Goal: Task Accomplishment & Management: Use online tool/utility

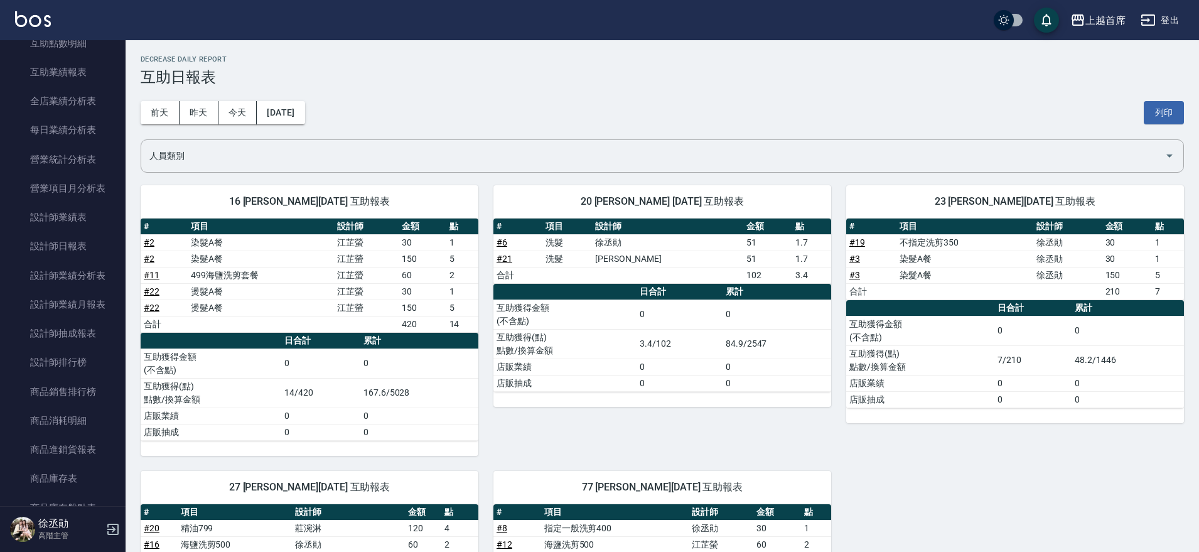
scroll to position [353, 0]
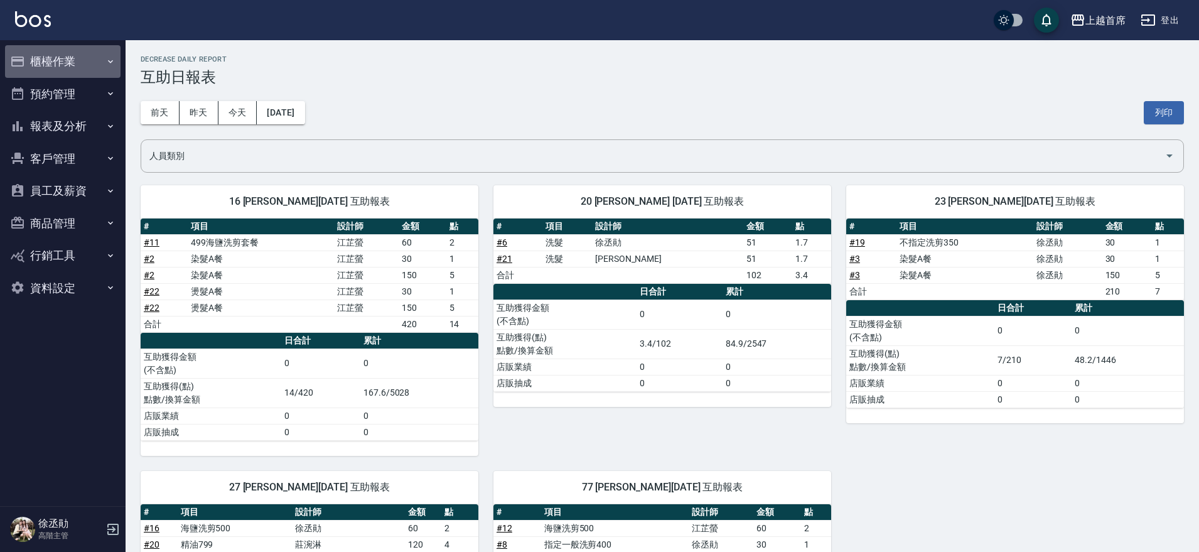
click at [46, 56] on button "櫃檯作業" at bounding box center [63, 61] width 116 height 33
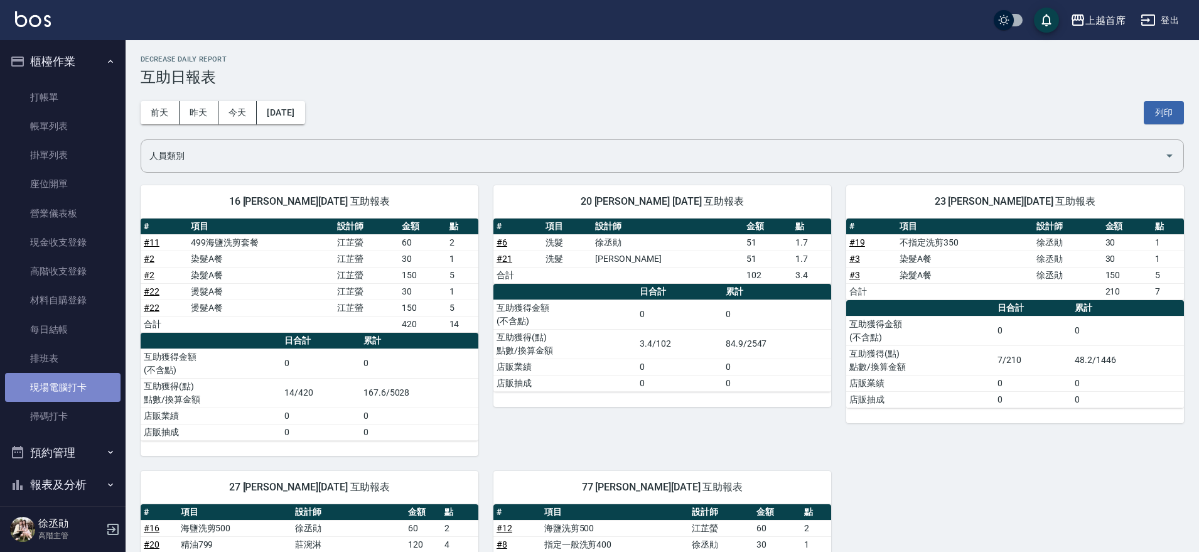
click at [92, 389] on link "現場電腦打卡" at bounding box center [63, 387] width 116 height 29
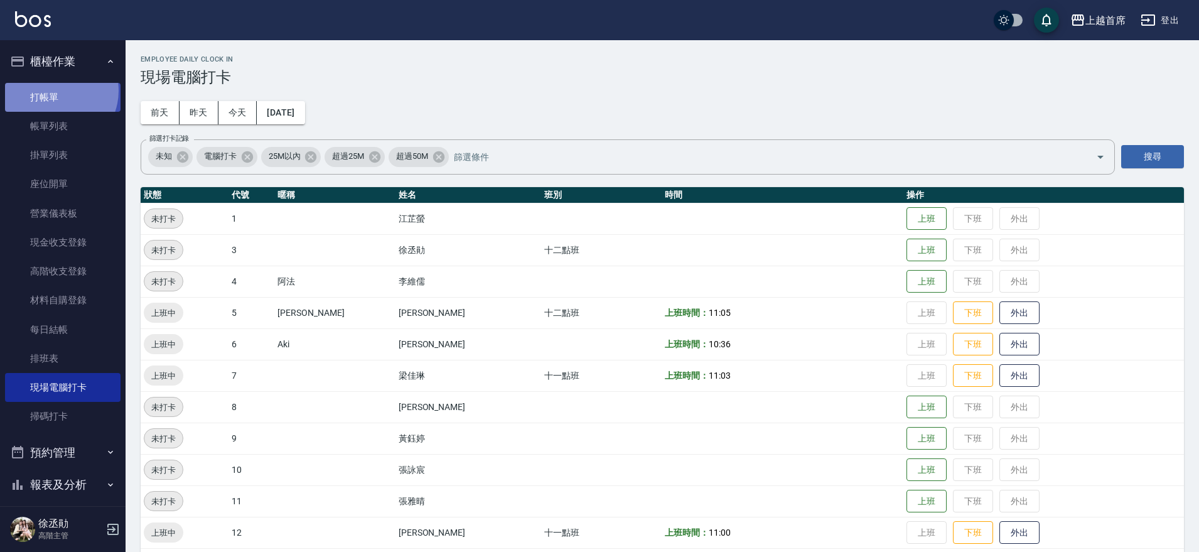
click at [54, 90] on link "打帳單" at bounding box center [63, 97] width 116 height 29
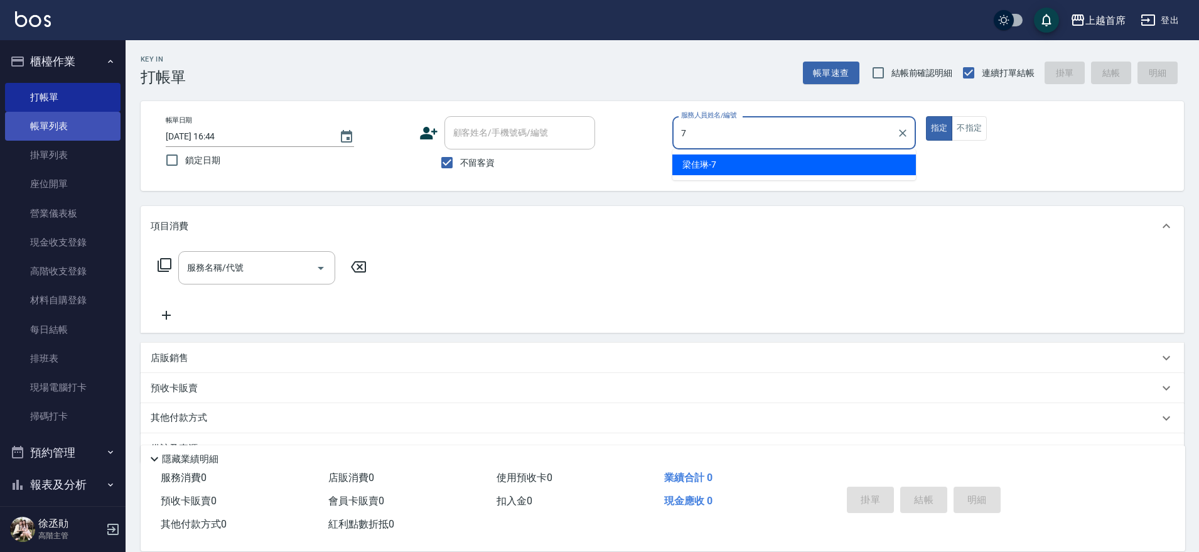
type input "[PERSON_NAME]-7"
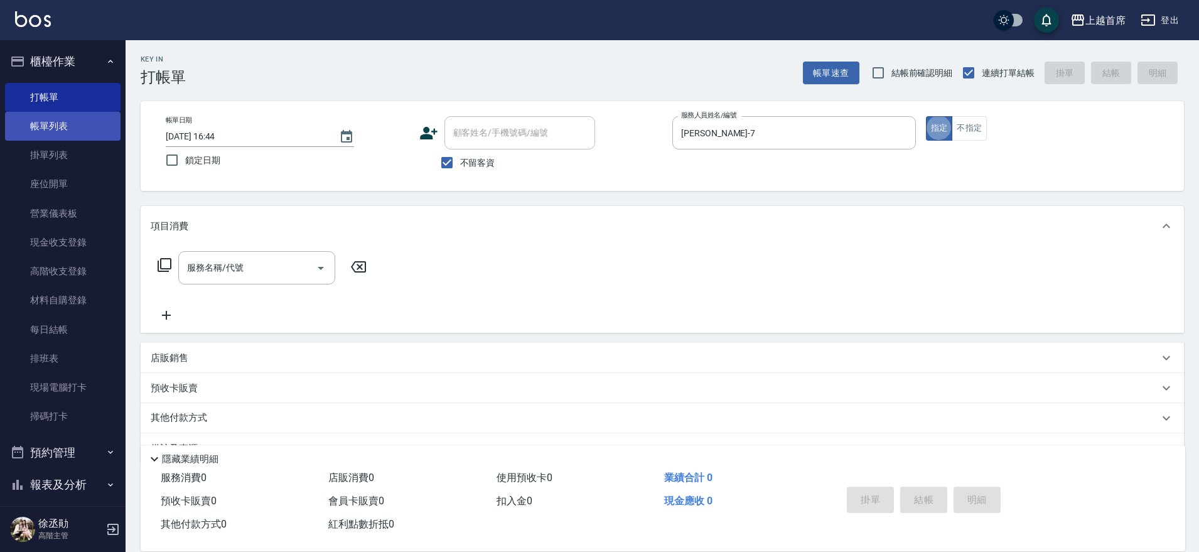
type button "true"
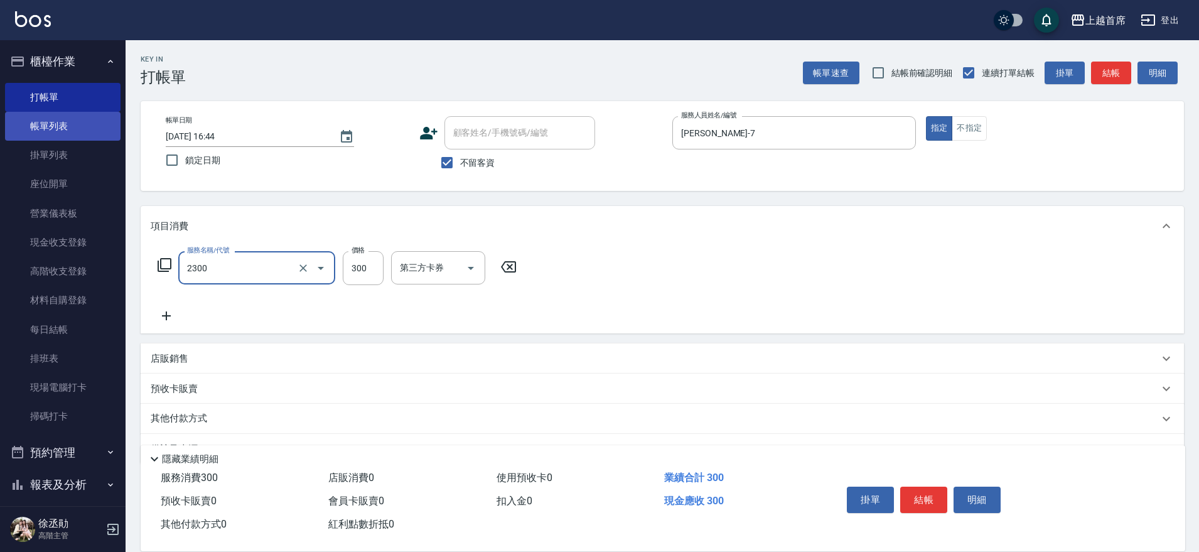
type input "單剪指定300(2300)"
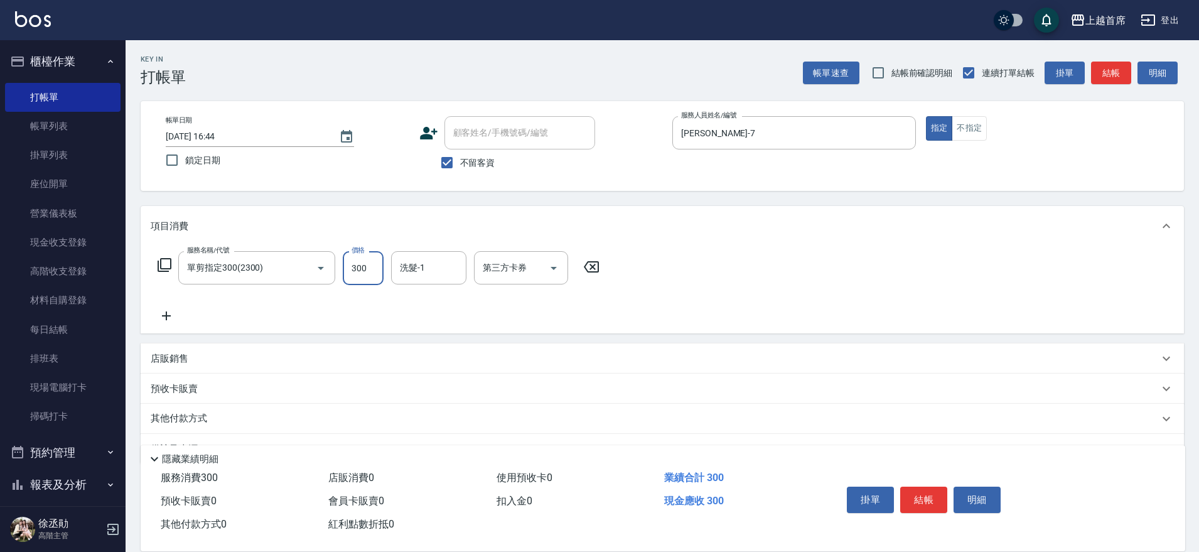
click at [196, 413] on p "其他付款方式" at bounding box center [182, 419] width 63 height 14
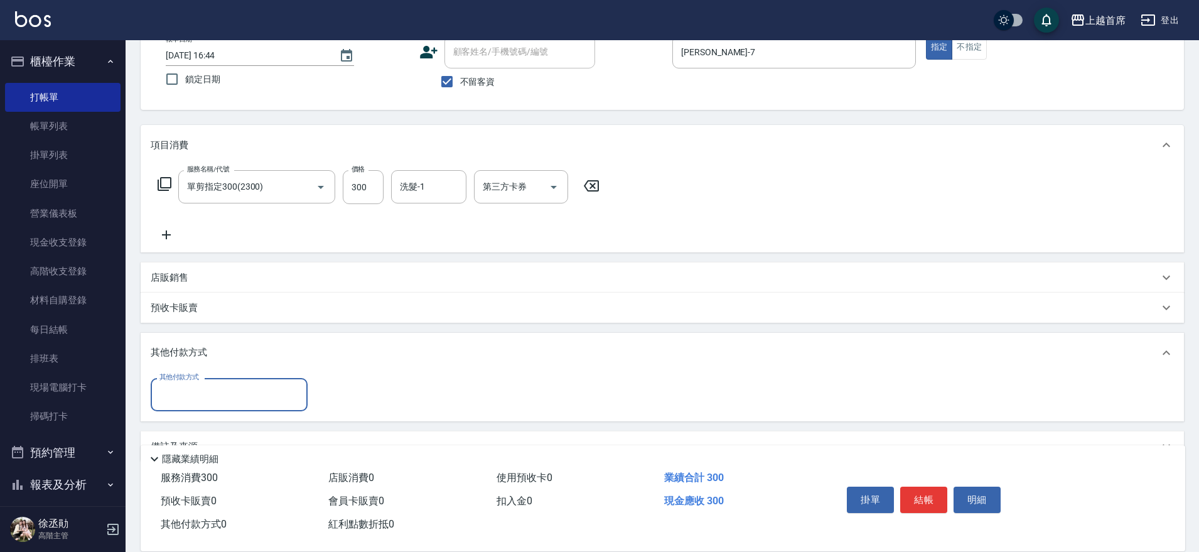
scroll to position [111, 0]
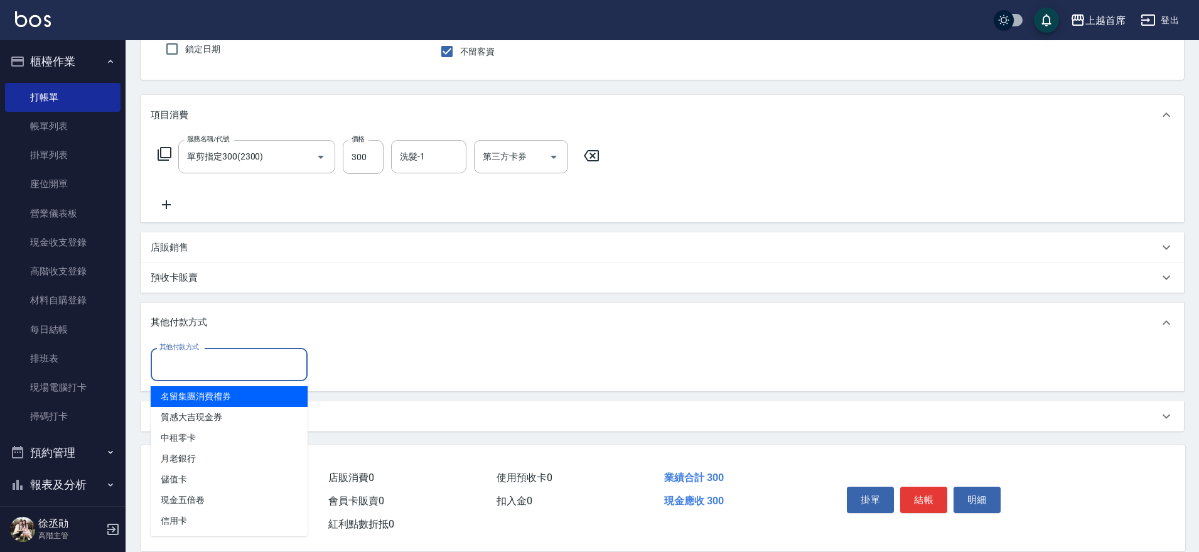
click at [201, 369] on input "其他付款方式" at bounding box center [229, 364] width 146 height 22
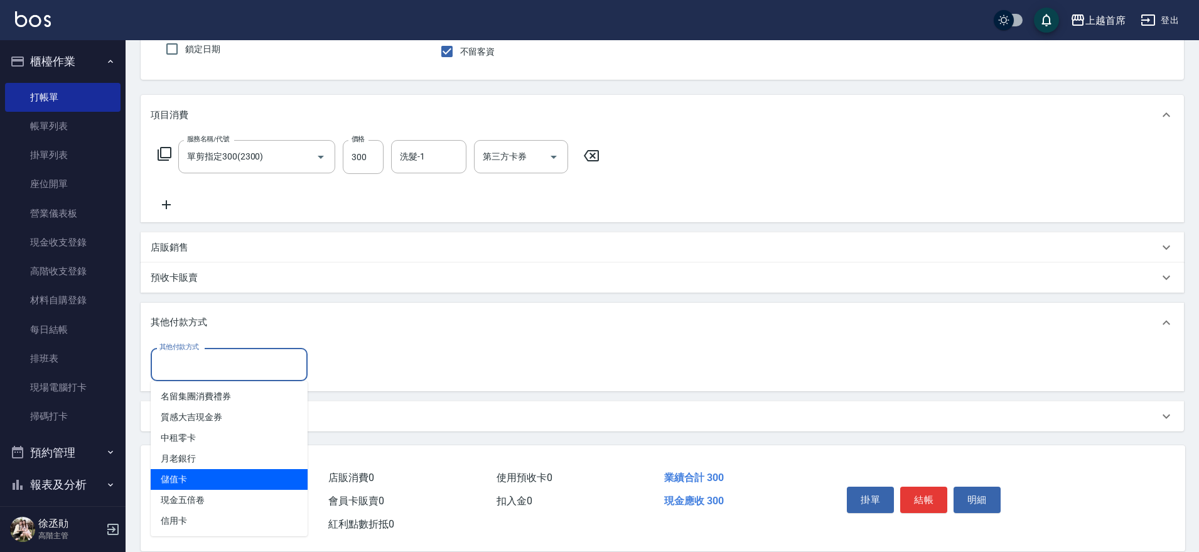
click at [193, 476] on span "儲值卡" at bounding box center [229, 479] width 157 height 21
type input "儲值卡"
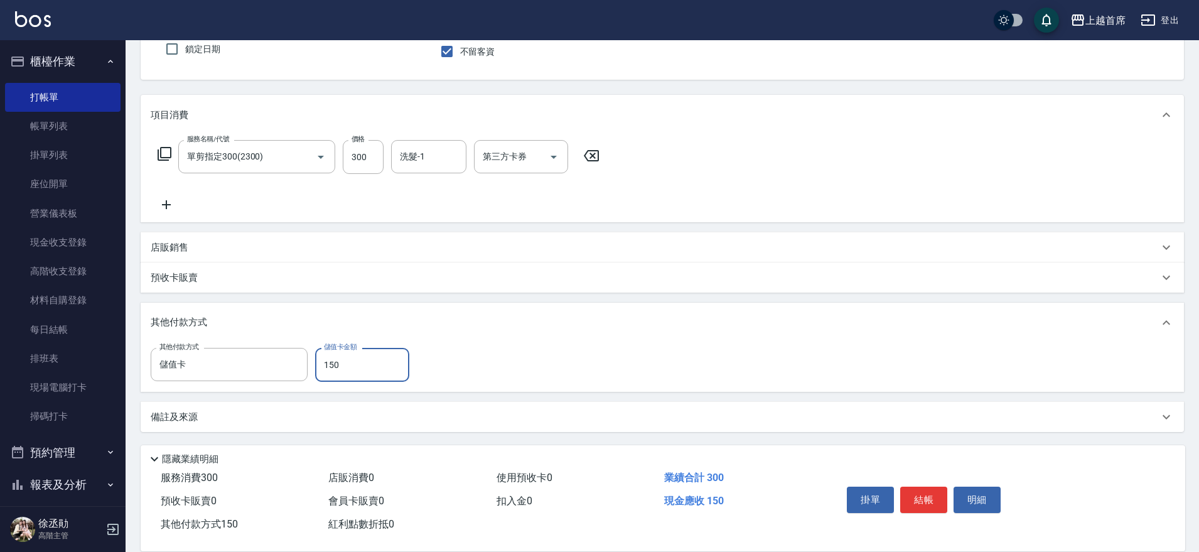
type input "150"
type input "2025/09/09 16:46"
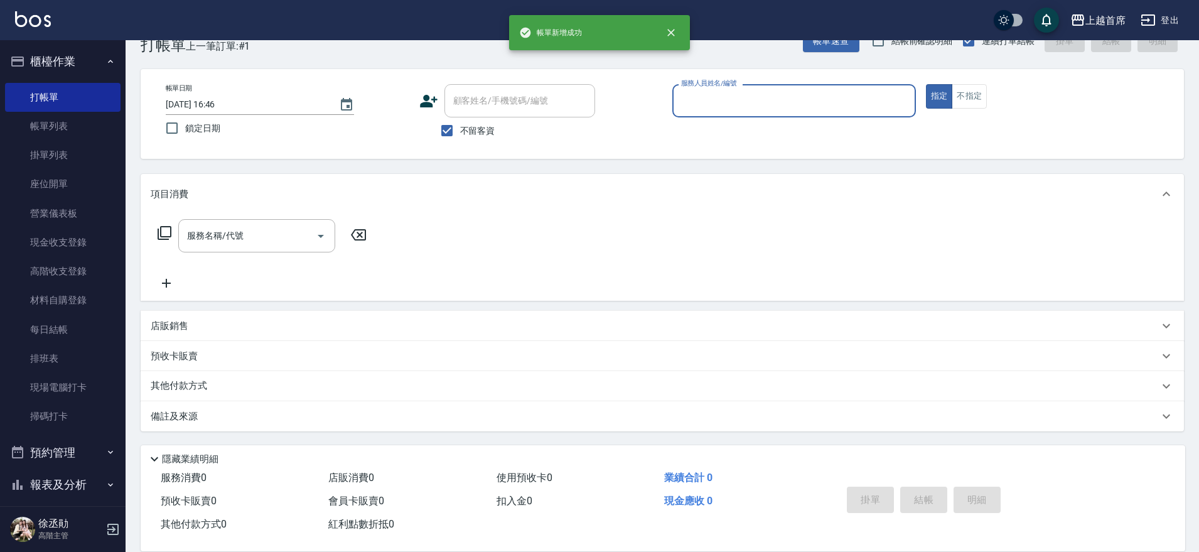
scroll to position [32, 0]
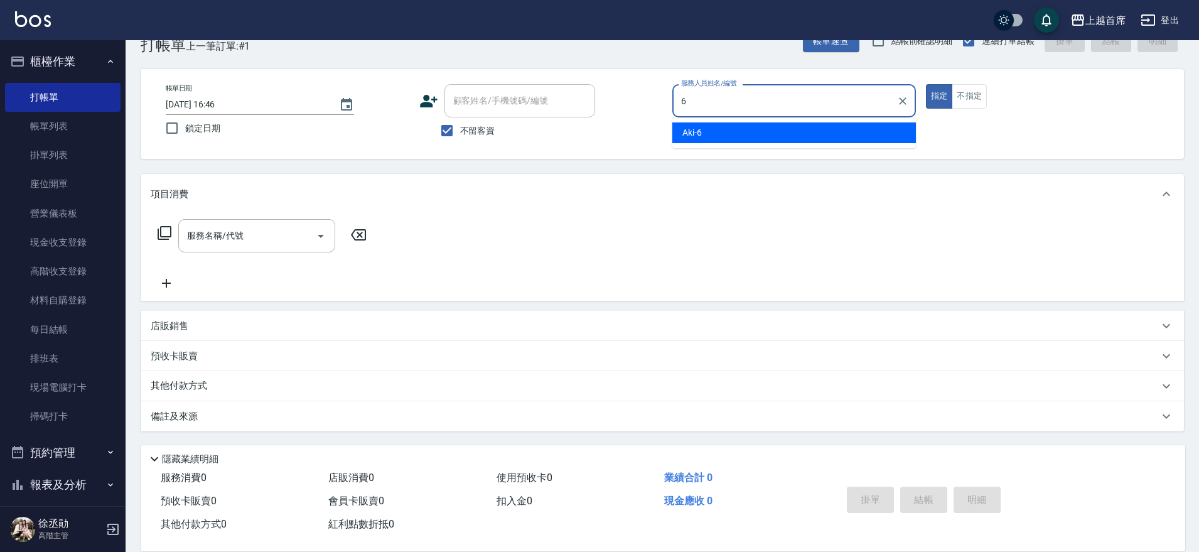
type input "Aki-6"
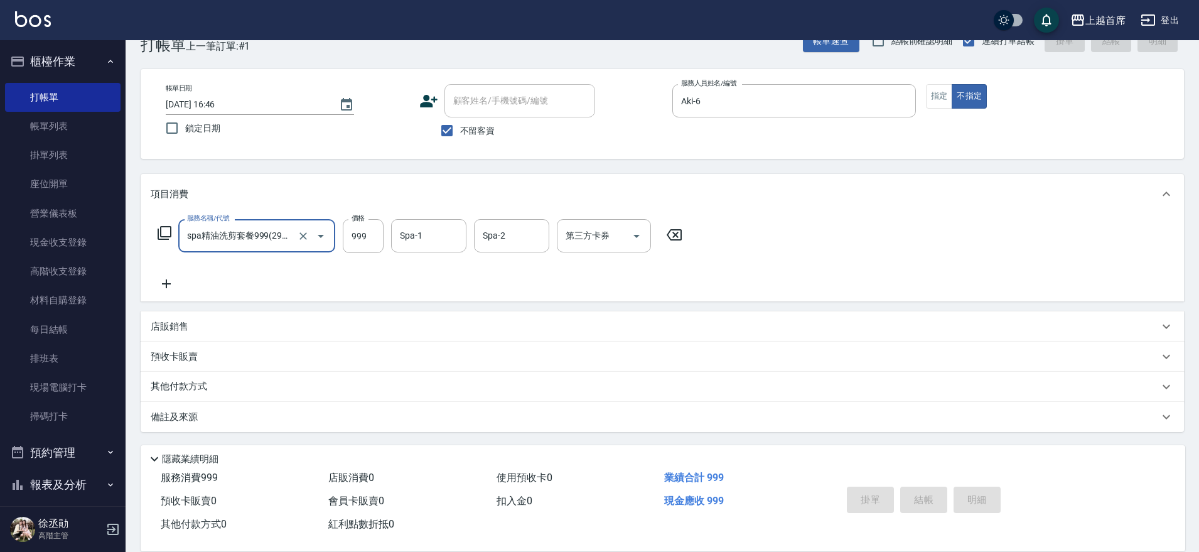
type input "spa精油洗剪套餐999(2999)"
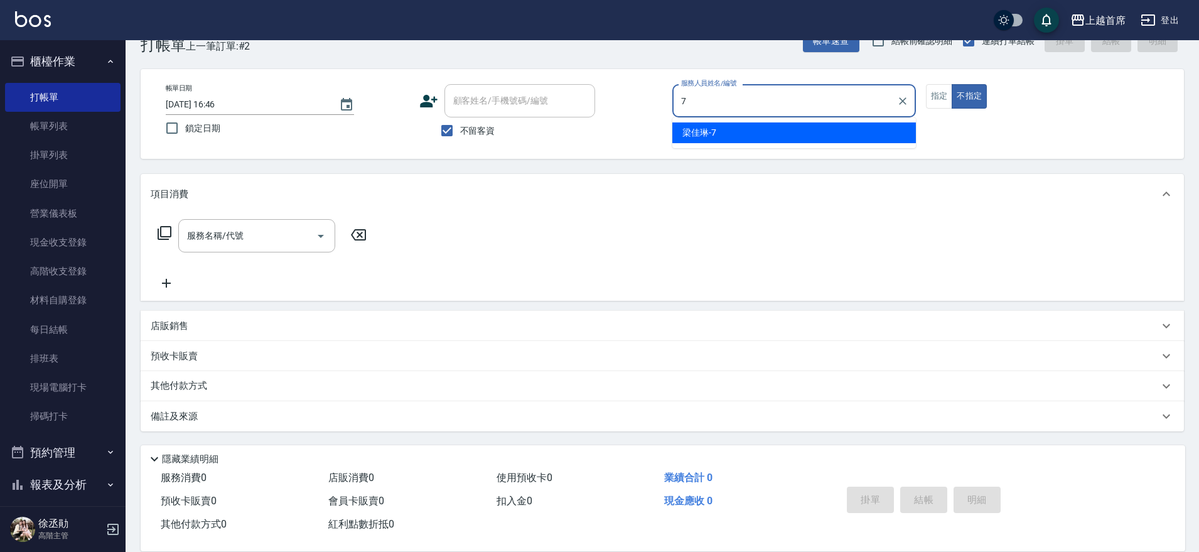
type input "[PERSON_NAME]-7"
type button "false"
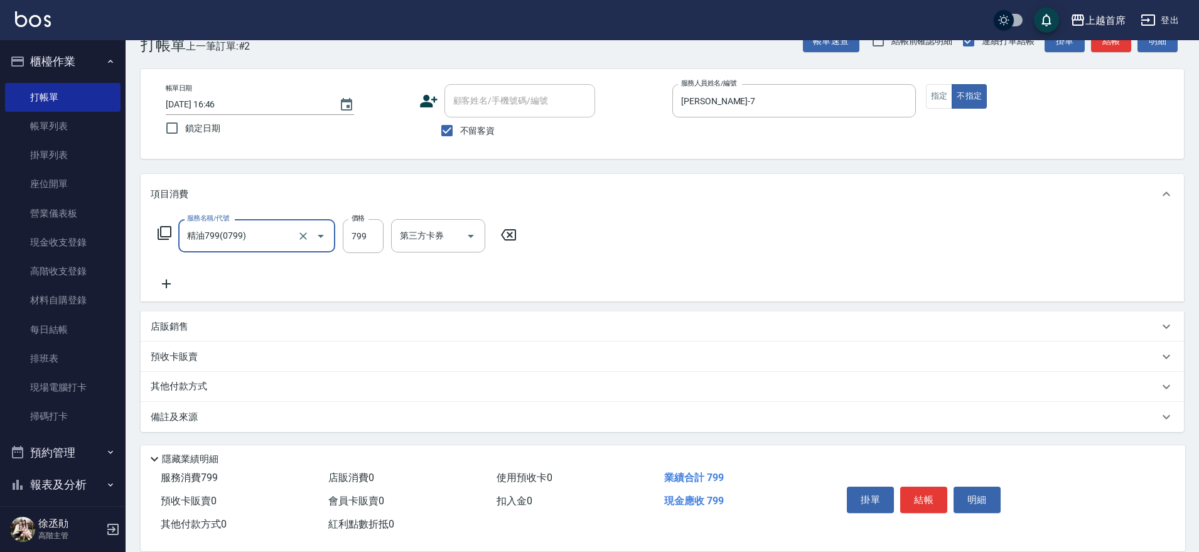
type input "精油799(0799)"
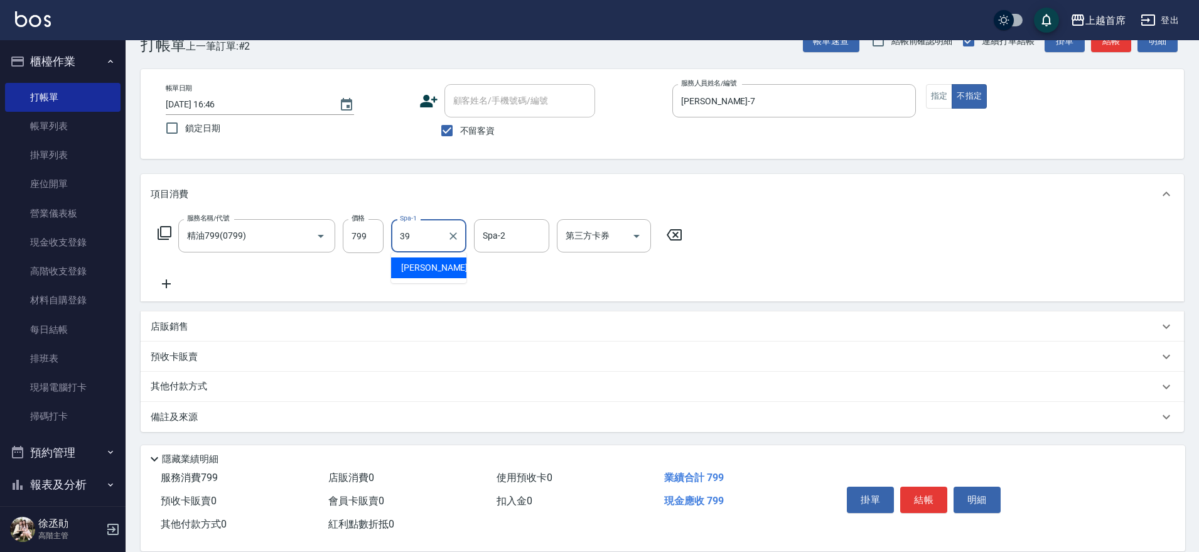
type input "唐羽彤-39"
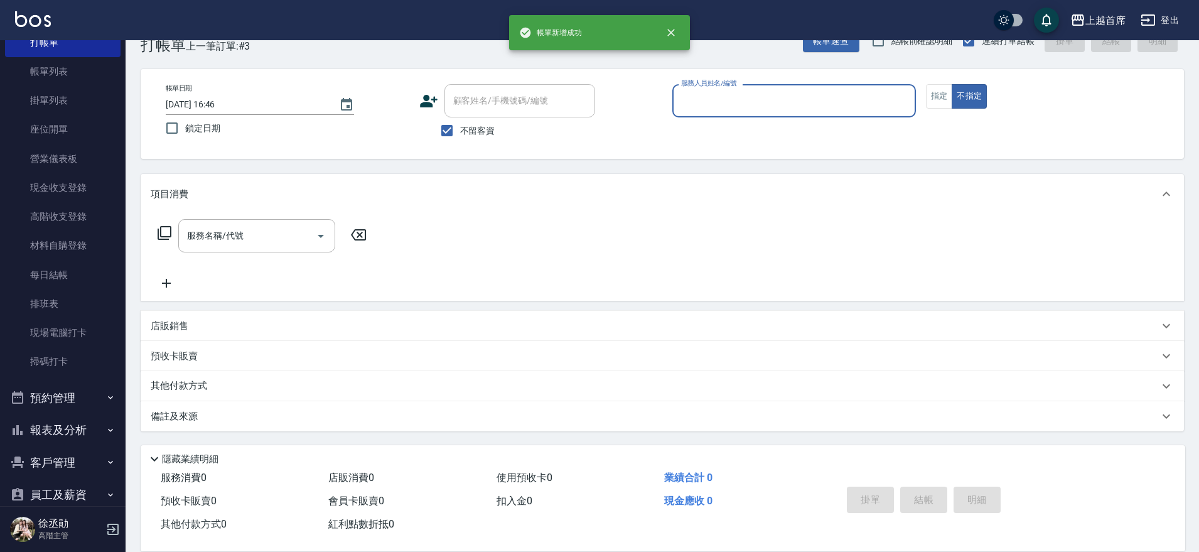
scroll to position [78, 0]
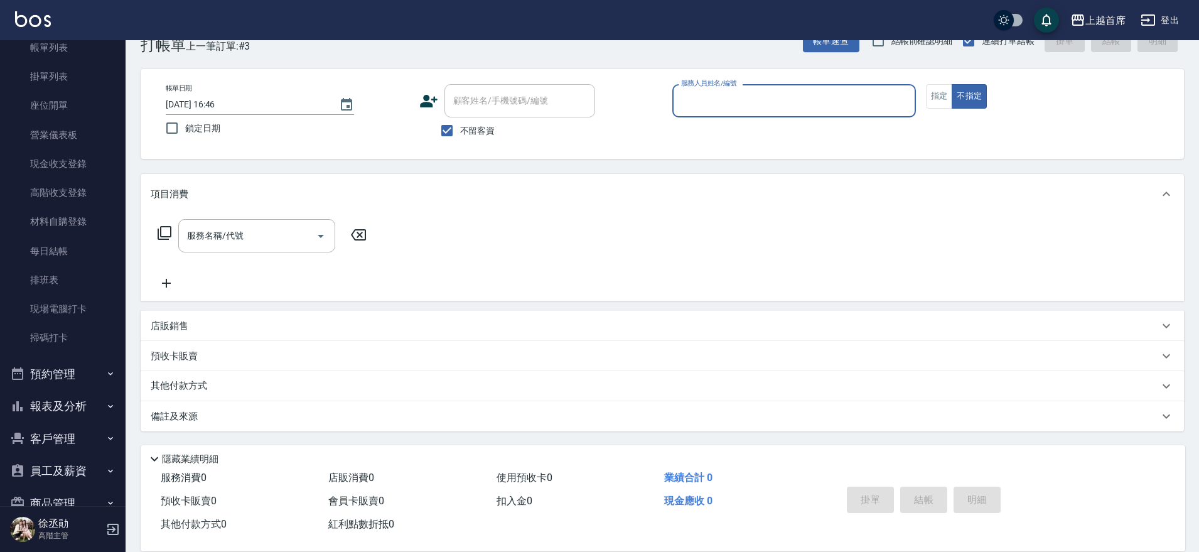
click at [952, 84] on button "不指定" at bounding box center [969, 96] width 35 height 24
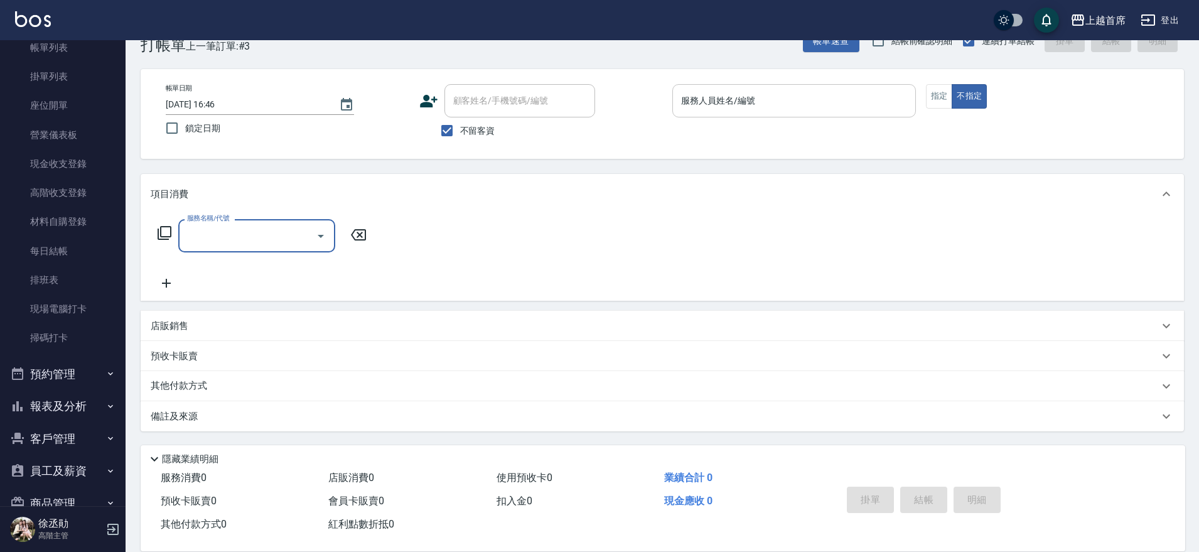
click at [826, 111] on input "服務人員姓名/編號" at bounding box center [794, 101] width 232 height 22
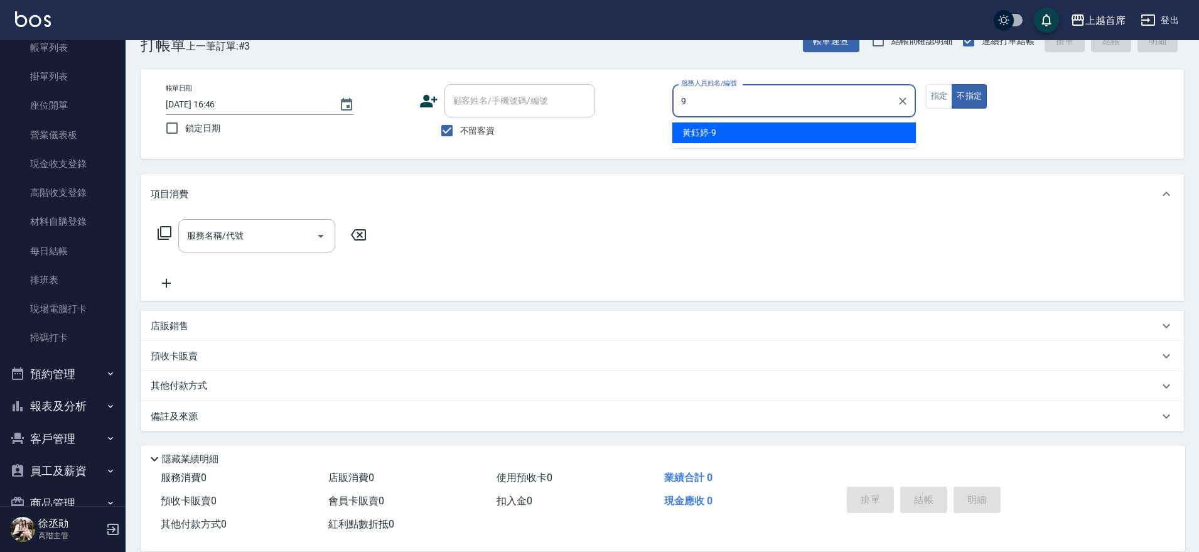
type input "黃鈺婷-9"
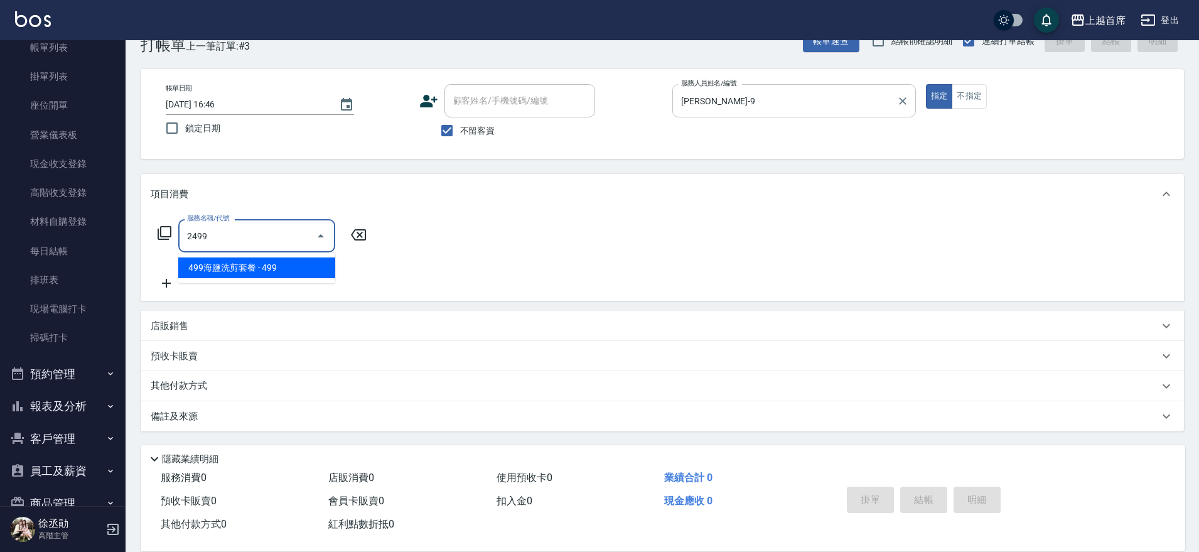
type input "499海鹽洗剪套餐(2499)"
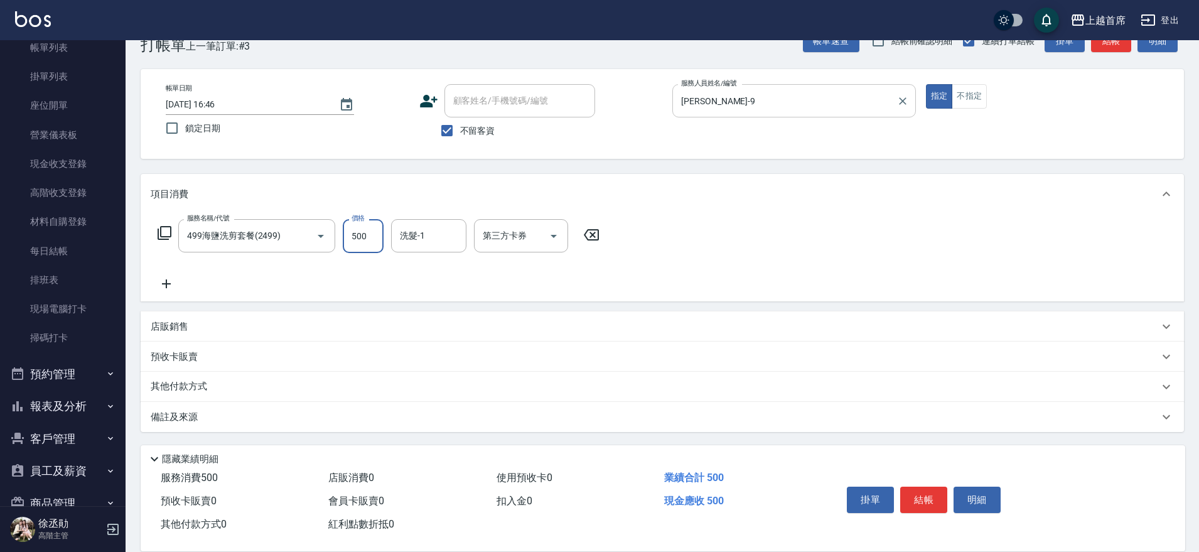
type input "500"
type input "鄭詩縈-20"
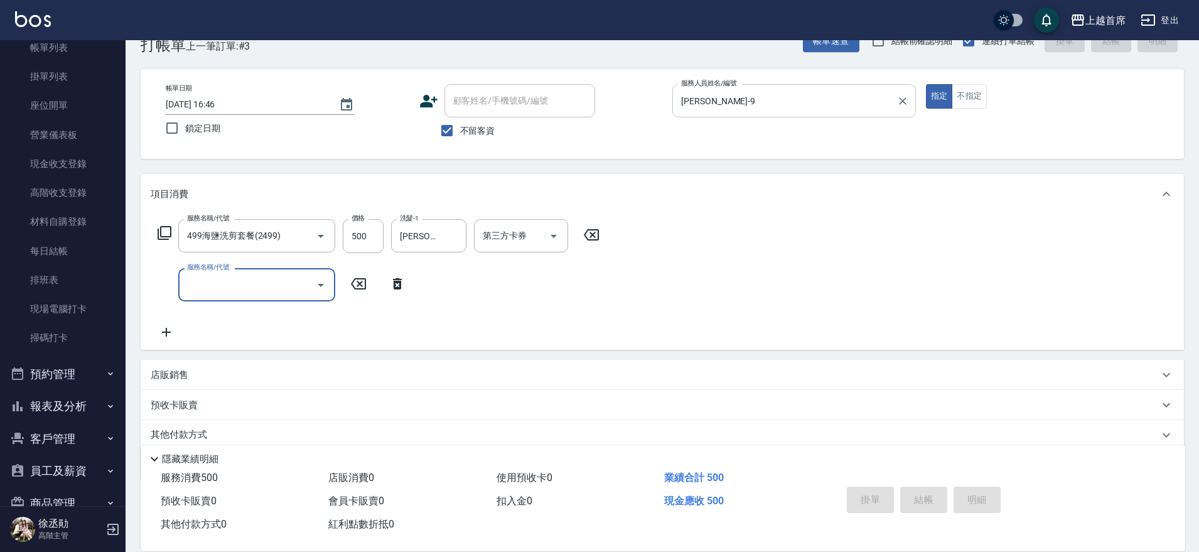
type input "2025/09/09 16:47"
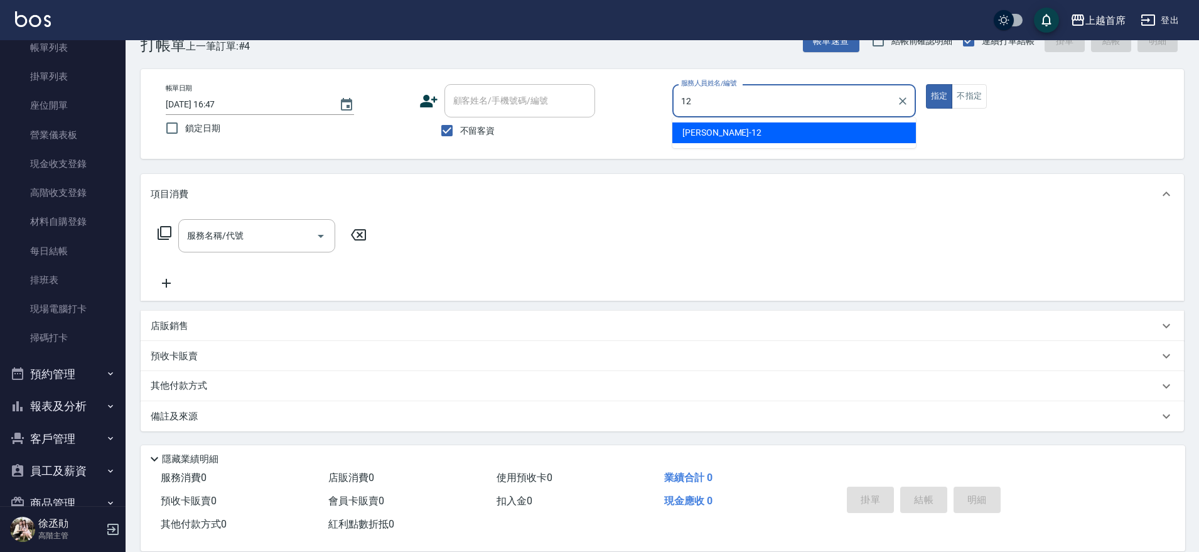
type input "[PERSON_NAME]-12"
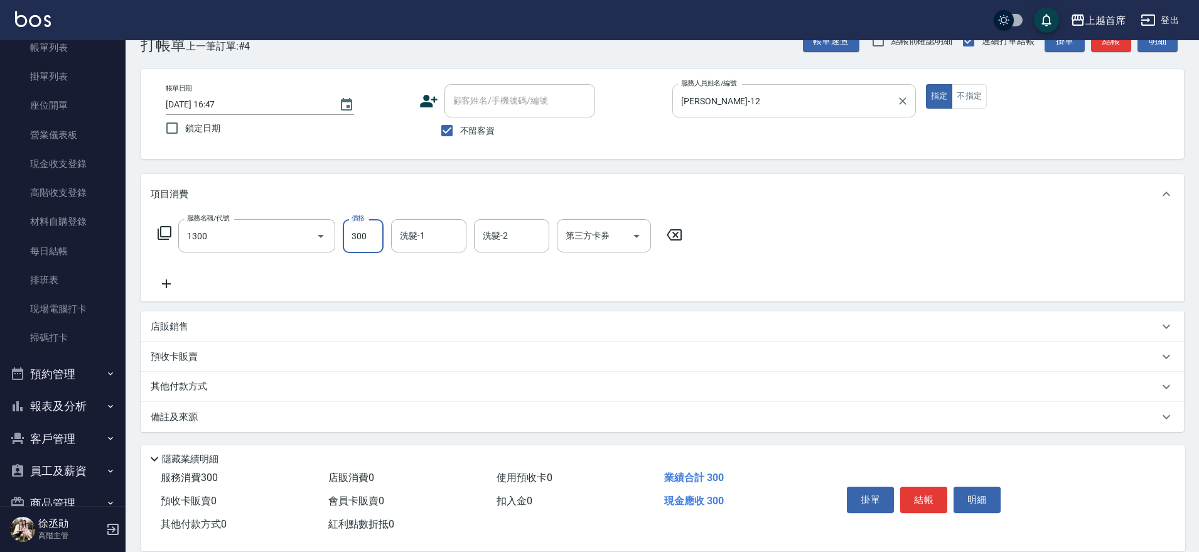
type input "洗髮(1300)"
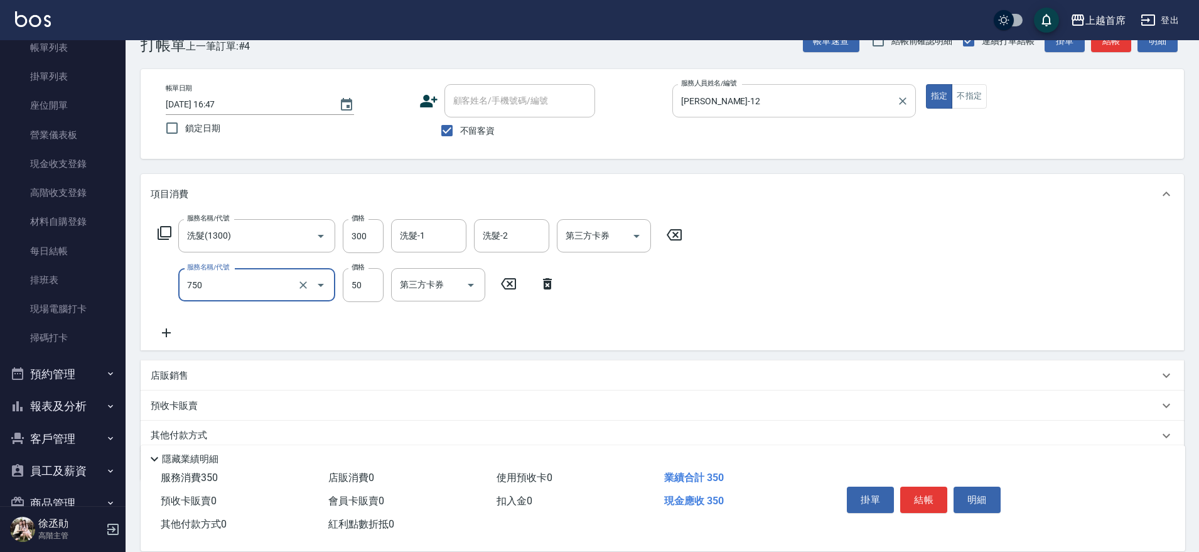
type input "造型(750)"
type input "150"
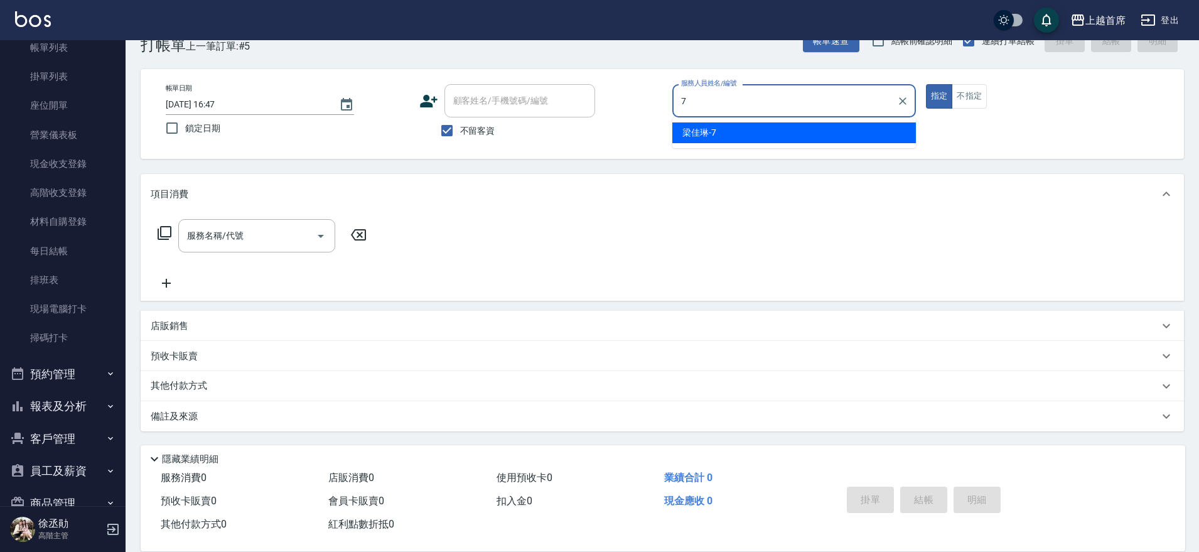
type input "[PERSON_NAME]-7"
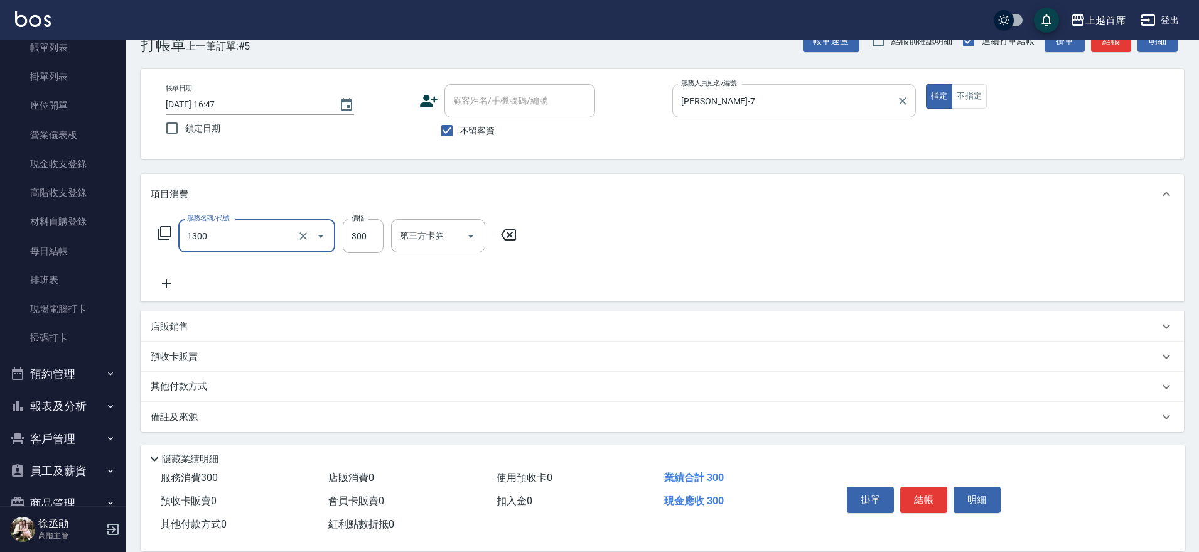
type input "洗髮(1300)"
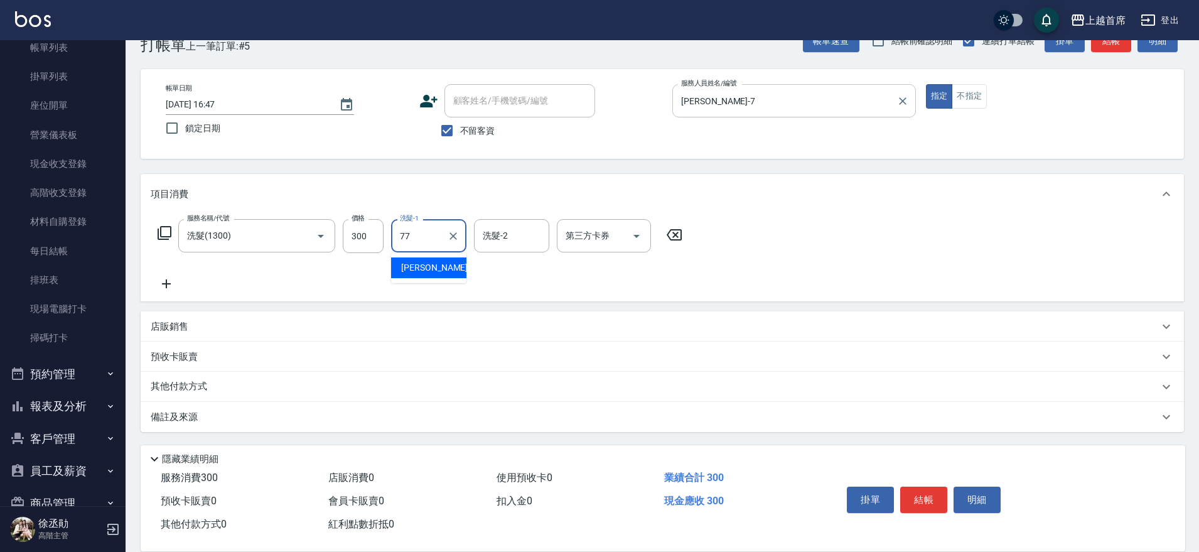
type input "黃品芳-77"
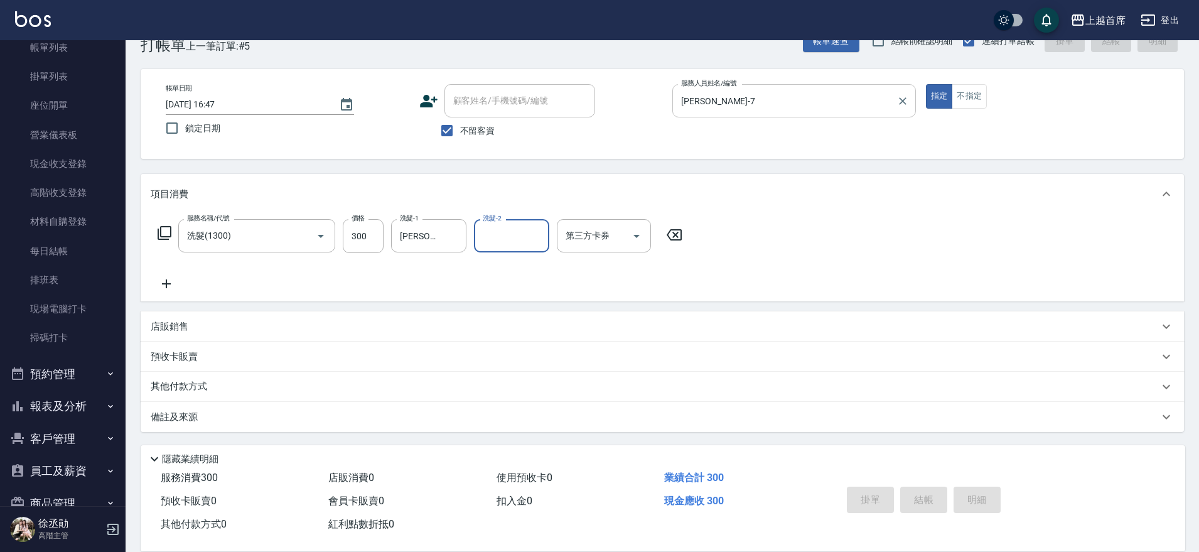
type input "2025/09/09 16:48"
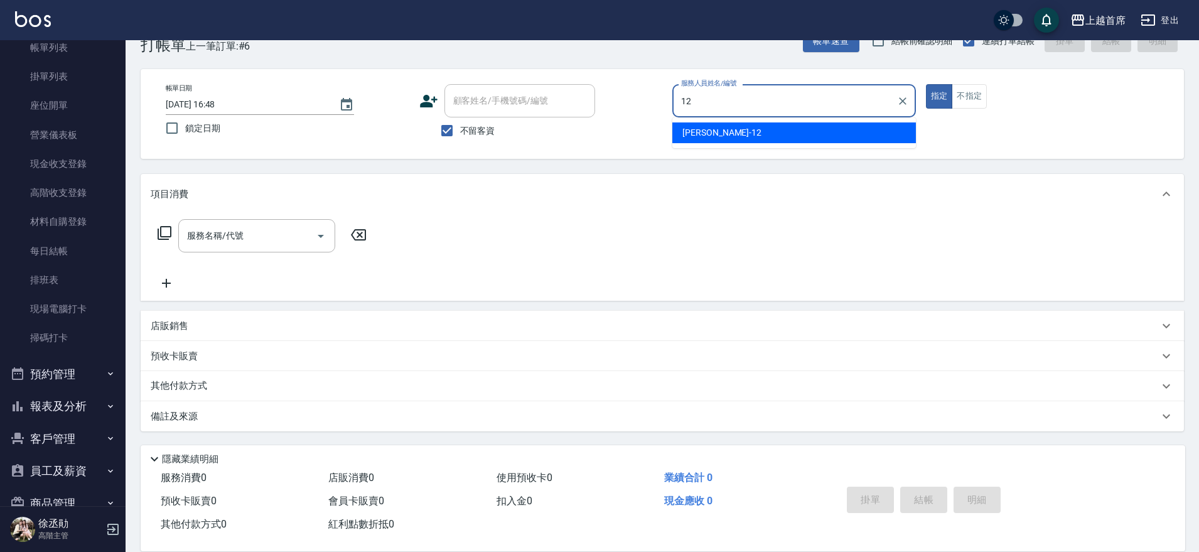
type input "[PERSON_NAME]-12"
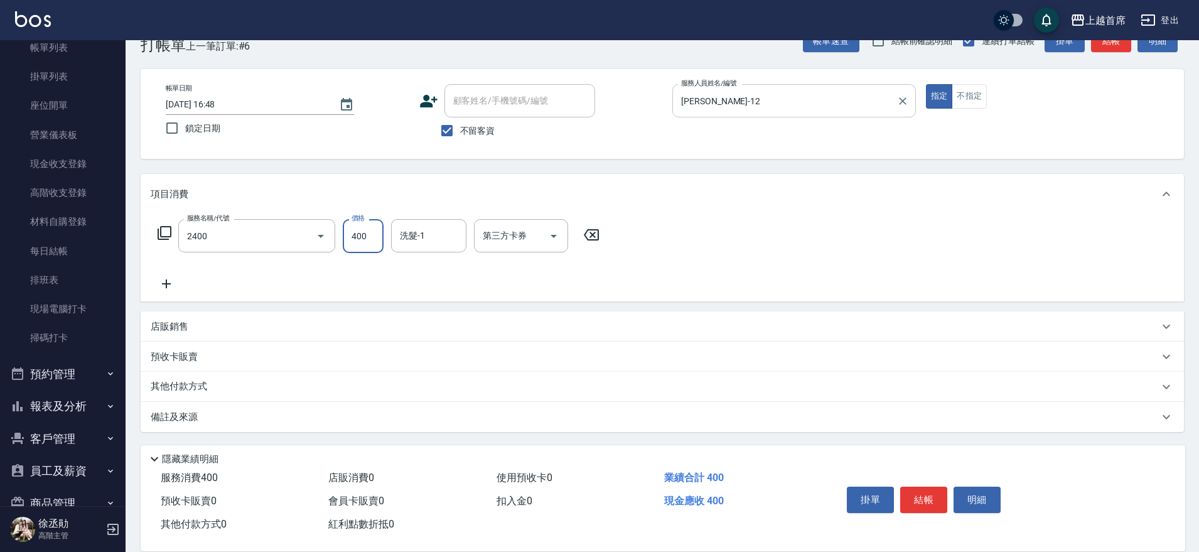
type input "指定一般洗剪400(2400)"
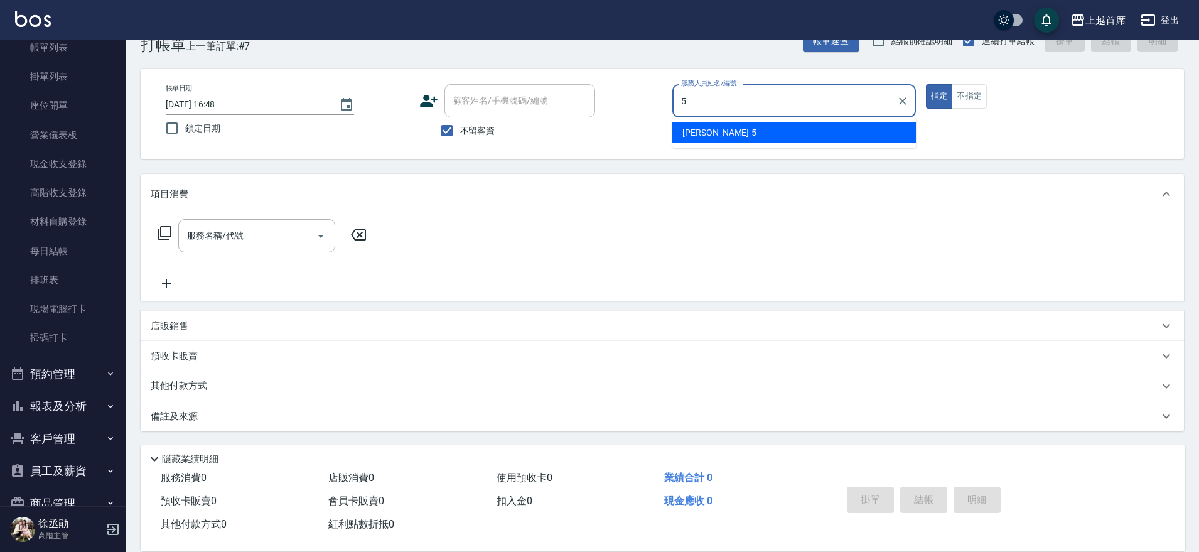
type input "[PERSON_NAME]-5"
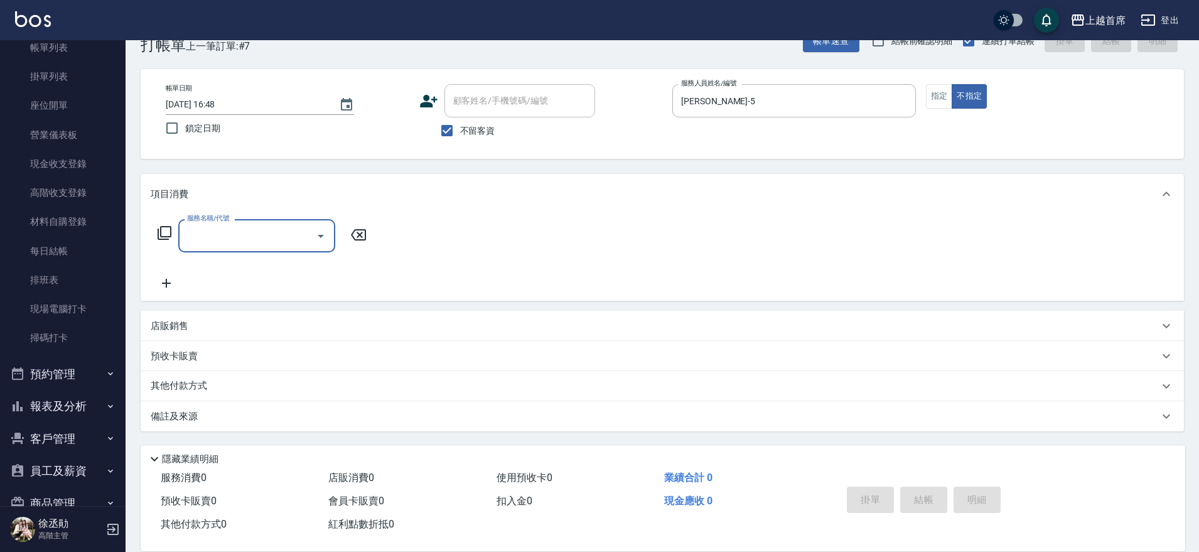
click at [193, 323] on div "店販銷售" at bounding box center [655, 326] width 1008 height 13
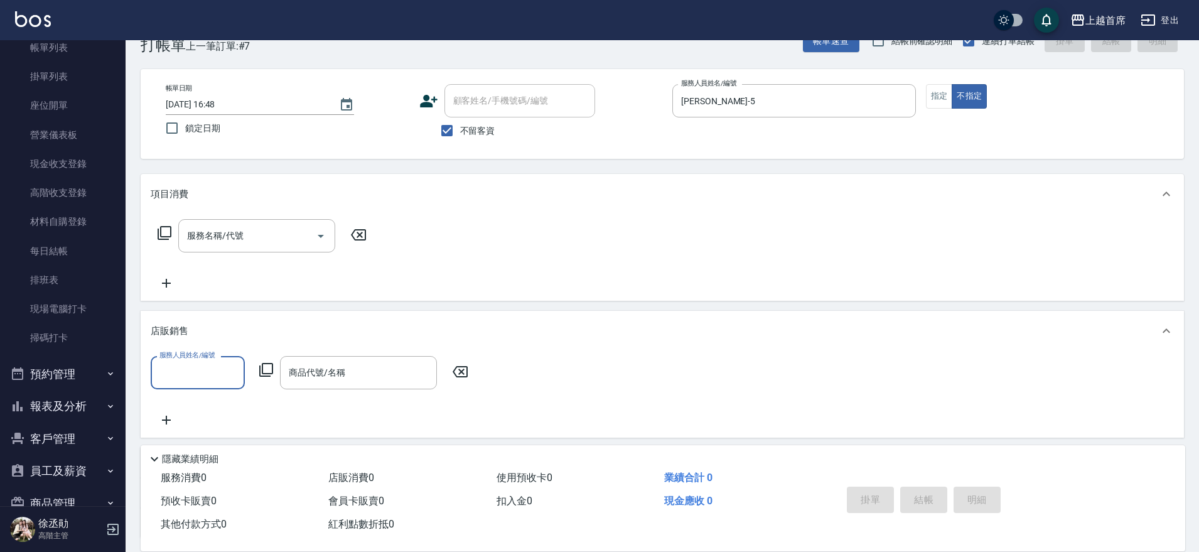
scroll to position [0, 0]
type input "[PERSON_NAME]-5"
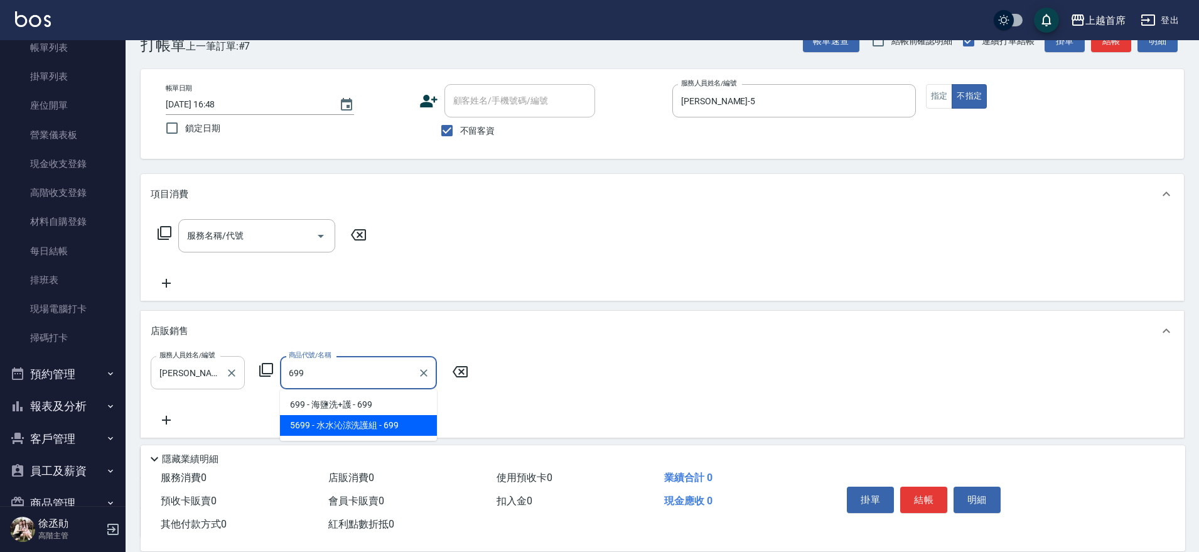
type input "水水沁涼洗護組"
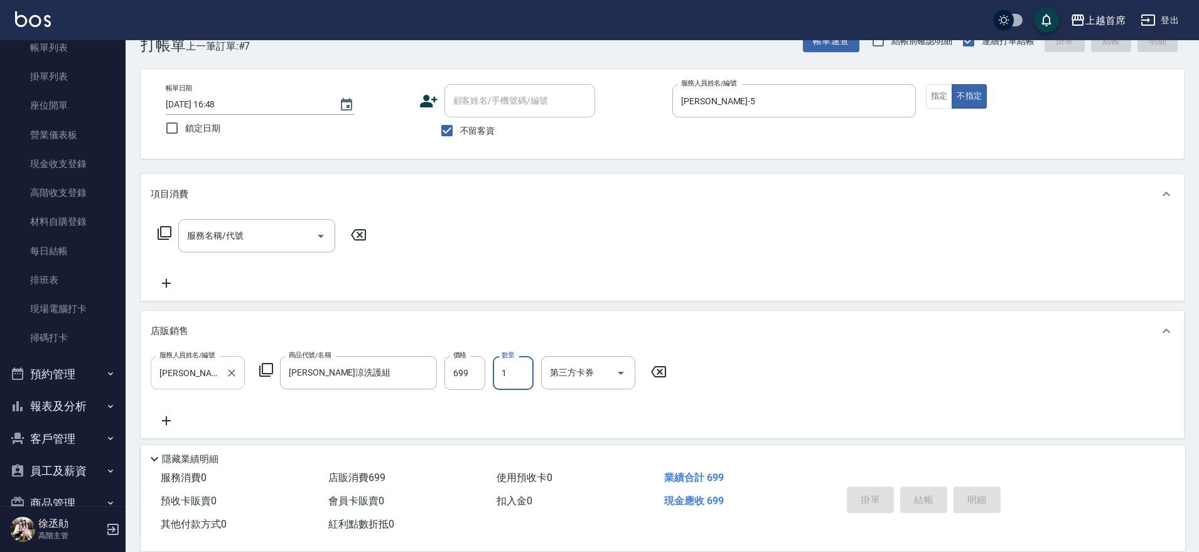
type input "2025/09/09 16:49"
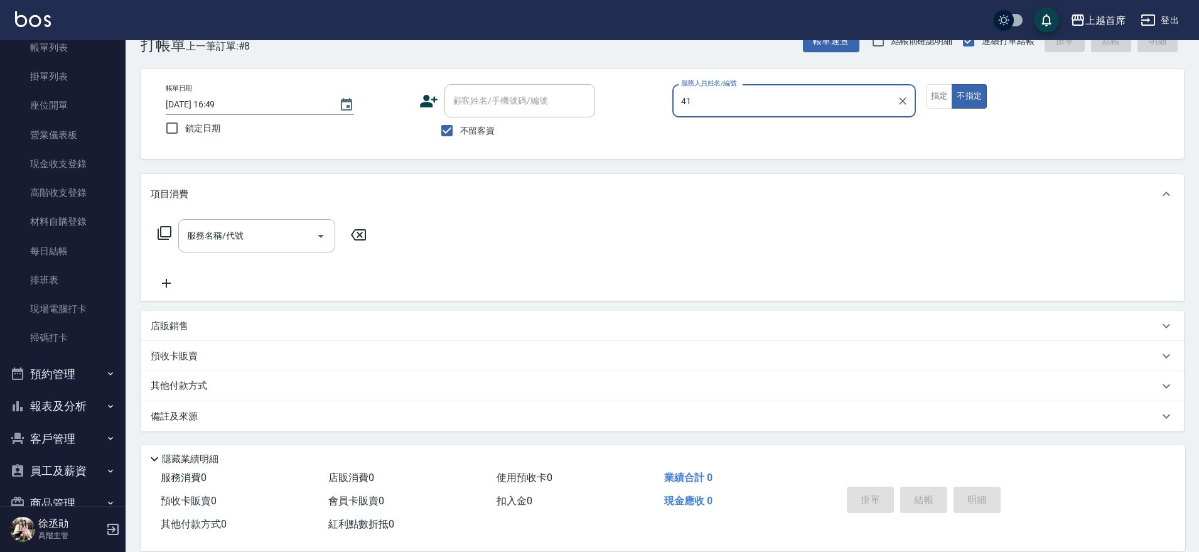
type input "4"
type input "江芷螢-1"
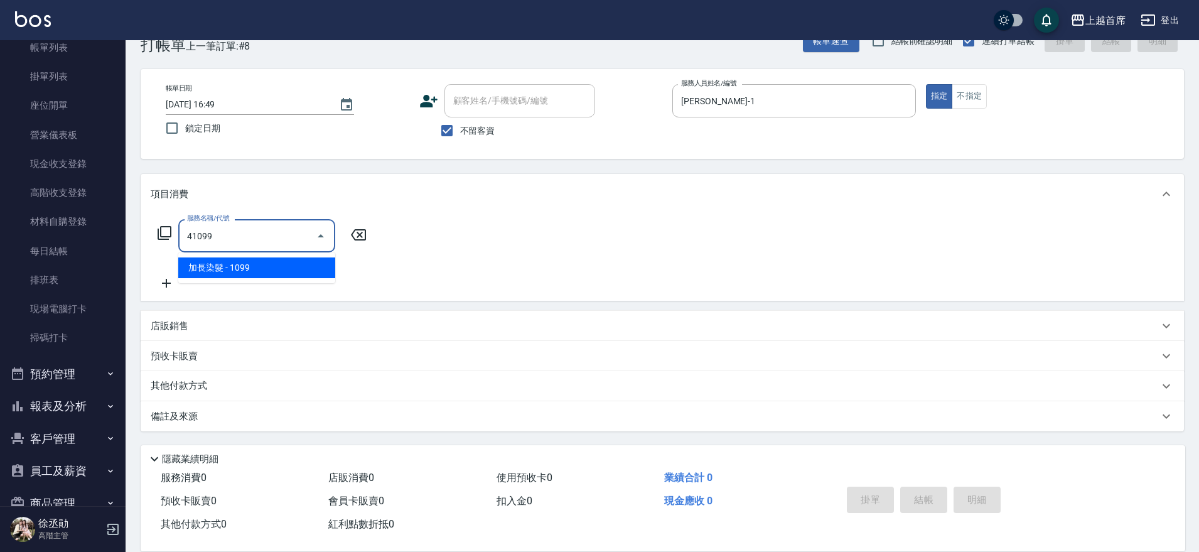
type input "加長染髮(41099)"
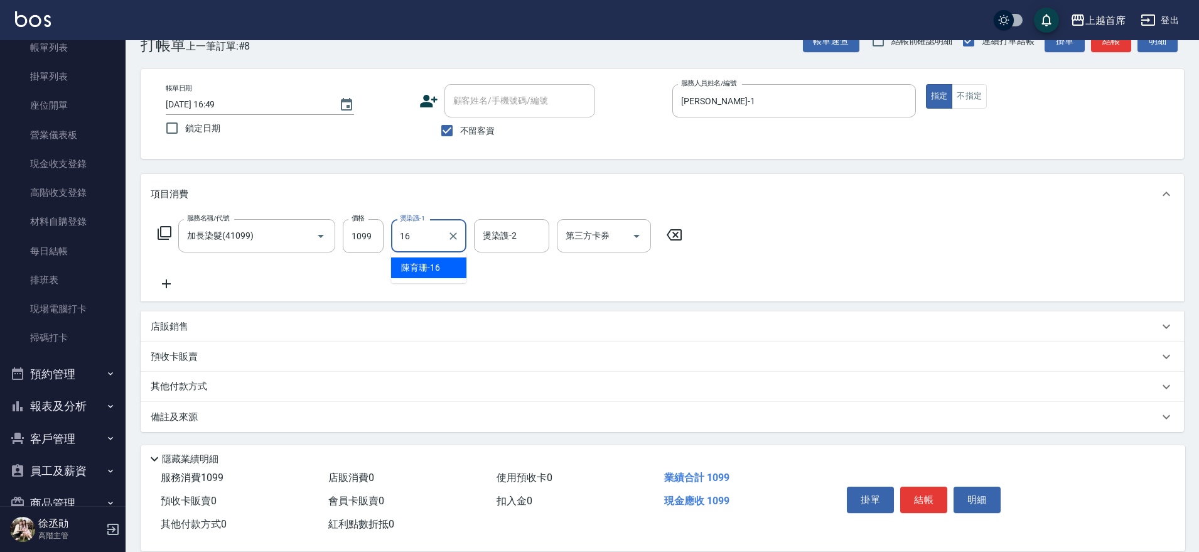
type input "陳育珊-16"
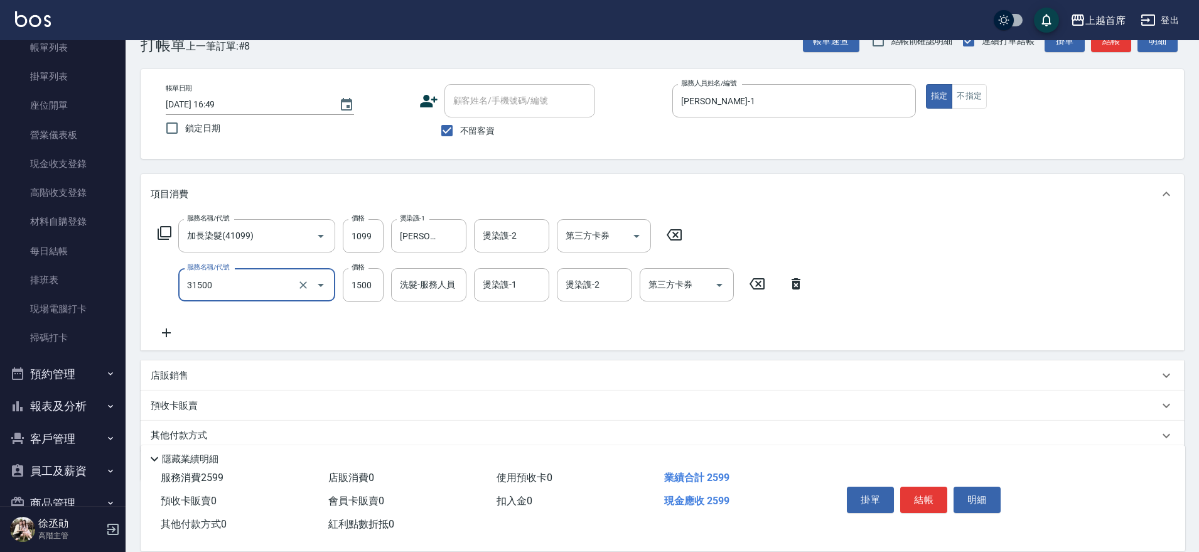
type input "燙髮1500(31500)"
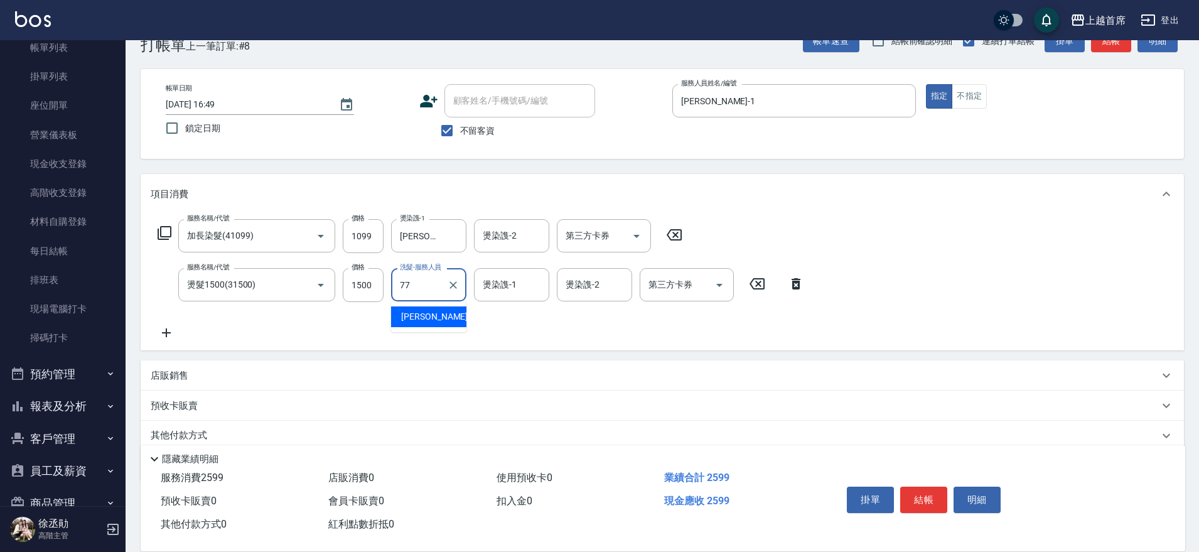
type input "黃品芳-77"
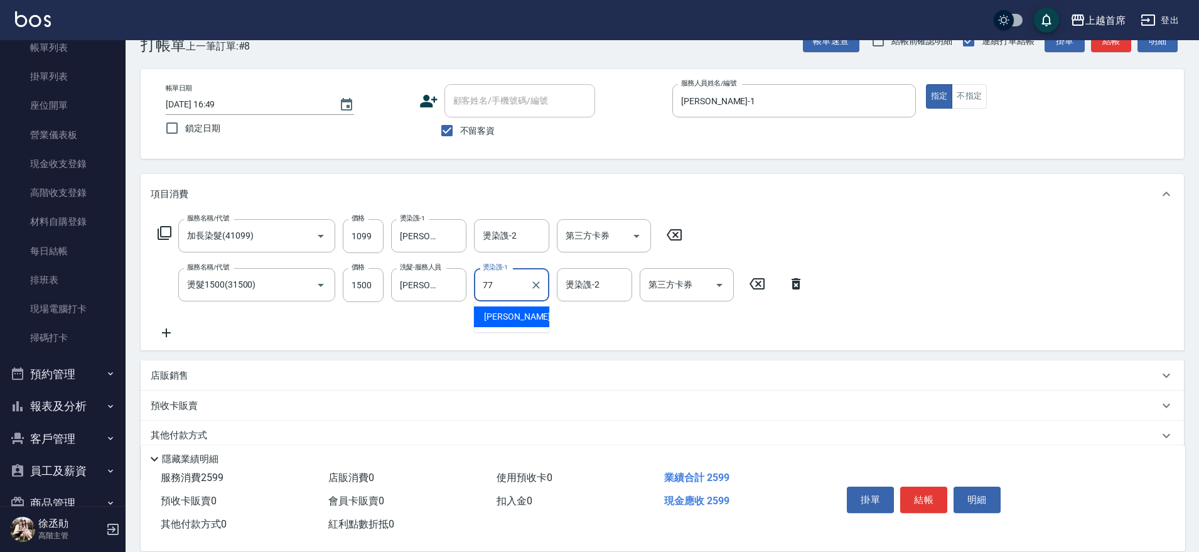
type input "黃品芳-77"
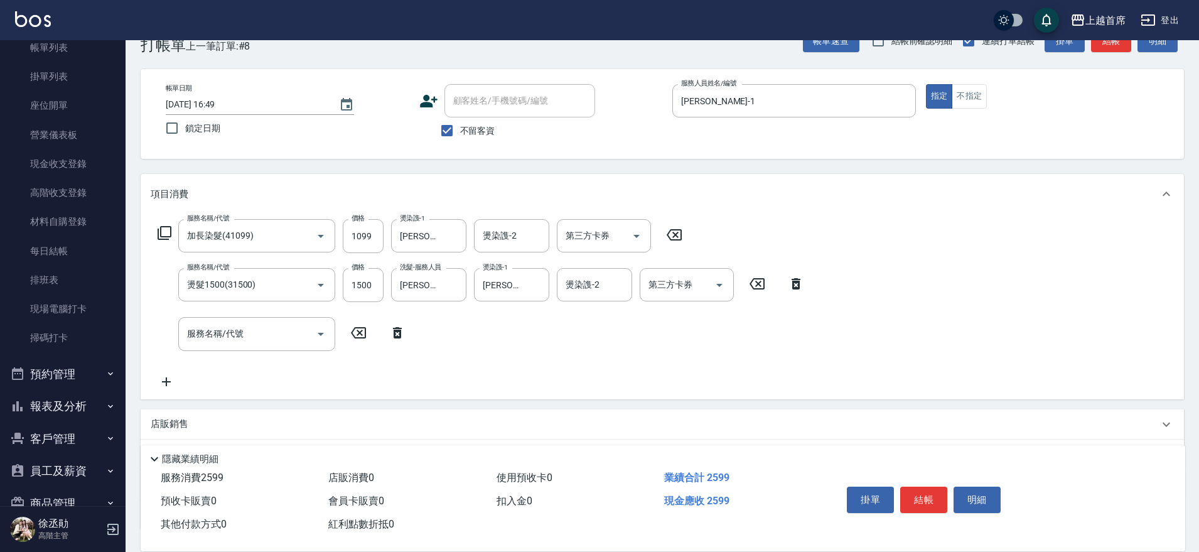
click at [173, 230] on div "服務名稱/代號 加長染髮(41099) 服務名稱/代號 價格 1099 價格 燙染謢-1 陳育珊-16 燙染謢-1 燙染謢-2 燙染謢-2 第三方卡券 第三方…" at bounding box center [420, 236] width 539 height 34
click at [161, 228] on icon at bounding box center [165, 233] width 14 height 14
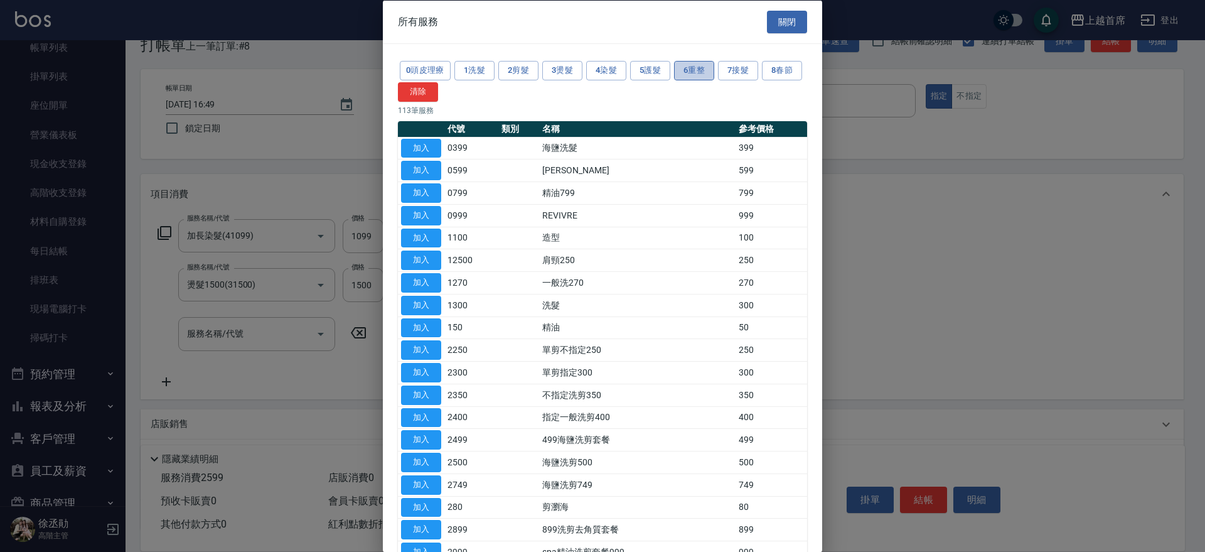
click at [702, 66] on button "6重整" at bounding box center [694, 70] width 40 height 19
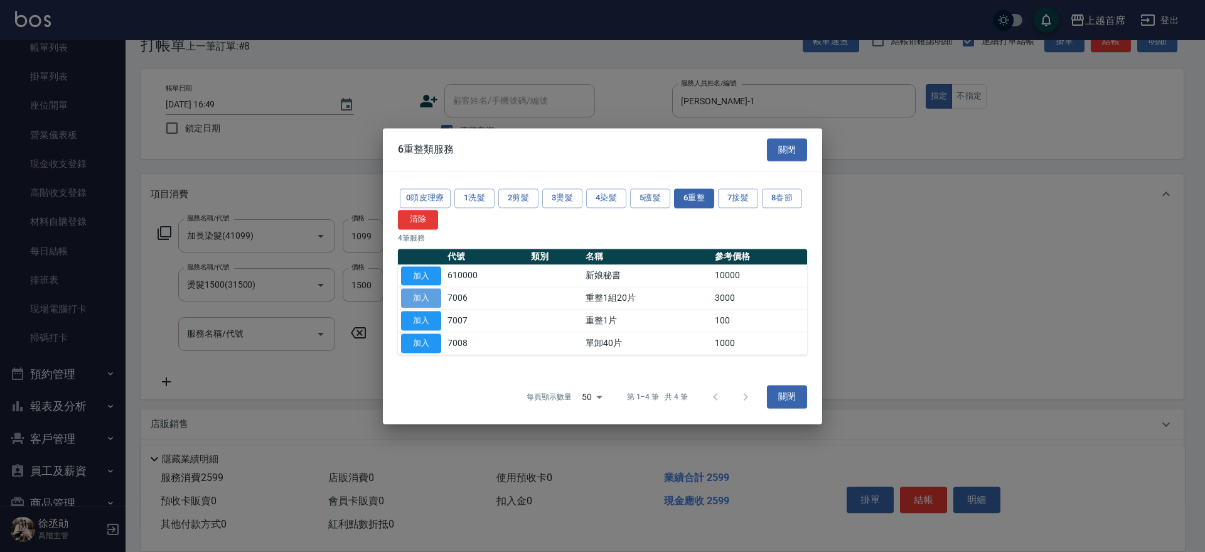
click at [417, 292] on button "加入" at bounding box center [421, 298] width 40 height 19
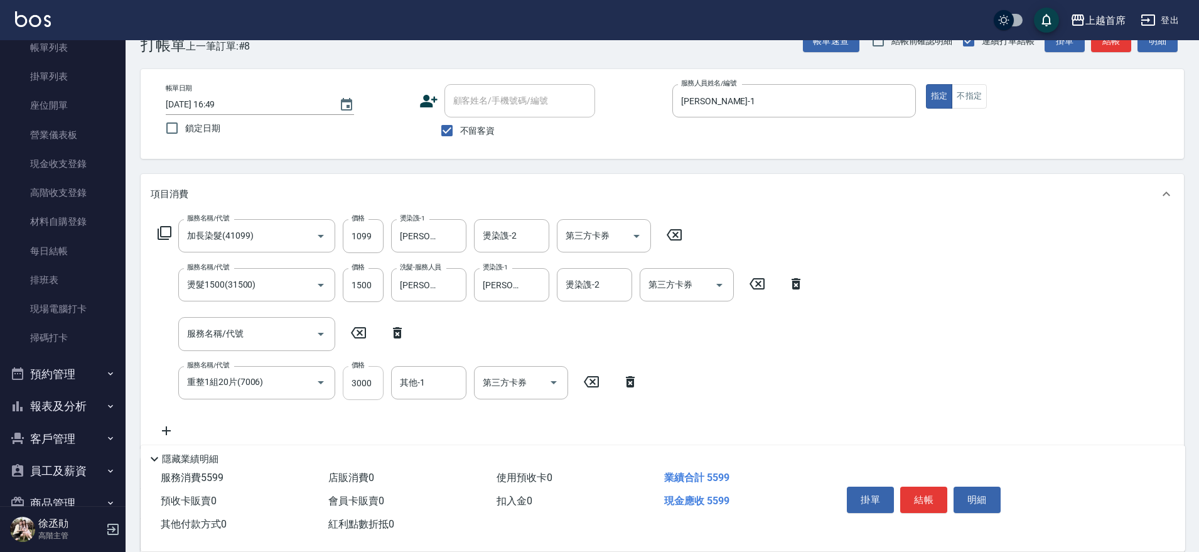
click at [370, 380] on input "3000" at bounding box center [363, 383] width 41 height 34
type input "6000"
type input "黃品芳-77"
click at [921, 487] on button "結帳" at bounding box center [923, 500] width 47 height 26
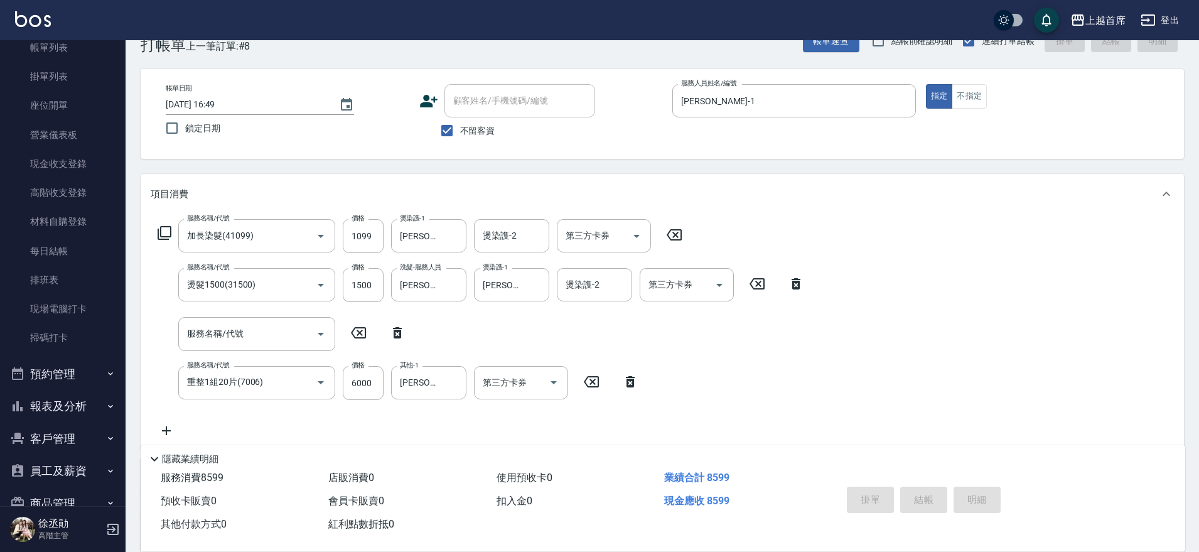
type input "2025/09/09 16:50"
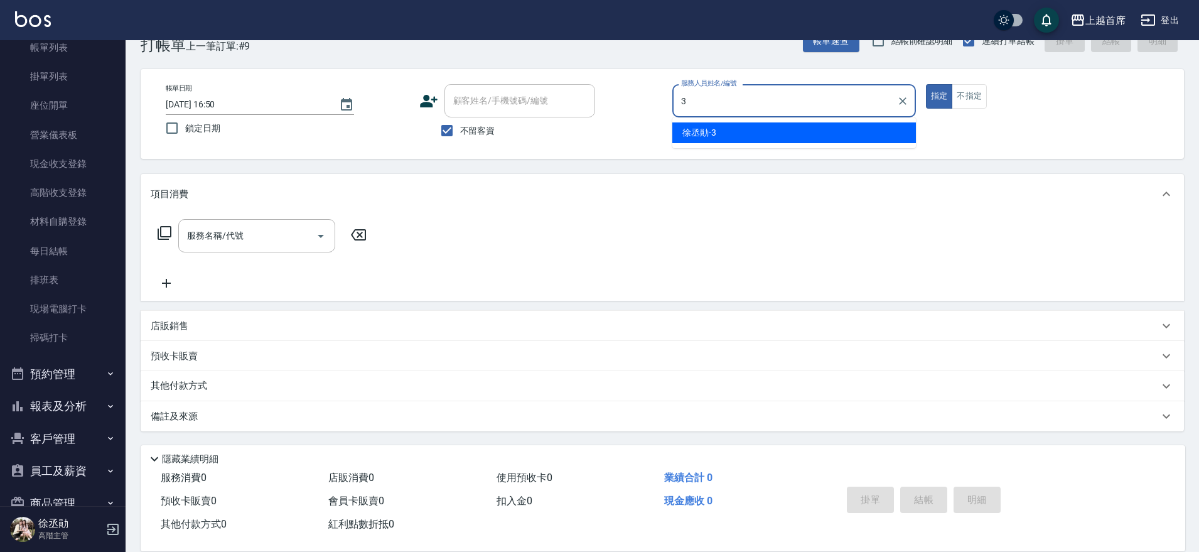
type input "徐丞勛-3"
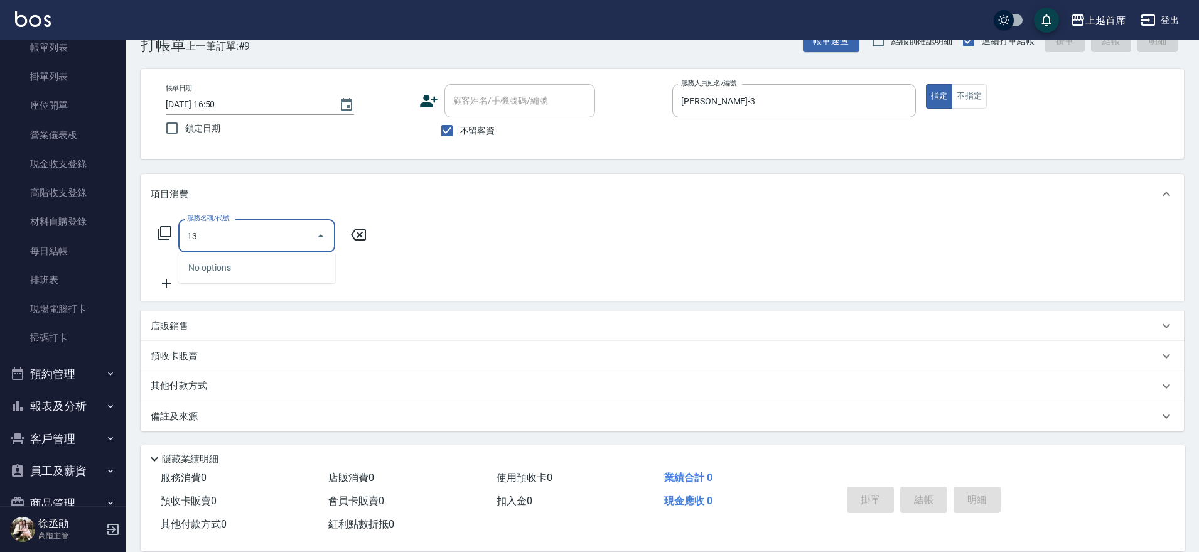
type input "1"
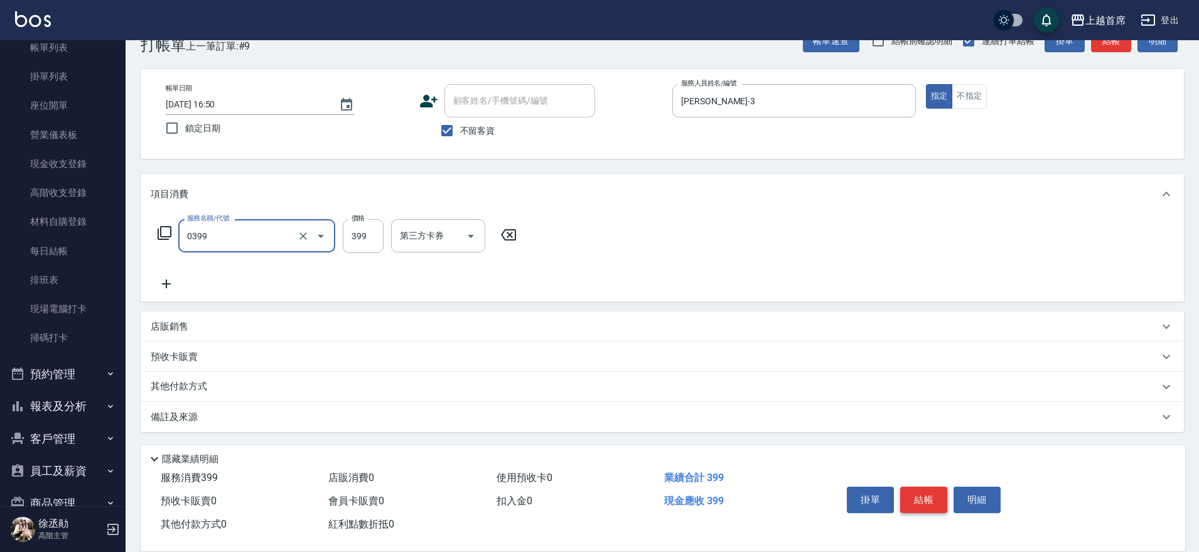
type input "海鹽洗髮(0399)"
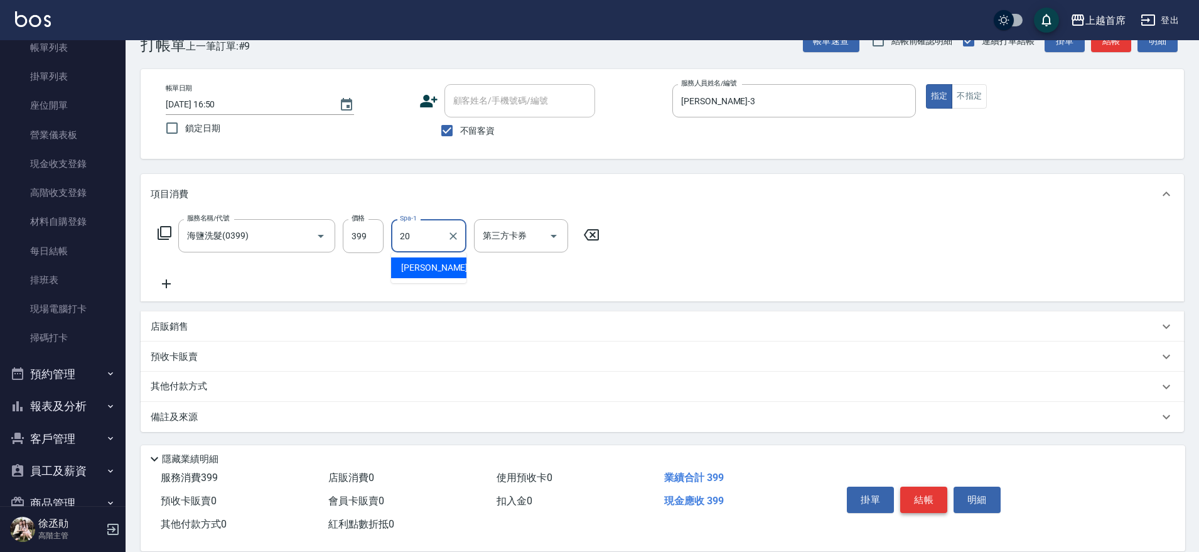
type input "鄭詩縈-20"
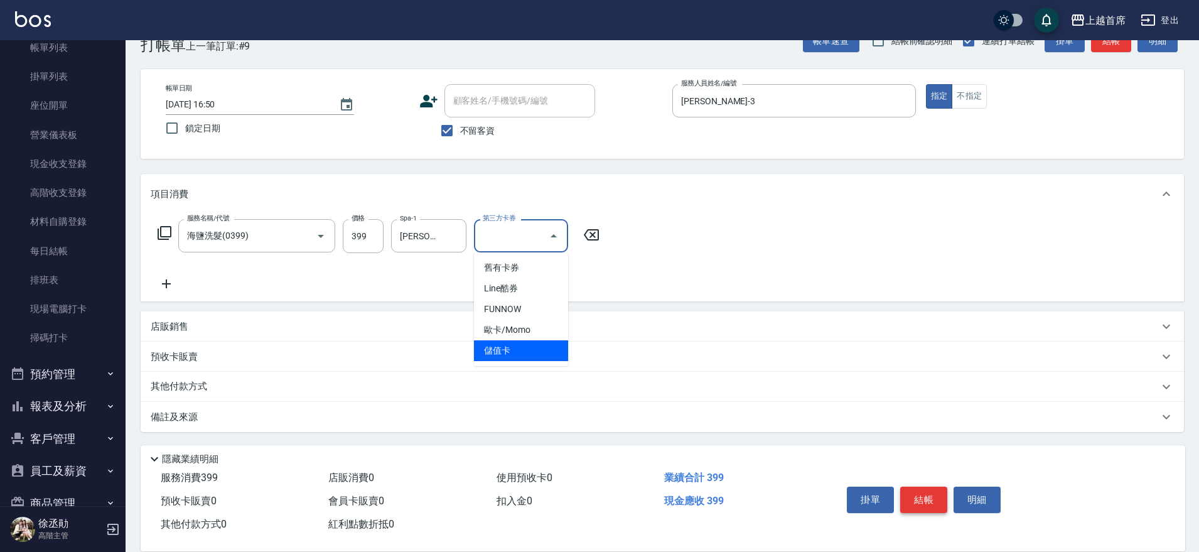
type input "儲值卡"
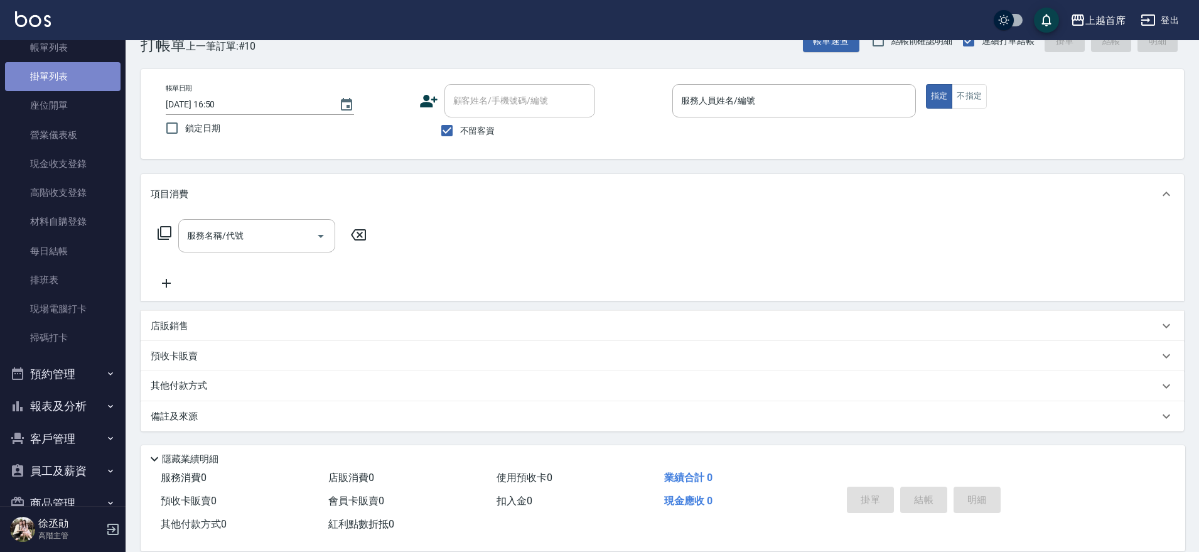
click at [72, 82] on link "掛單列表" at bounding box center [63, 76] width 116 height 29
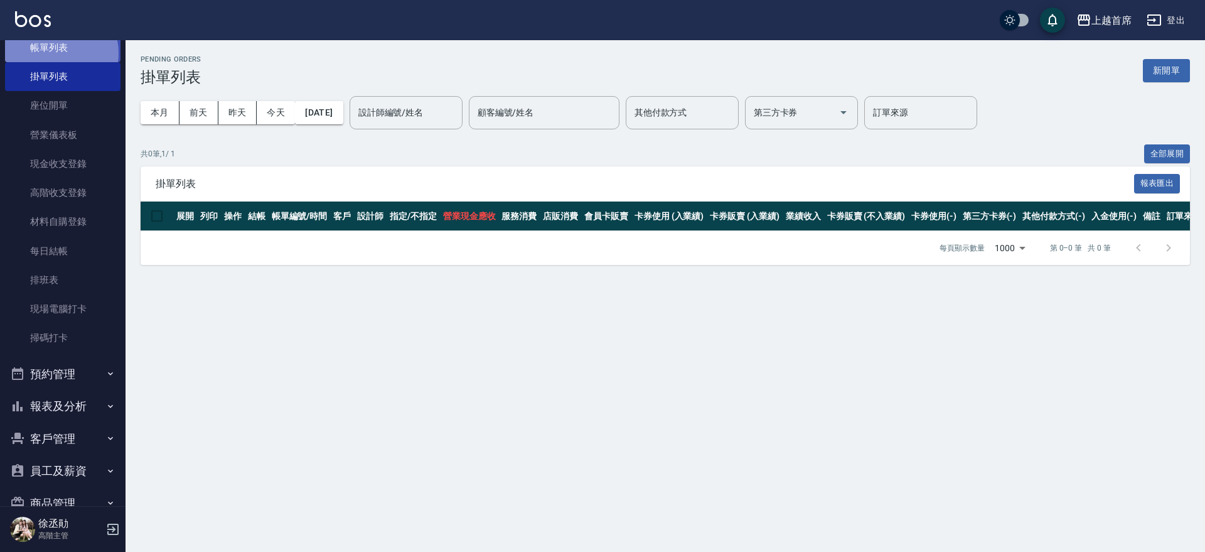
click at [55, 53] on link "帳單列表" at bounding box center [63, 47] width 116 height 29
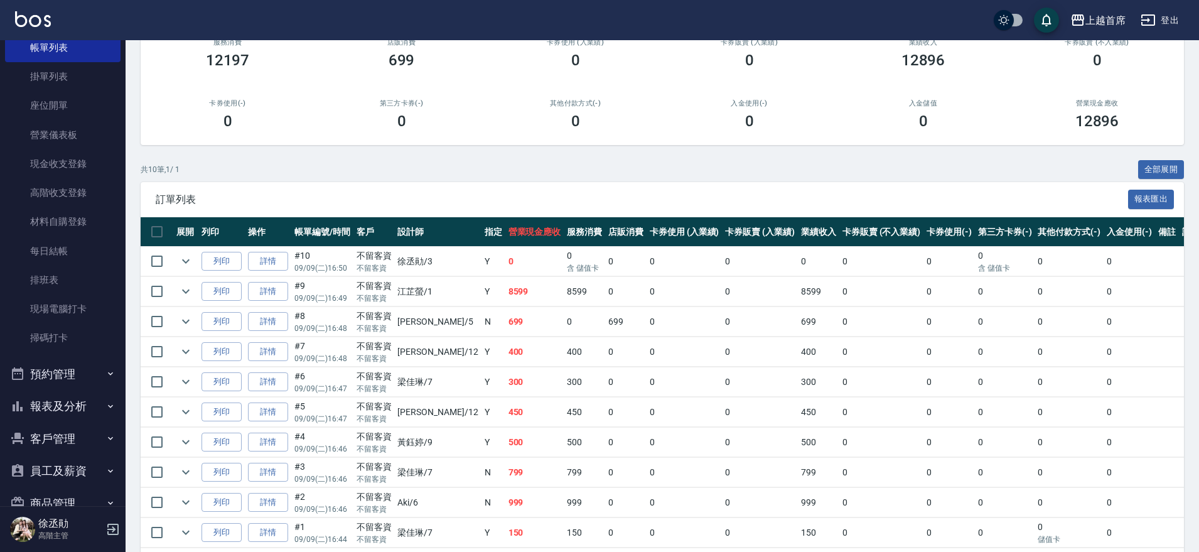
scroll to position [188, 0]
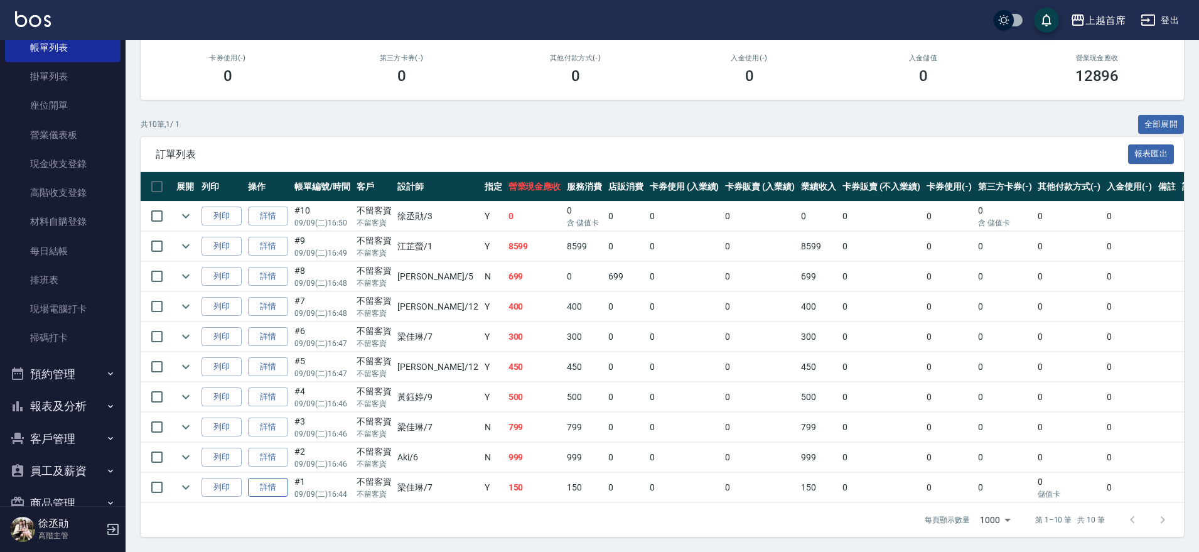
click at [269, 478] on link "詳情" at bounding box center [268, 487] width 40 height 19
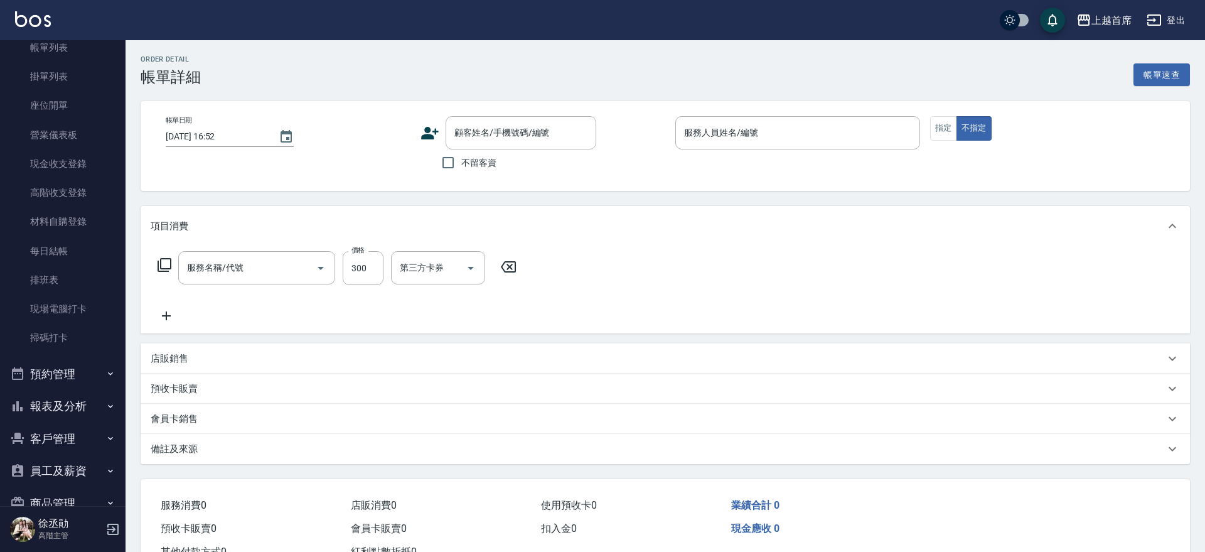
type input "2025/09/09 16:44"
checkbox input "true"
type input "[PERSON_NAME]-7"
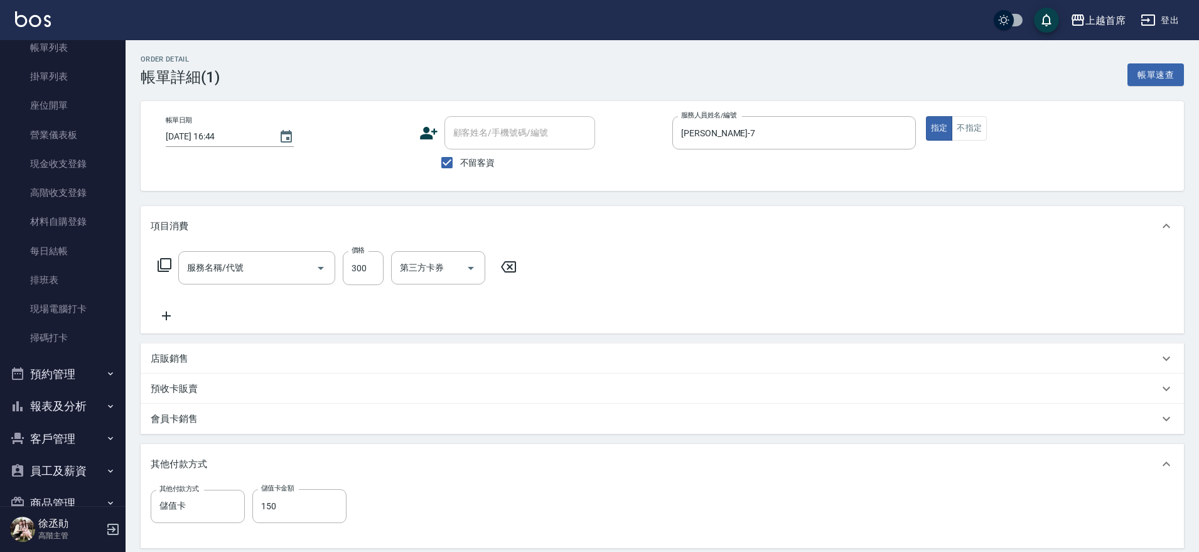
type input "單剪指定300(2300)"
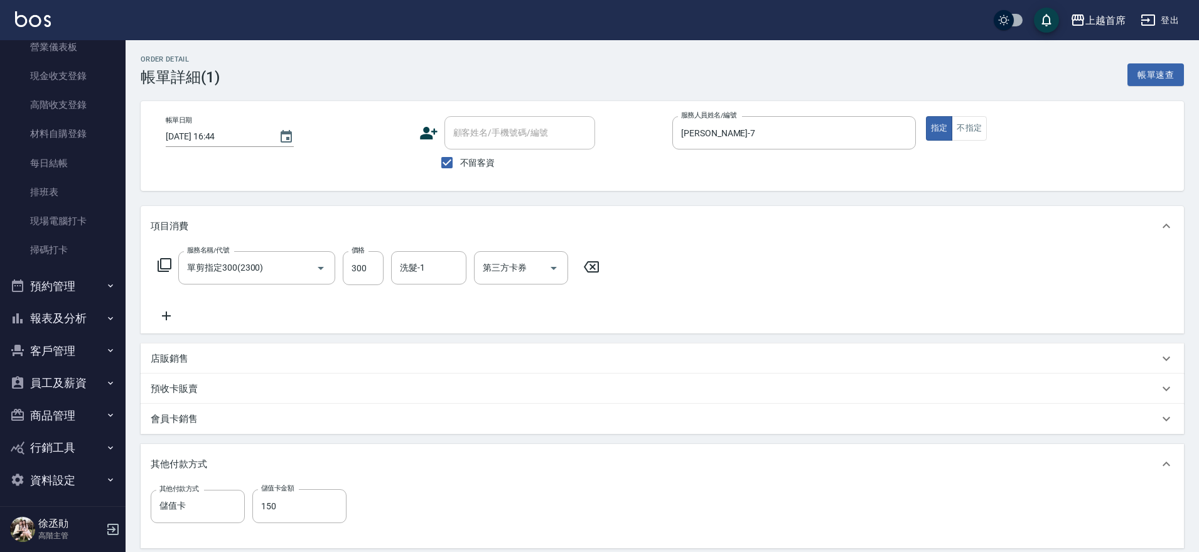
scroll to position [171, 0]
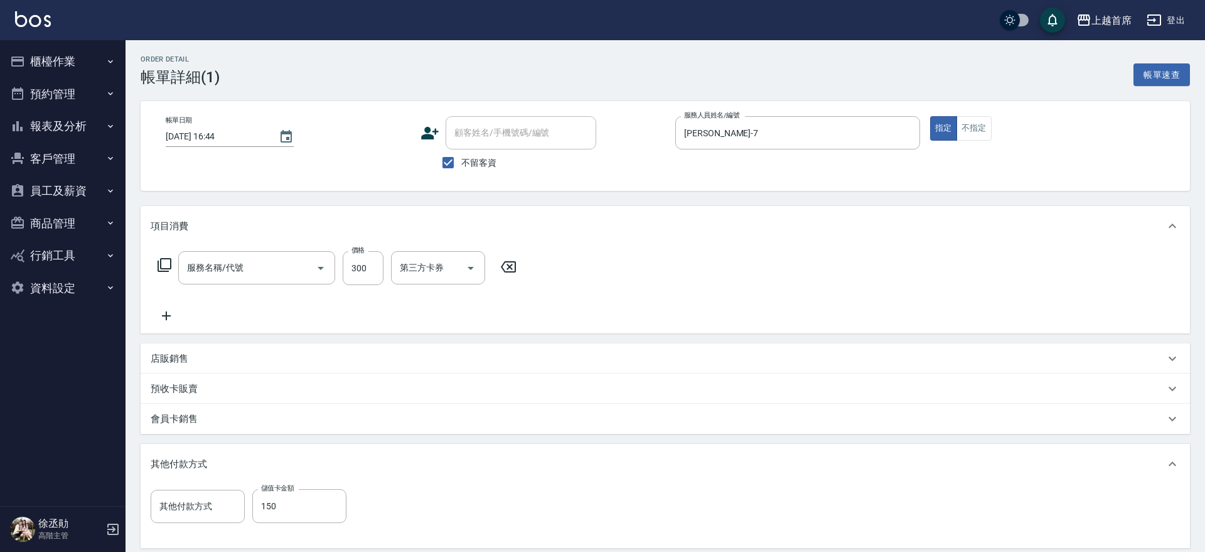
type input "單剪指定300(2300)"
type input "儲值卡"
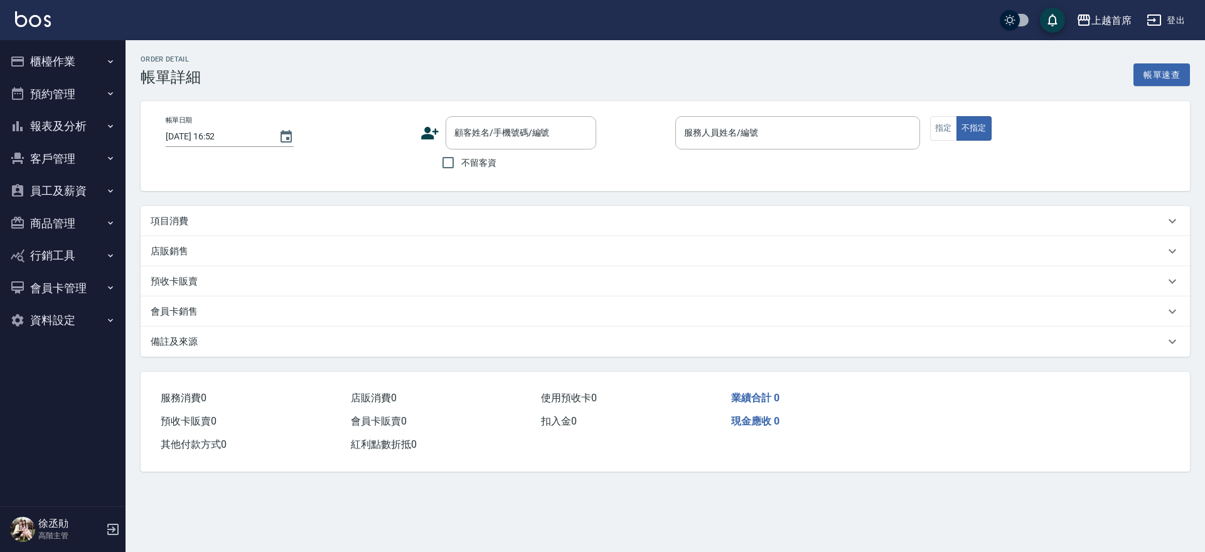
type input "2025/09/09 16:44"
checkbox input "true"
type input "梁佳琳-7"
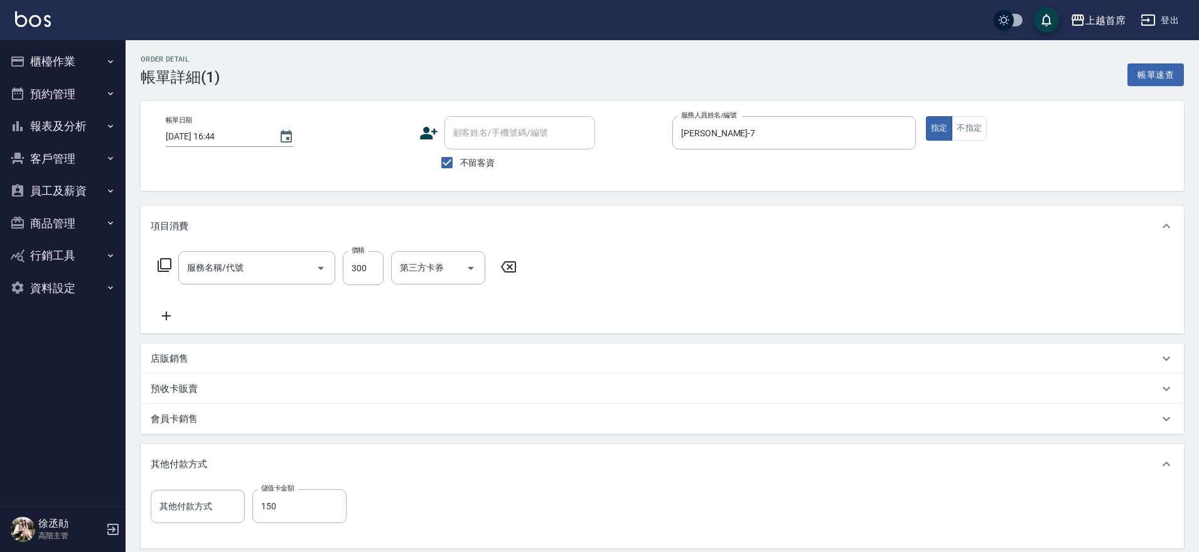
type input "儲值卡"
type input "單剪指定300(2300)"
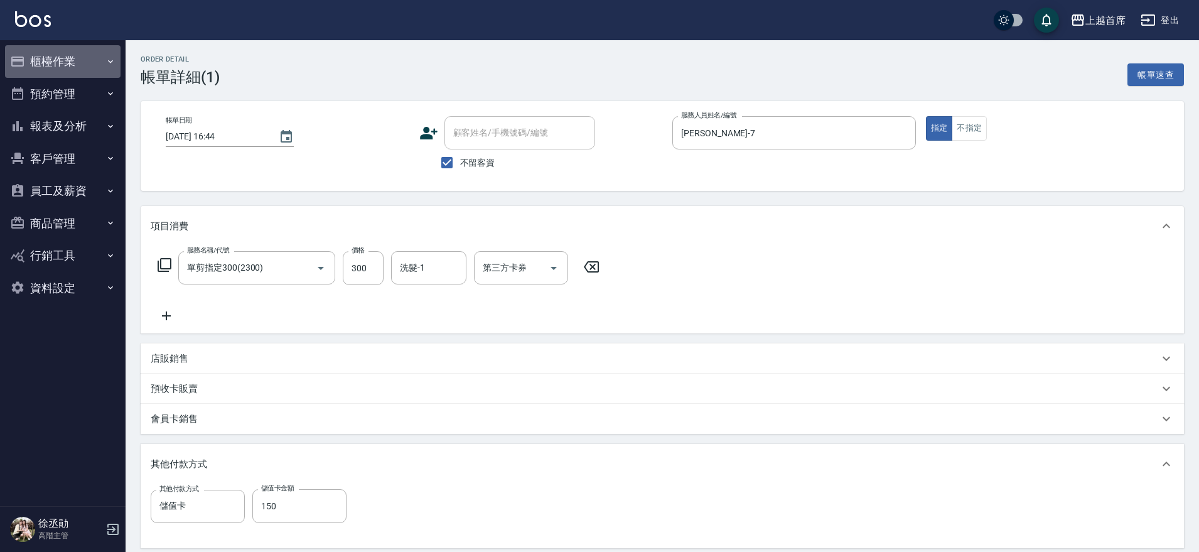
click at [47, 58] on button "櫃檯作業" at bounding box center [63, 61] width 116 height 33
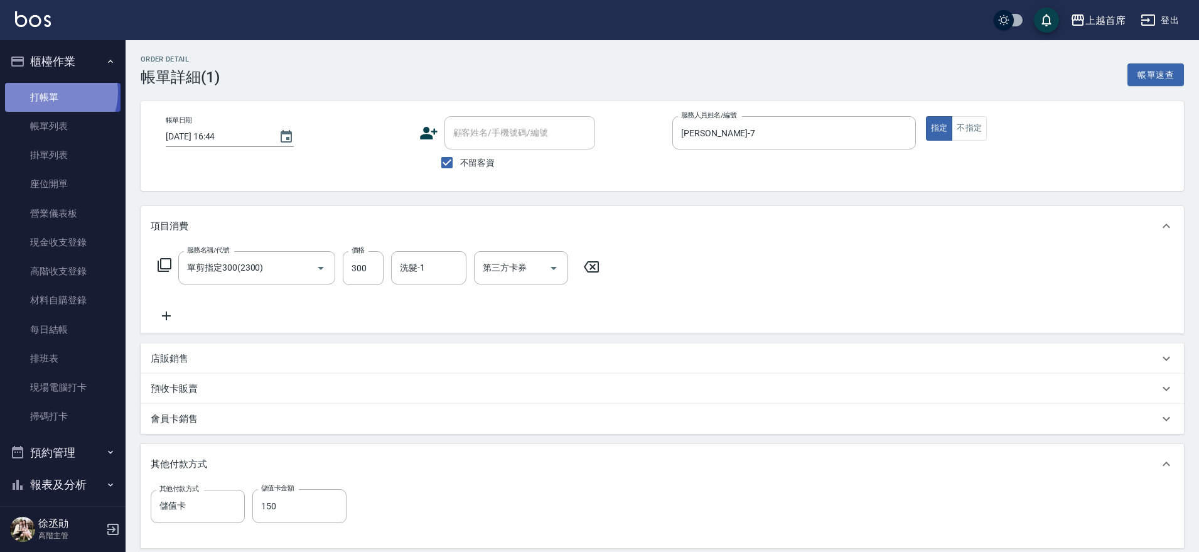
click at [54, 92] on link "打帳單" at bounding box center [63, 97] width 116 height 29
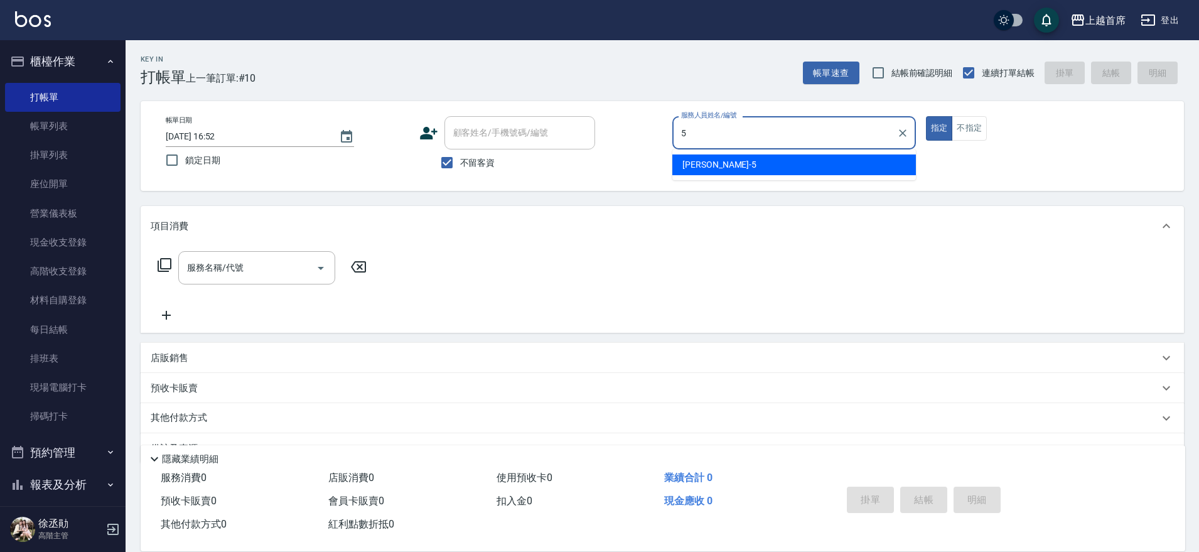
type input "Molly莫莉-5"
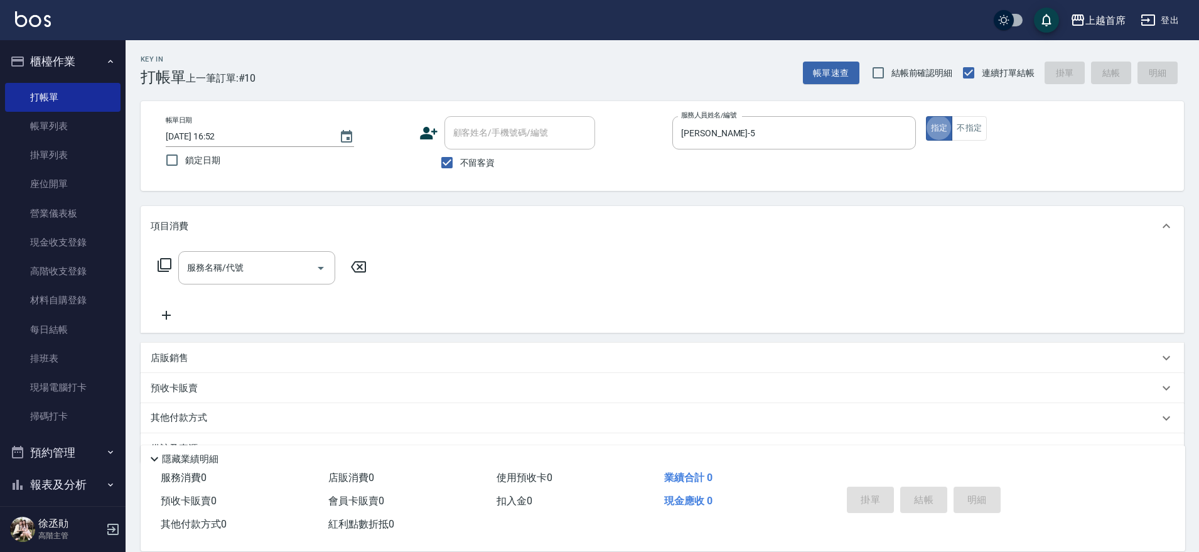
type button "true"
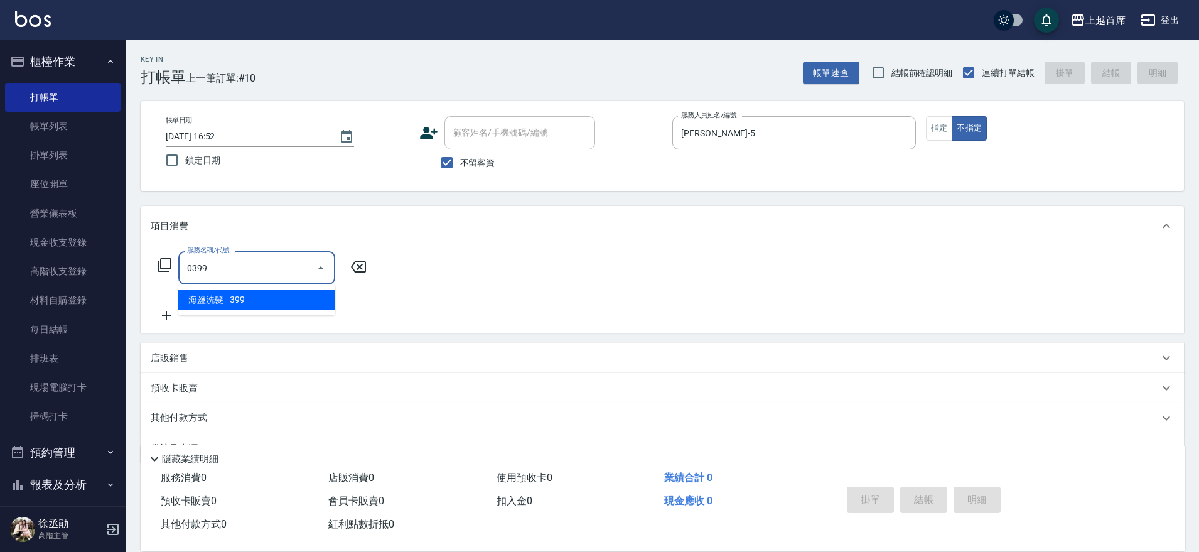
type input "海鹽洗髮(0399)"
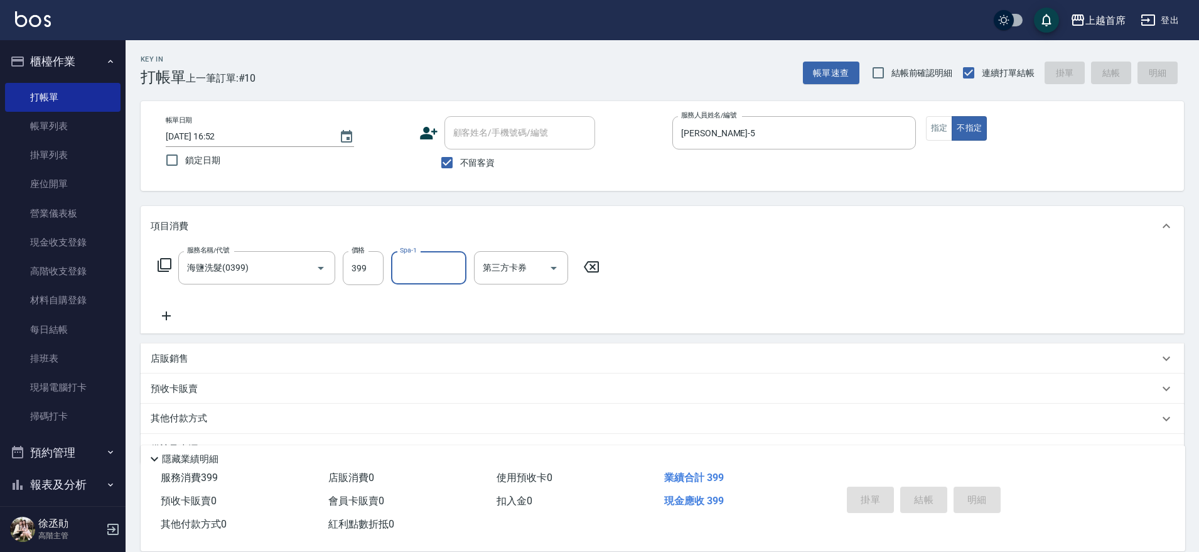
type input "2025/09/09 16:53"
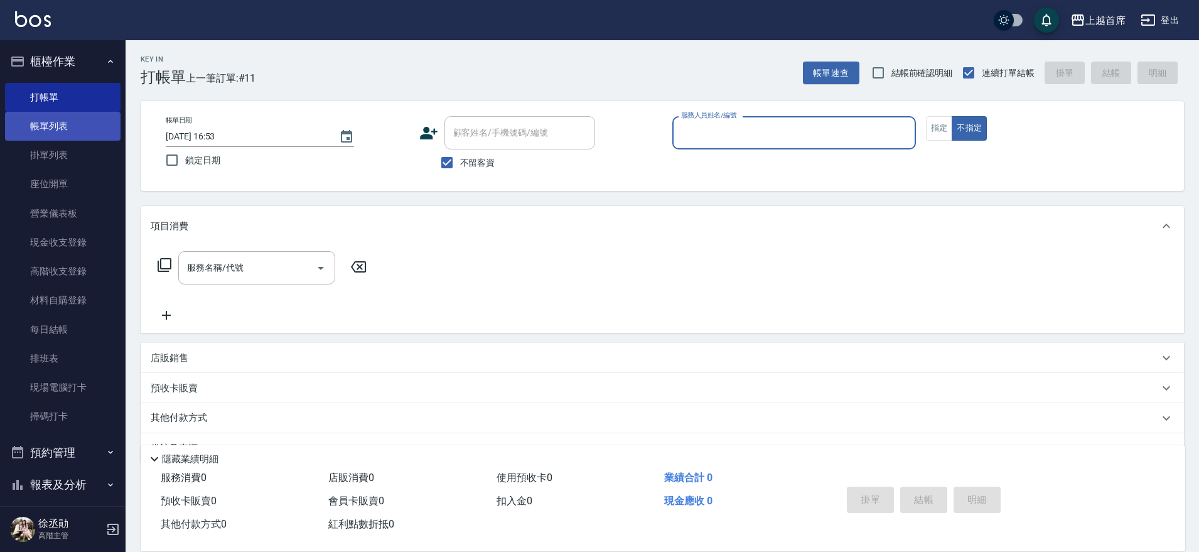
click at [104, 131] on link "帳單列表" at bounding box center [63, 126] width 116 height 29
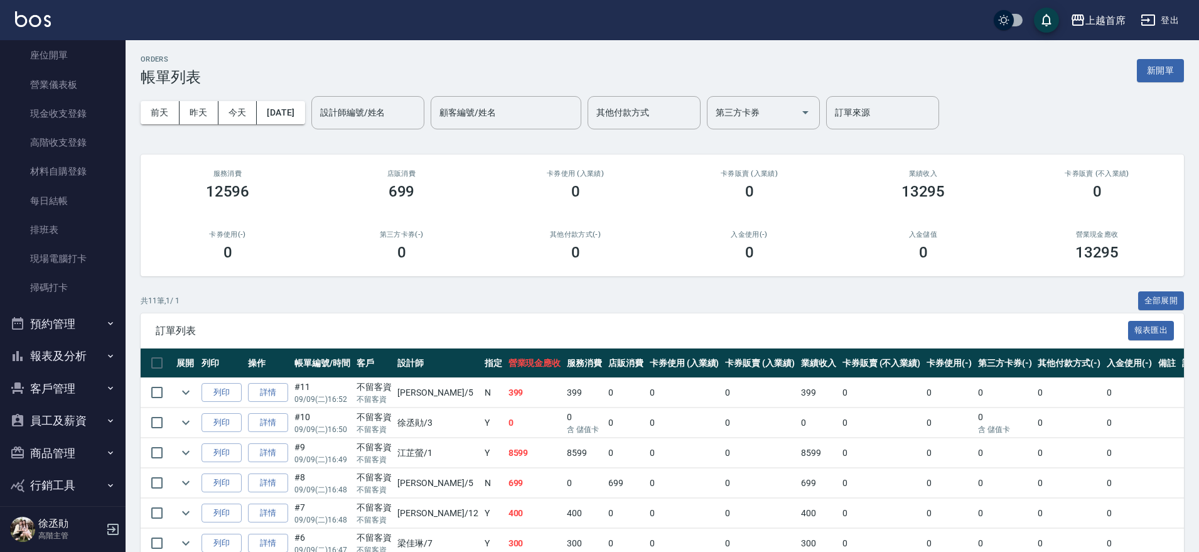
scroll to position [171, 0]
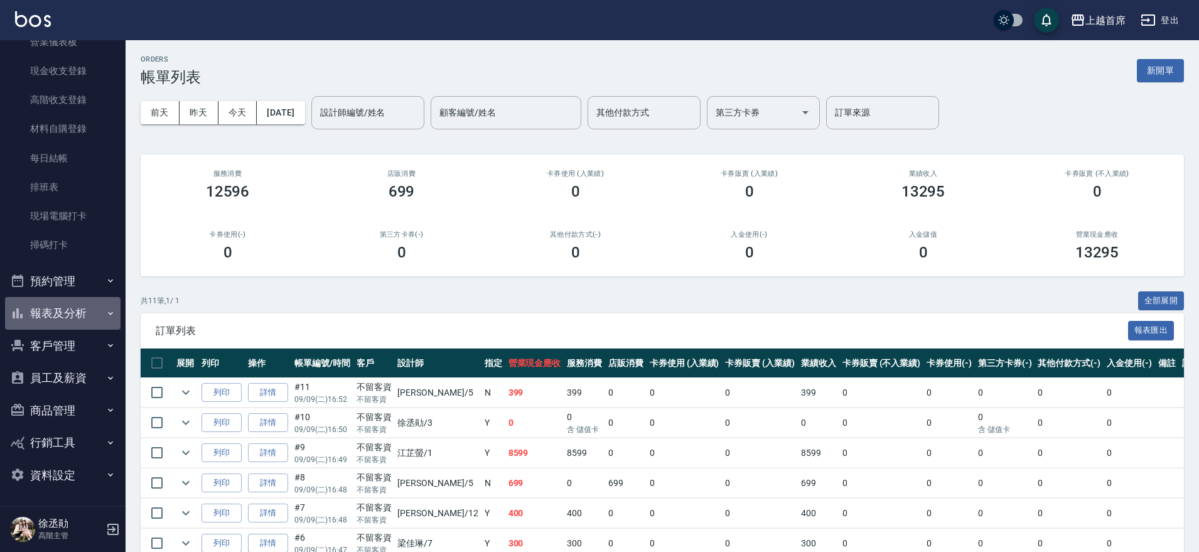
click at [105, 314] on icon "button" at bounding box center [110, 313] width 10 height 10
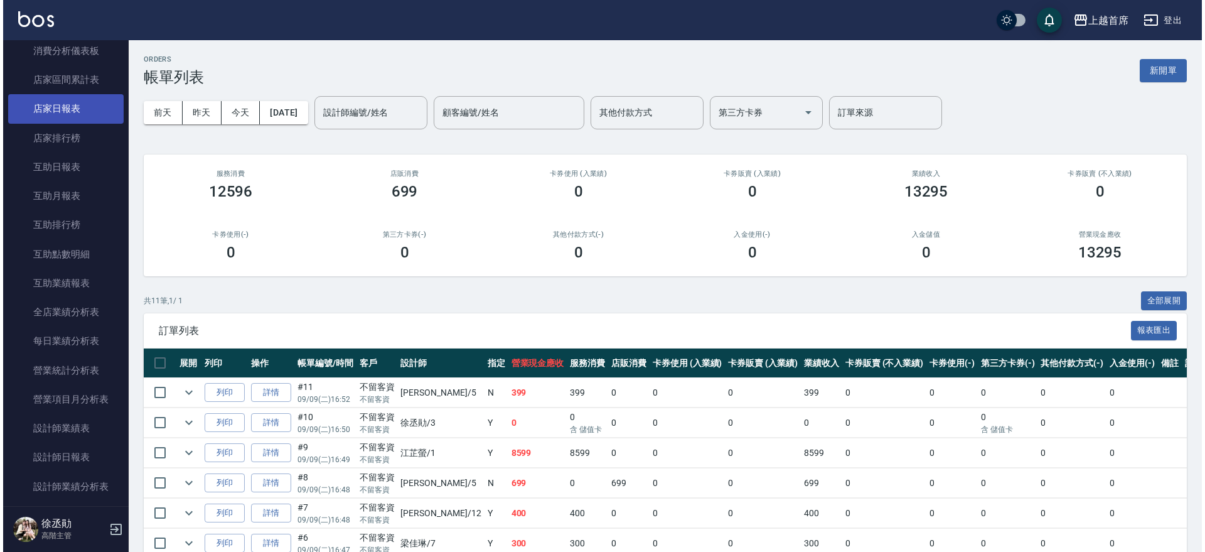
scroll to position [642, 0]
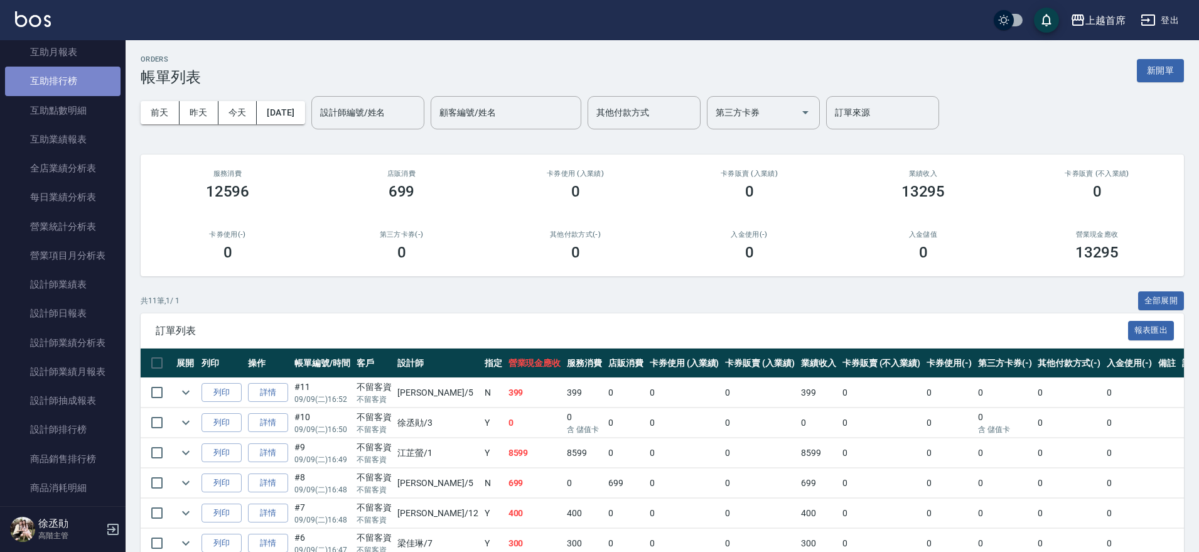
click at [62, 82] on link "互助排行榜" at bounding box center [63, 81] width 116 height 29
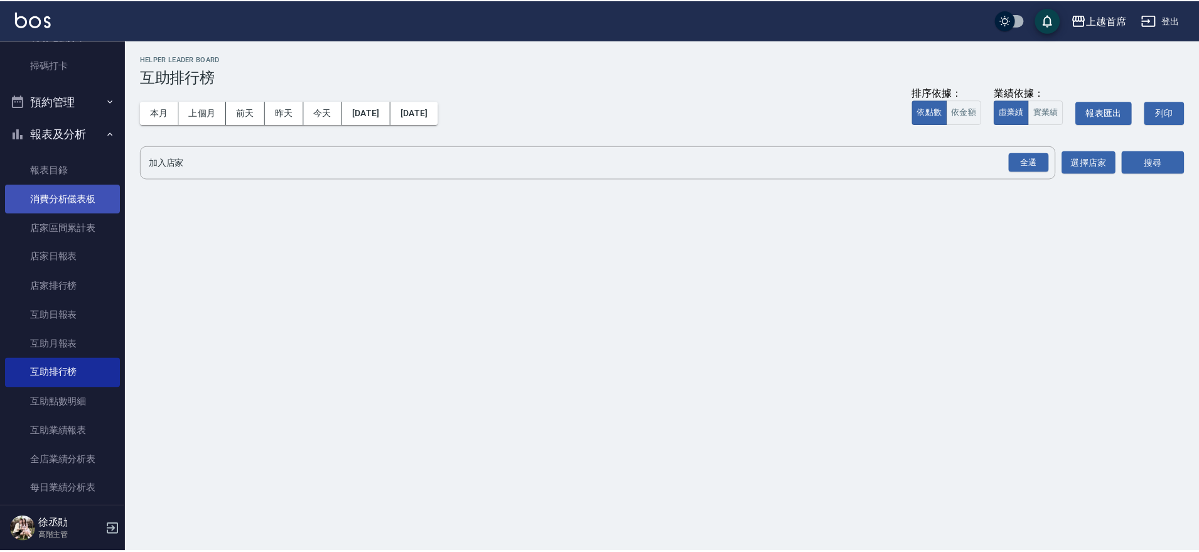
scroll to position [328, 0]
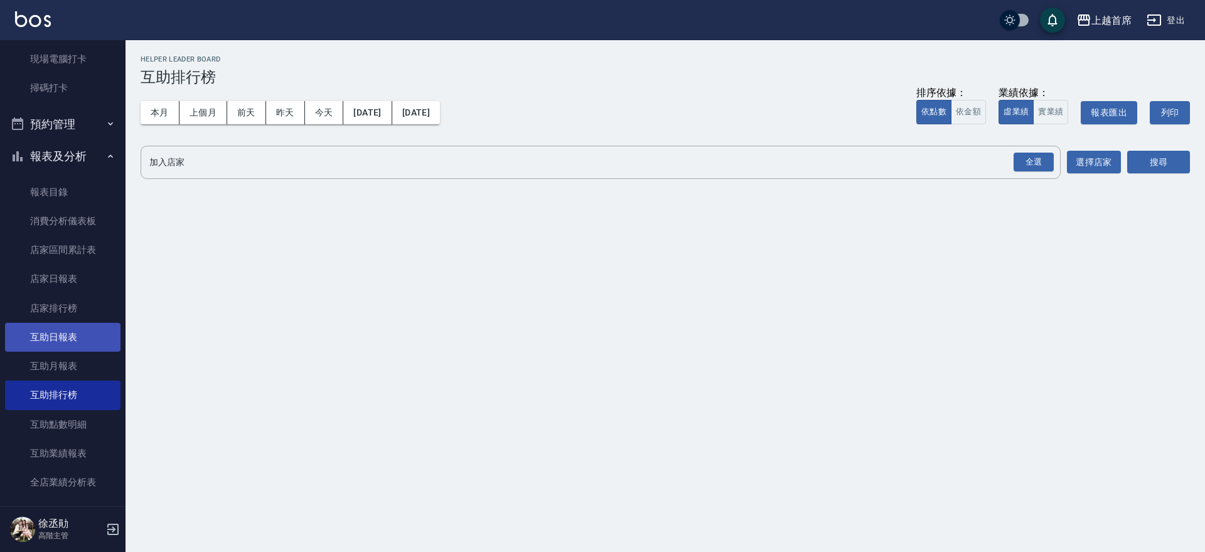
click at [83, 335] on link "互助日報表" at bounding box center [63, 337] width 116 height 29
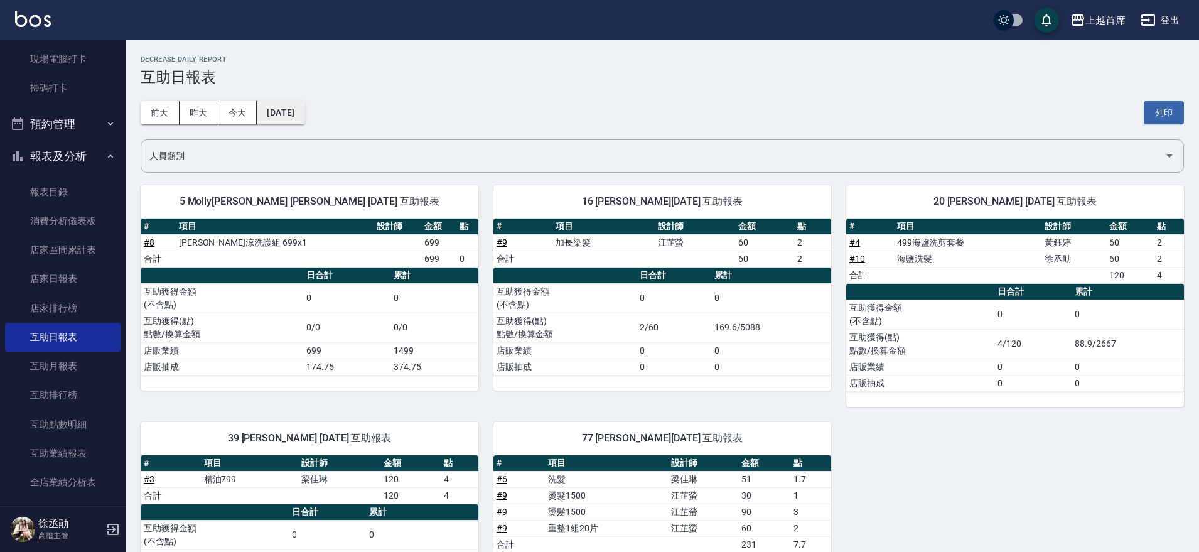
click at [304, 101] on button "2025/09/09" at bounding box center [281, 112] width 48 height 23
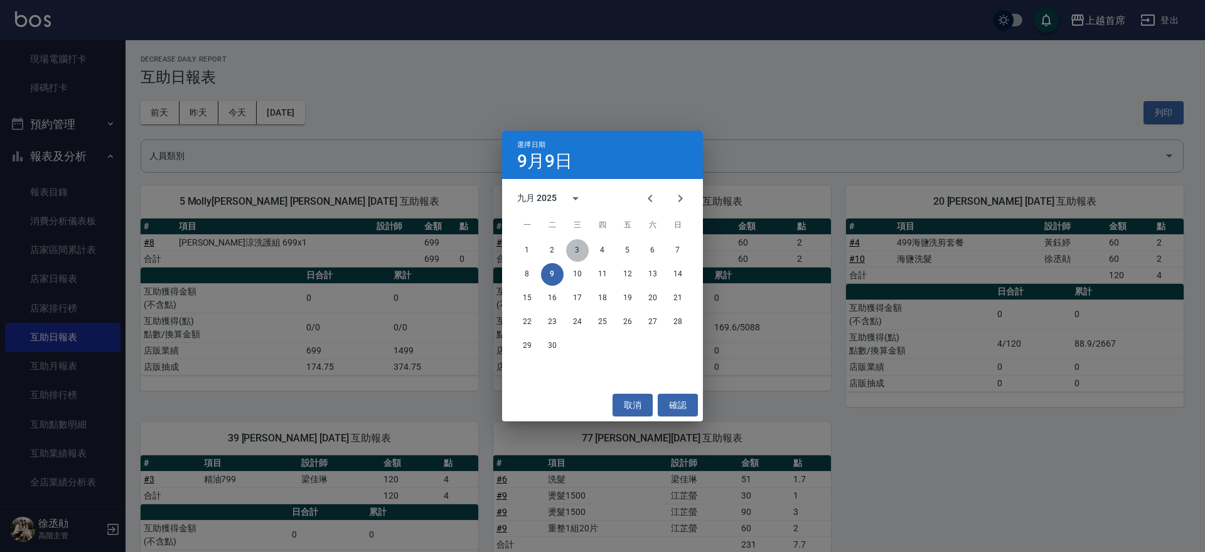
click at [576, 247] on button "3" at bounding box center [577, 250] width 23 height 23
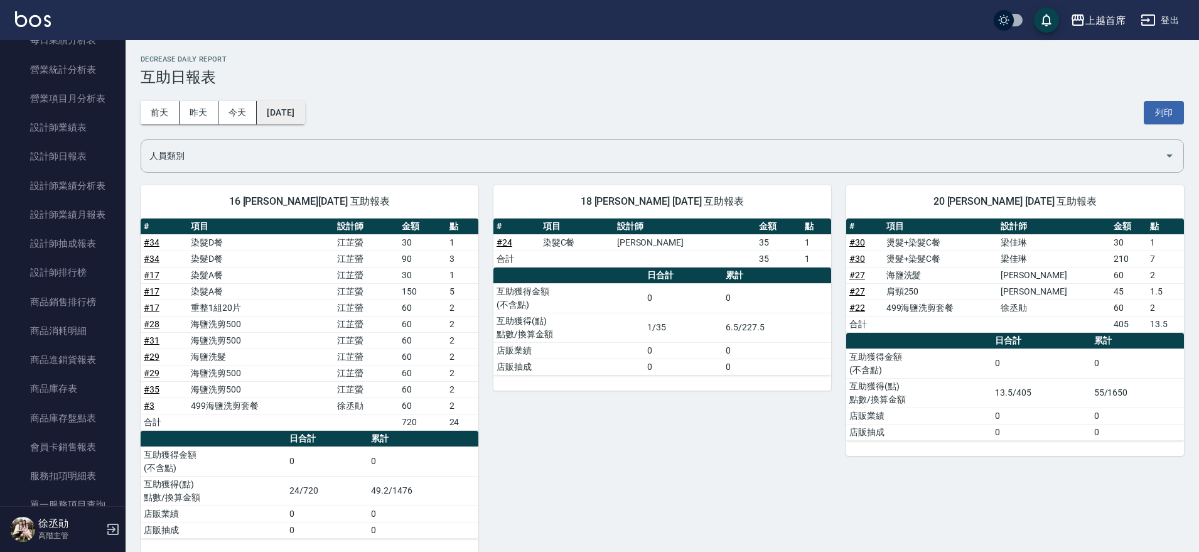
click at [304, 110] on button "2025/09/03" at bounding box center [281, 112] width 48 height 23
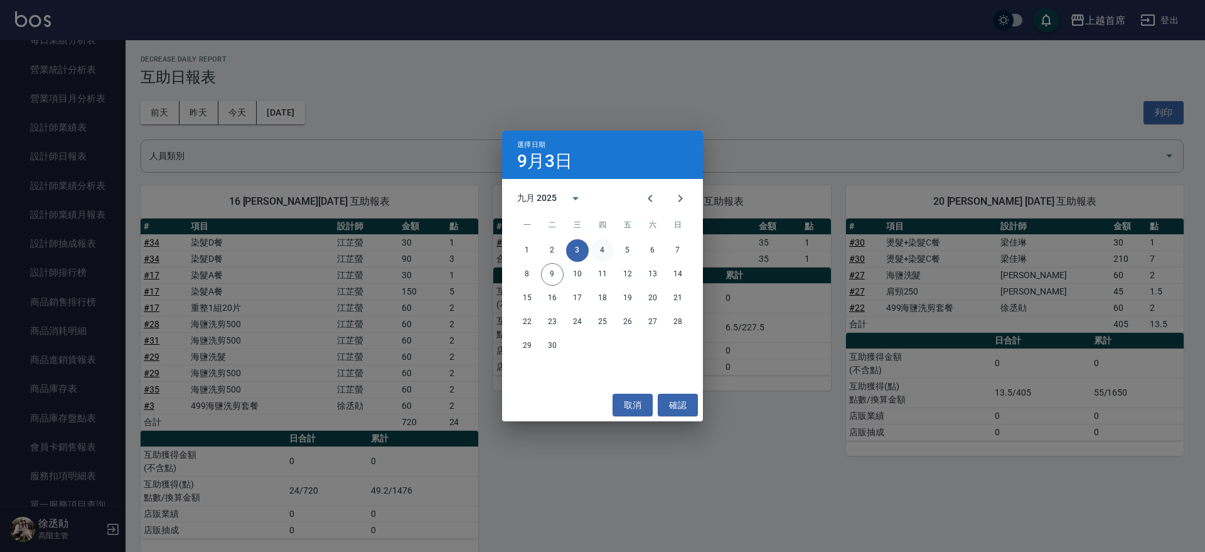
click at [606, 247] on button "4" at bounding box center [602, 250] width 23 height 23
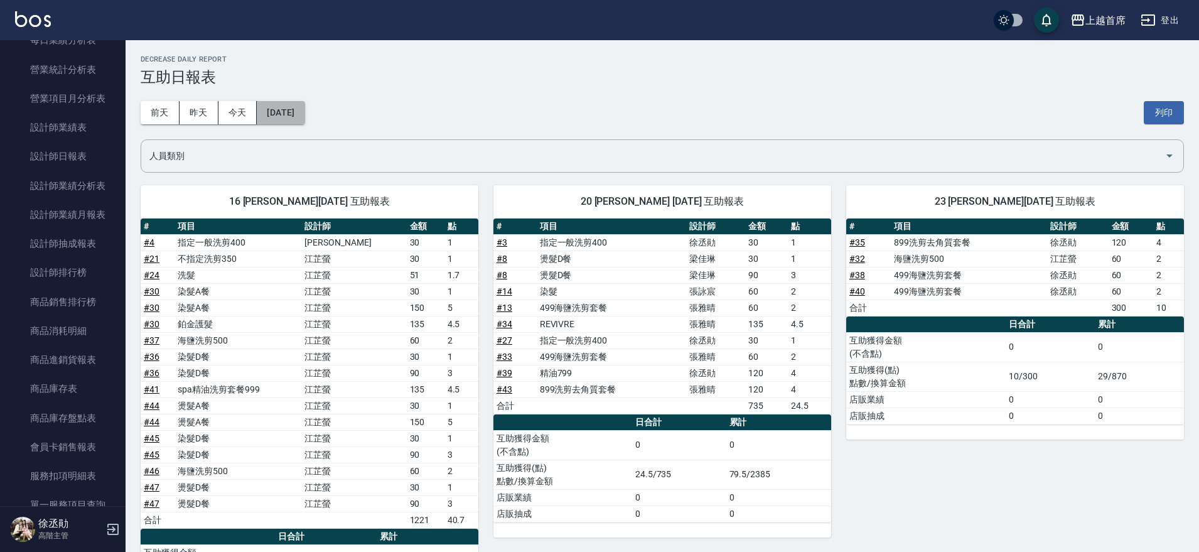
click at [295, 111] on button "2025/09/04" at bounding box center [281, 112] width 48 height 23
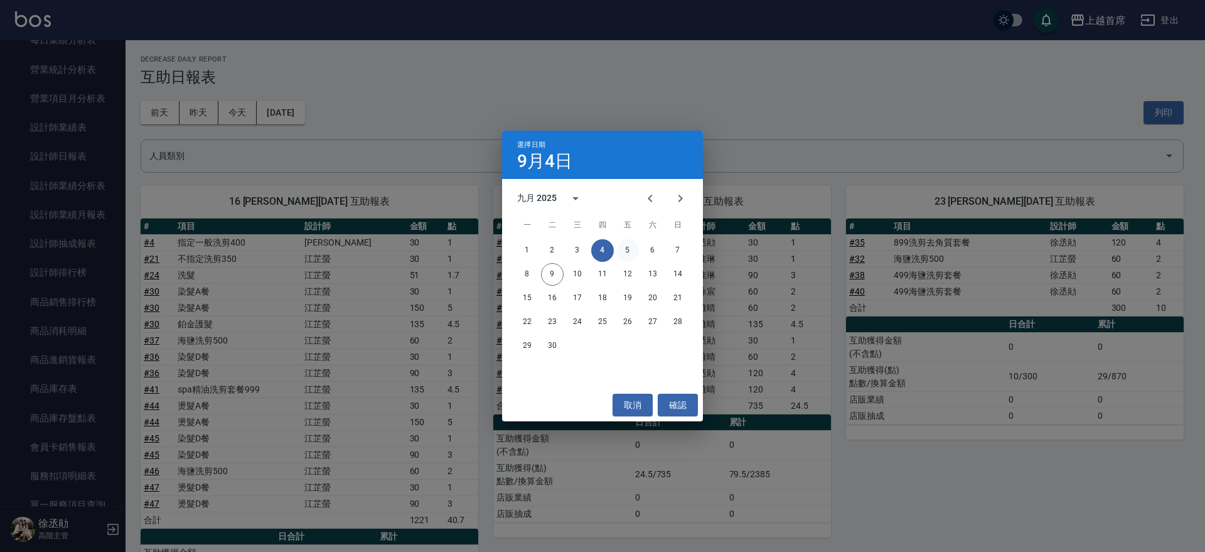
click at [630, 252] on button "5" at bounding box center [627, 250] width 23 height 23
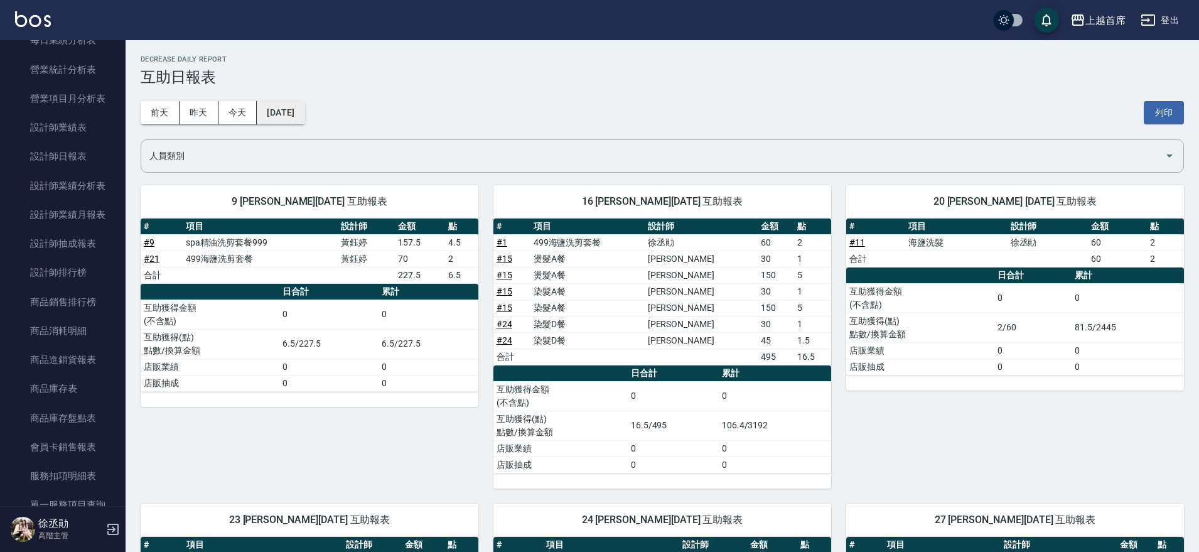
click at [304, 104] on button "2025/09/05" at bounding box center [281, 112] width 48 height 23
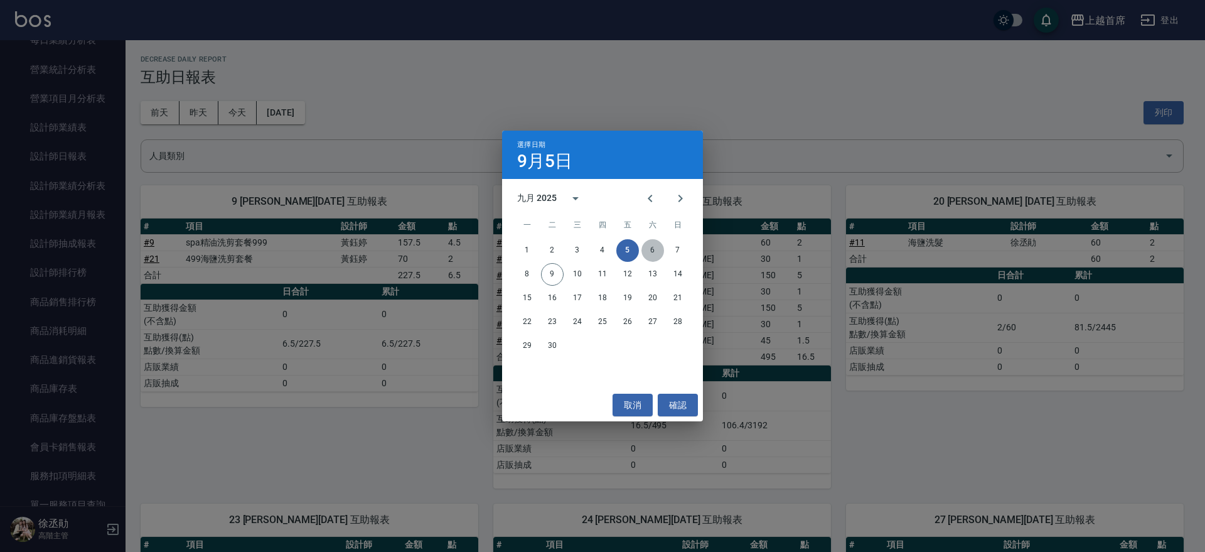
click at [656, 246] on button "6" at bounding box center [653, 250] width 23 height 23
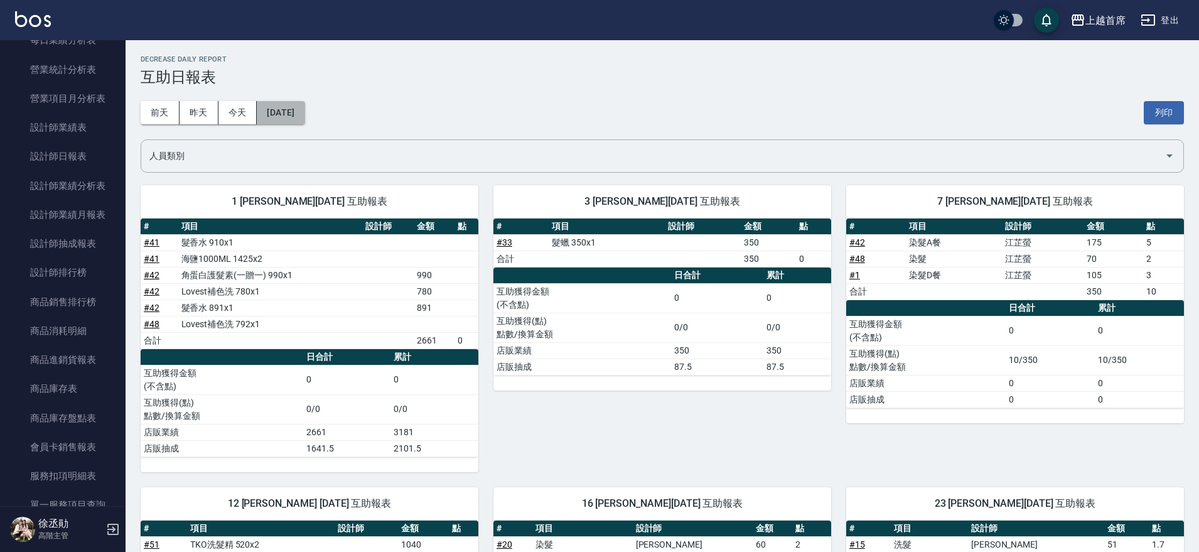
click at [304, 118] on button "[DATE]" at bounding box center [281, 112] width 48 height 23
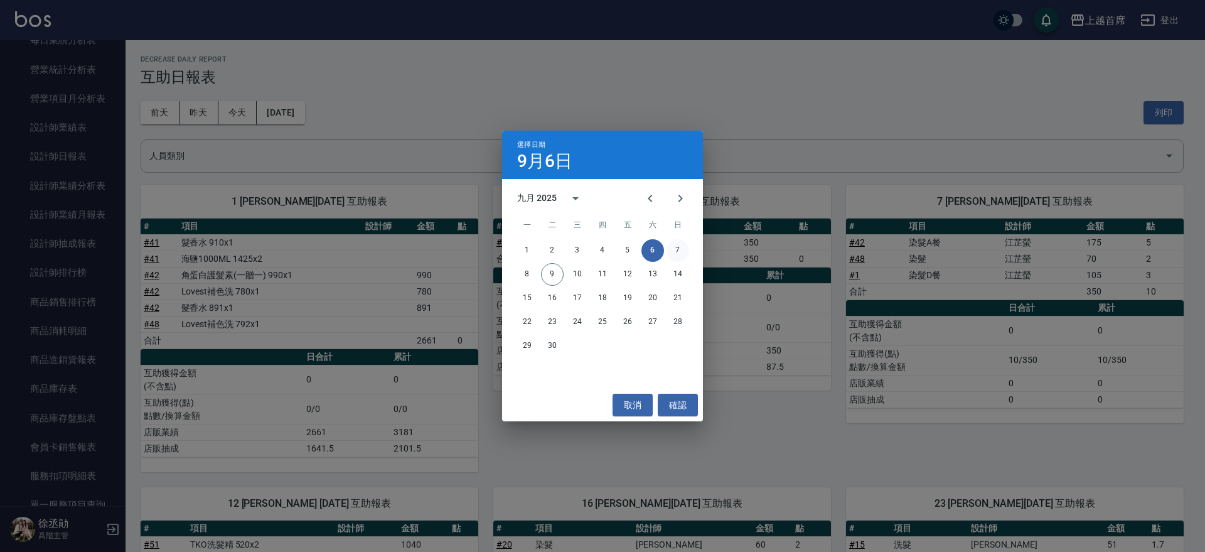
click at [678, 247] on button "7" at bounding box center [678, 250] width 23 height 23
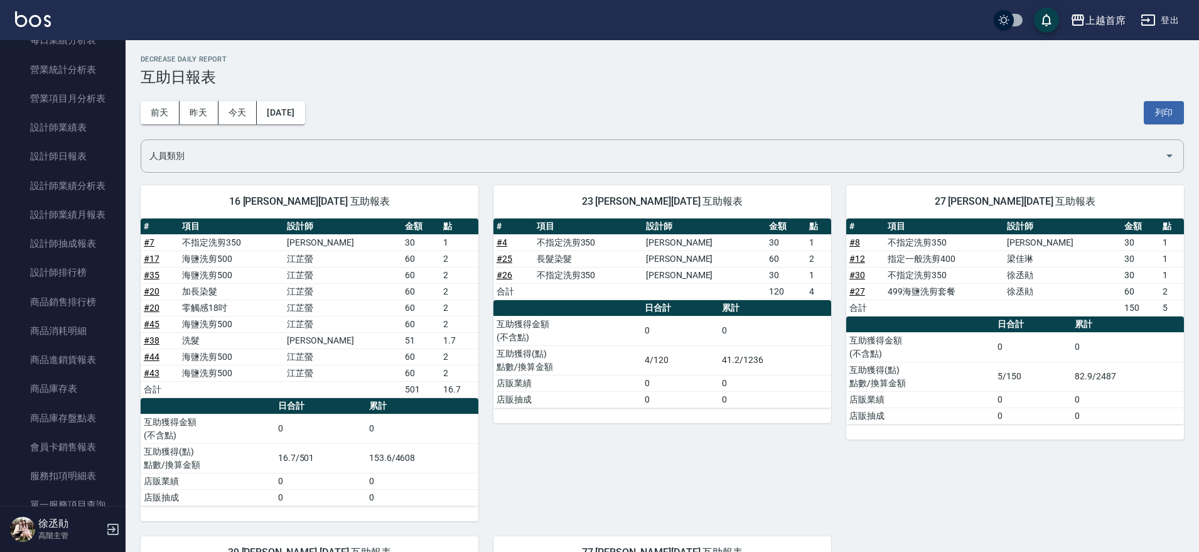
click at [311, 97] on div "前天 昨天 今天 2025/09/07 列印" at bounding box center [662, 112] width 1043 height 53
click at [304, 107] on button "[DATE]" at bounding box center [281, 112] width 48 height 23
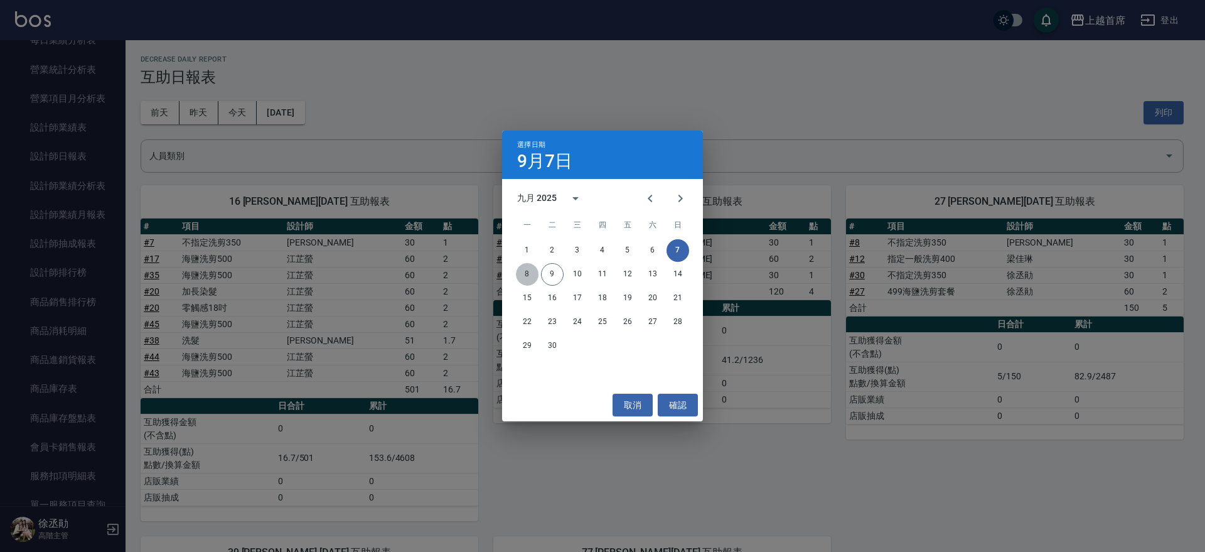
click at [534, 276] on button "8" at bounding box center [527, 274] width 23 height 23
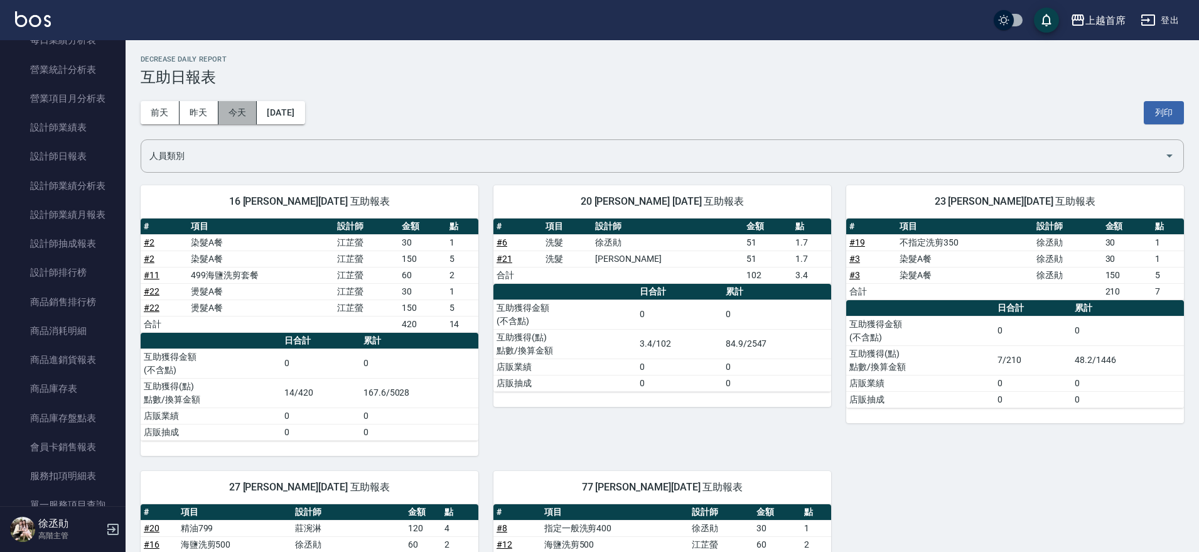
click at [232, 104] on button "今天" at bounding box center [237, 112] width 39 height 23
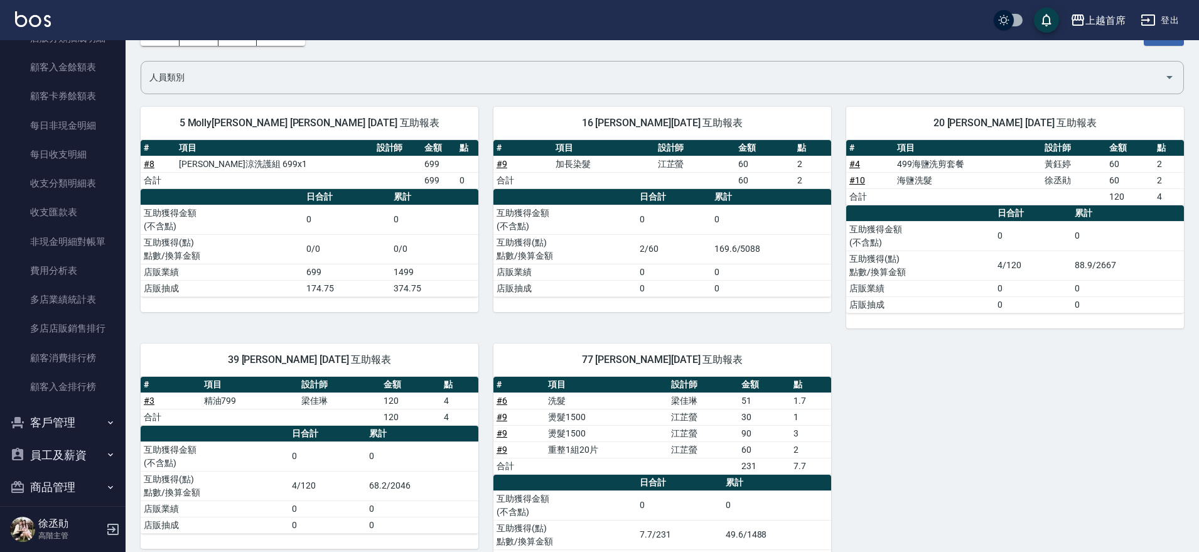
scroll to position [1323, 0]
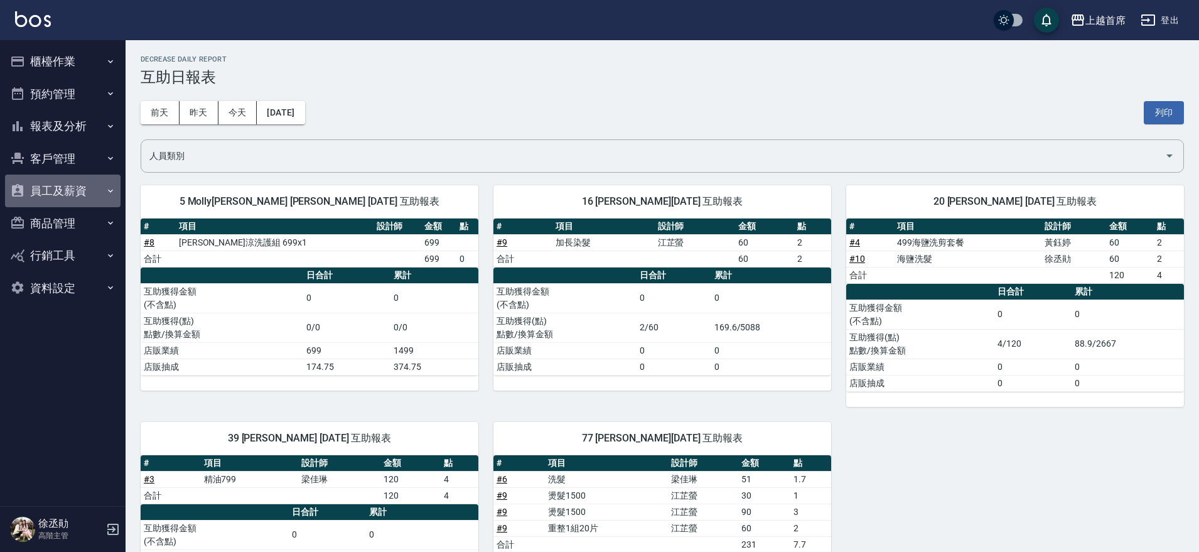
click at [87, 200] on button "員工及薪資" at bounding box center [63, 191] width 116 height 33
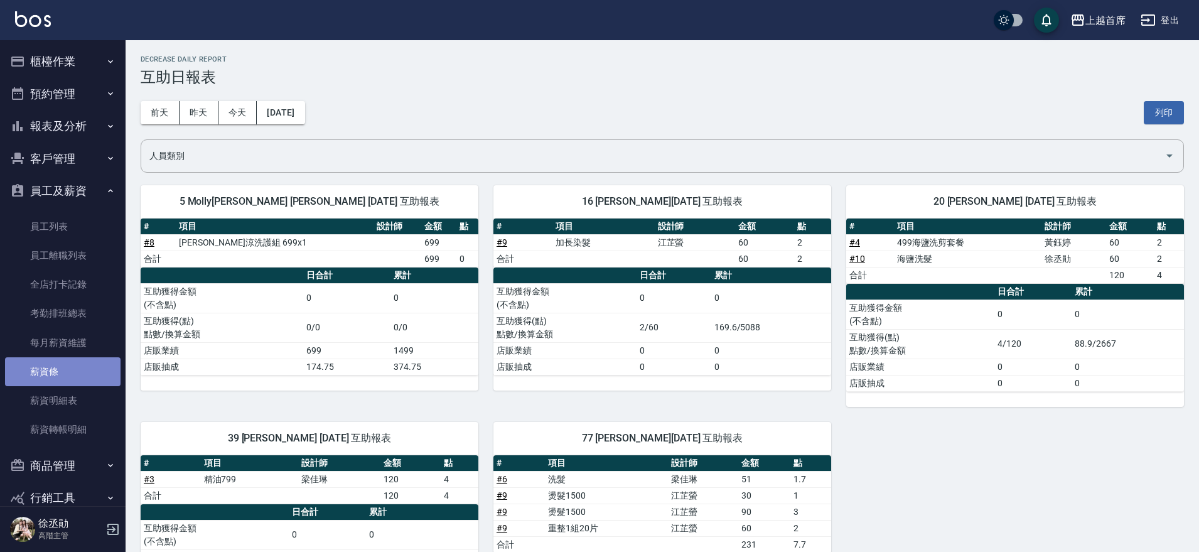
click at [71, 370] on link "薪資條" at bounding box center [63, 371] width 116 height 29
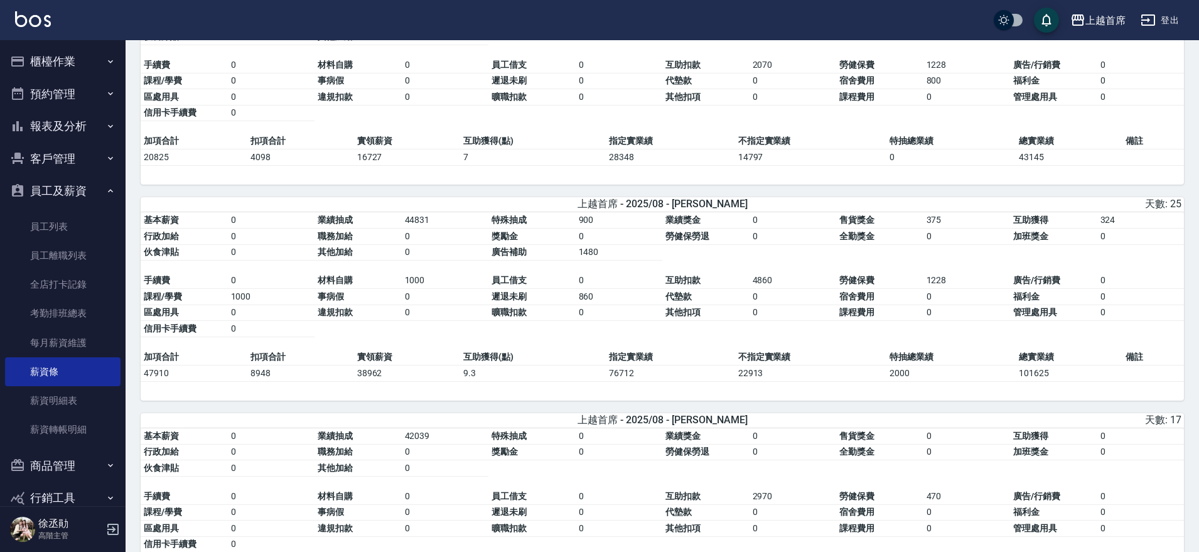
scroll to position [785, 0]
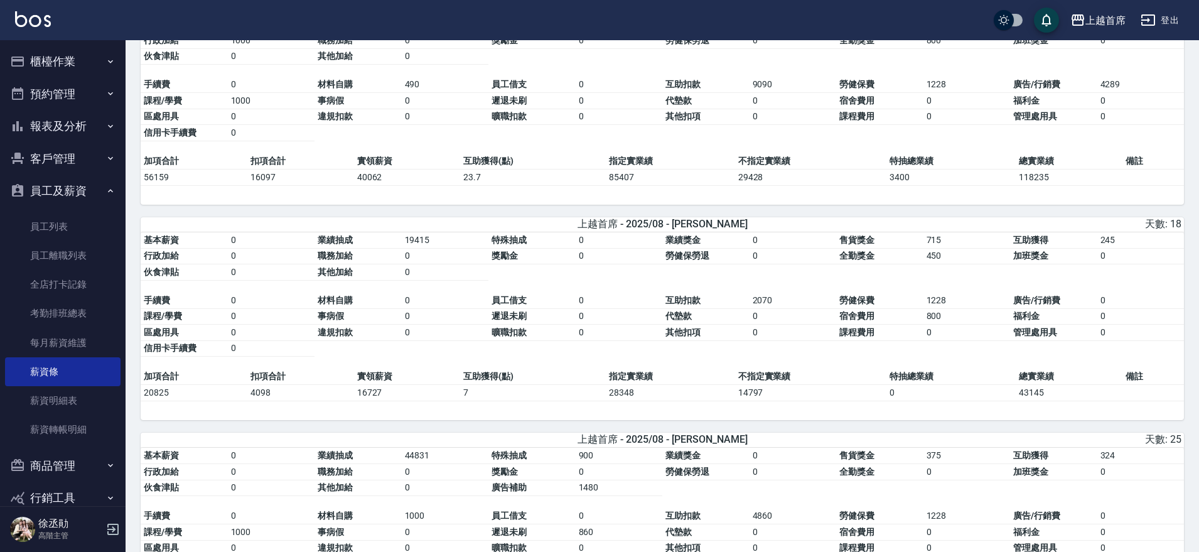
click at [67, 60] on button "櫃檯作業" at bounding box center [63, 61] width 116 height 33
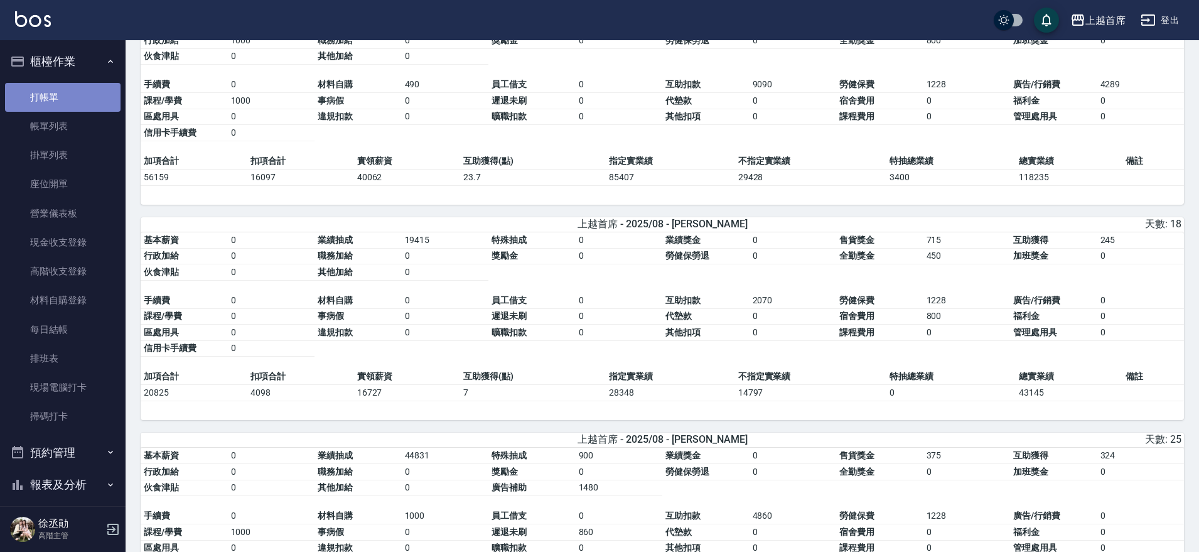
click at [65, 92] on link "打帳單" at bounding box center [63, 97] width 116 height 29
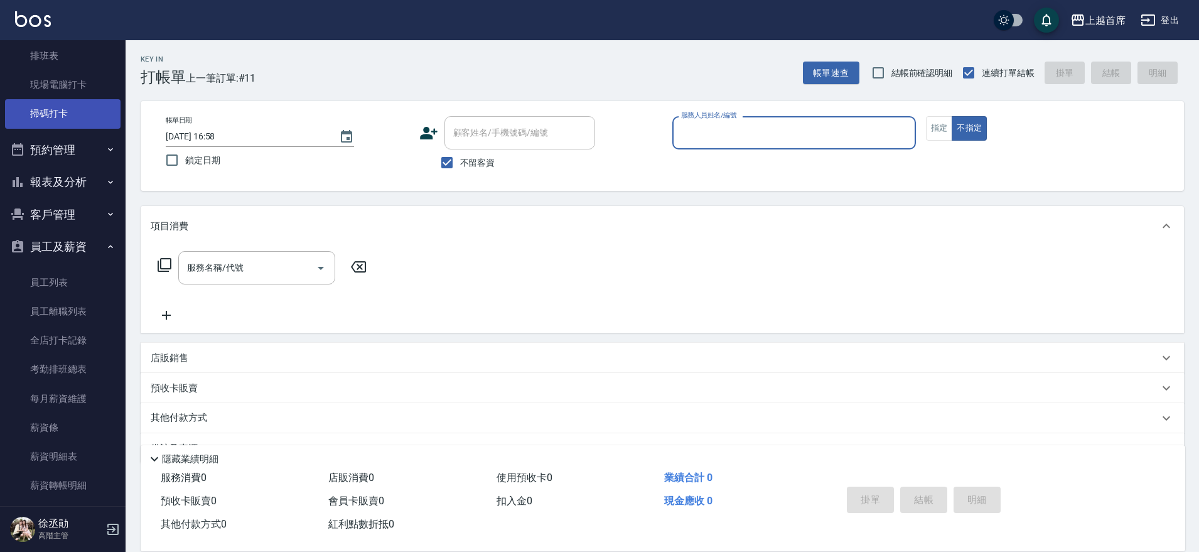
scroll to position [235, 0]
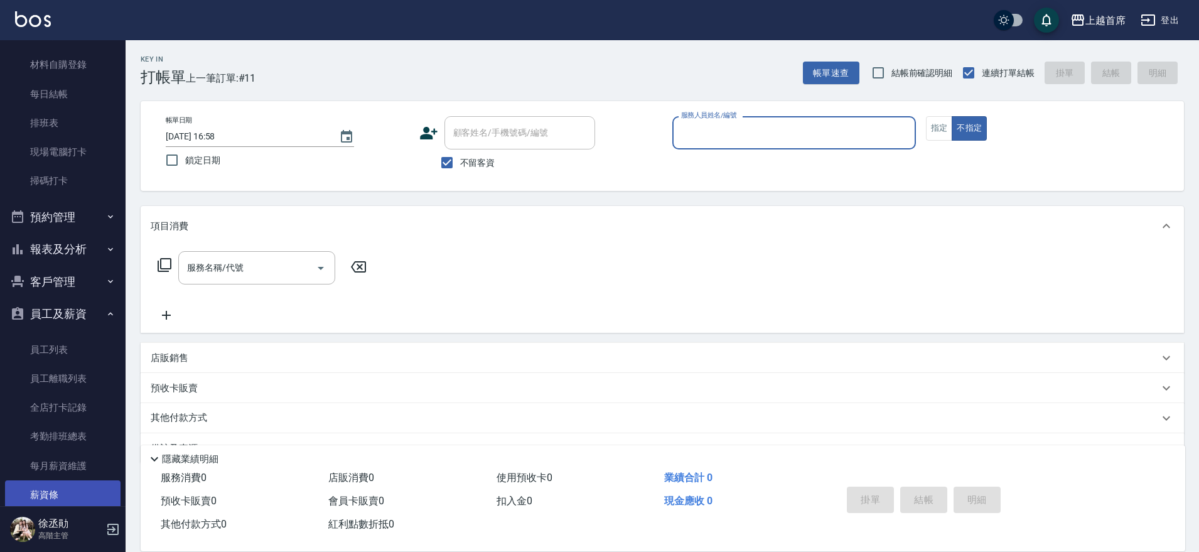
click at [64, 487] on link "薪資條" at bounding box center [63, 494] width 116 height 29
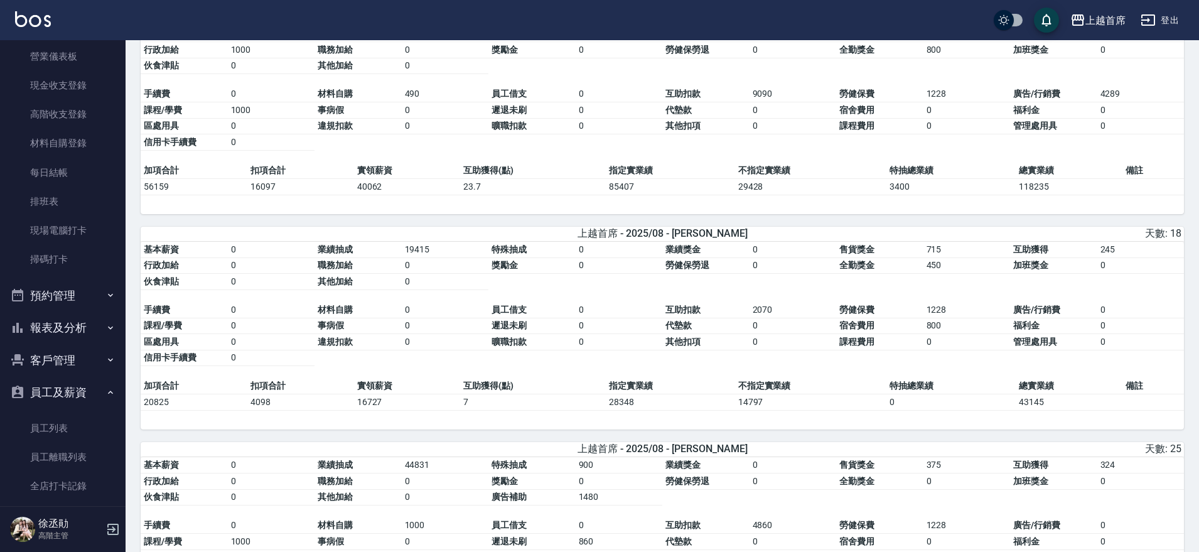
scroll to position [785, 0]
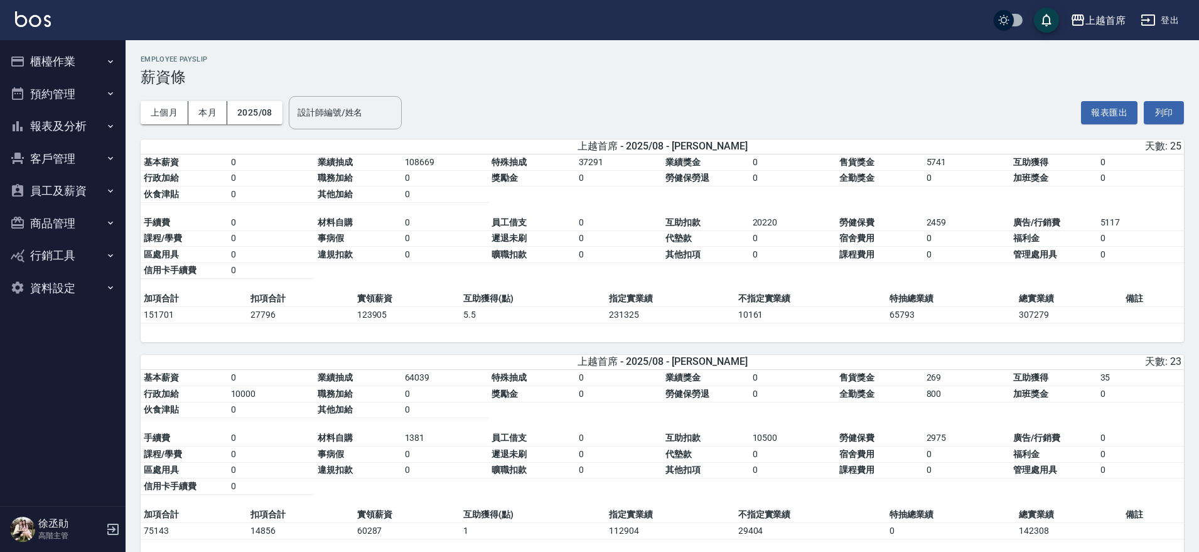
click at [75, 62] on button "櫃檯作業" at bounding box center [63, 61] width 116 height 33
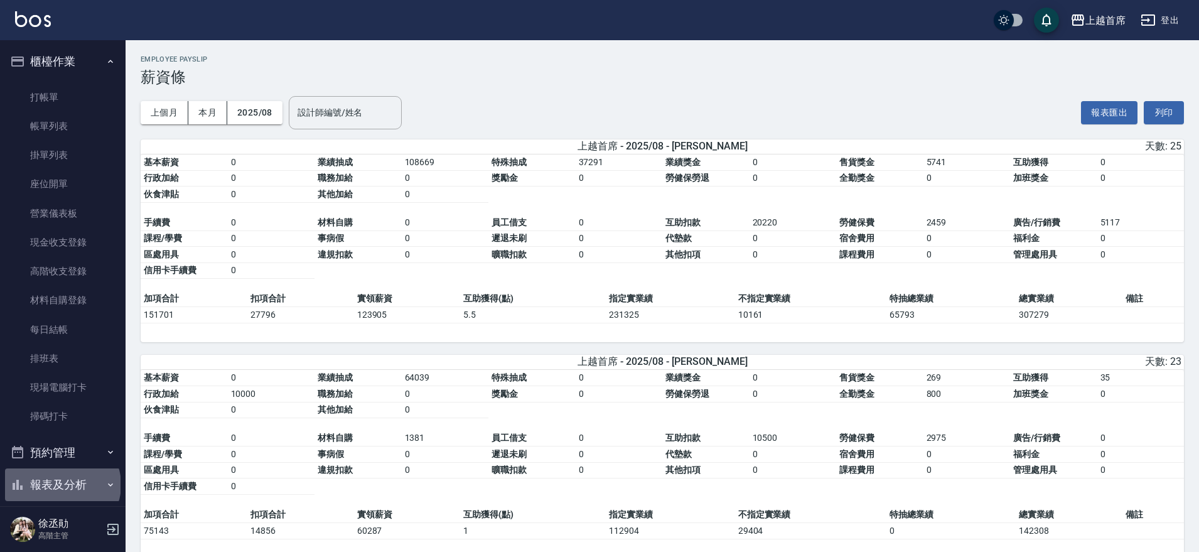
click at [61, 484] on button "報表及分析" at bounding box center [63, 484] width 116 height 33
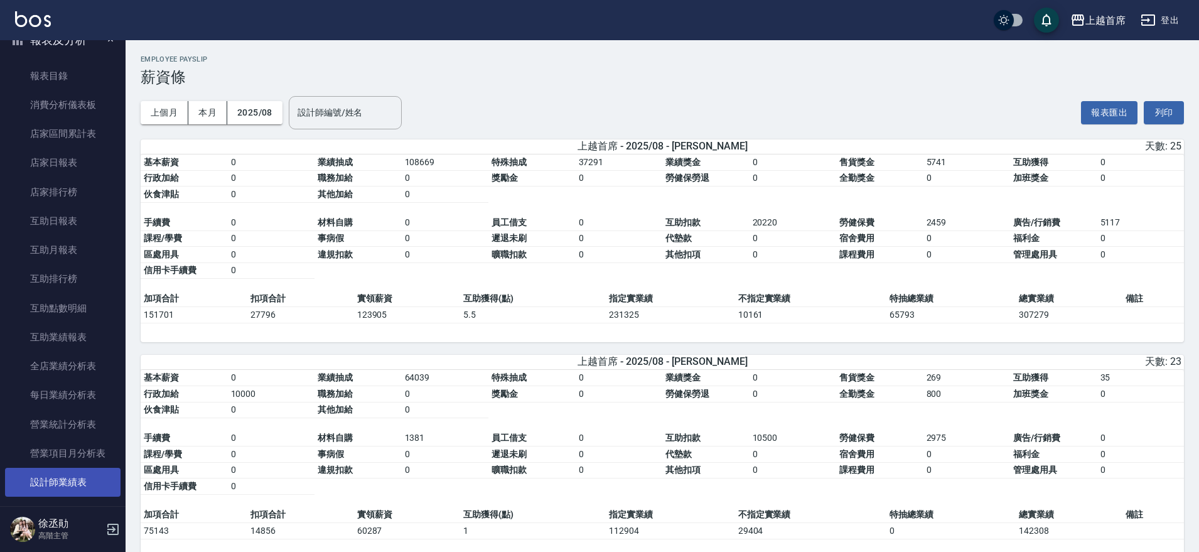
scroll to position [471, 0]
click at [80, 481] on link "設計師日報表" at bounding box center [63, 484] width 116 height 29
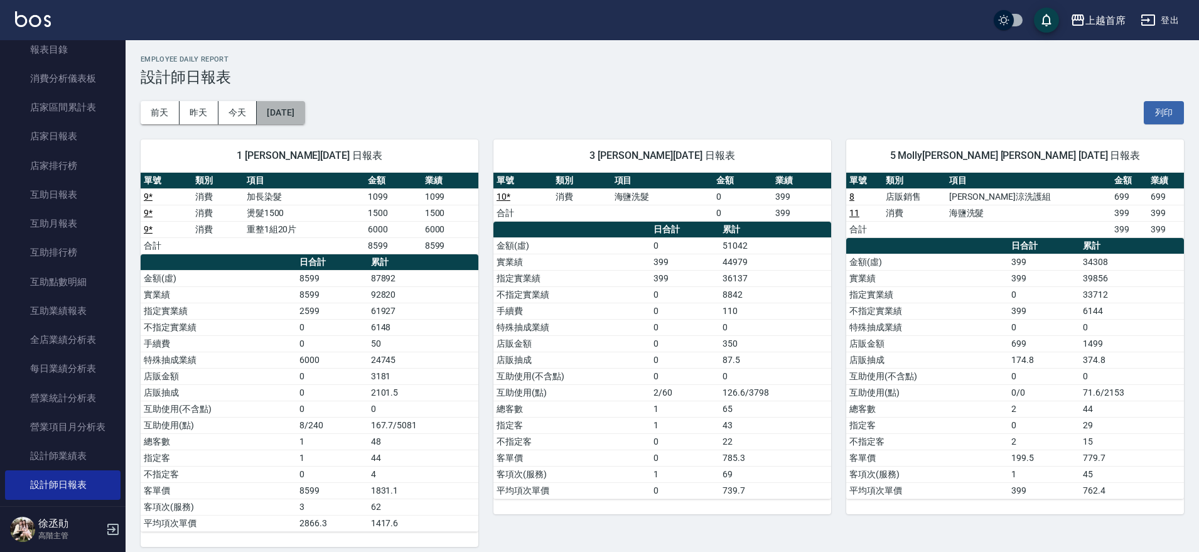
click at [276, 115] on button "[DATE]" at bounding box center [281, 112] width 48 height 23
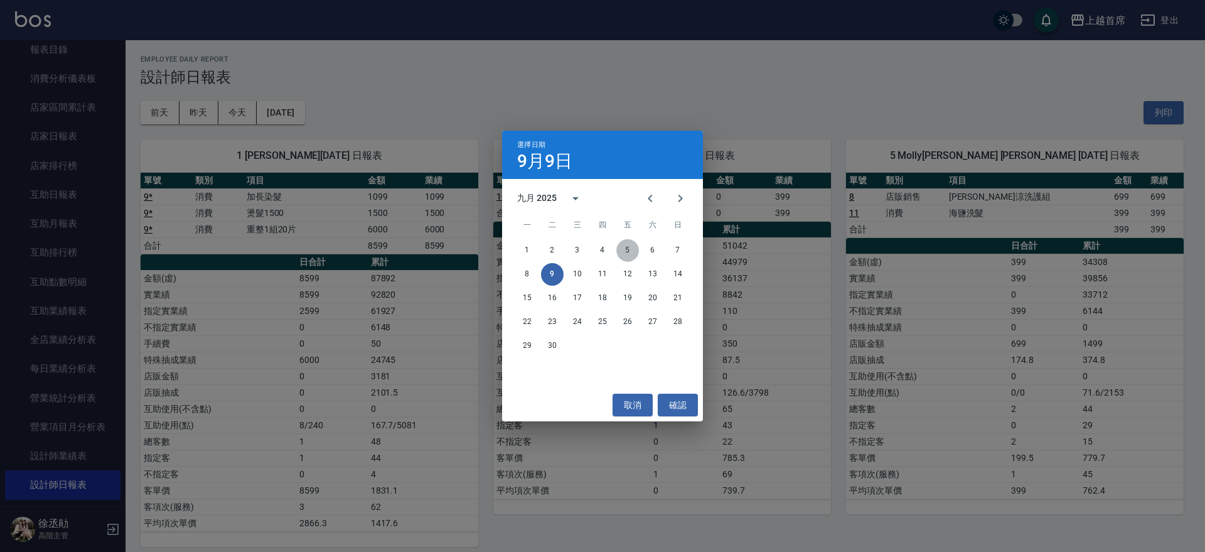
click at [632, 245] on button "5" at bounding box center [627, 250] width 23 height 23
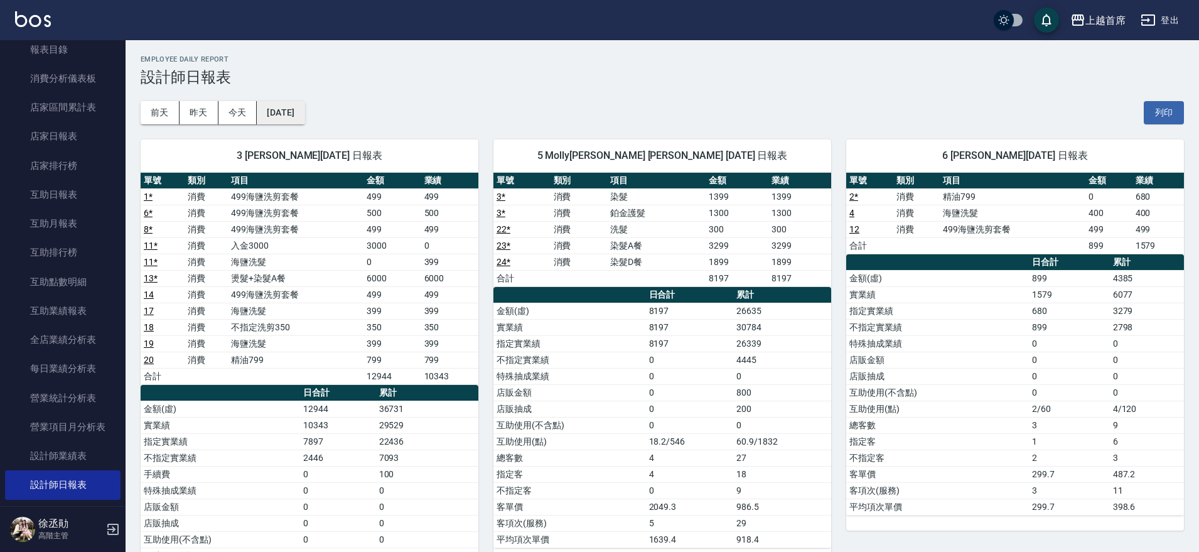
click at [304, 117] on button "2025/09/05" at bounding box center [281, 112] width 48 height 23
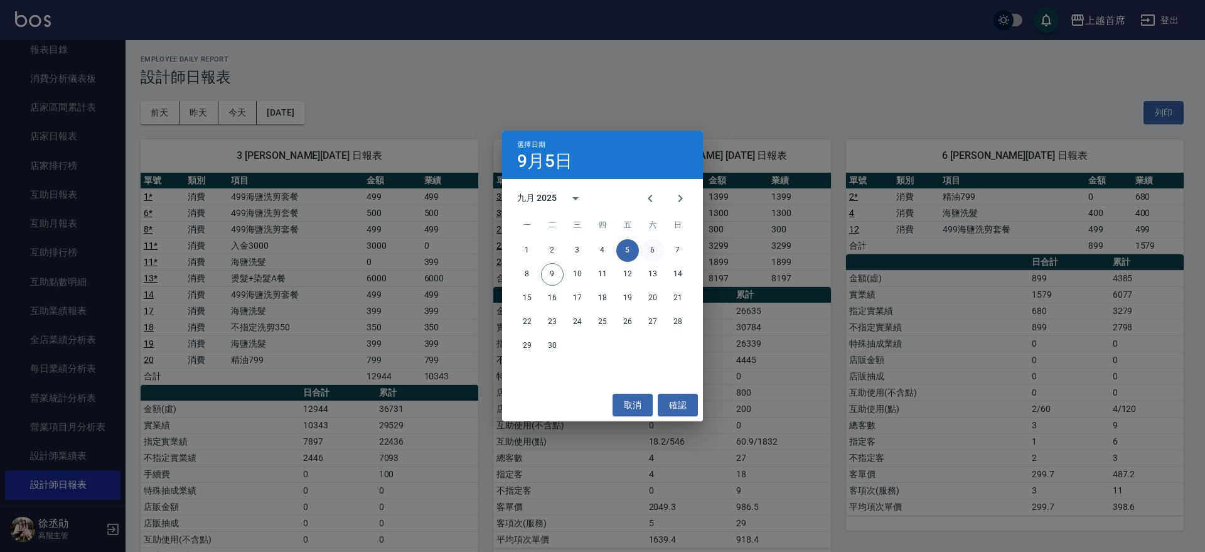
click at [651, 253] on button "6" at bounding box center [653, 250] width 23 height 23
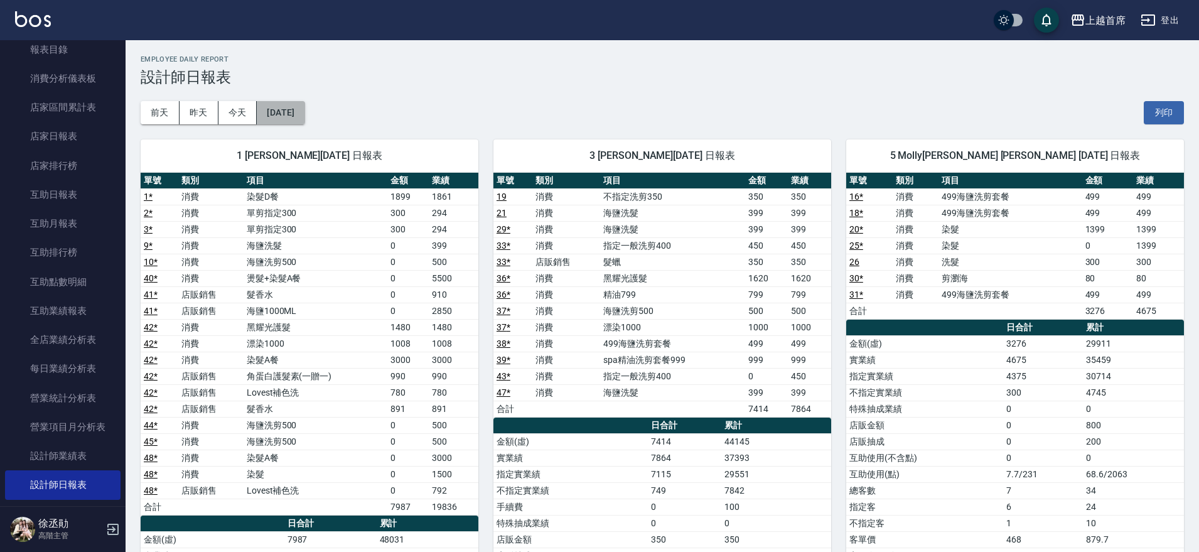
click at [304, 109] on button "[DATE]" at bounding box center [281, 112] width 48 height 23
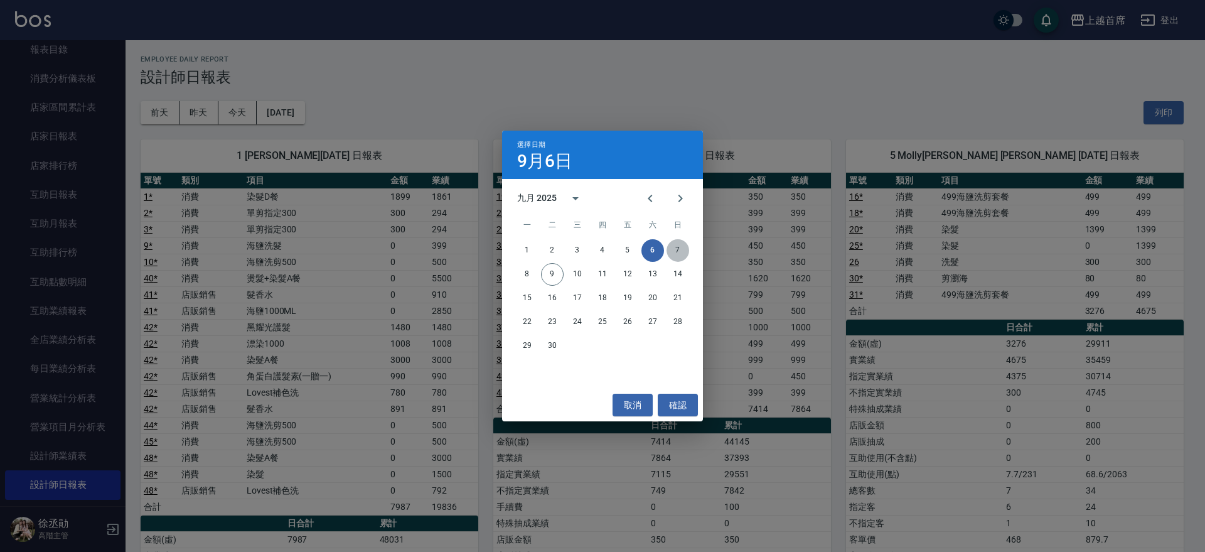
click at [677, 240] on button "7" at bounding box center [678, 250] width 23 height 23
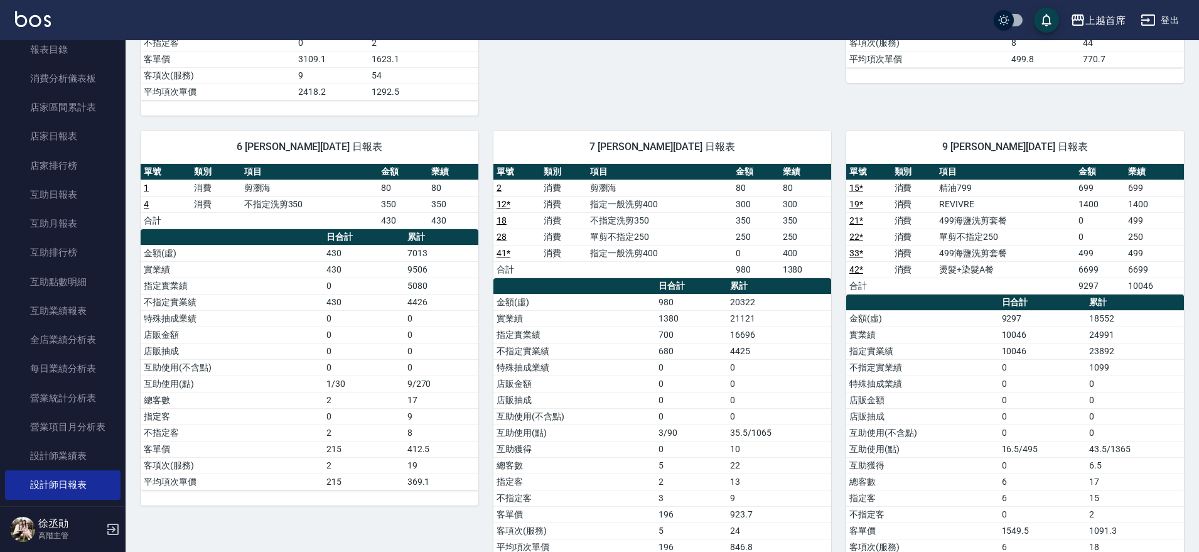
scroll to position [549, 0]
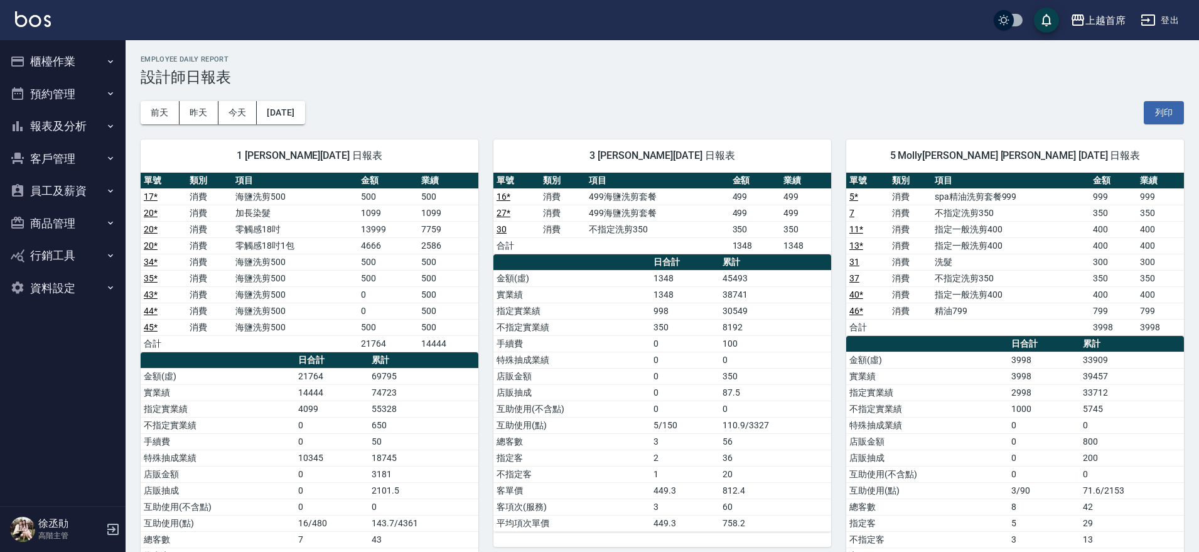
scroll to position [549, 0]
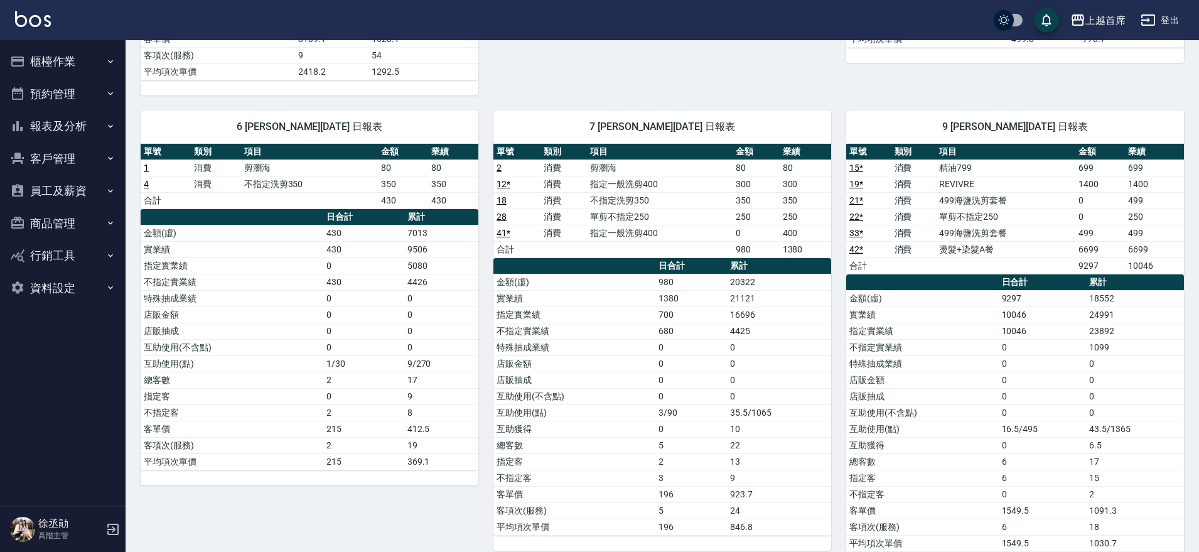
click at [77, 51] on button "櫃檯作業" at bounding box center [63, 61] width 116 height 33
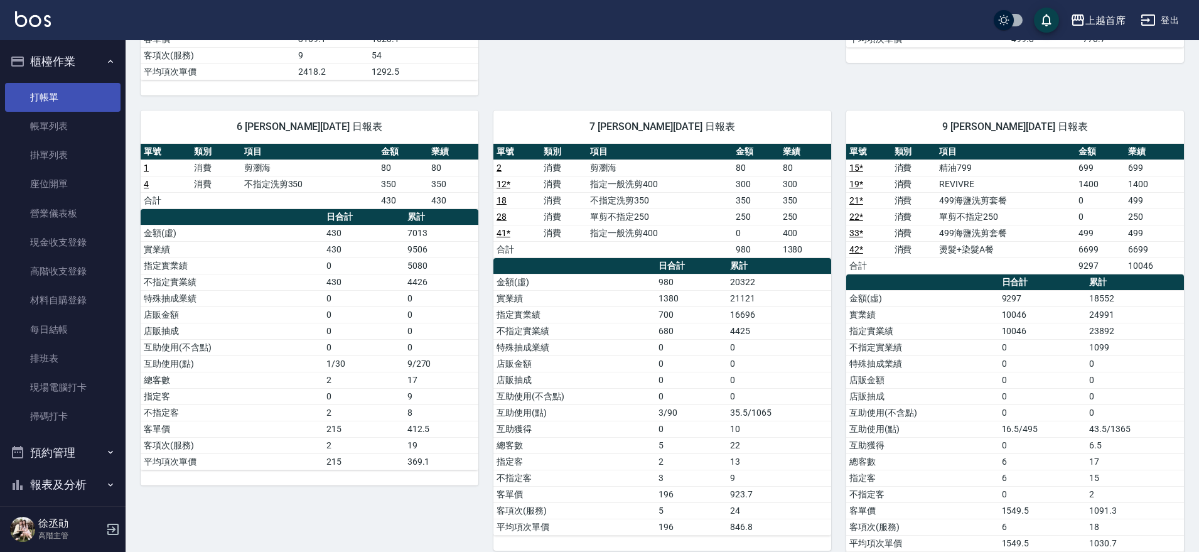
click at [85, 103] on link "打帳單" at bounding box center [63, 97] width 116 height 29
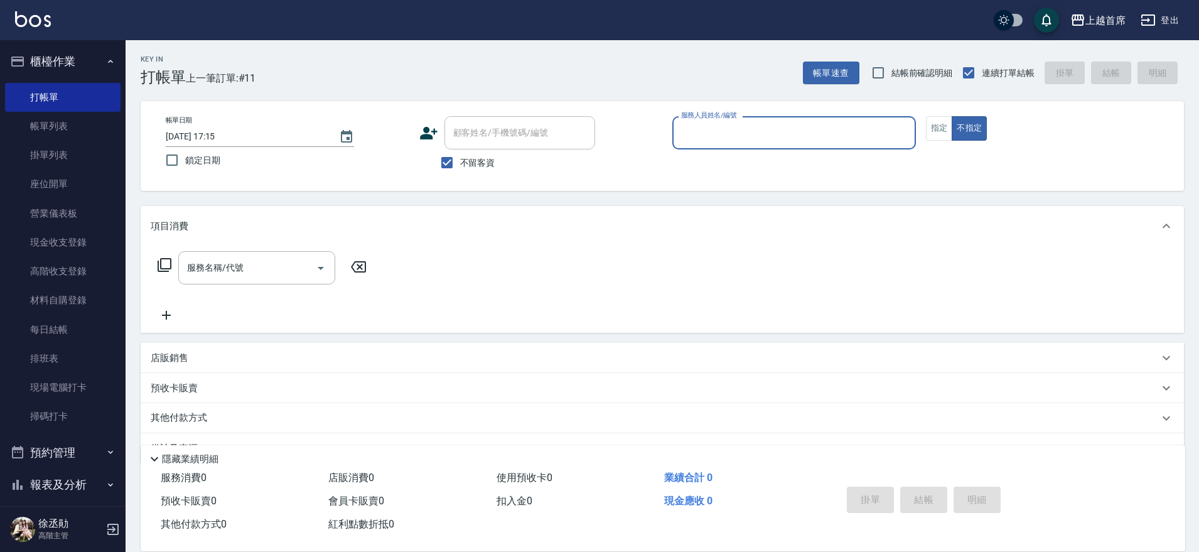
type input "2"
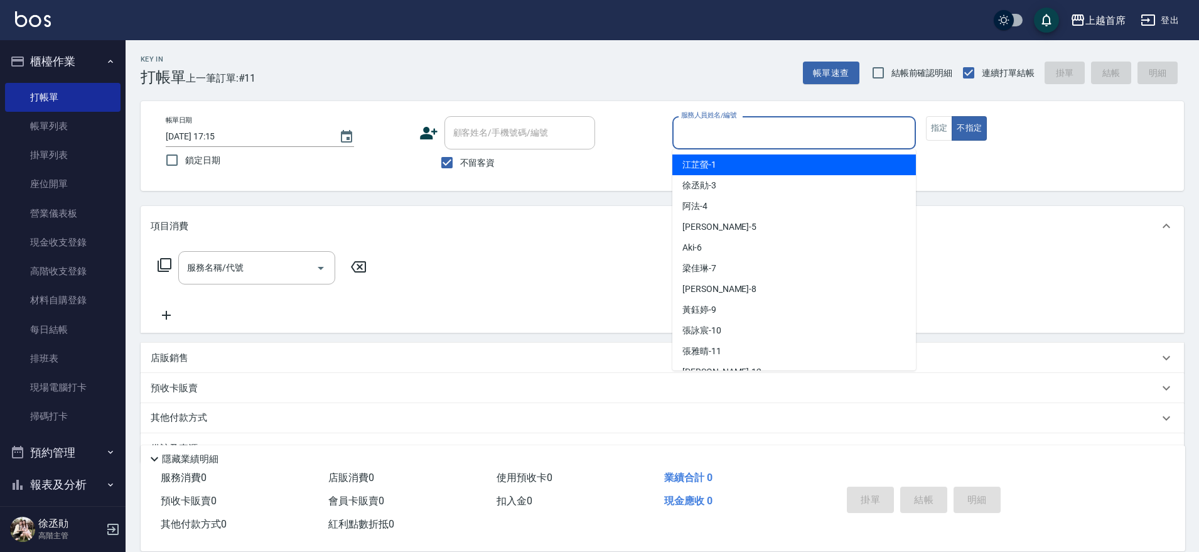
drag, startPoint x: 1205, startPoint y: 46, endPoint x: 804, endPoint y: 134, distance: 410.8
click at [804, 134] on input "服務人員姓名/編號" at bounding box center [794, 133] width 232 height 22
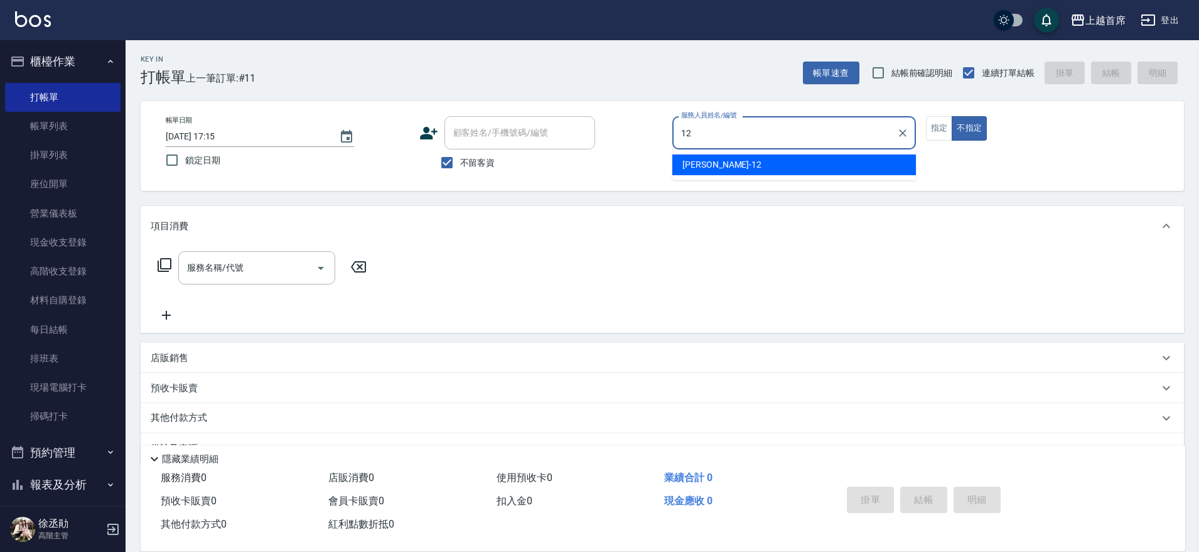
type input "[PERSON_NAME]-12"
type button "false"
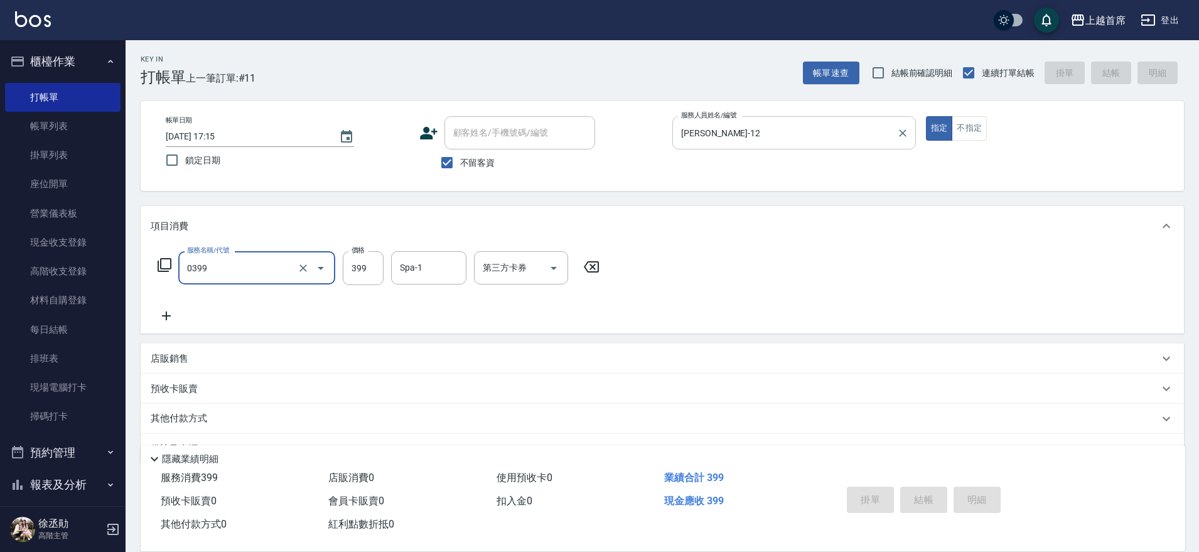
type input "0399"
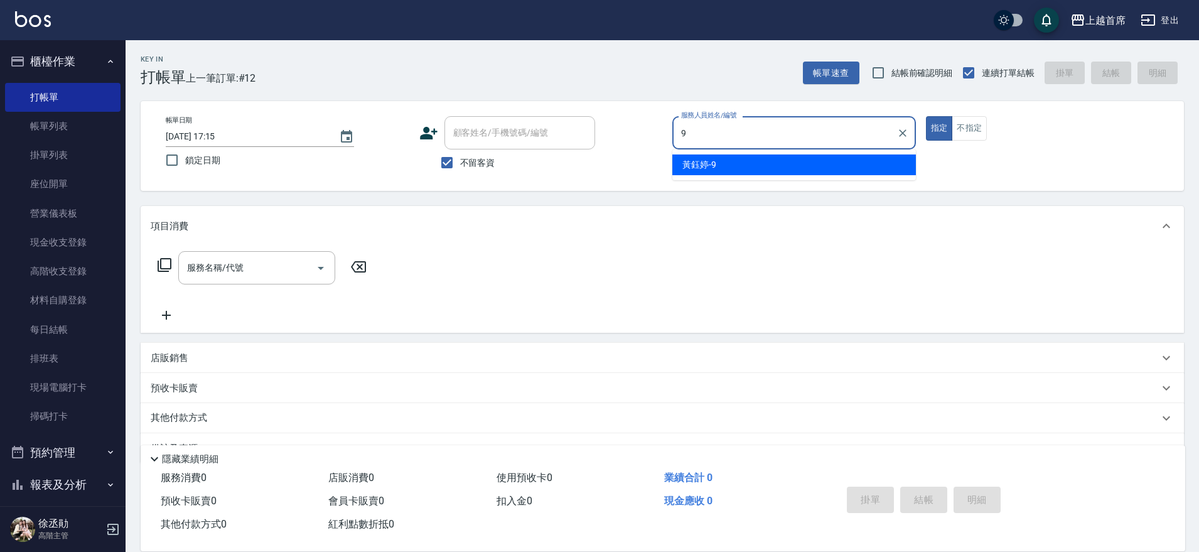
type input "[PERSON_NAME]-9"
type button "true"
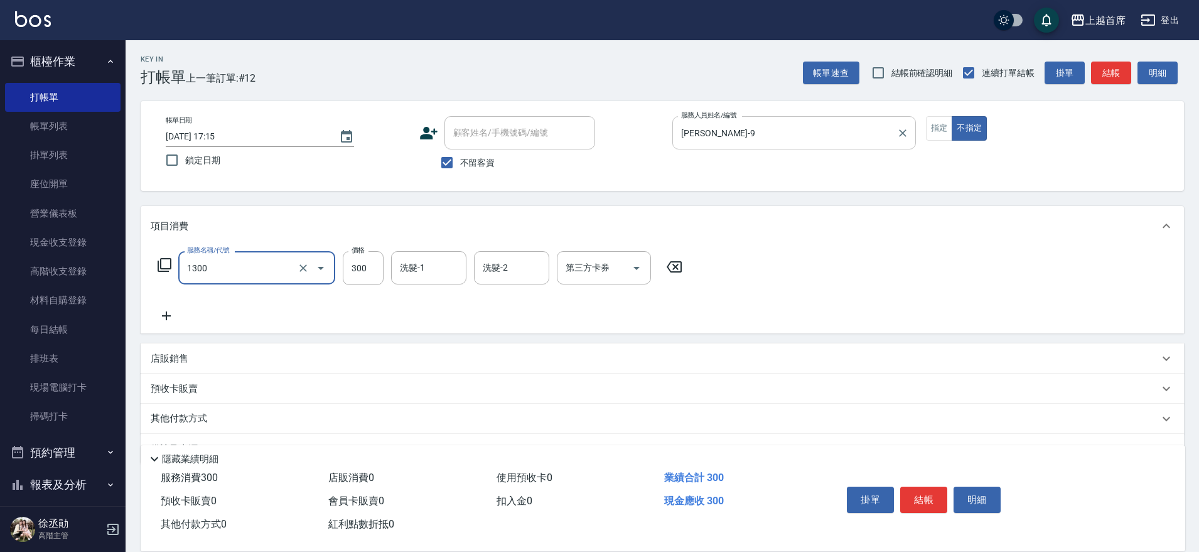
type input "洗髮(1300)"
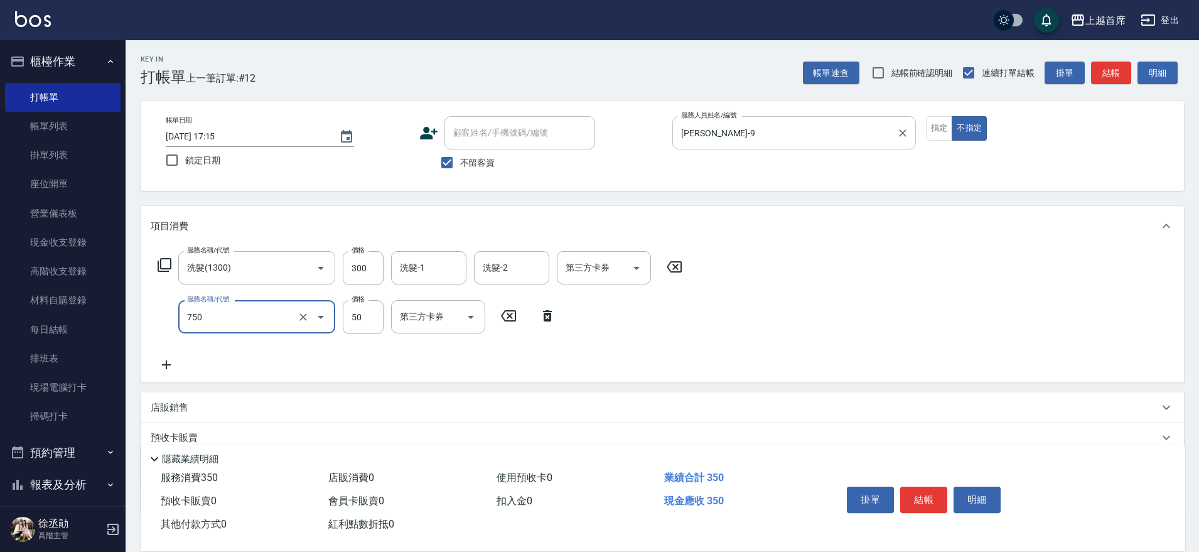
type input "造型(750)"
type input "100"
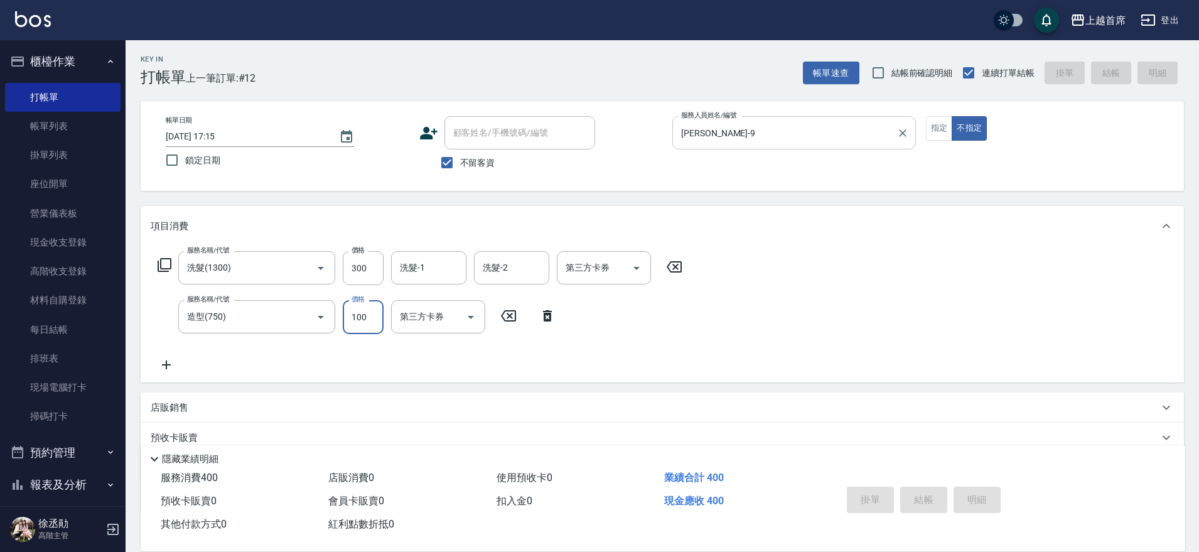
type input "[DATE] 17:16"
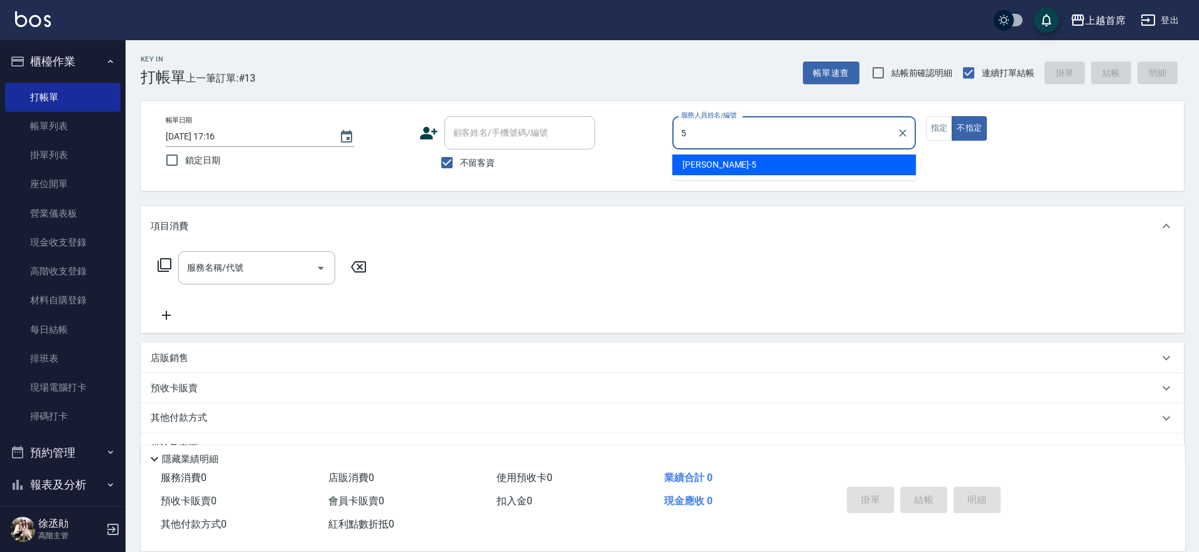
type input "[PERSON_NAME]-5"
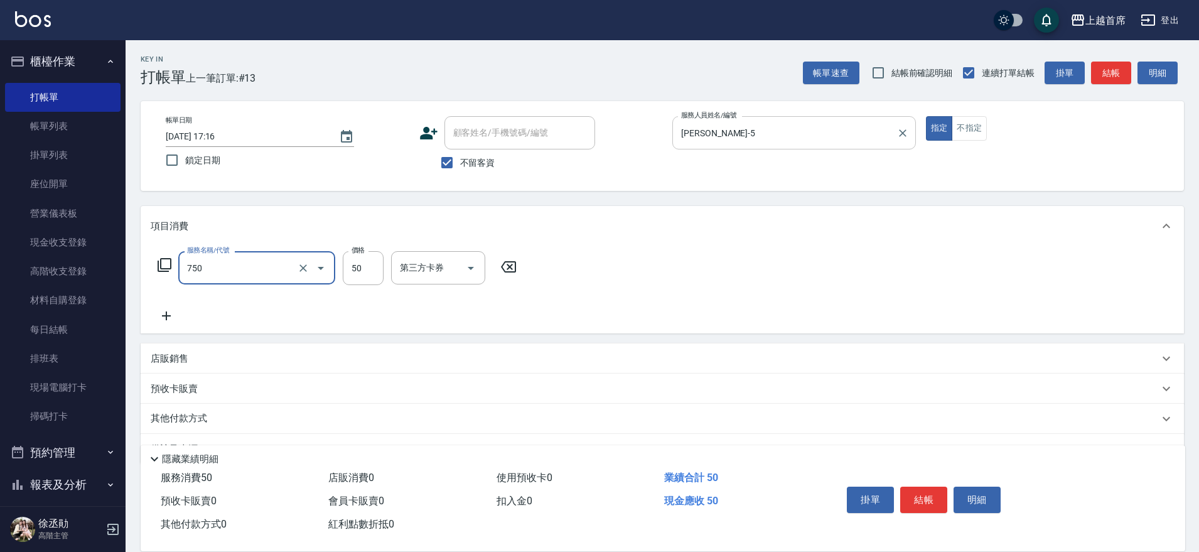
type input "造型(750)"
type input "100"
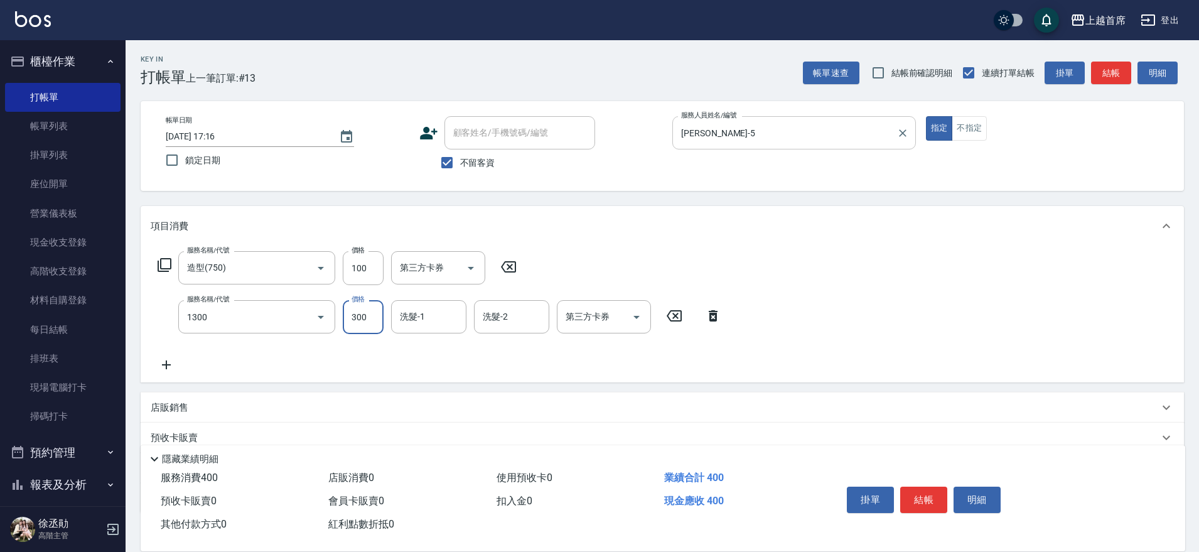
type input "洗髮(1300)"
type input "[PERSON_NAME]-27"
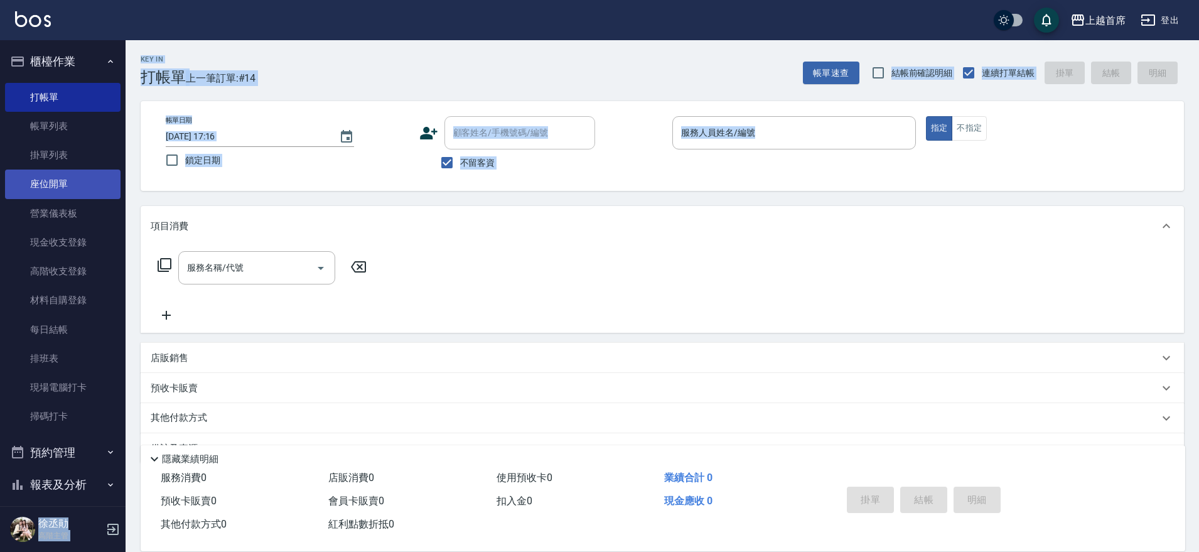
drag, startPoint x: 118, startPoint y: 166, endPoint x: 100, endPoint y: 190, distance: 29.5
click at [116, 198] on nav "櫃檯作業 打帳單 帳單列表 掛單列表 座位開單 營業儀表板 現金收支登錄 高階收支登錄 材料自購登錄 每日結帳 排班表 現場電腦打卡 掃碼打卡 預約管理 預約…" at bounding box center [63, 273] width 126 height 466
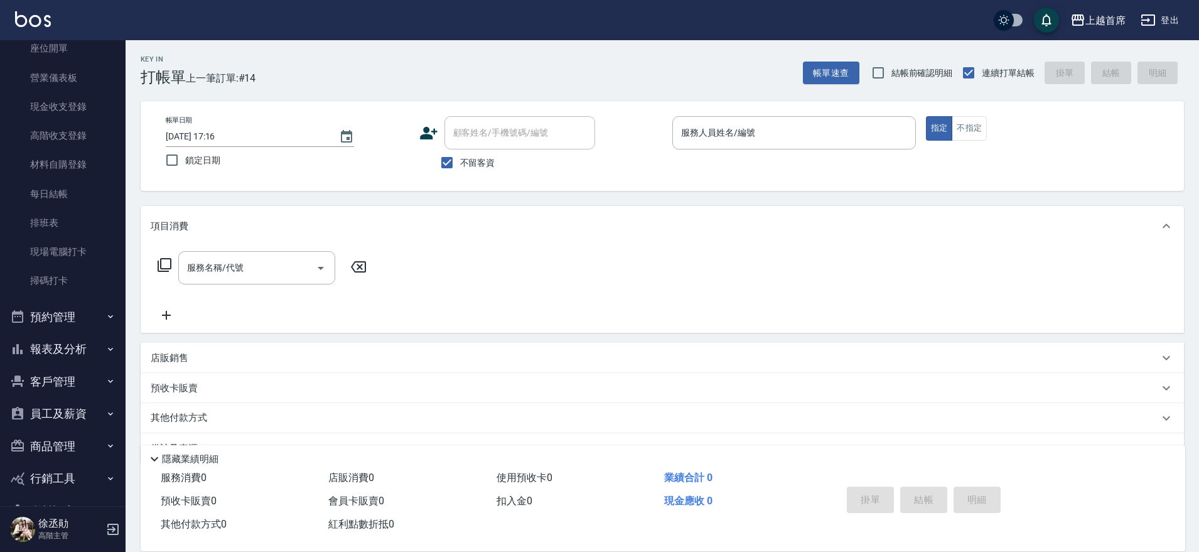
scroll to position [171, 0]
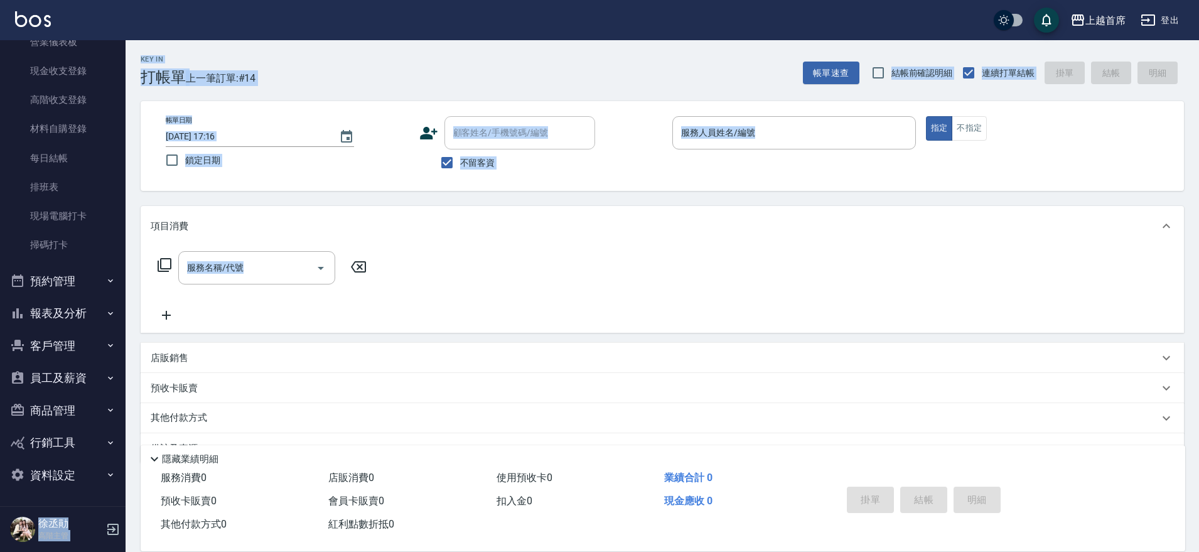
drag, startPoint x: 121, startPoint y: 253, endPoint x: 121, endPoint y: 285, distance: 32.0
click at [139, 303] on div "上越首席 登出 櫃檯作業 打帳單 帳單列表 掛單列表 座位開單 營業儀表板 現金收支登錄 高階收支登錄 材料自購登錄 每日結帳 排班表 現場電腦打卡 掃碼打卡…" at bounding box center [599, 292] width 1199 height 584
click at [95, 309] on button "報表及分析" at bounding box center [63, 313] width 116 height 33
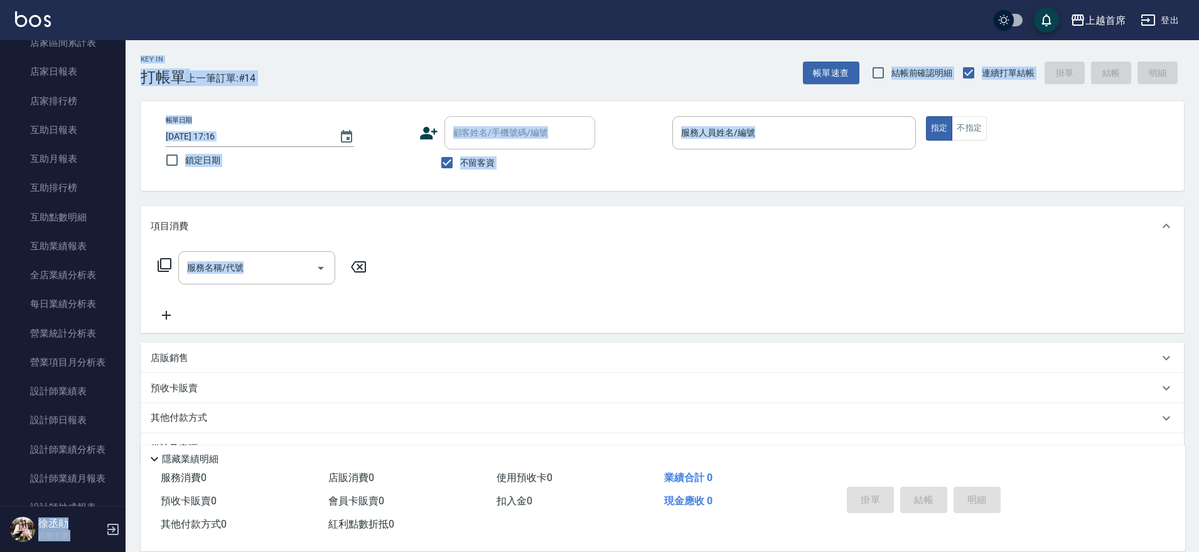
scroll to position [525, 0]
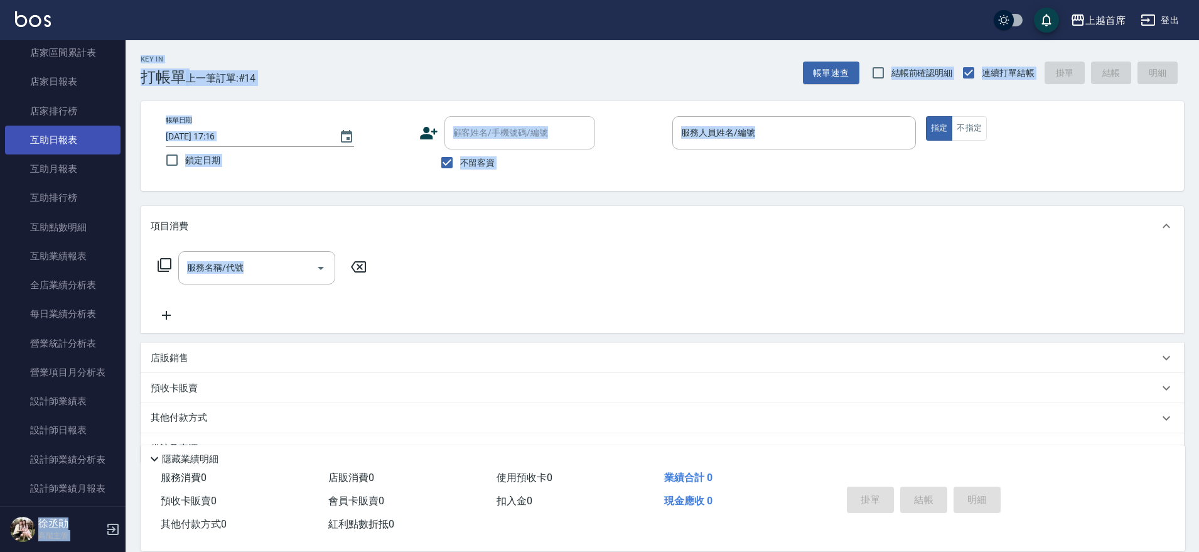
click at [40, 144] on link "互助日報表" at bounding box center [63, 140] width 116 height 29
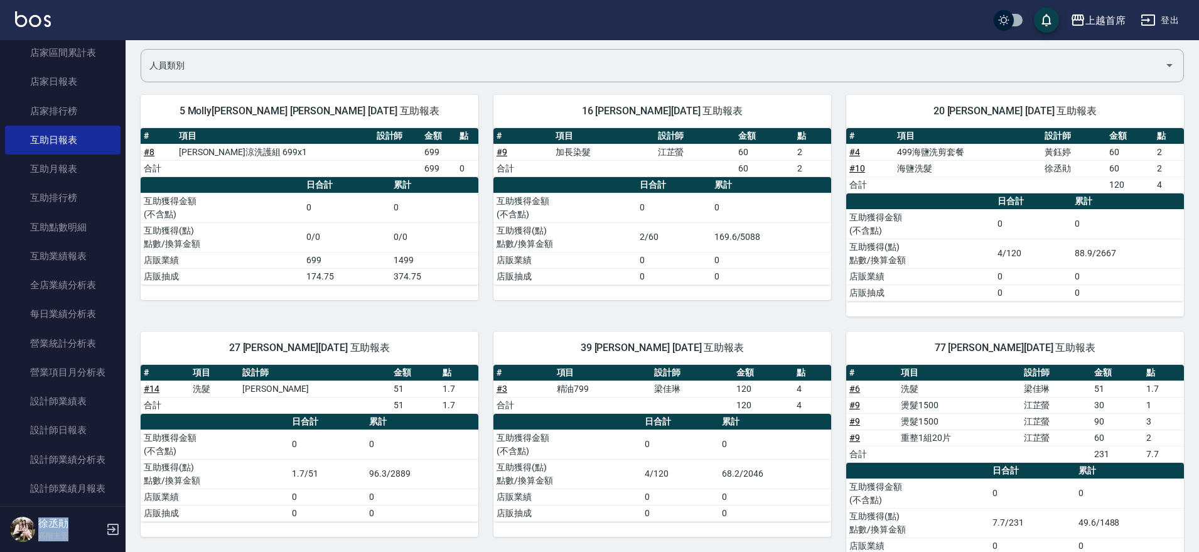
scroll to position [139, 0]
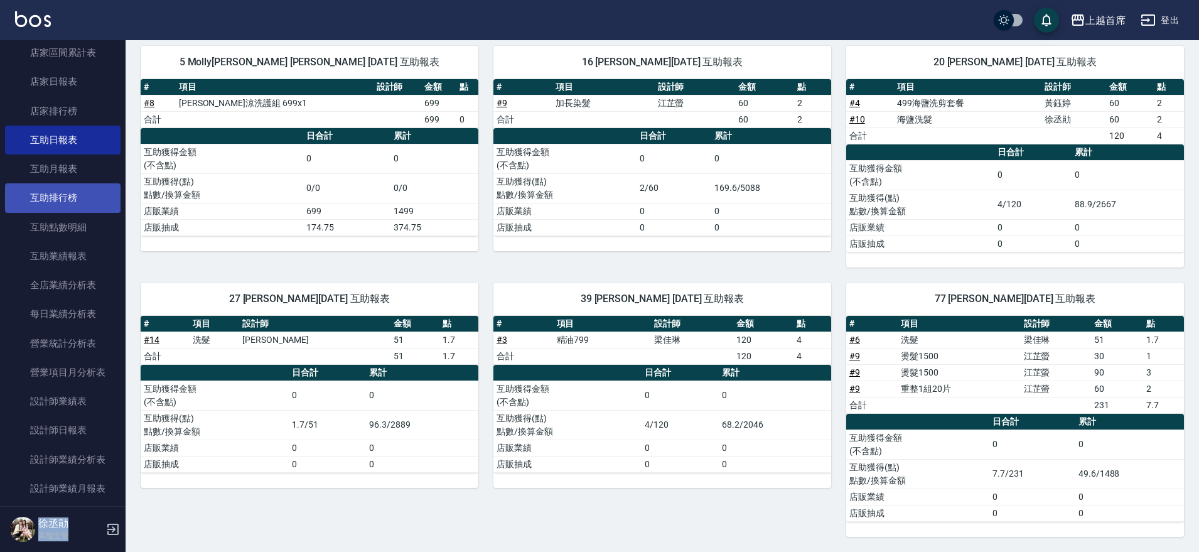
click at [81, 198] on link "互助排行榜" at bounding box center [63, 197] width 116 height 29
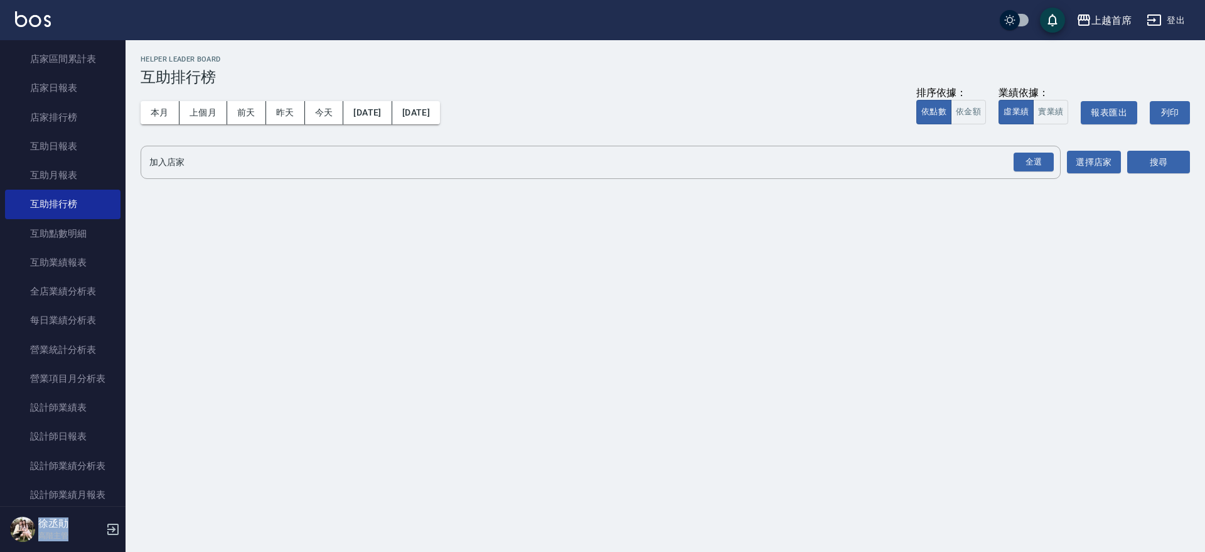
scroll to position [765, 0]
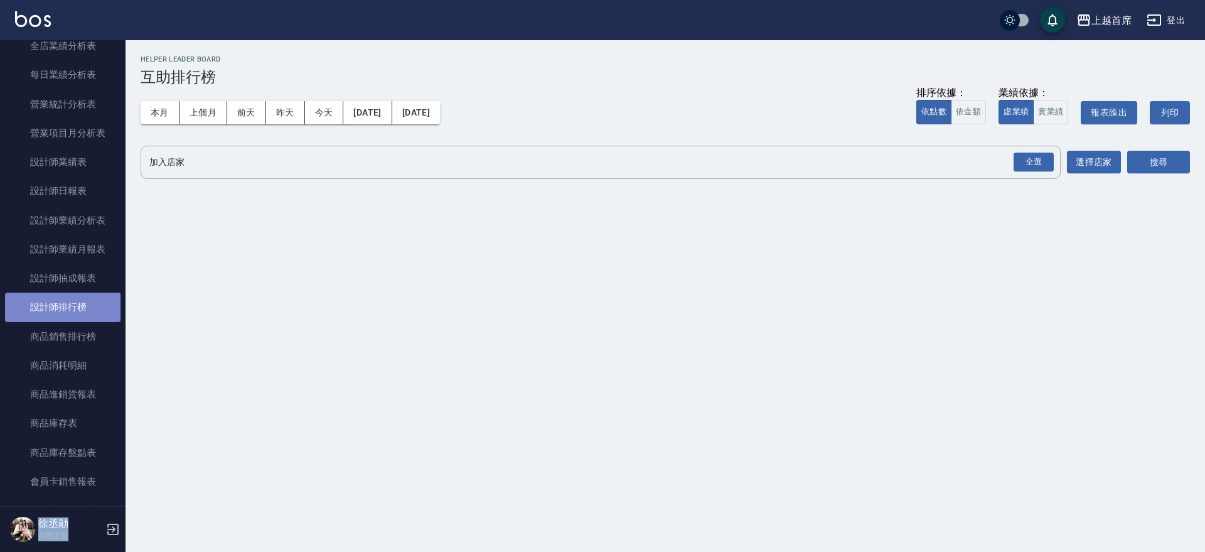
click at [83, 313] on link "設計師排行榜" at bounding box center [63, 307] width 116 height 29
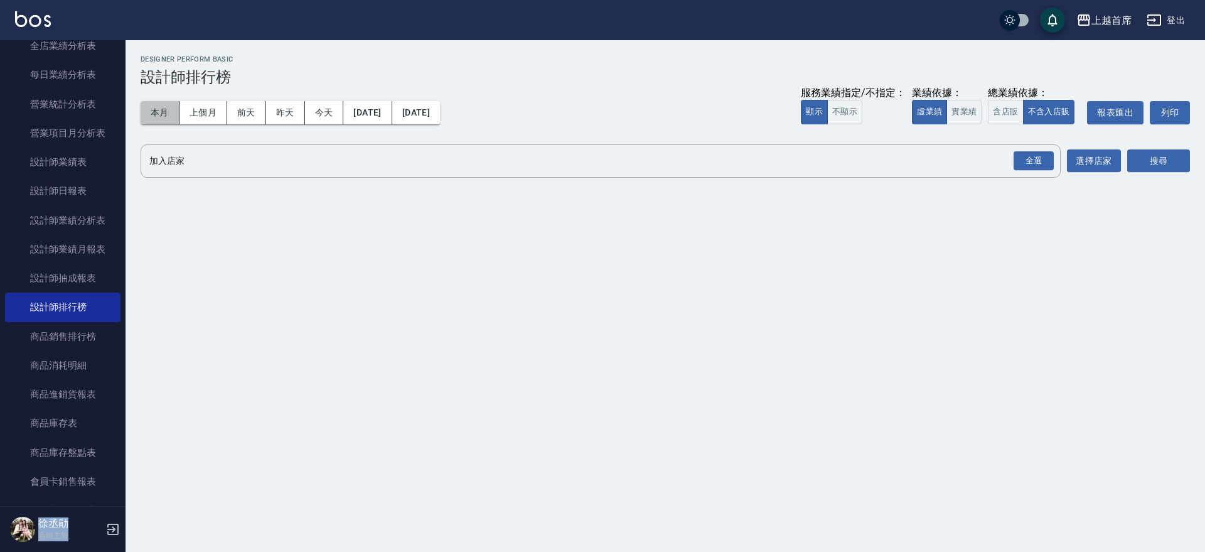
click at [151, 119] on button "本月" at bounding box center [160, 112] width 39 height 23
click at [965, 107] on button "實業績" at bounding box center [964, 112] width 35 height 24
click at [1035, 154] on div "全選" at bounding box center [1034, 160] width 40 height 19
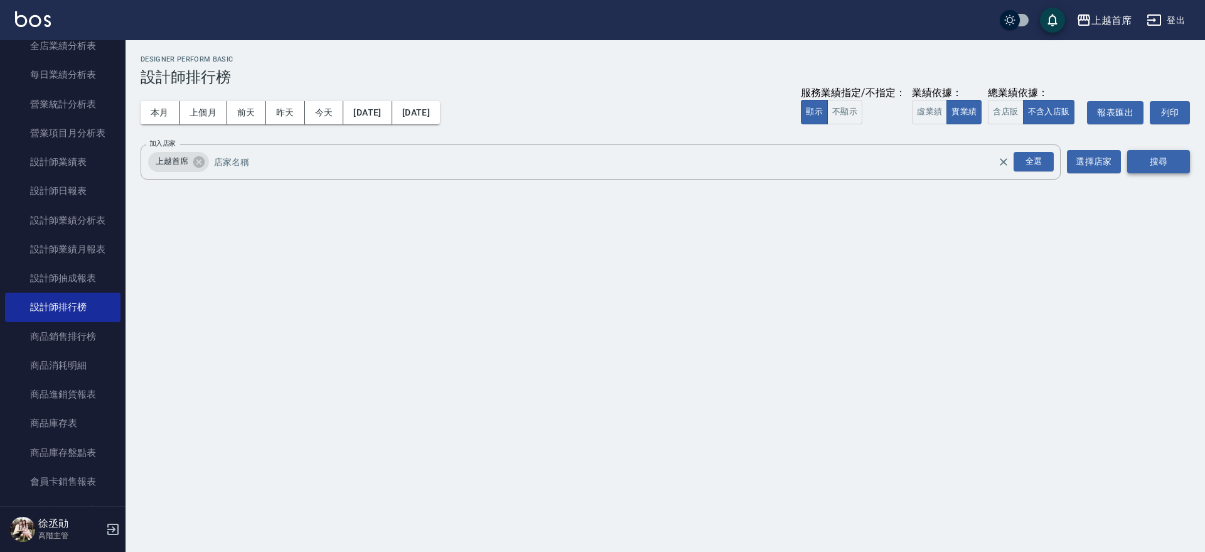
click at [1163, 155] on button "搜尋" at bounding box center [1158, 161] width 63 height 23
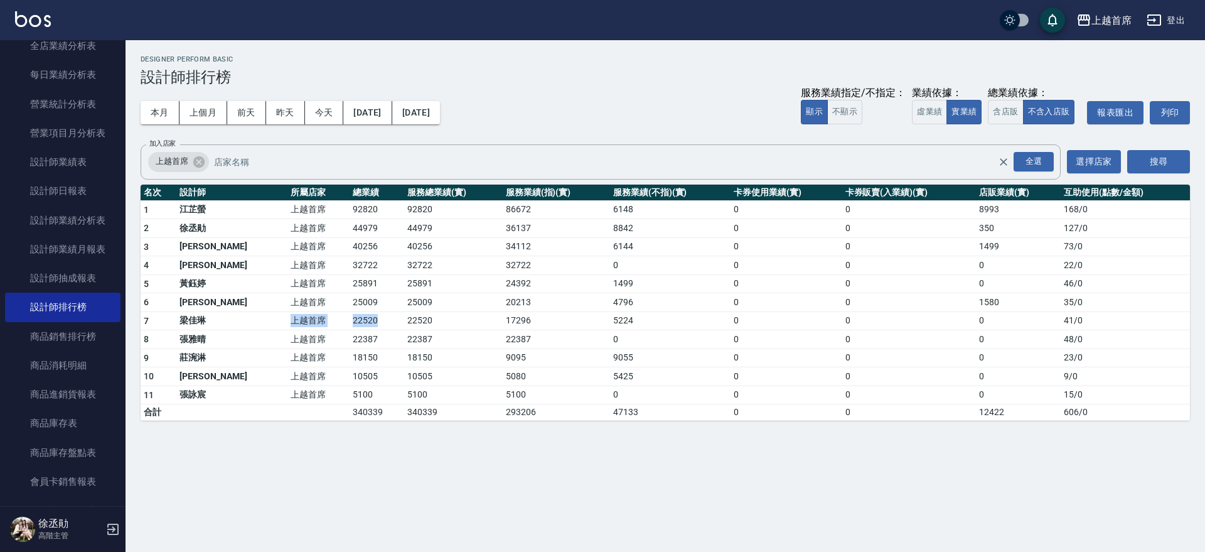
drag, startPoint x: 253, startPoint y: 315, endPoint x: 370, endPoint y: 324, distance: 117.7
click at [370, 324] on tr "7 [PERSON_NAME]首席 22520 22520 17296 5224 0 0 0 41 / 0" at bounding box center [666, 320] width 1050 height 19
click at [370, 324] on td "22520" at bounding box center [377, 320] width 55 height 19
drag, startPoint x: 318, startPoint y: 102, endPoint x: 325, endPoint y: 105, distance: 7.9
click at [321, 104] on button "今天" at bounding box center [324, 112] width 39 height 23
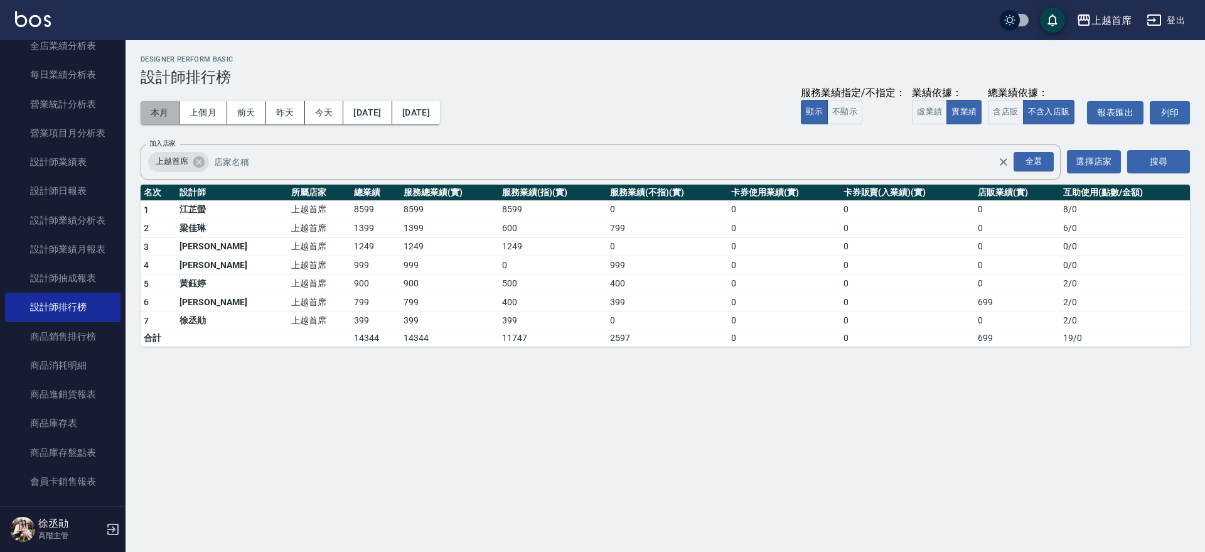
click at [170, 116] on button "本月" at bounding box center [160, 112] width 39 height 23
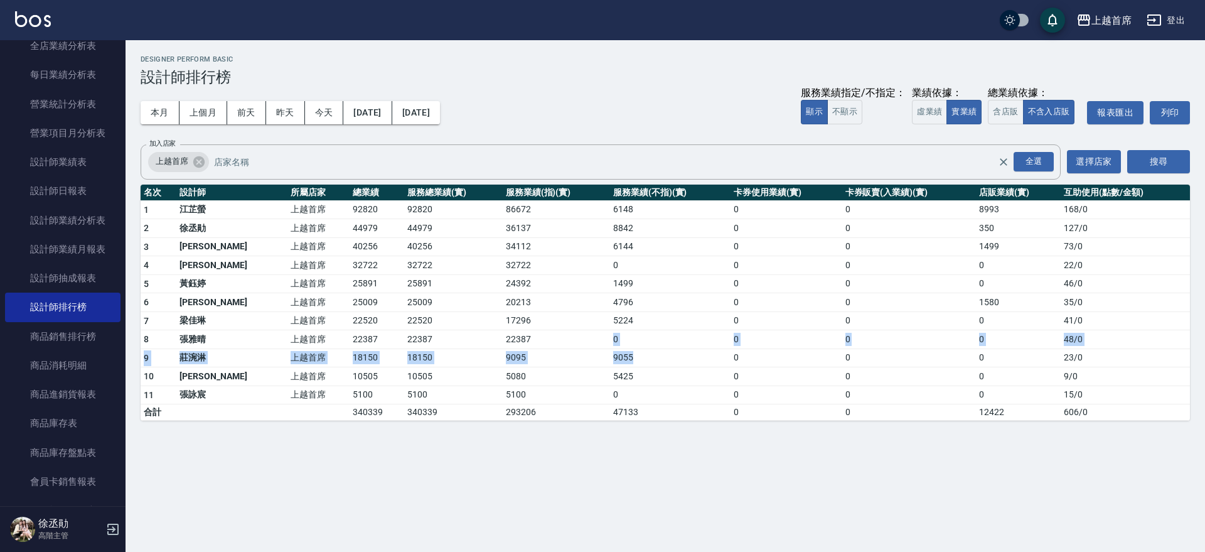
drag, startPoint x: 539, startPoint y: 347, endPoint x: 624, endPoint y: 350, distance: 85.4
click at [624, 350] on tbody "1 [PERSON_NAME]首席 92820 92820 86672 6148 0 0 8993 168 / 0 2 [PERSON_NAME]首席 449…" at bounding box center [666, 310] width 1050 height 220
click at [618, 340] on td "0" at bounding box center [670, 339] width 121 height 19
drag, startPoint x: 622, startPoint y: 320, endPoint x: 581, endPoint y: 313, distance: 41.3
click at [581, 313] on tr "7 [PERSON_NAME]首席 22520 22520 17296 5224 0 0 0 41 / 0" at bounding box center [666, 320] width 1050 height 19
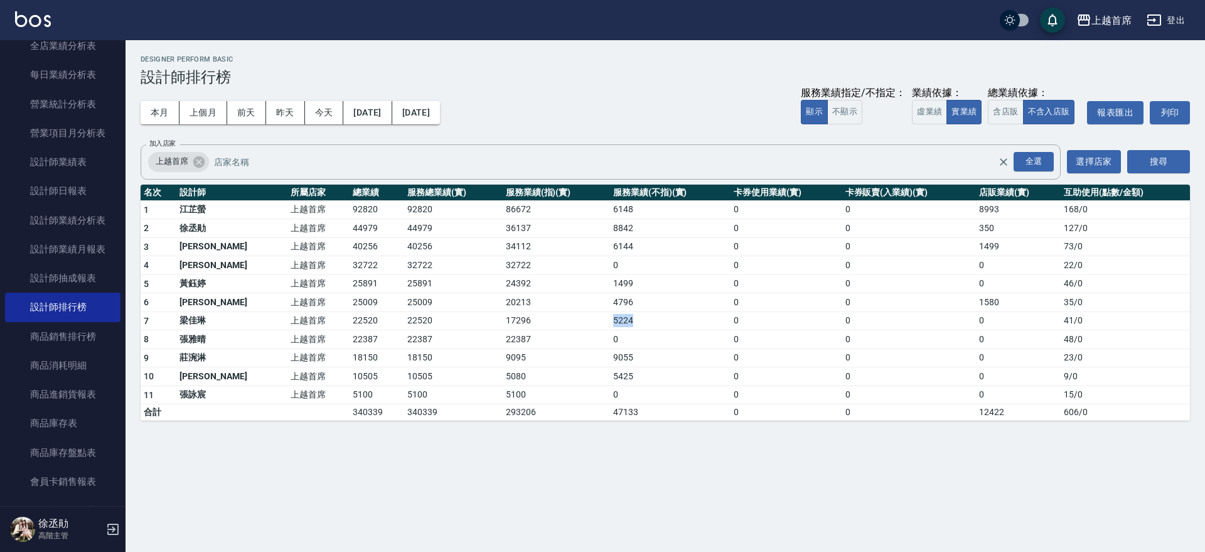
click at [581, 313] on td "17296" at bounding box center [556, 320] width 107 height 19
drag, startPoint x: 621, startPoint y: 362, endPoint x: 572, endPoint y: 350, distance: 51.0
click at [572, 350] on tr "9 [PERSON_NAME] 上越首席 18150 18150 9095 9055 0 0 0 23 / 0" at bounding box center [666, 357] width 1050 height 19
click at [572, 350] on td "9095" at bounding box center [556, 357] width 107 height 19
drag, startPoint x: 303, startPoint y: 314, endPoint x: 358, endPoint y: 314, distance: 55.2
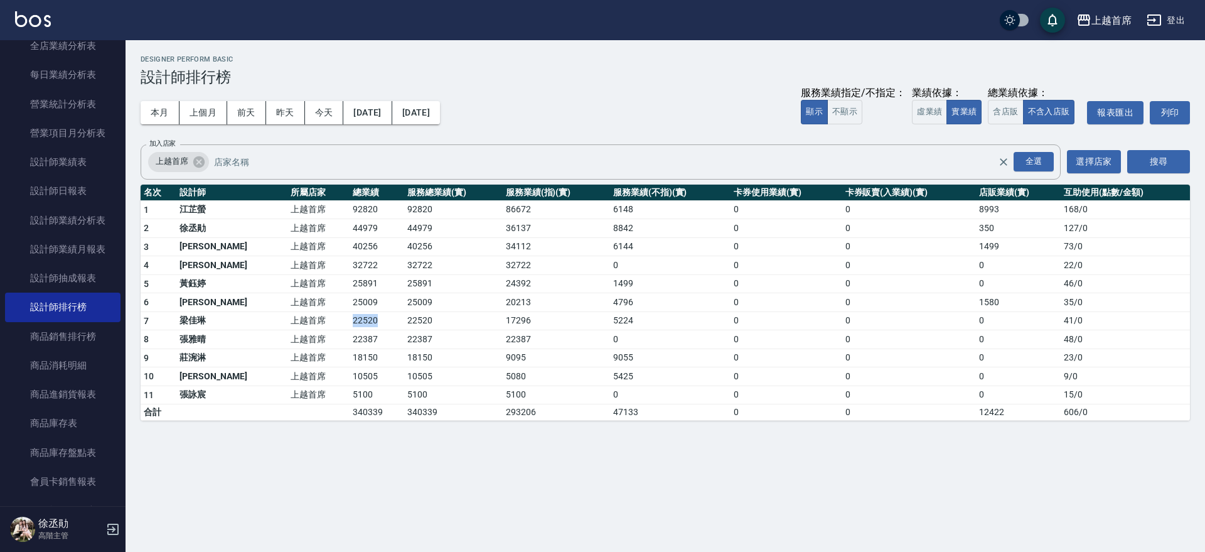
click at [358, 314] on tr "7 [PERSON_NAME]首席 22520 22520 17296 5224 0 0 0 41 / 0" at bounding box center [666, 320] width 1050 height 19
click at [358, 314] on td "22520" at bounding box center [377, 320] width 55 height 19
click at [215, 116] on button "上個月" at bounding box center [204, 112] width 48 height 23
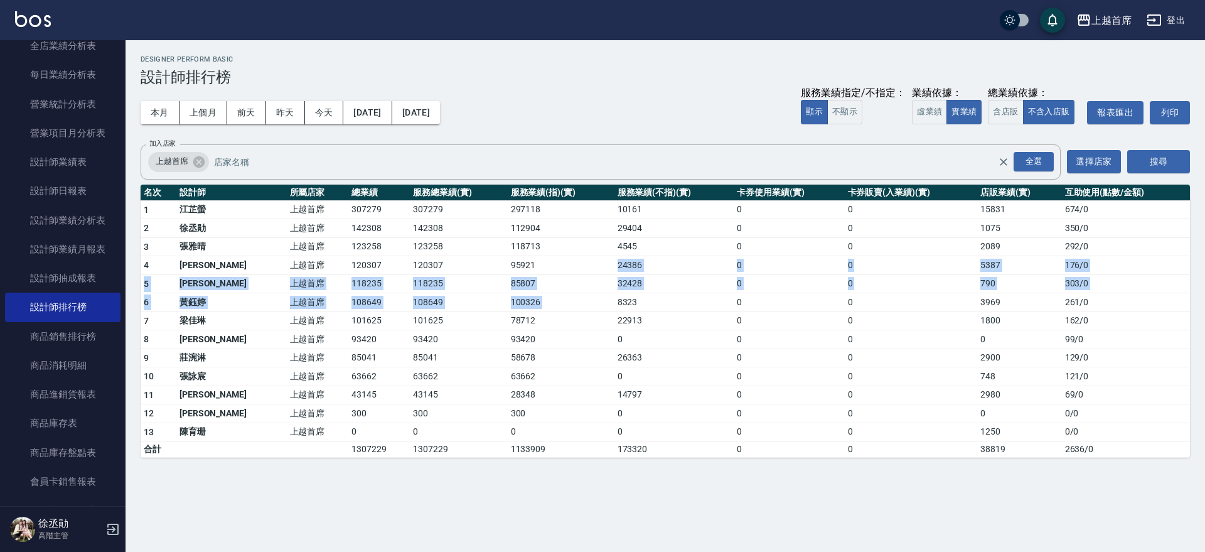
drag, startPoint x: 591, startPoint y: 274, endPoint x: 594, endPoint y: 293, distance: 18.4
click at [594, 293] on tbody "1 [PERSON_NAME]首席 307279 307279 297118 10161 0 0 15831 674 / 0 2 [PERSON_NAME]首…" at bounding box center [666, 328] width 1050 height 257
click at [570, 277] on td "85807" at bounding box center [561, 283] width 107 height 19
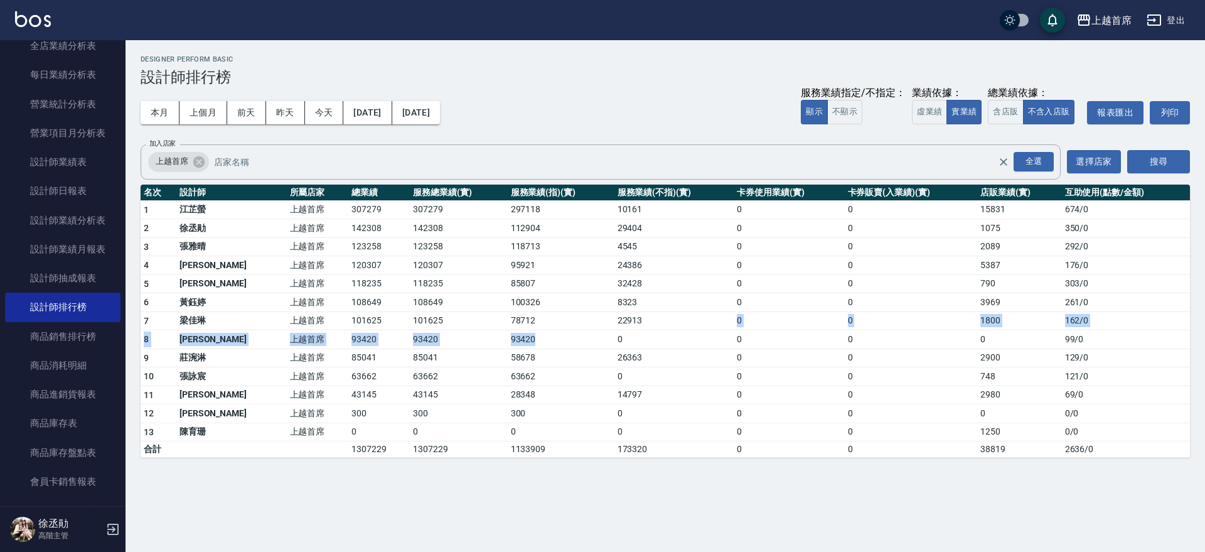
drag, startPoint x: 576, startPoint y: 330, endPoint x: 628, endPoint y: 327, distance: 51.5
click at [628, 327] on tbody "1 [PERSON_NAME]首席 307279 307279 297118 10161 0 0 15831 674 / 0 2 [PERSON_NAME]首…" at bounding box center [666, 328] width 1050 height 257
click at [628, 327] on td "22913" at bounding box center [675, 320] width 120 height 19
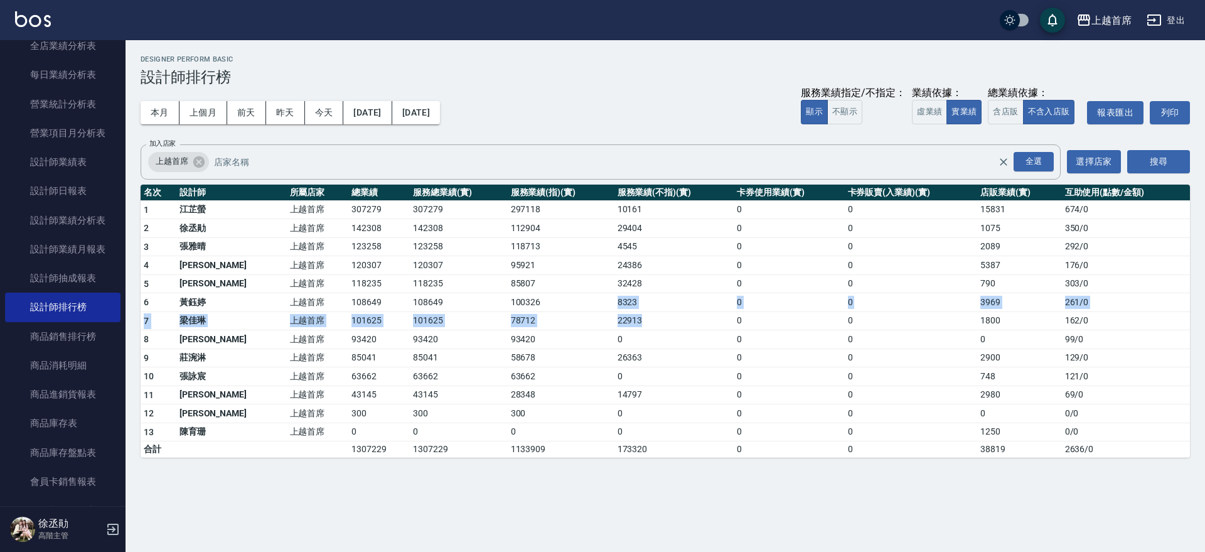
drag, startPoint x: 628, startPoint y: 313, endPoint x: 574, endPoint y: 306, distance: 53.8
click at [574, 306] on tbody "1 [PERSON_NAME]首席 307279 307279 297118 10161 0 0 15831 674 / 0 2 [PERSON_NAME]首…" at bounding box center [666, 328] width 1050 height 257
drag, startPoint x: 578, startPoint y: 281, endPoint x: 627, endPoint y: 286, distance: 49.9
click at [627, 286] on tr "5 [PERSON_NAME]首席 118235 118235 85807 32428 0 0 790 303 / 0" at bounding box center [666, 283] width 1050 height 19
click at [627, 286] on td "32428" at bounding box center [675, 283] width 120 height 19
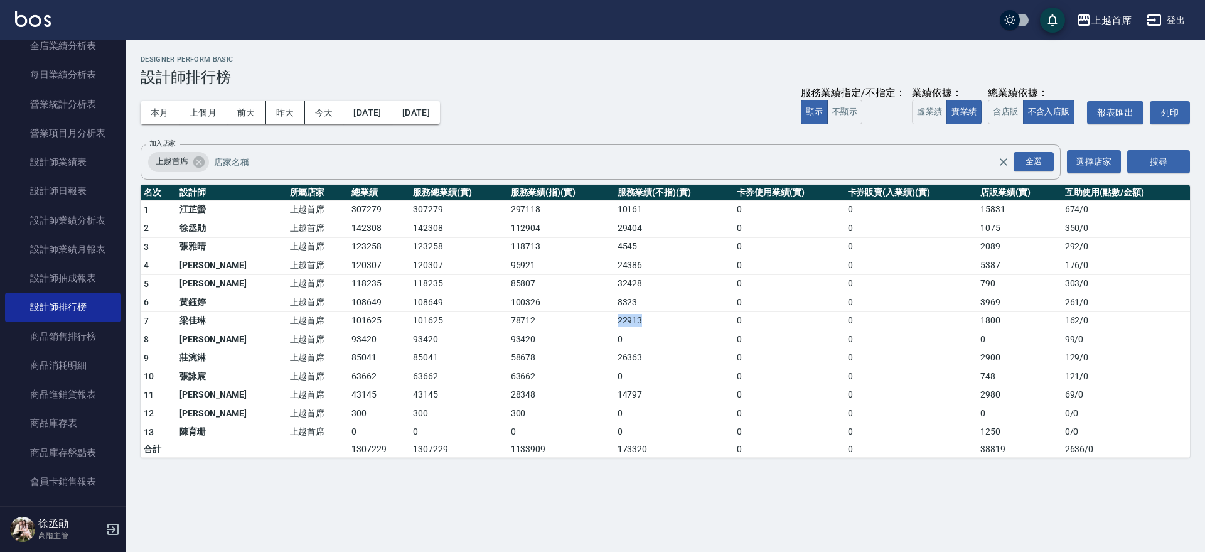
drag, startPoint x: 581, startPoint y: 315, endPoint x: 625, endPoint y: 321, distance: 44.4
click at [625, 321] on tr "7 [PERSON_NAME] 上越首席 101625 101625 78712 22913 0 0 1800 162 / 0" at bounding box center [666, 320] width 1050 height 19
click at [625, 321] on td "22913" at bounding box center [675, 320] width 120 height 19
click at [440, 108] on button "[DATE]" at bounding box center [416, 112] width 48 height 23
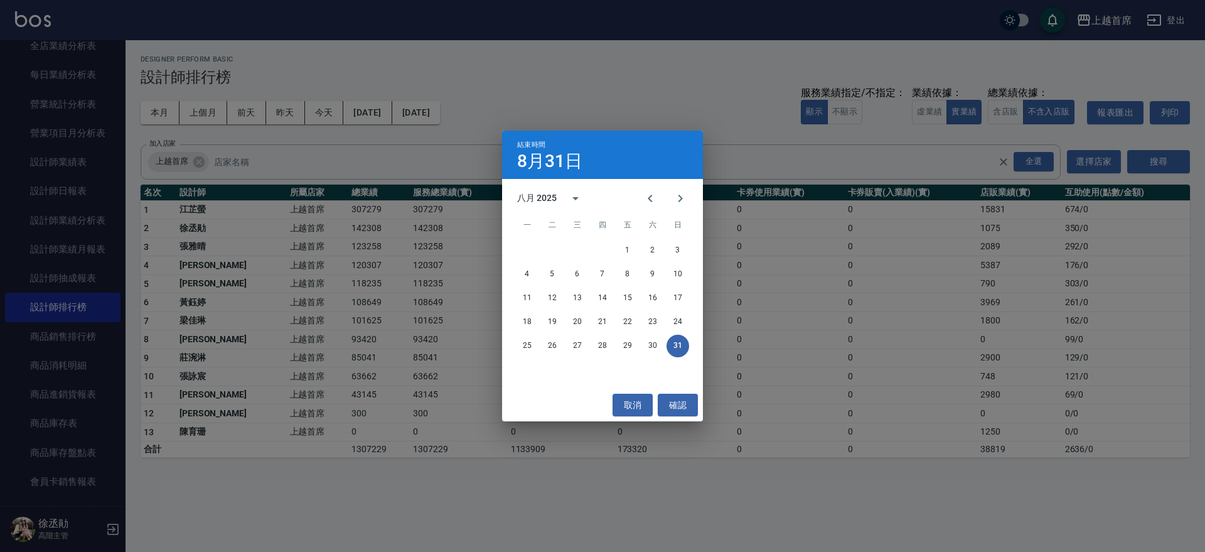
drag, startPoint x: 514, startPoint y: 83, endPoint x: 483, endPoint y: 94, distance: 33.0
click at [514, 85] on div "結束時間 8月31日 八月 2025 一 二 三 四 五 六 日 1 2 3 4 5 6 7 8 9 10 11 12 13 14 15 16 17 18 1…" at bounding box center [602, 276] width 1205 height 552
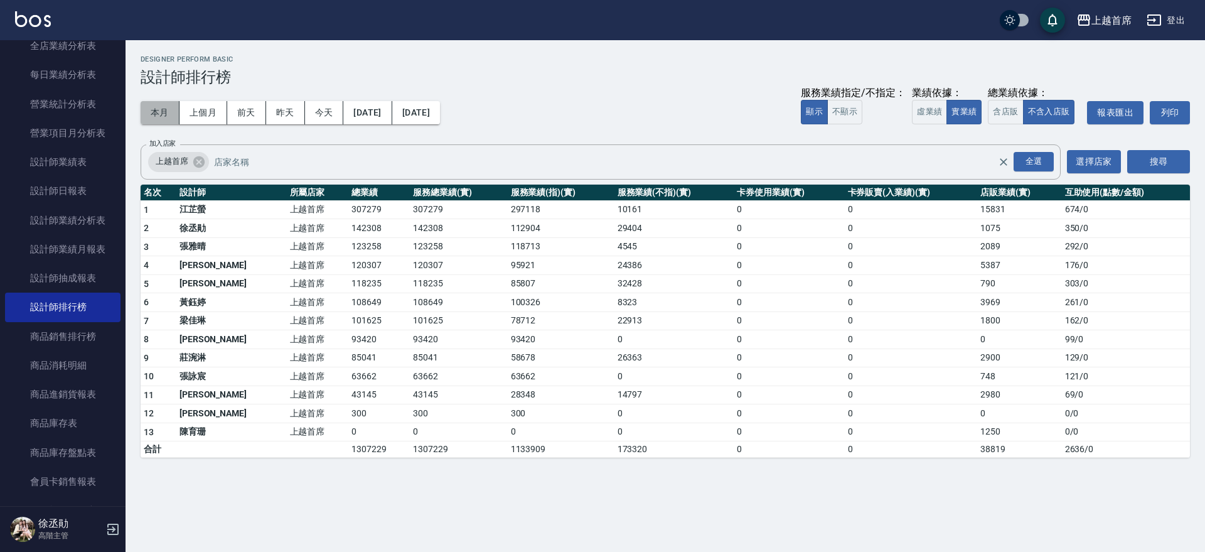
click at [158, 107] on button "本月" at bounding box center [160, 112] width 39 height 23
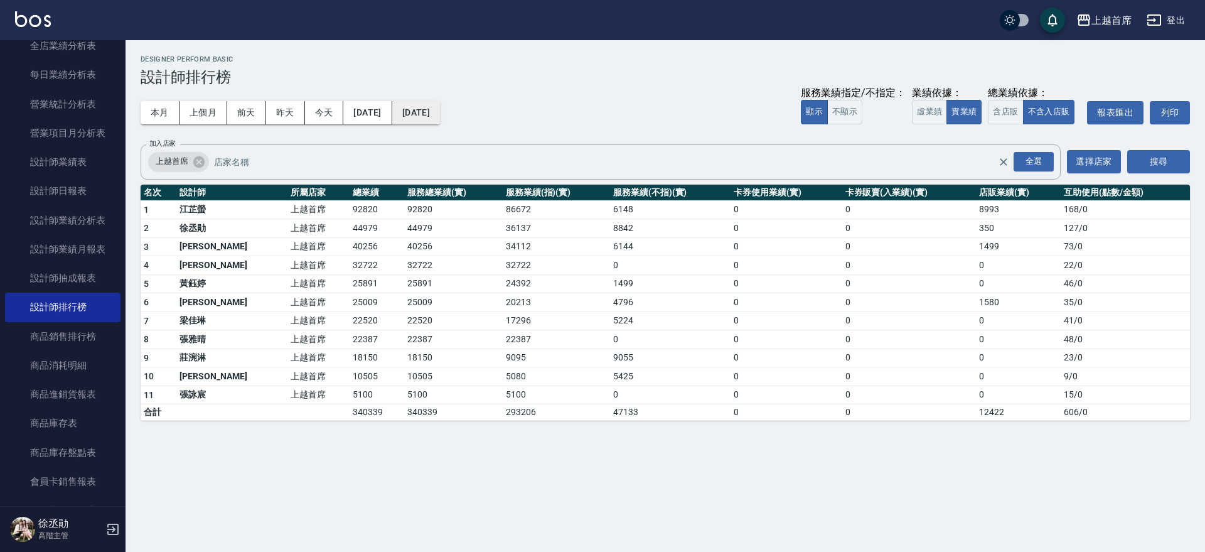
click at [440, 118] on button "[DATE]" at bounding box center [416, 112] width 48 height 23
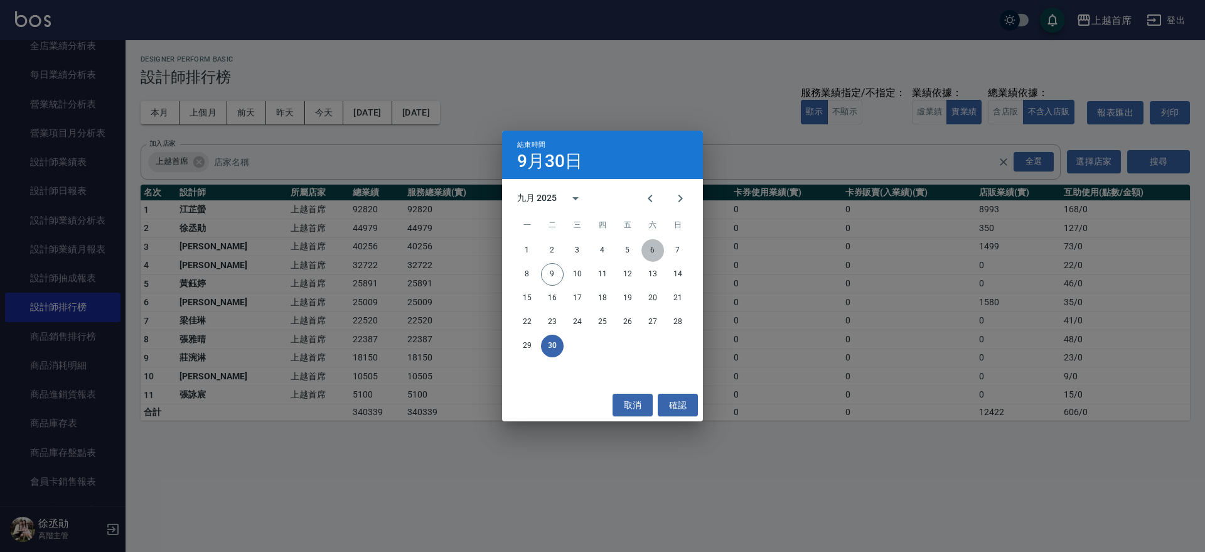
click at [655, 245] on button "6" at bounding box center [653, 250] width 23 height 23
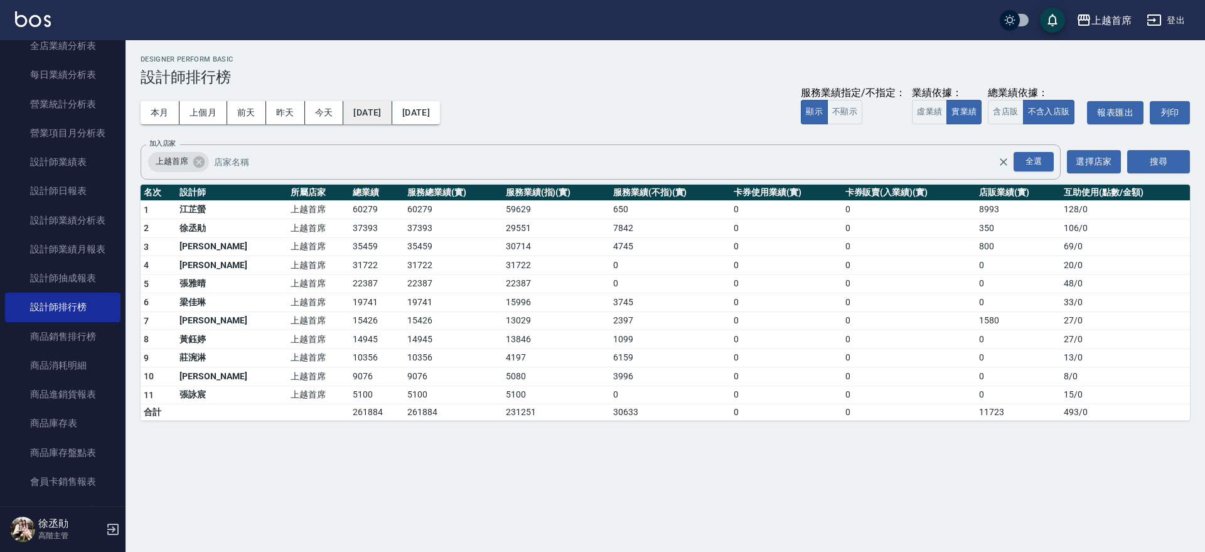
click at [392, 105] on button "[DATE]" at bounding box center [367, 112] width 48 height 23
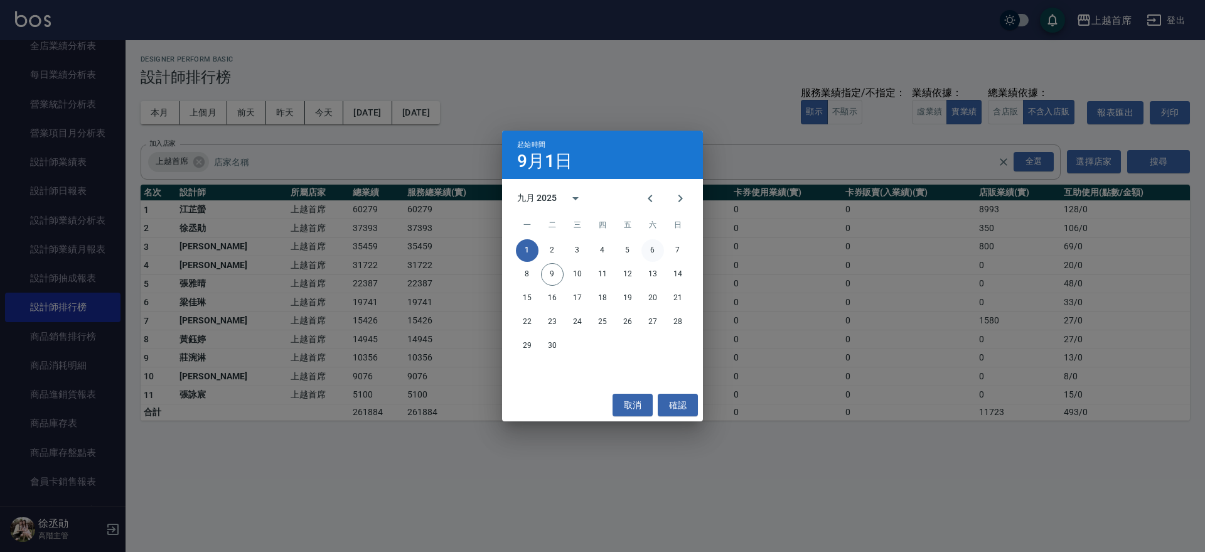
click at [651, 249] on button "6" at bounding box center [653, 250] width 23 height 23
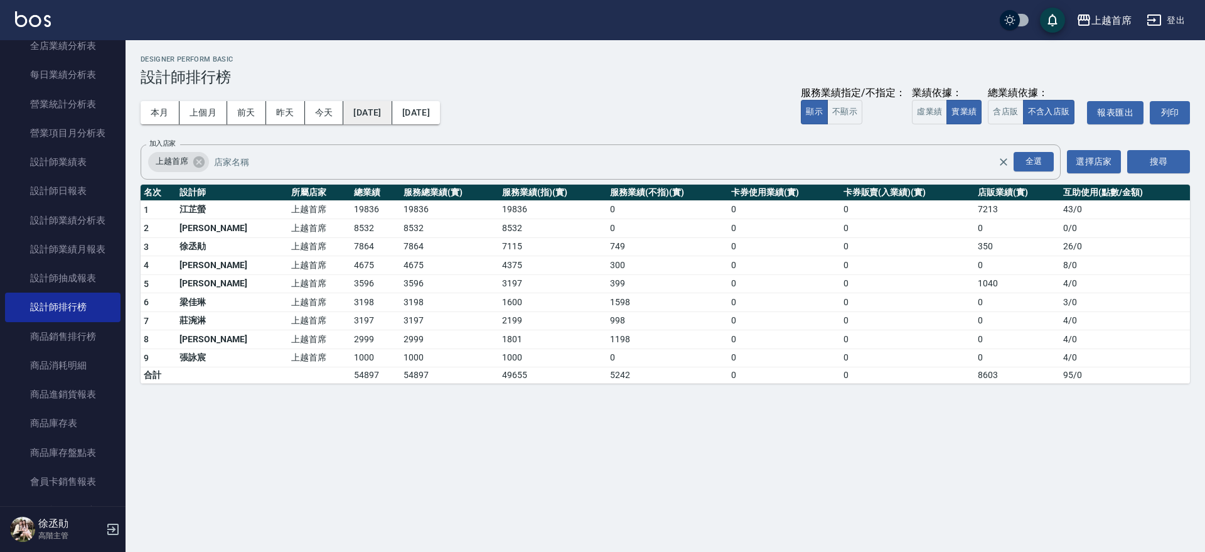
click at [392, 107] on button "[DATE]" at bounding box center [367, 112] width 48 height 23
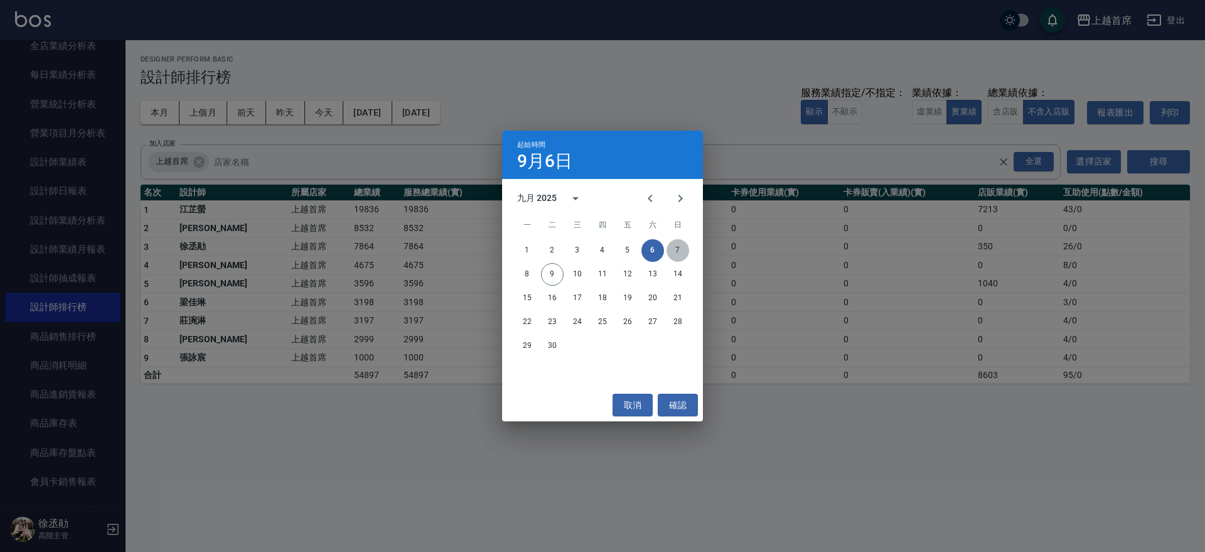
click at [672, 247] on button "7" at bounding box center [678, 250] width 23 height 23
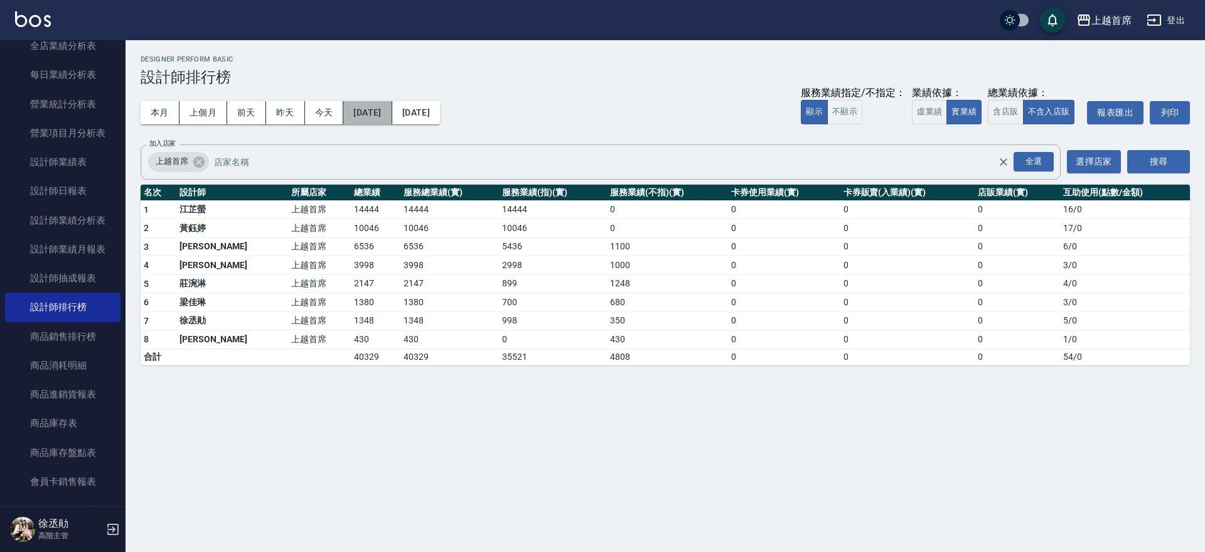
click at [392, 116] on button "[DATE]" at bounding box center [367, 112] width 48 height 23
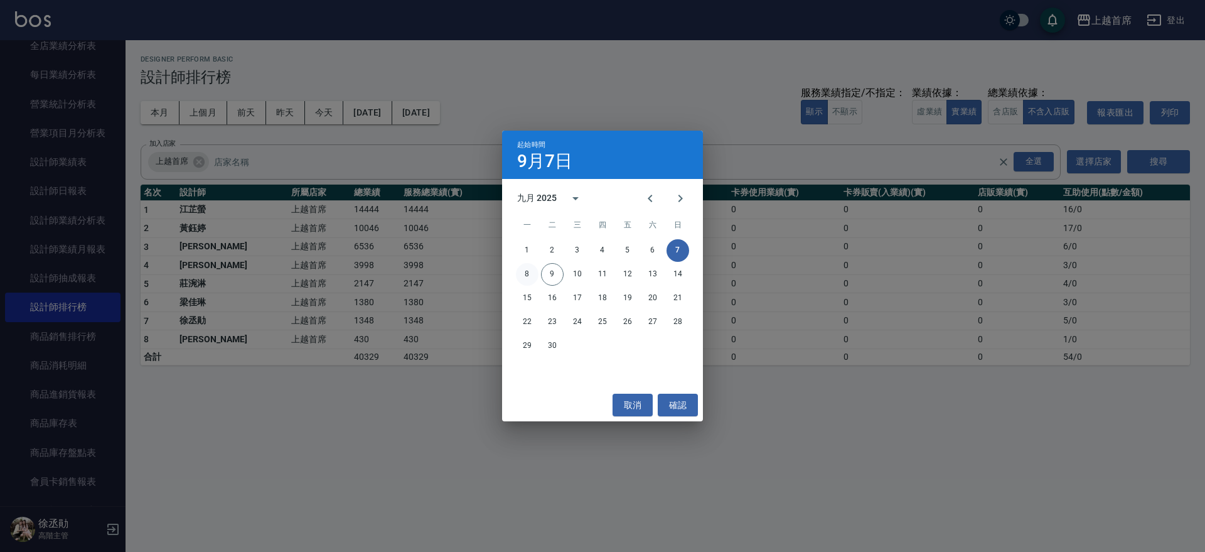
click at [529, 272] on button "8" at bounding box center [527, 274] width 23 height 23
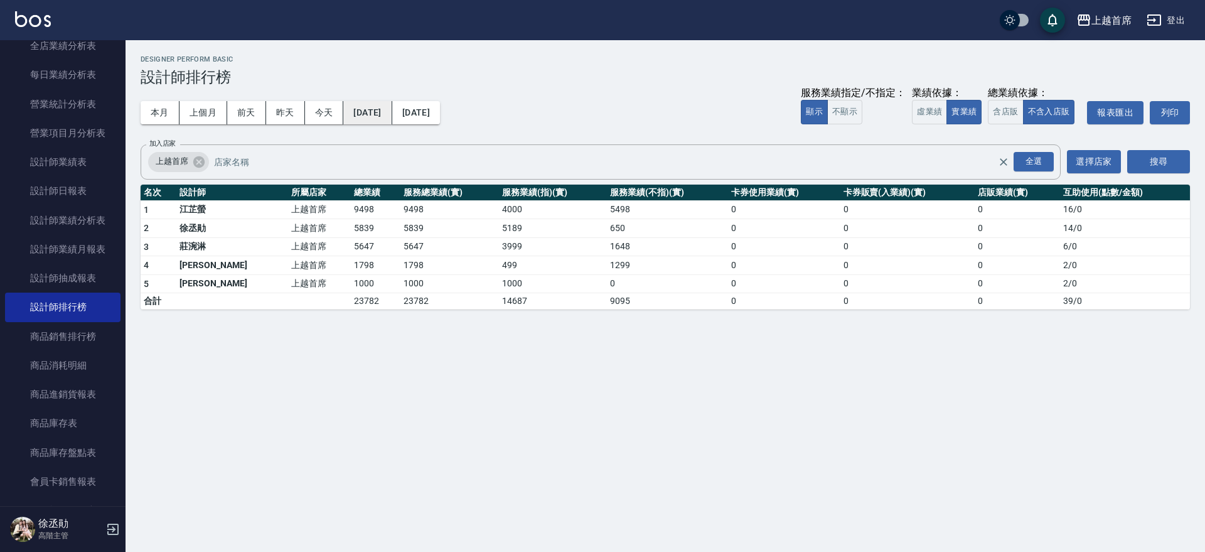
click at [392, 102] on button "[DATE]" at bounding box center [367, 112] width 48 height 23
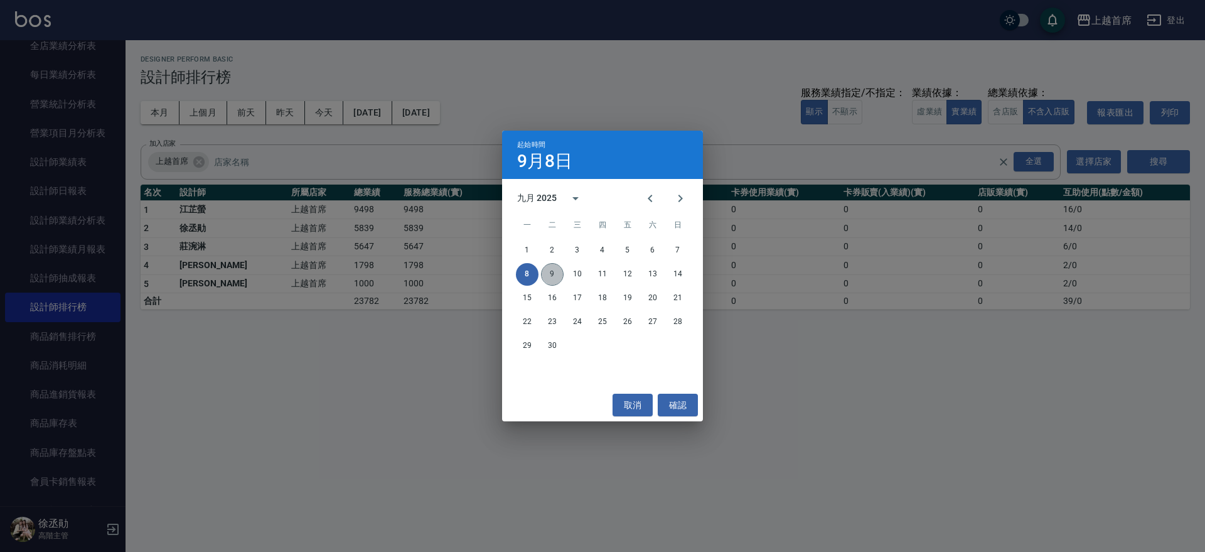
click at [557, 281] on button "9" at bounding box center [552, 274] width 23 height 23
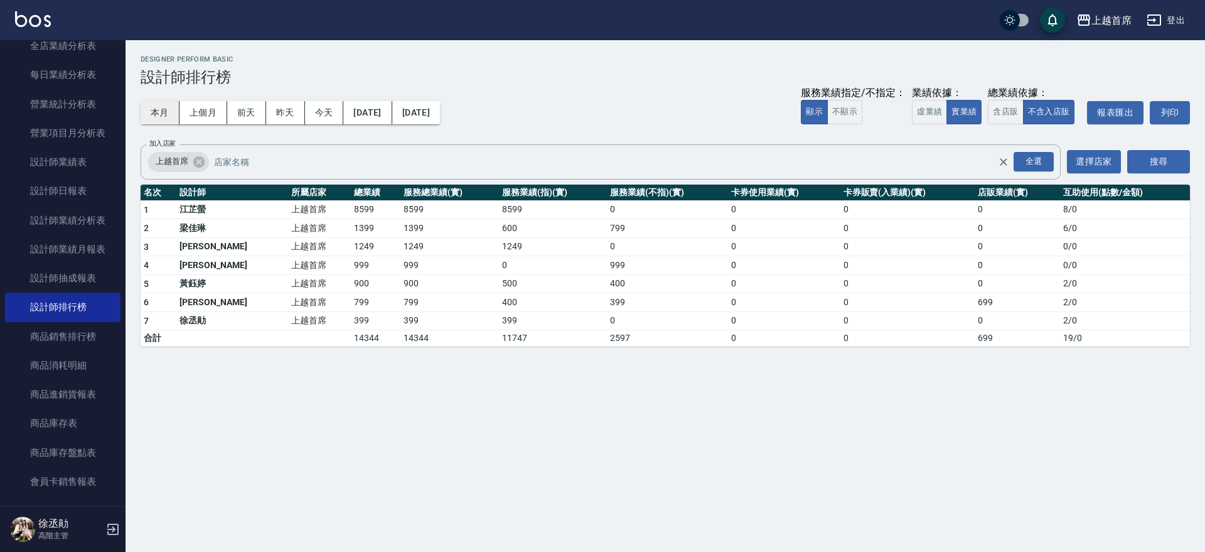
drag, startPoint x: 157, startPoint y: 109, endPoint x: 168, endPoint y: 112, distance: 11.7
click at [156, 109] on button "本月" at bounding box center [160, 112] width 39 height 23
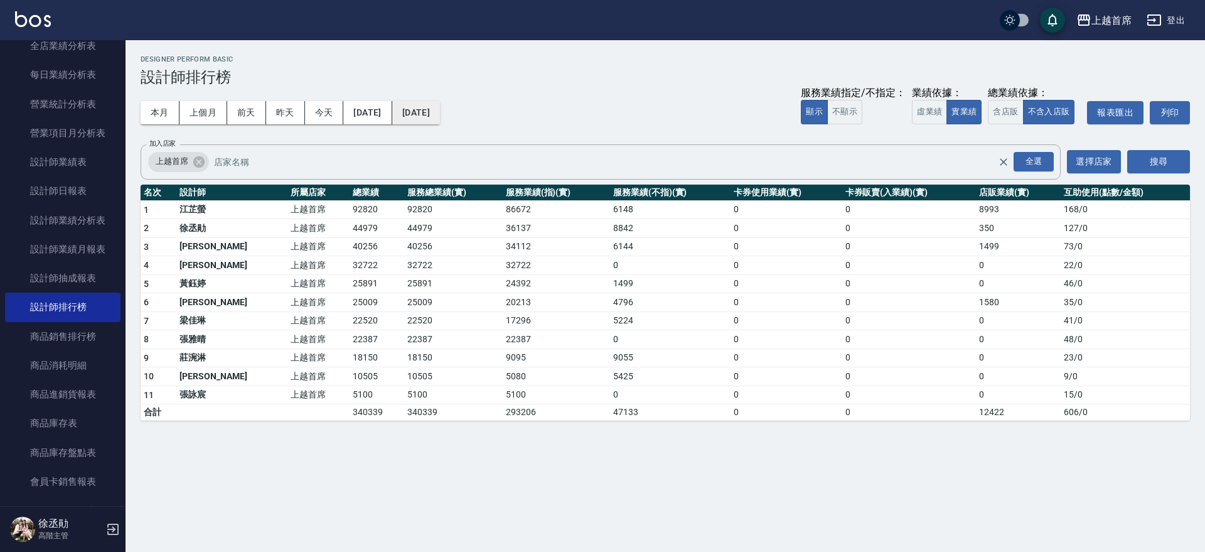
click at [440, 111] on button "[DATE]" at bounding box center [416, 112] width 48 height 23
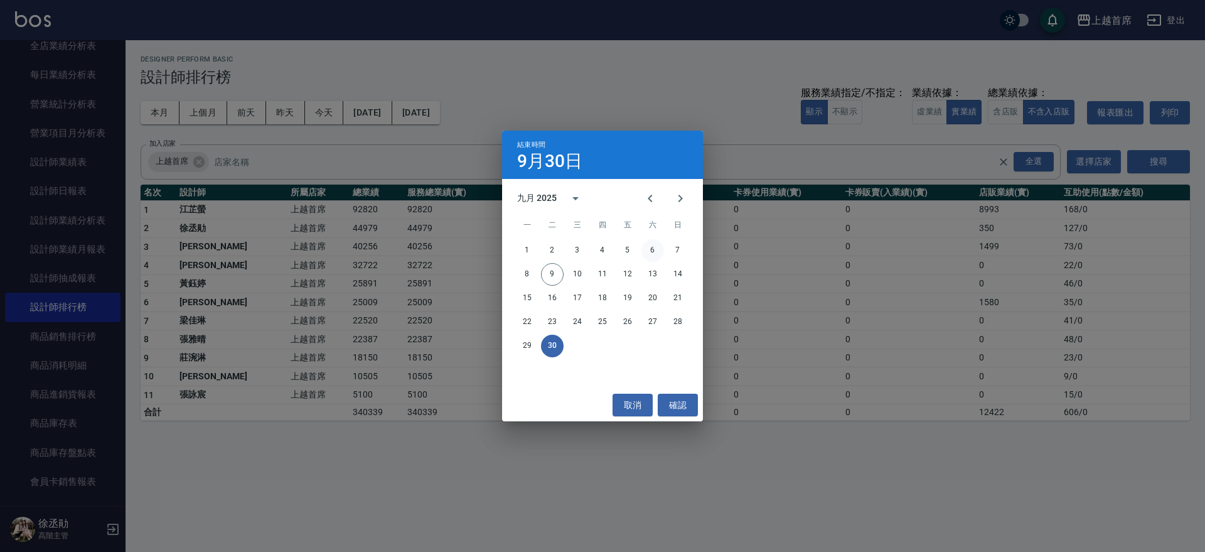
click at [647, 251] on button "6" at bounding box center [653, 250] width 23 height 23
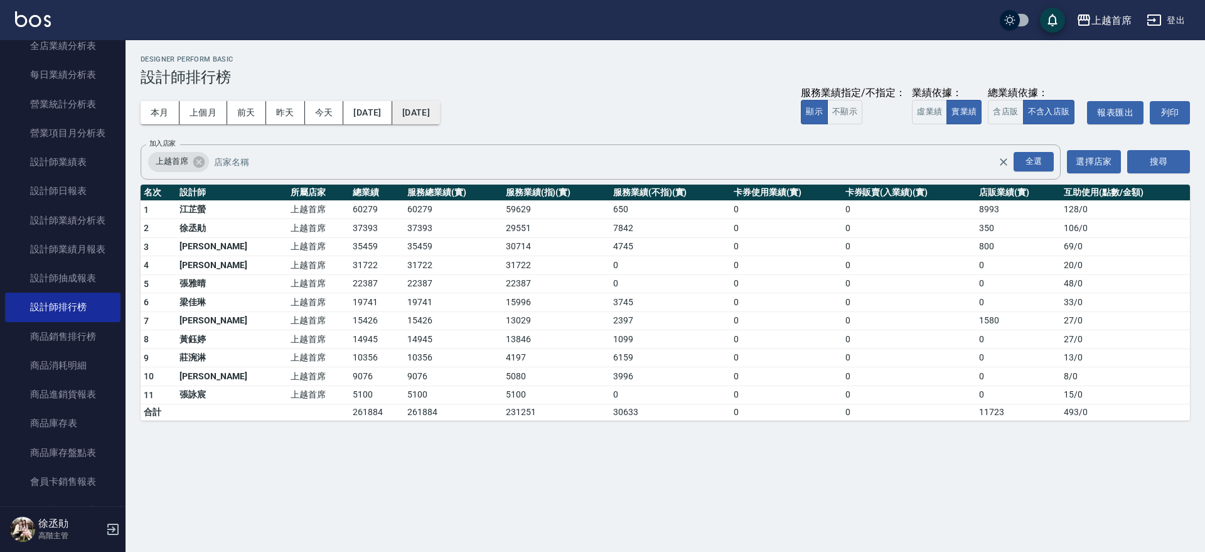
click at [439, 102] on button "[DATE]" at bounding box center [416, 112] width 48 height 23
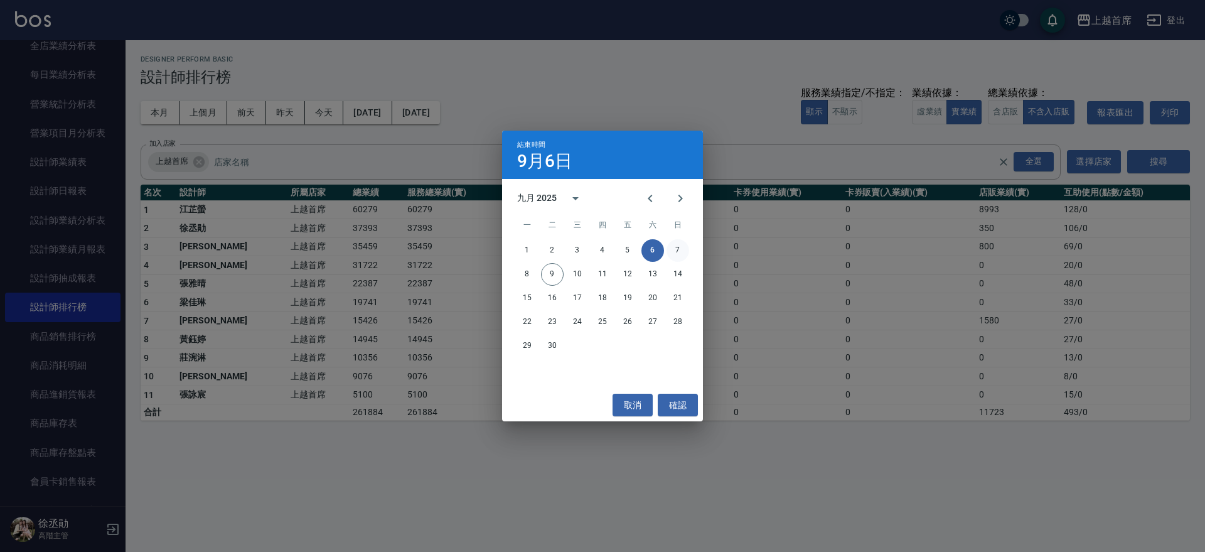
click at [680, 251] on button "7" at bounding box center [678, 250] width 23 height 23
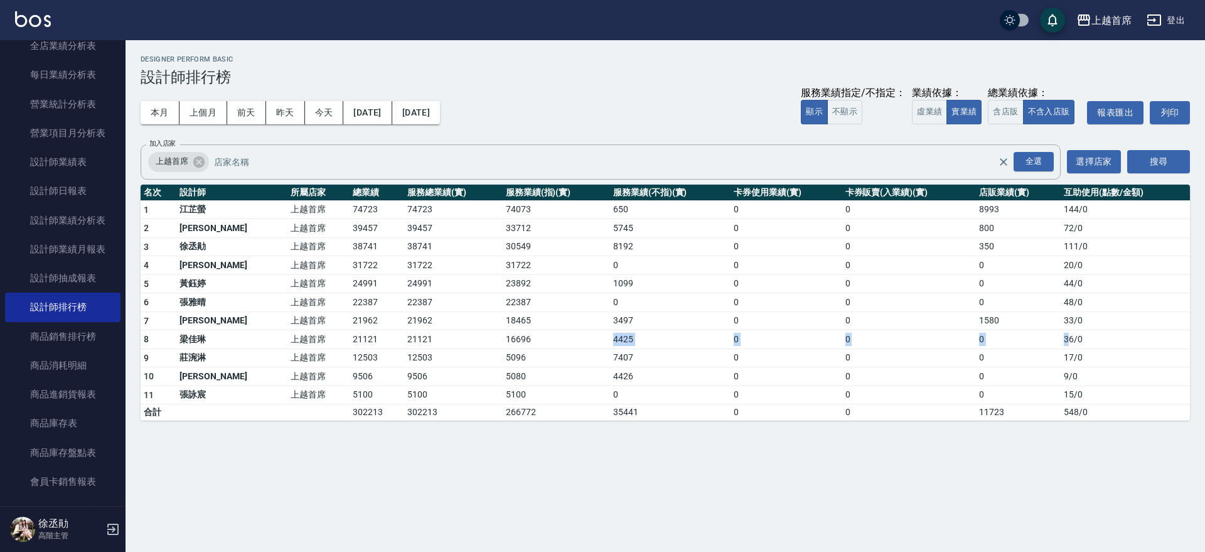
drag, startPoint x: 519, startPoint y: 339, endPoint x: 1065, endPoint y: 342, distance: 546.2
click at [1065, 342] on tr "8 [PERSON_NAME]首席 21121 21121 16696 4425 0 0 0 36 / 0" at bounding box center [666, 339] width 1050 height 19
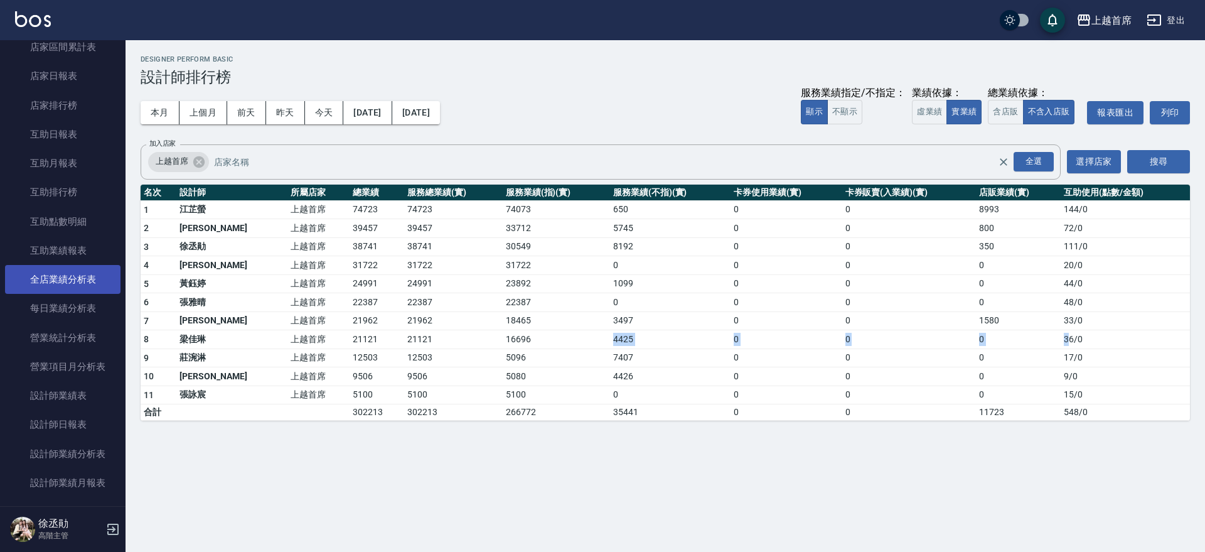
click at [86, 280] on link "全店業績分析表" at bounding box center [63, 279] width 116 height 29
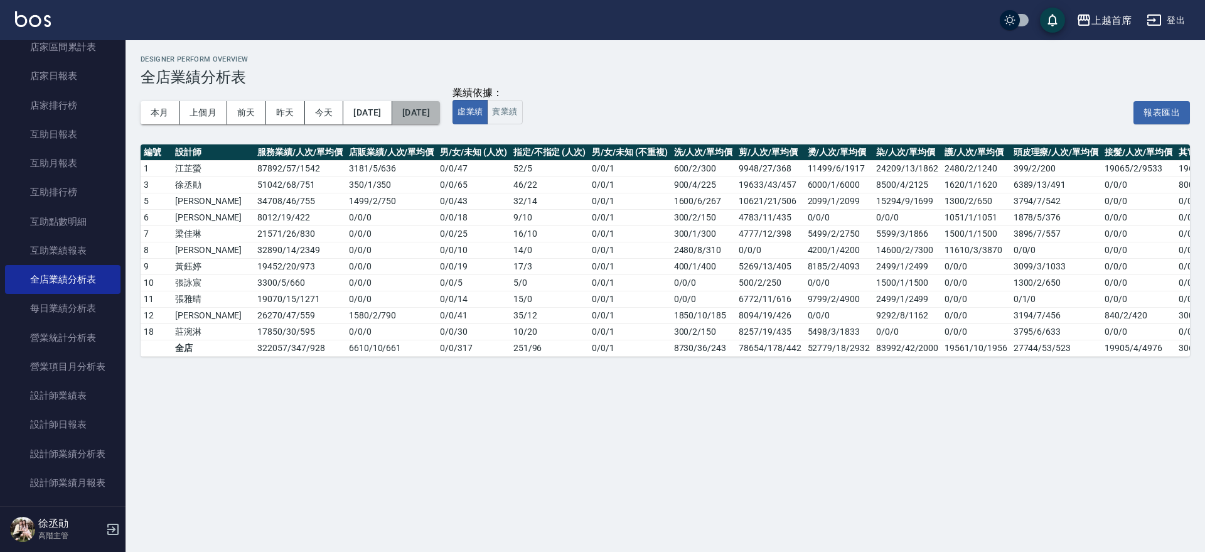
click at [428, 112] on button "[DATE]" at bounding box center [416, 112] width 48 height 23
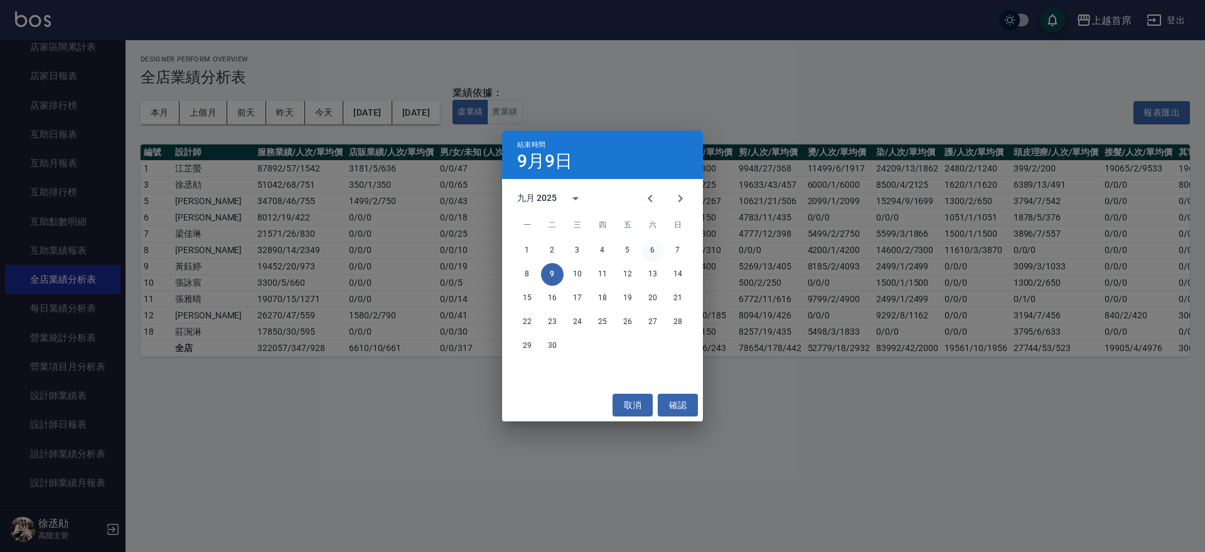
click at [650, 253] on button "6" at bounding box center [653, 250] width 23 height 23
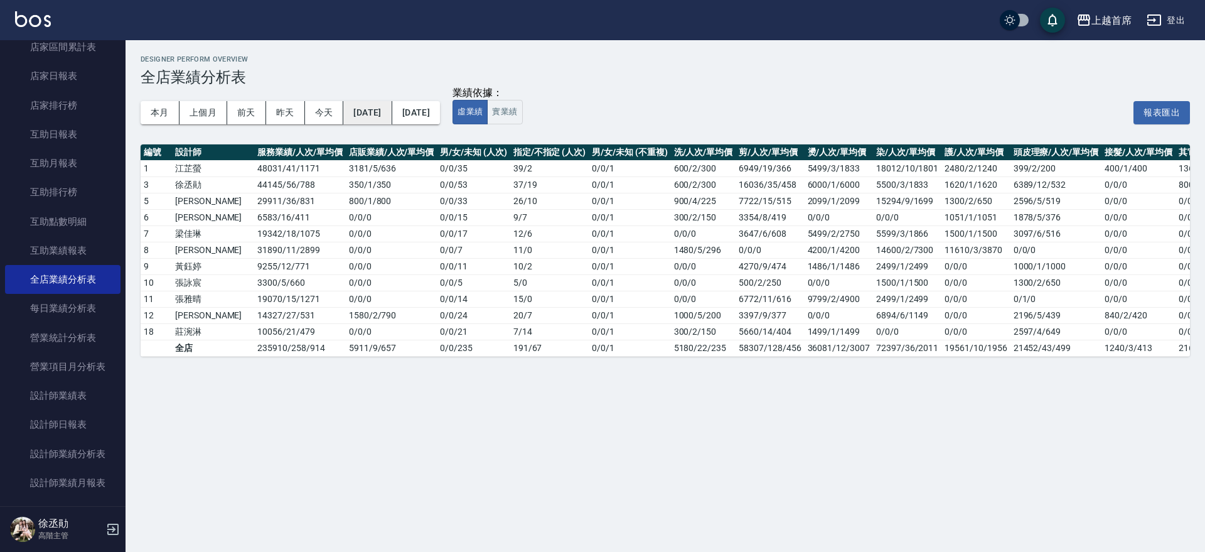
click at [392, 110] on button "[DATE]" at bounding box center [367, 112] width 48 height 23
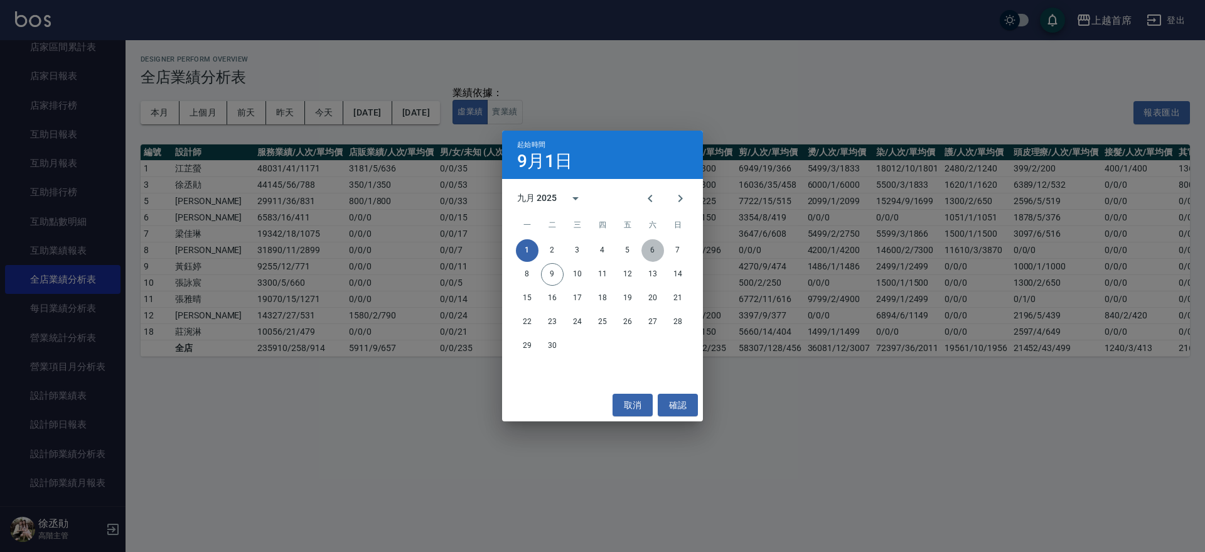
click at [653, 250] on button "6" at bounding box center [653, 250] width 23 height 23
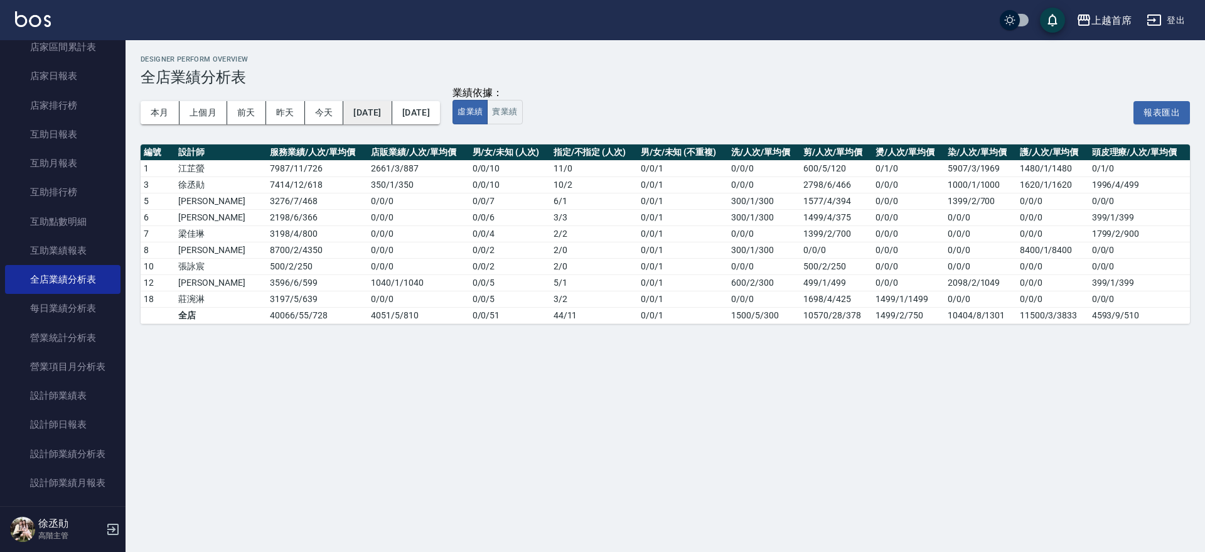
click at [374, 110] on button "[DATE]" at bounding box center [367, 112] width 48 height 23
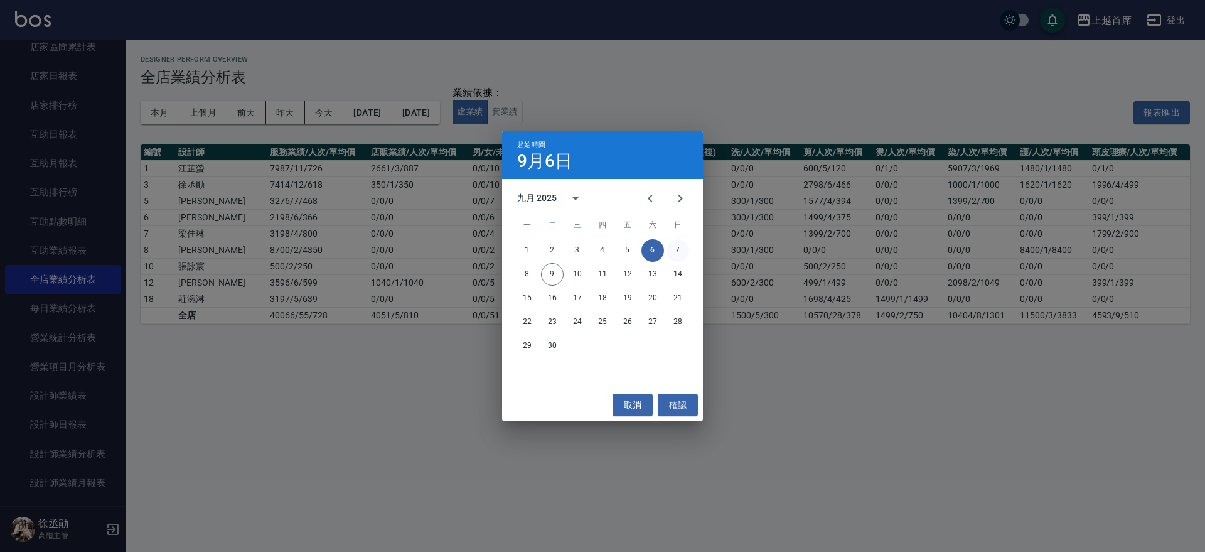
click at [676, 251] on button "7" at bounding box center [678, 250] width 23 height 23
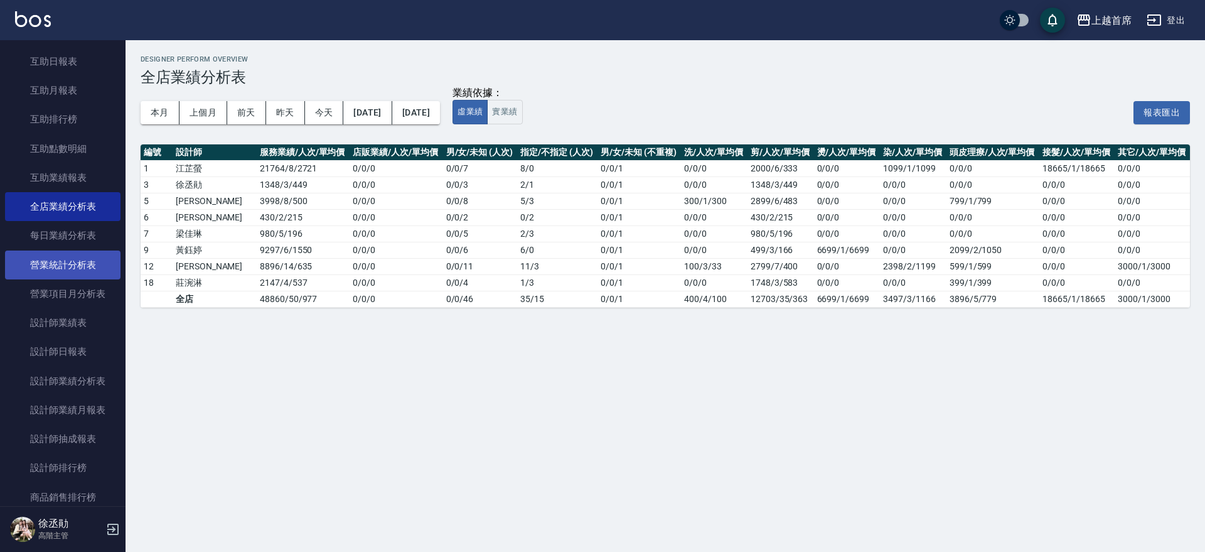
scroll to position [609, 0]
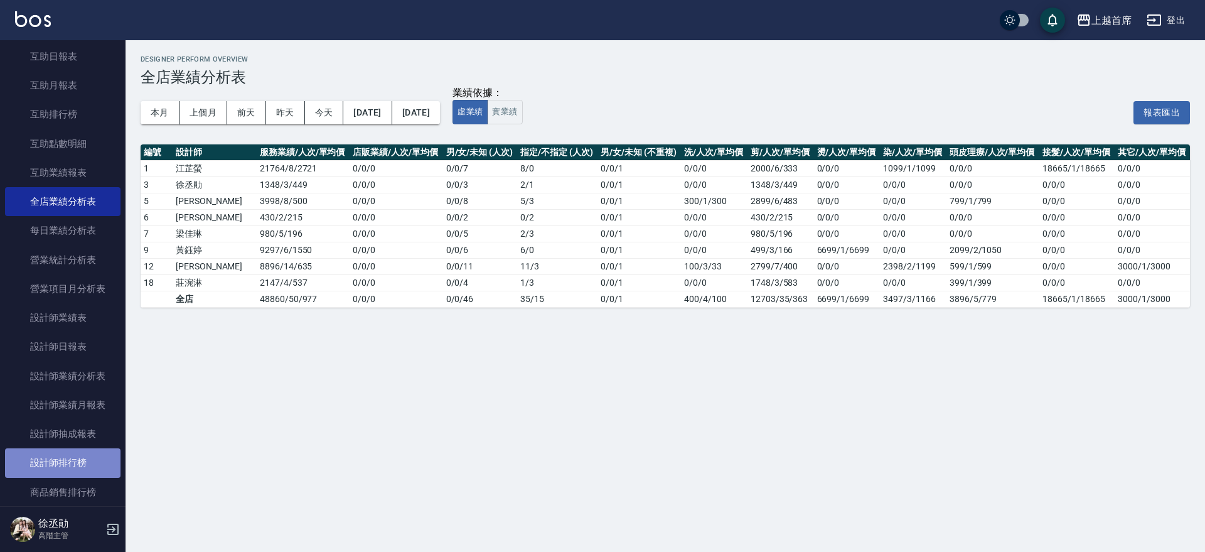
click at [88, 451] on link "設計師排行榜" at bounding box center [63, 462] width 116 height 29
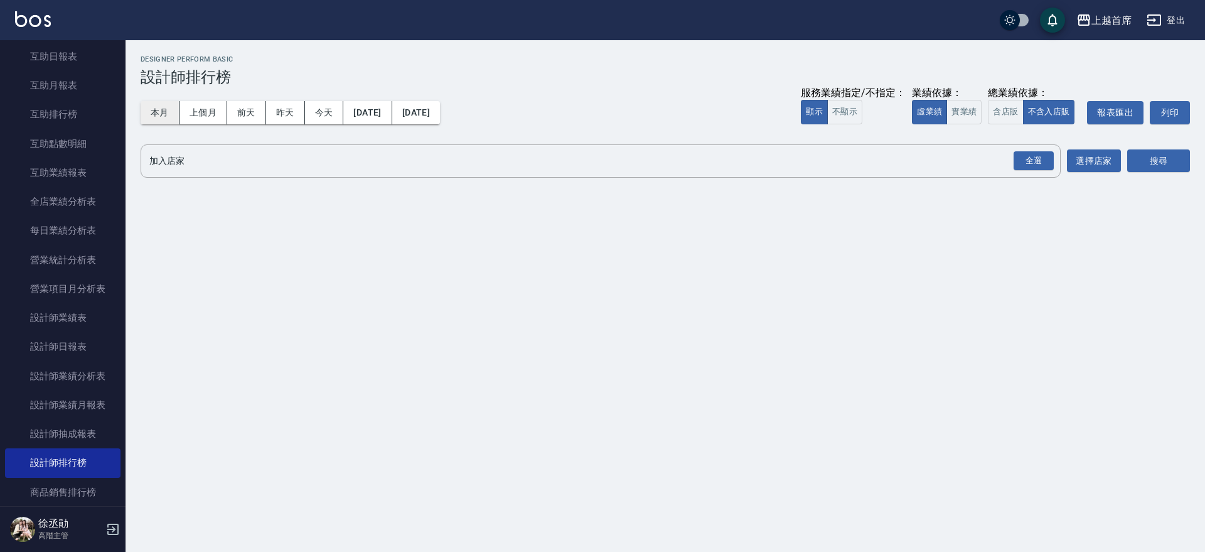
click at [154, 116] on button "本月" at bounding box center [160, 112] width 39 height 23
click at [972, 114] on button "實業績" at bounding box center [964, 112] width 35 height 24
click at [1048, 163] on div "全選" at bounding box center [1034, 160] width 40 height 19
click at [1165, 165] on button "搜尋" at bounding box center [1158, 161] width 63 height 23
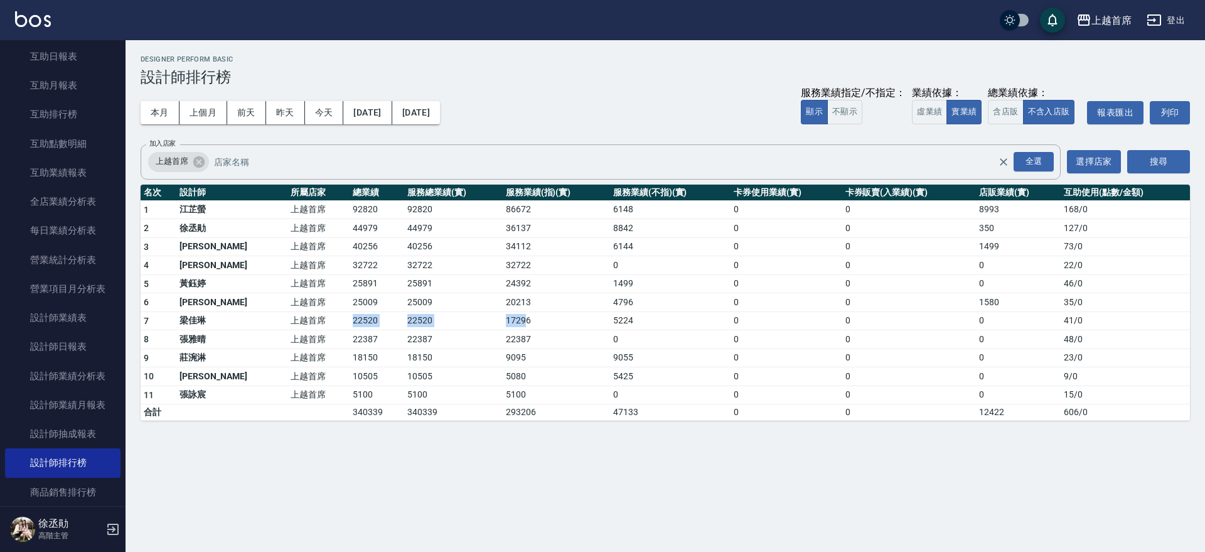
drag, startPoint x: 313, startPoint y: 323, endPoint x: 497, endPoint y: 318, distance: 184.6
click at [497, 318] on tr "7 [PERSON_NAME]首席 22520 22520 17296 5224 0 0 0 41 / 0" at bounding box center [666, 320] width 1050 height 19
drag, startPoint x: 498, startPoint y: 316, endPoint x: 513, endPoint y: 323, distance: 16.0
click at [503, 317] on td "17296" at bounding box center [556, 320] width 107 height 19
click at [515, 325] on td "17296" at bounding box center [556, 320] width 107 height 19
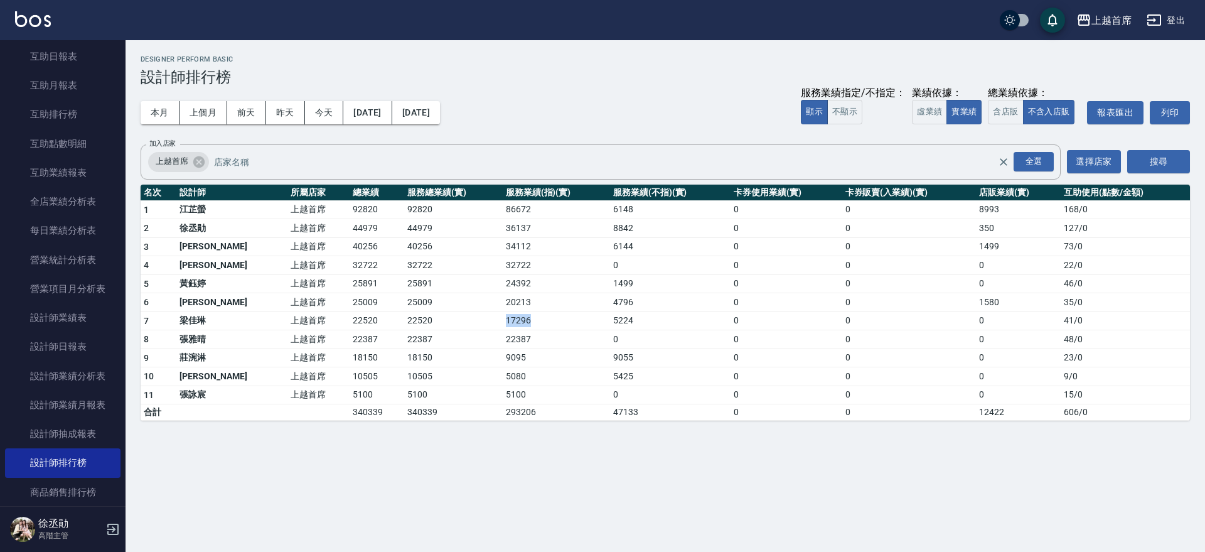
drag, startPoint x: 479, startPoint y: 318, endPoint x: 449, endPoint y: 320, distance: 30.2
click at [449, 320] on tr "7 [PERSON_NAME]首席 22520 22520 17296 5224 0 0 0 41 / 0" at bounding box center [666, 320] width 1050 height 19
click at [449, 320] on td "22520" at bounding box center [453, 320] width 98 height 19
drag, startPoint x: 574, startPoint y: 323, endPoint x: 621, endPoint y: 315, distance: 47.8
click at [621, 315] on tr "7 [PERSON_NAME]首席 22520 22520 17296 5224 0 0 0 41 / 0" at bounding box center [666, 320] width 1050 height 19
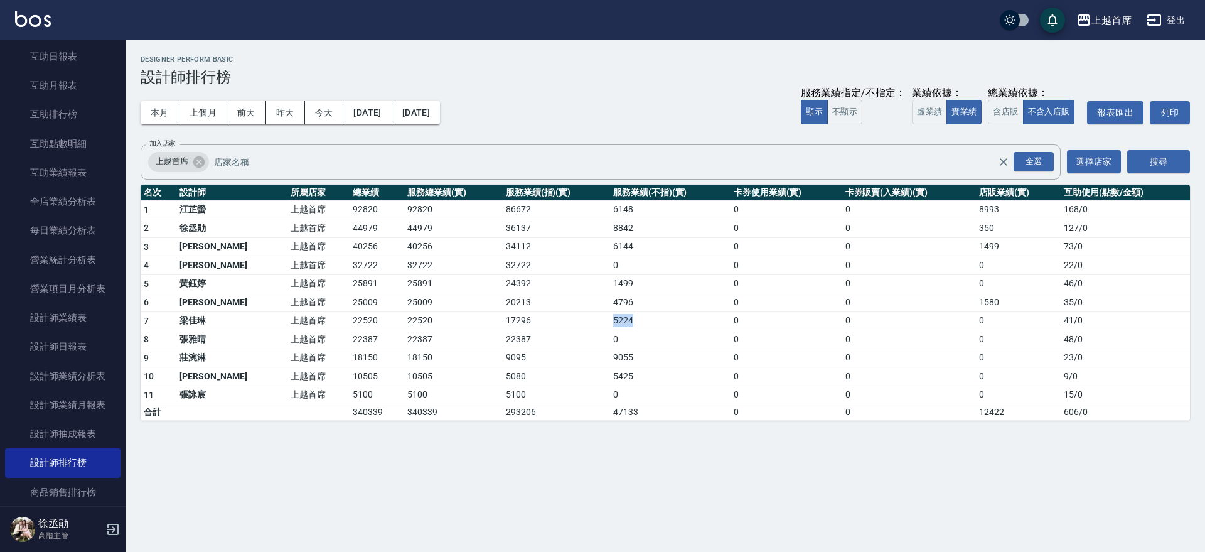
click at [621, 315] on td "5224" at bounding box center [670, 320] width 121 height 19
click at [126, 56] on div "櫃檯作業 打帳單 帳單列表 掛單列表 座位開單 營業儀表板 現金收支登錄 高階收支登錄 材料自購登錄 每日結帳 排班表 現場電腦打卡 掃碼打卡 預約管理 預約…" at bounding box center [63, 296] width 126 height 512
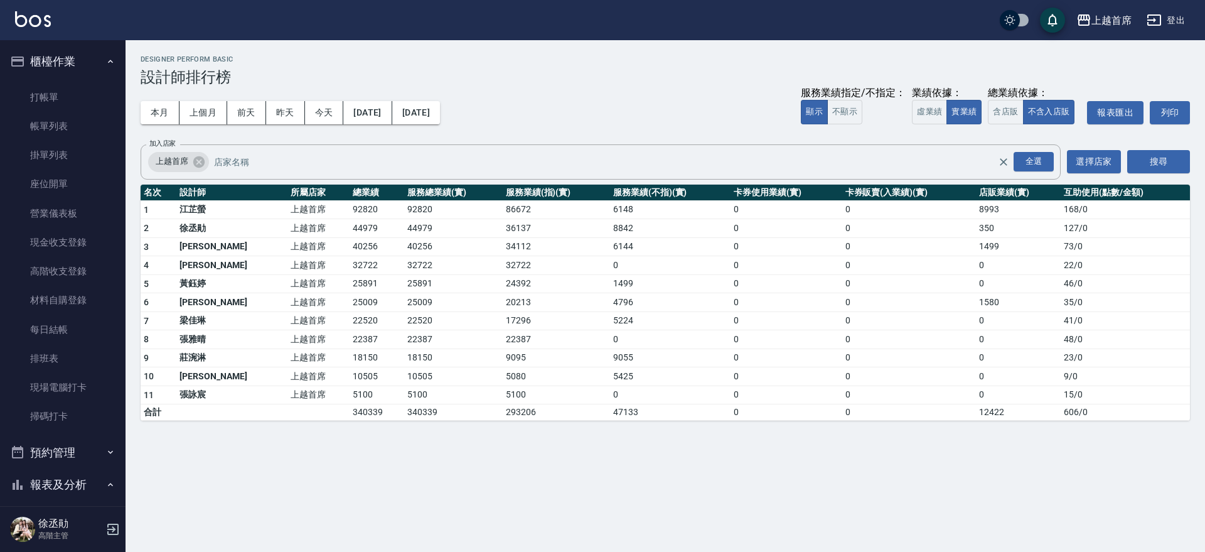
click at [118, 46] on nav "櫃檯作業 打帳單 帳單列表 掛單列表 座位開單 營業儀表板 現金收支登錄 高階收支登錄 材料自購登錄 每日結帳 排班表 現場電腦打卡 掃碼打卡 預約管理 預約…" at bounding box center [63, 273] width 126 height 466
click at [60, 50] on button "櫃檯作業" at bounding box center [63, 61] width 116 height 33
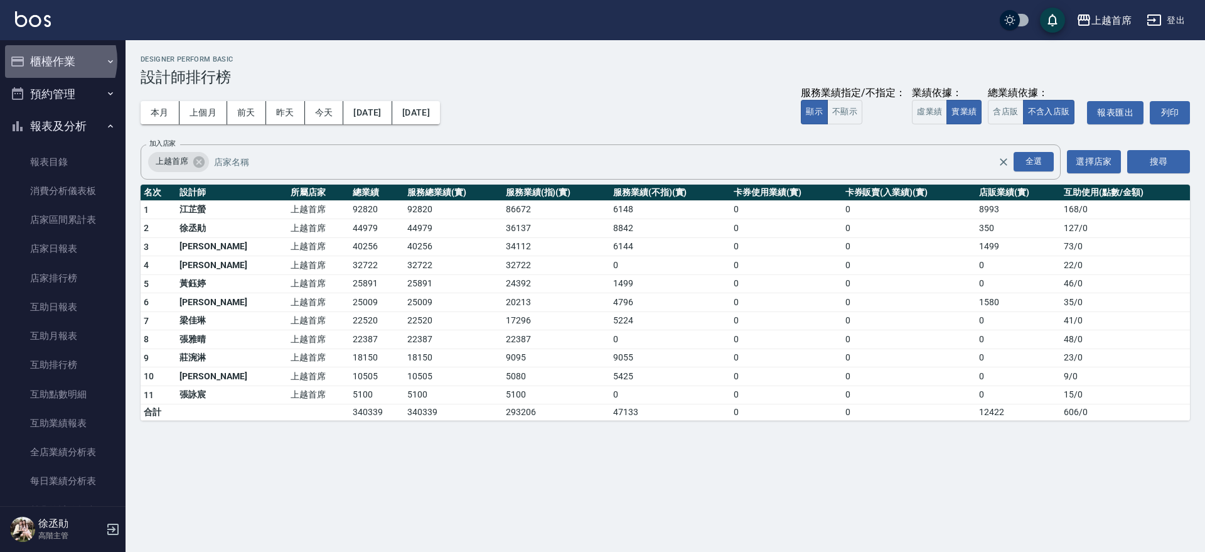
click at [48, 61] on button "櫃檯作業" at bounding box center [63, 61] width 116 height 33
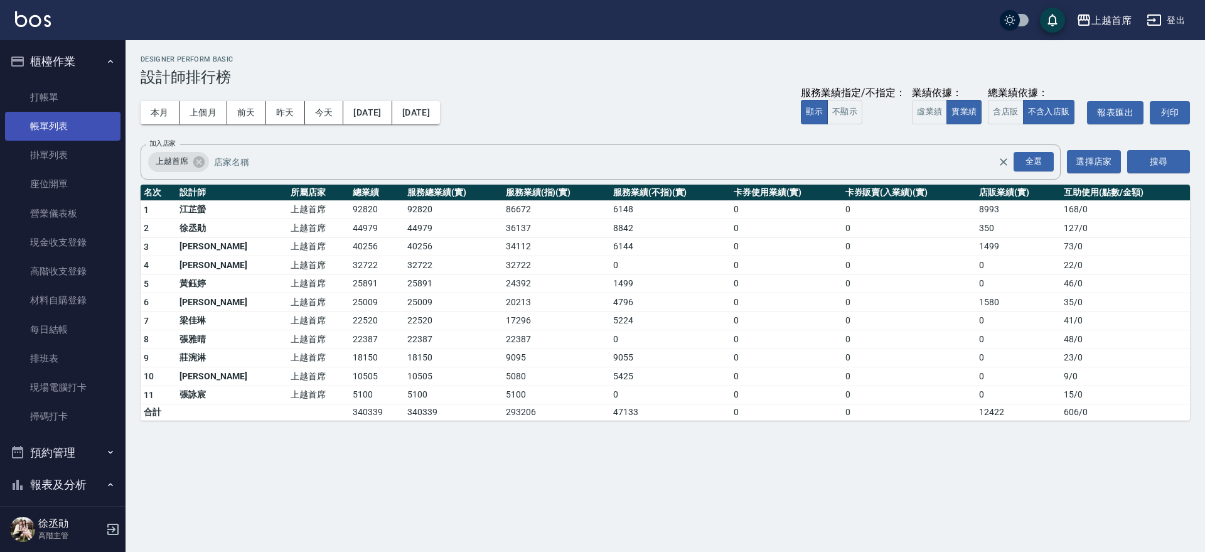
click at [57, 124] on link "帳單列表" at bounding box center [63, 126] width 116 height 29
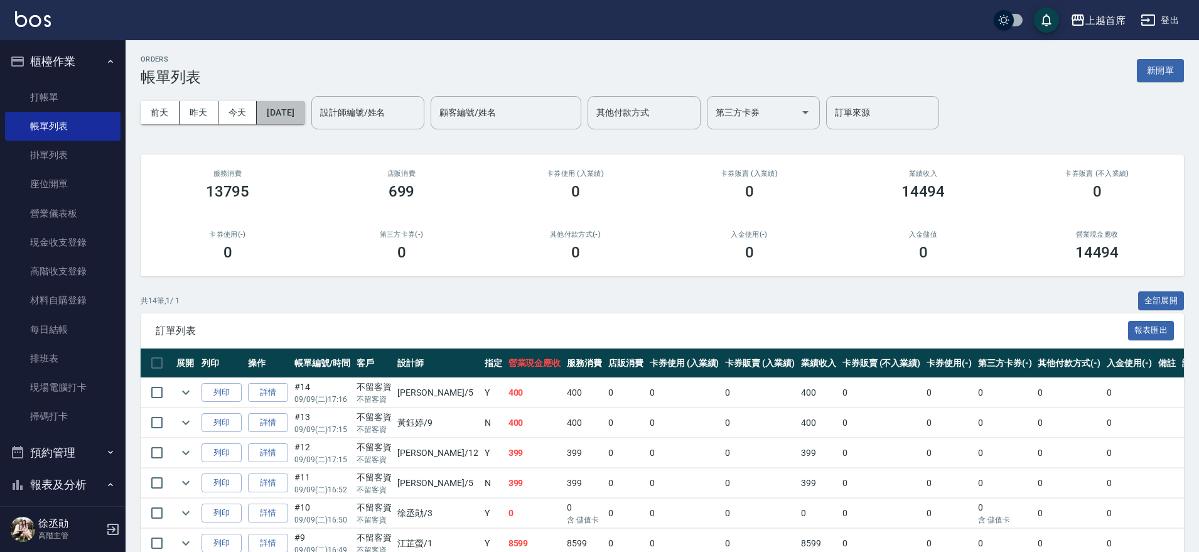
click at [283, 111] on button "[DATE]" at bounding box center [281, 112] width 48 height 23
click at [274, 110] on button "[DATE]" at bounding box center [281, 112] width 48 height 23
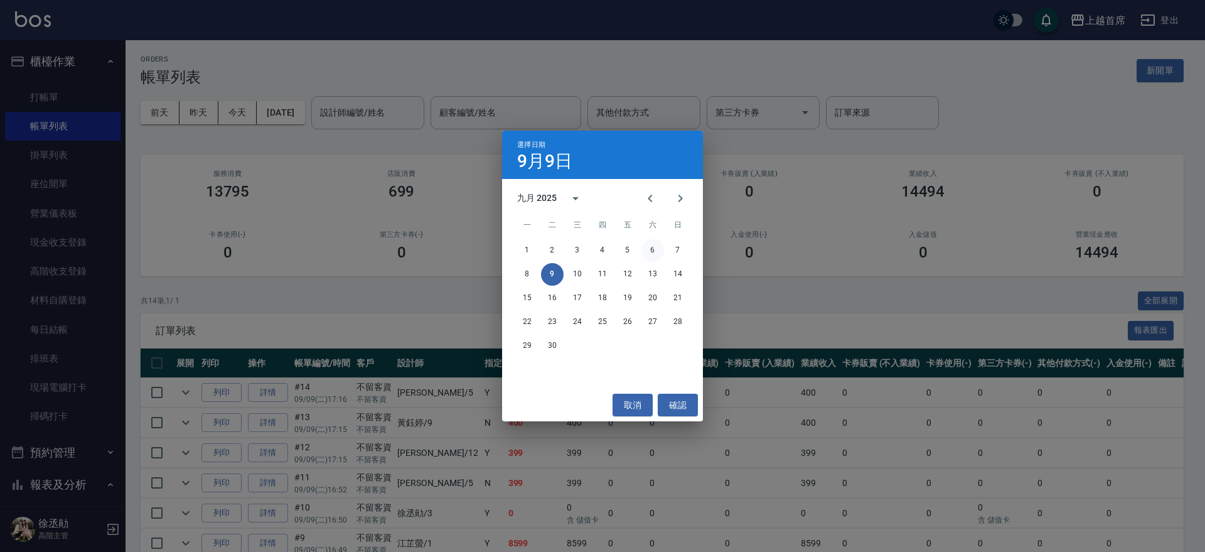
click at [655, 251] on button "6" at bounding box center [653, 250] width 23 height 23
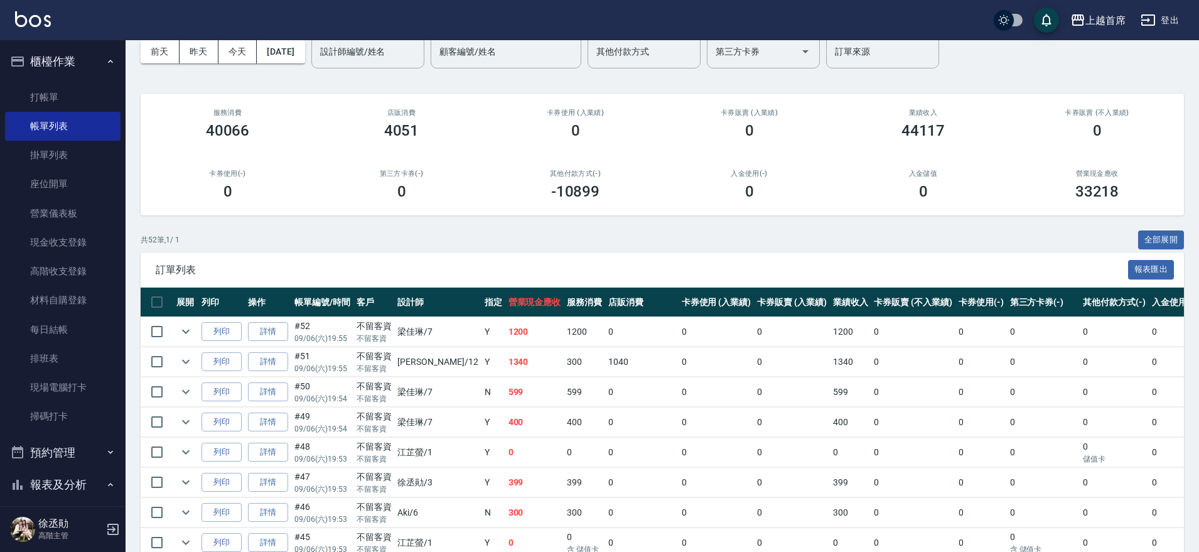
drag, startPoint x: 514, startPoint y: 299, endPoint x: 508, endPoint y: 333, distance: 34.9
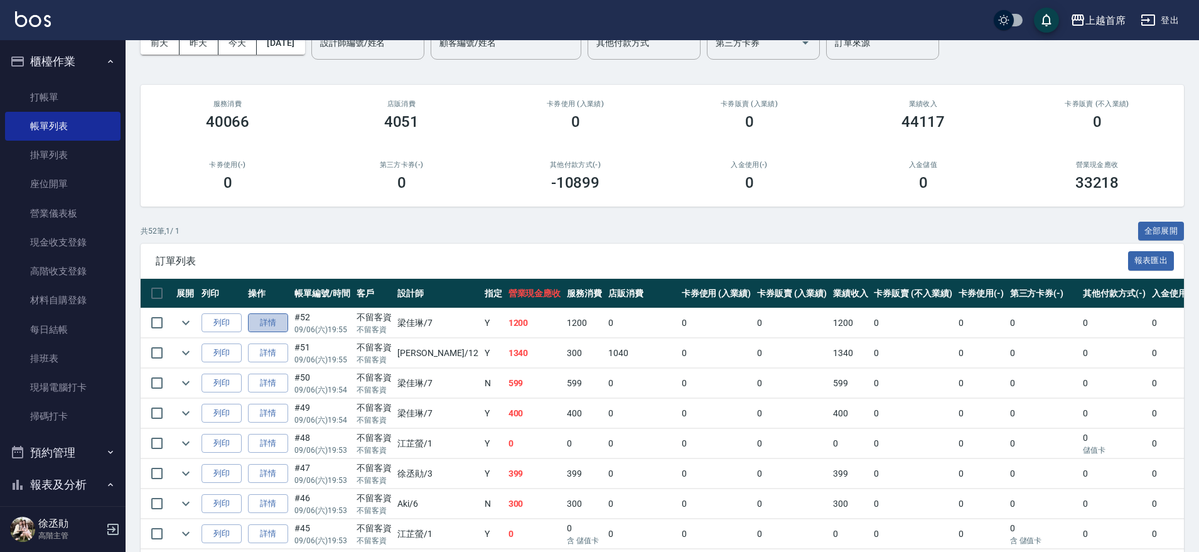
click at [273, 321] on link "詳情" at bounding box center [268, 322] width 40 height 19
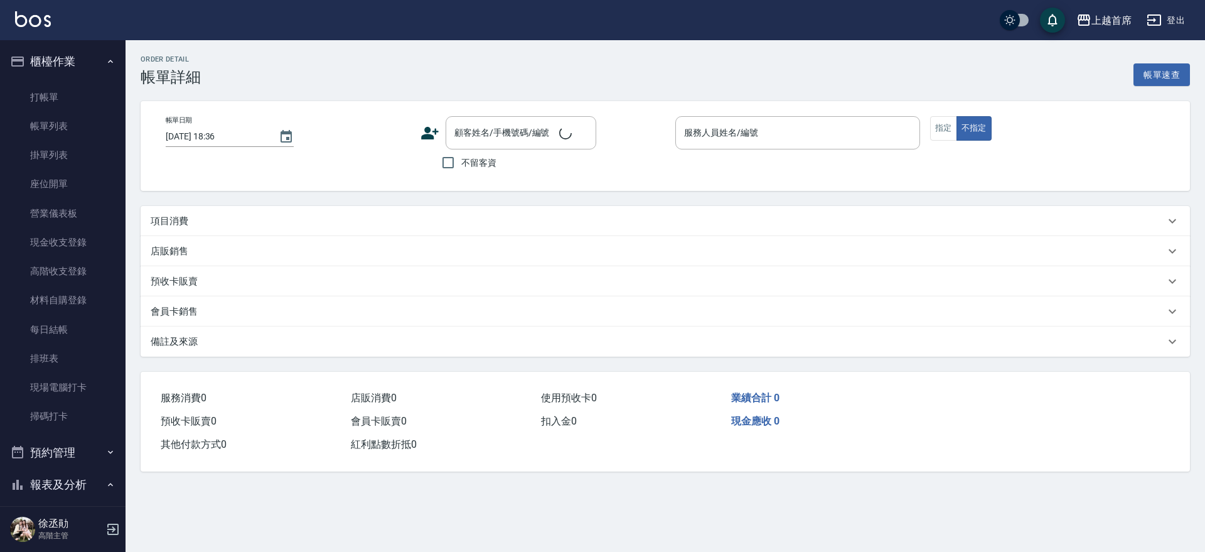
type input "[DATE] 19:55"
checkbox input "true"
type input "[PERSON_NAME]-7"
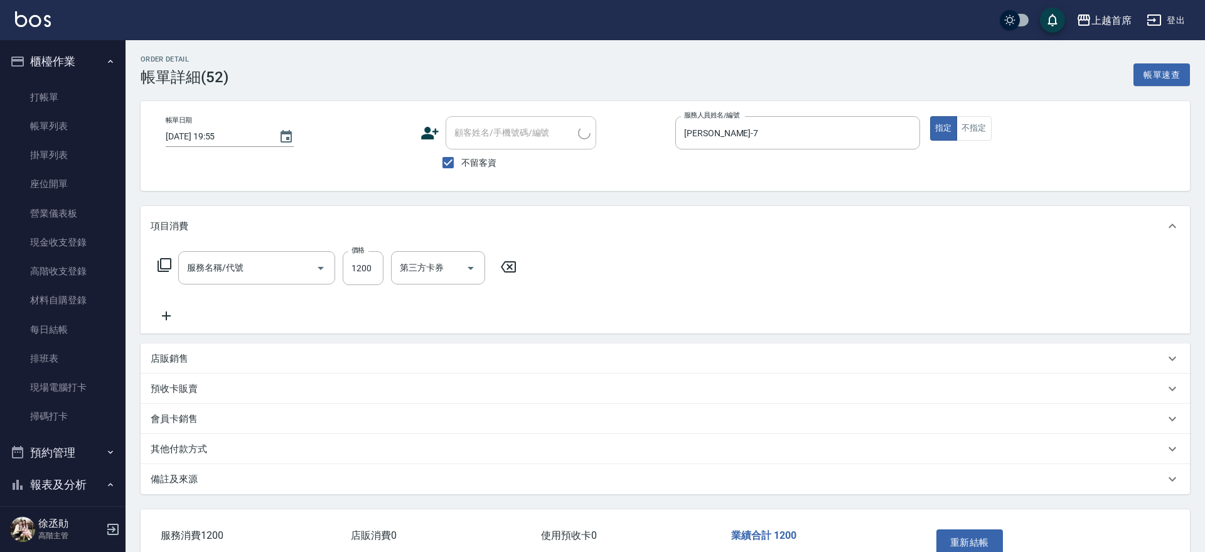
type input "REVIVRE(0999)"
click at [949, 537] on button "重新結帳" at bounding box center [965, 542] width 67 height 26
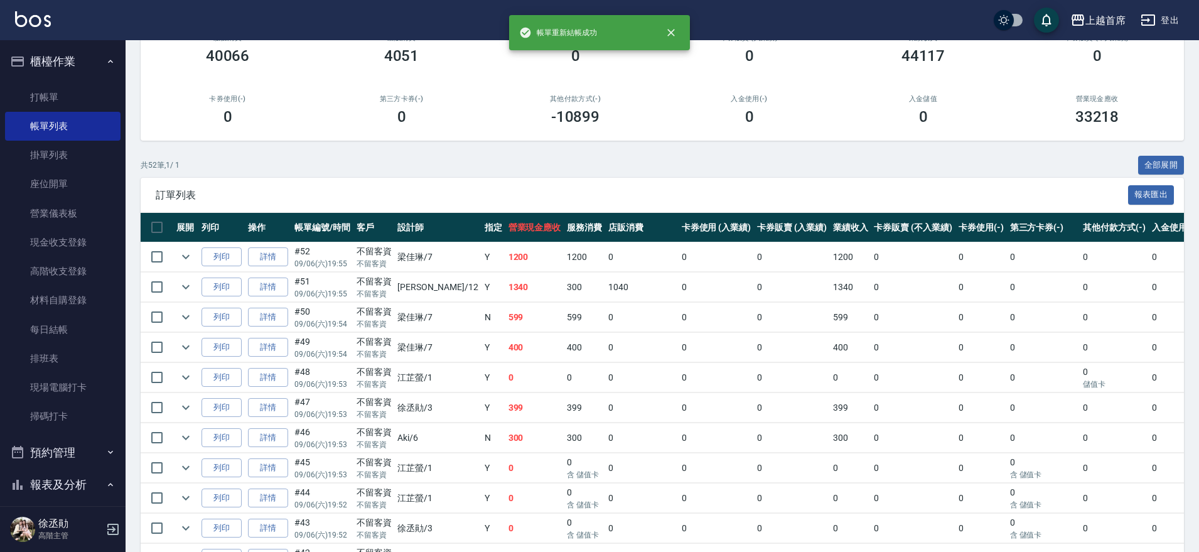
drag, startPoint x: 380, startPoint y: 363, endPoint x: 394, endPoint y: 428, distance: 66.0
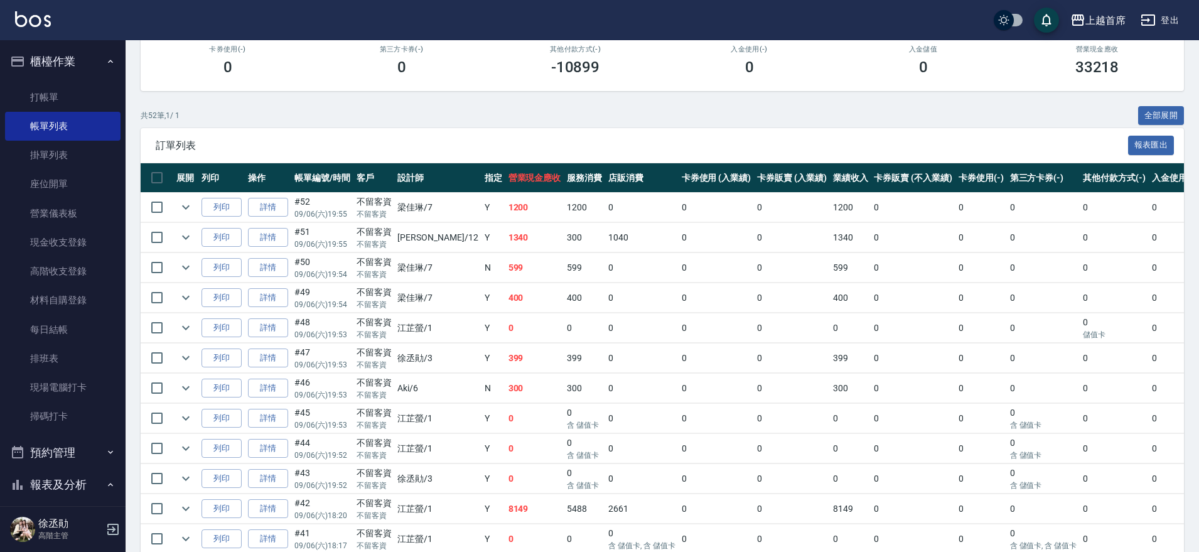
drag, startPoint x: 297, startPoint y: 341, endPoint x: 298, endPoint y: 397, distance: 55.9
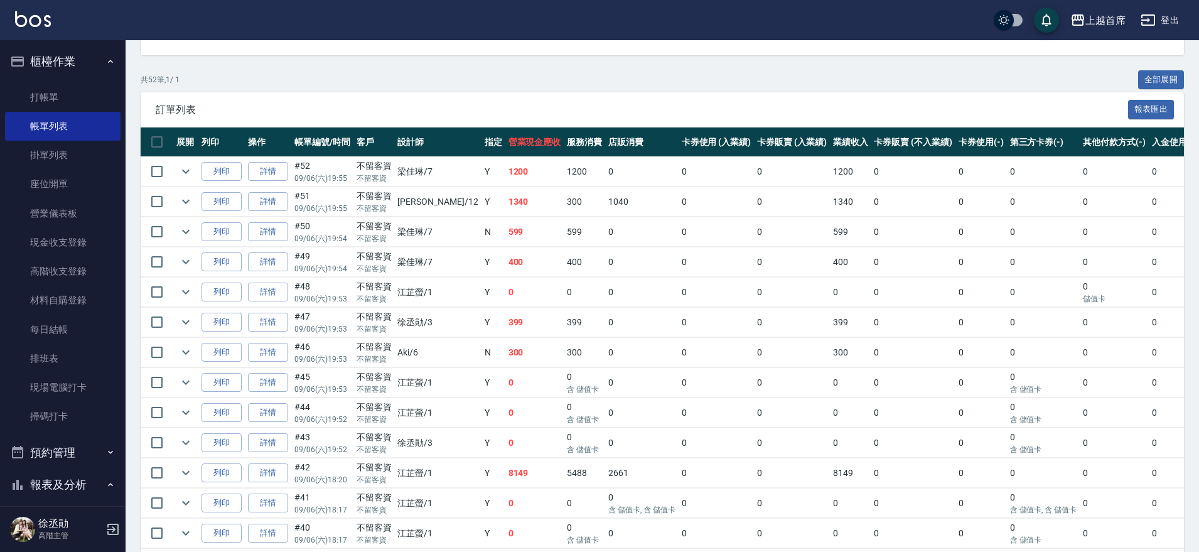
scroll to position [270, 0]
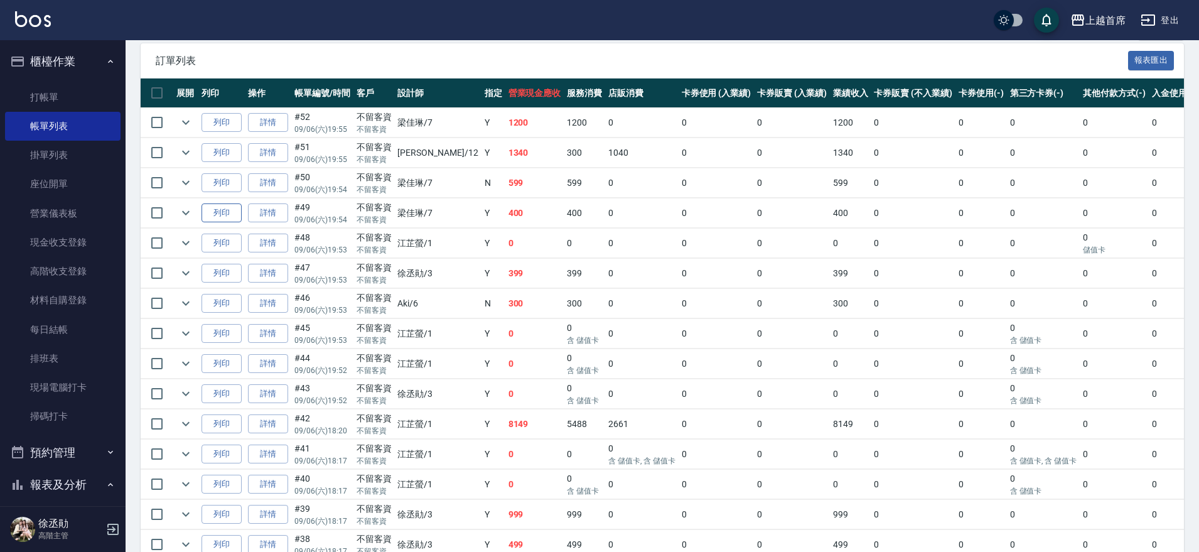
click at [240, 217] on button "列印" at bounding box center [222, 212] width 40 height 19
click at [285, 210] on link "詳情" at bounding box center [268, 212] width 40 height 19
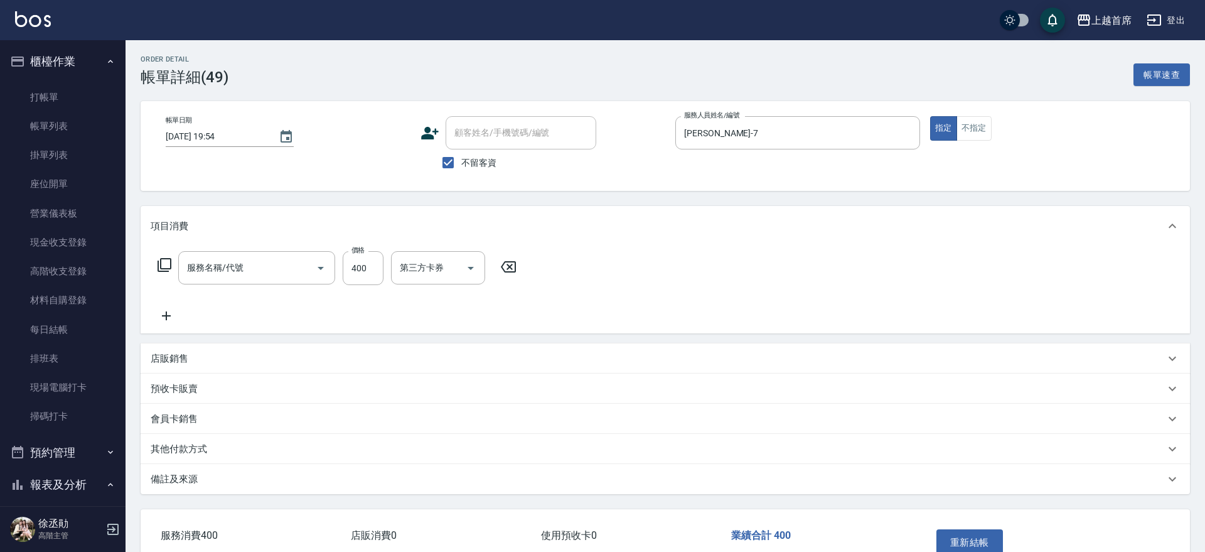
type input "[DATE] 19:54"
checkbox input "true"
type input "[PERSON_NAME]-7"
type input "指定一般洗剪400(2400)"
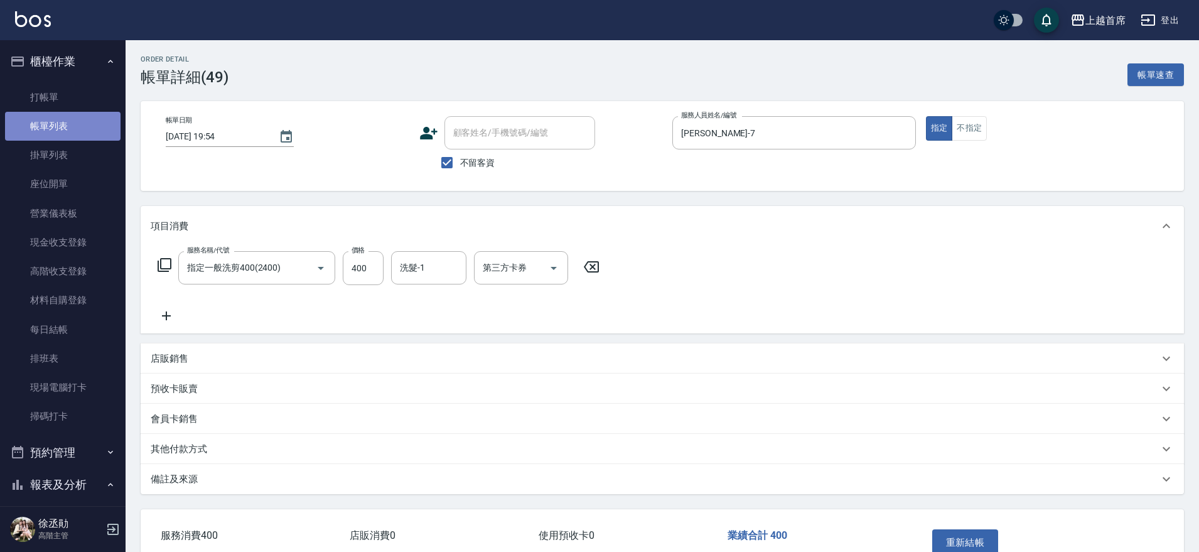
click at [94, 120] on link "帳單列表" at bounding box center [63, 126] width 116 height 29
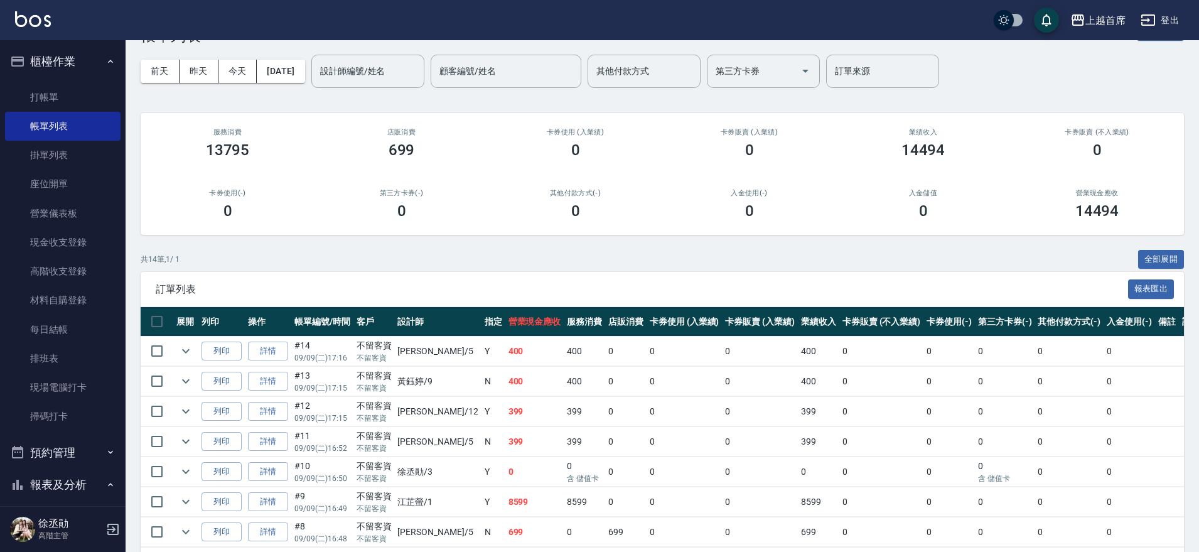
scroll to position [309, 0]
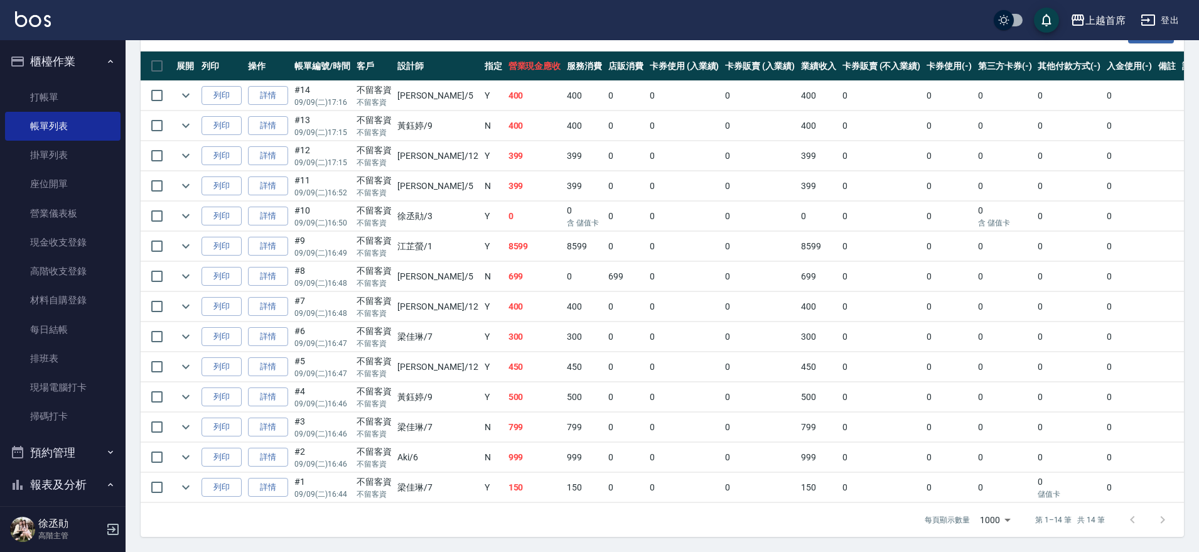
drag, startPoint x: 433, startPoint y: 310, endPoint x: 551, endPoint y: 517, distance: 238.7
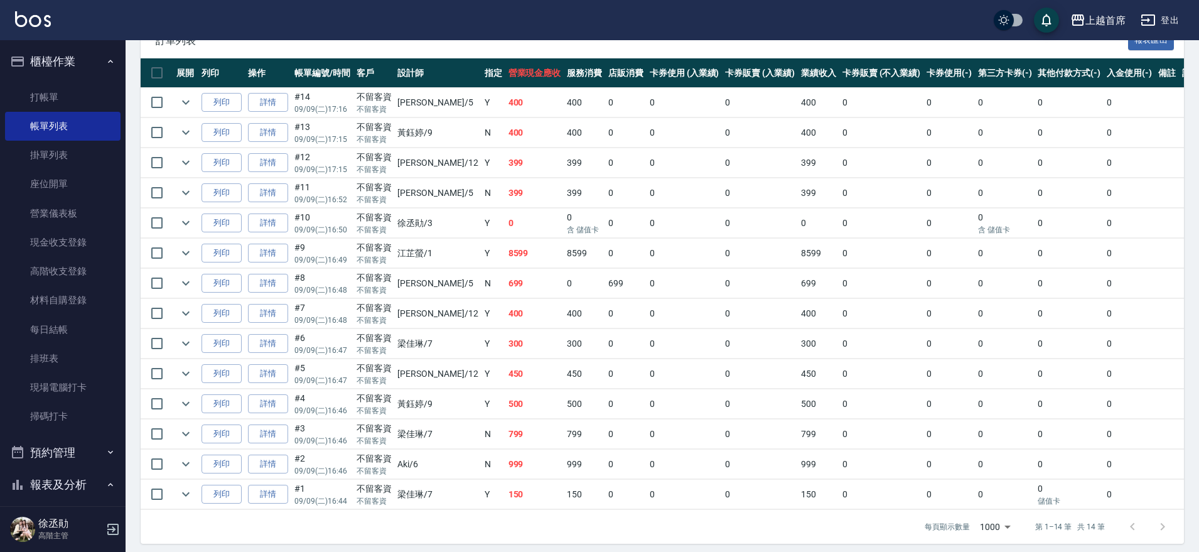
drag, startPoint x: 291, startPoint y: 330, endPoint x: 286, endPoint y: 313, distance: 17.5
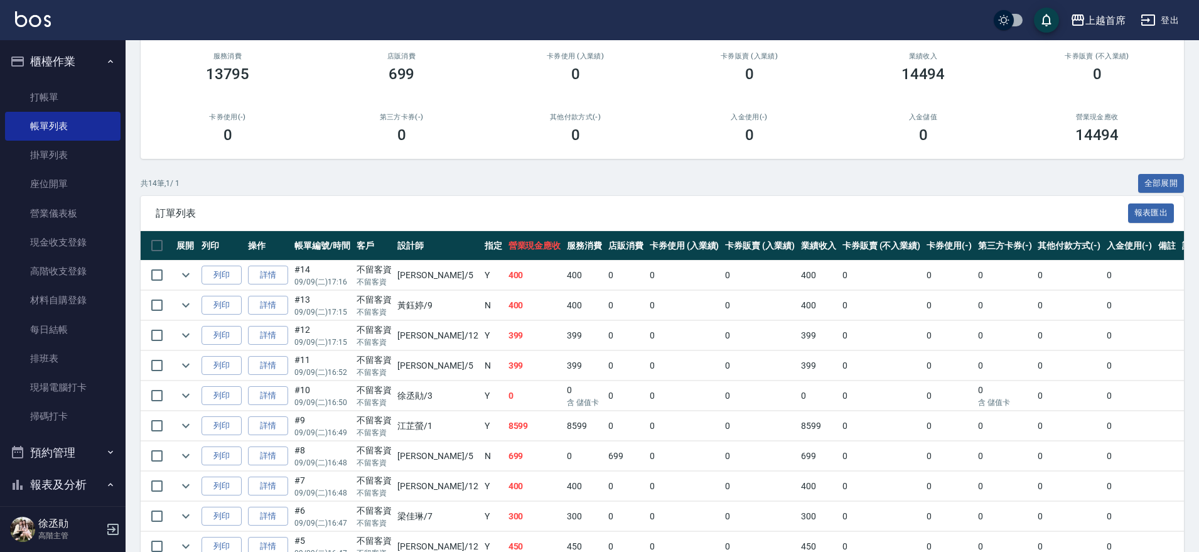
scroll to position [0, 0]
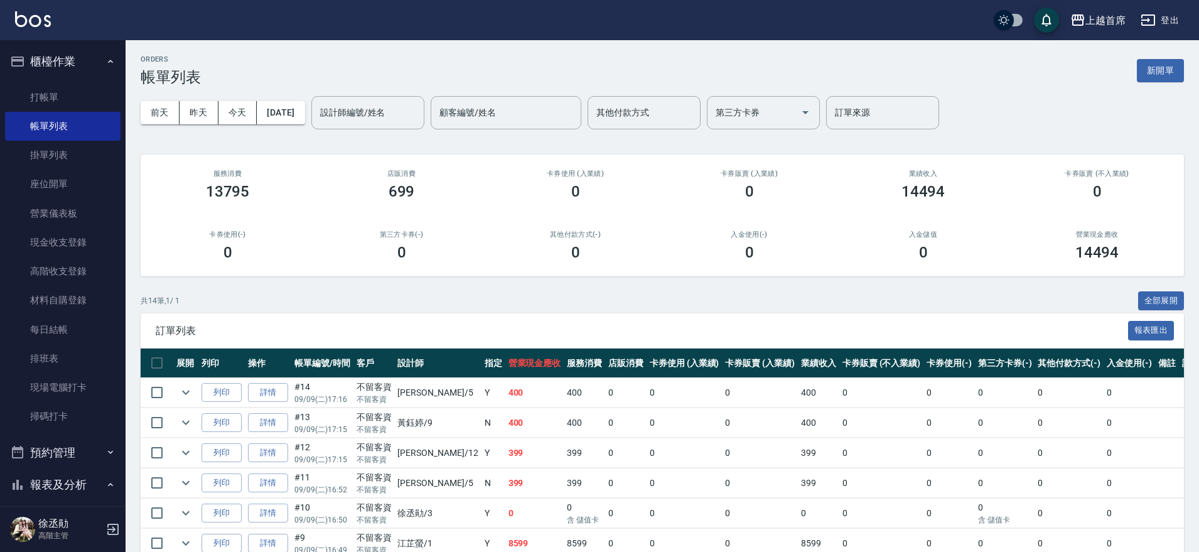
drag, startPoint x: 361, startPoint y: 427, endPoint x: 311, endPoint y: 302, distance: 134.4
click at [95, 64] on button "櫃檯作業" at bounding box center [63, 61] width 116 height 33
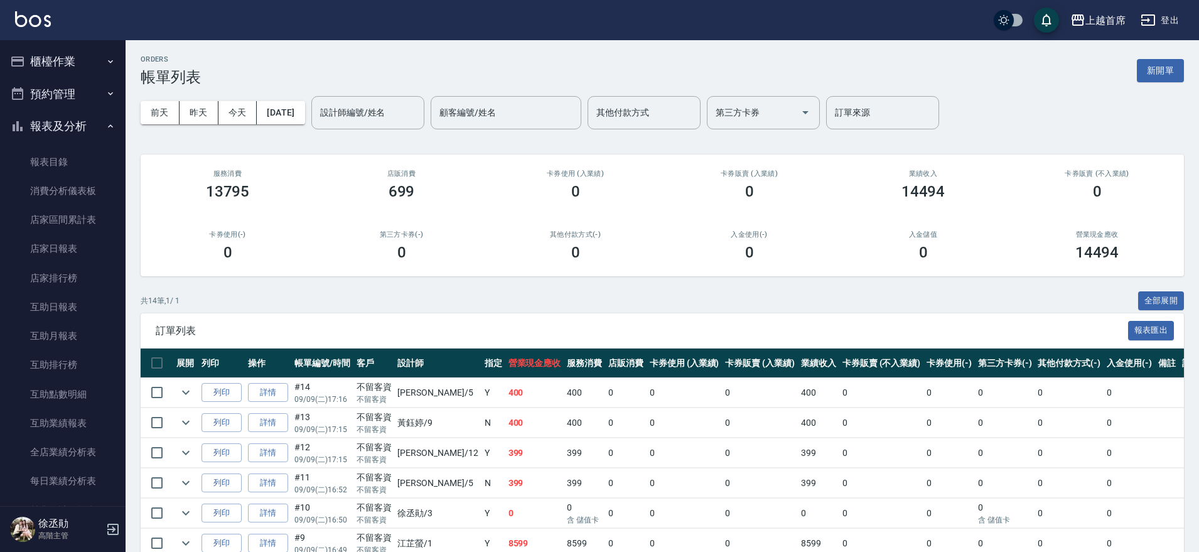
click at [60, 64] on button "櫃檯作業" at bounding box center [63, 61] width 116 height 33
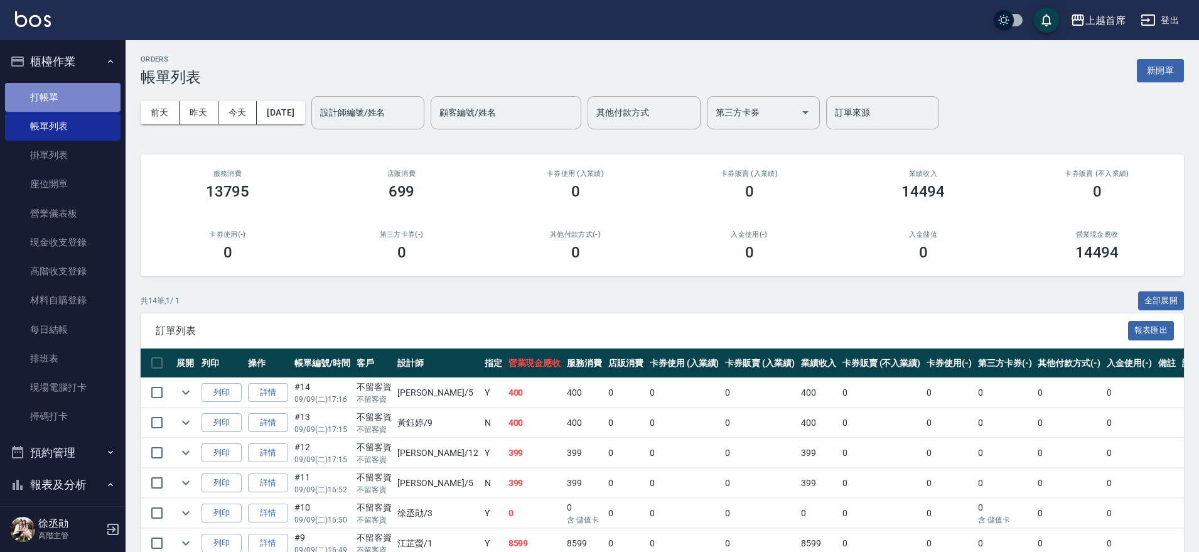
click at [77, 94] on link "打帳單" at bounding box center [63, 97] width 116 height 29
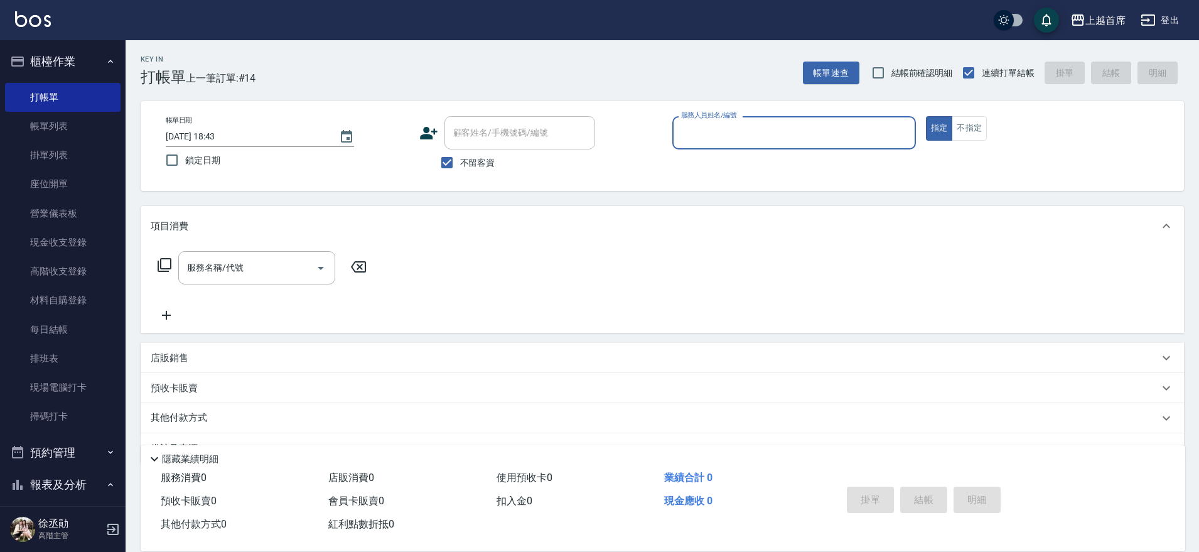
drag, startPoint x: 82, startPoint y: 93, endPoint x: 487, endPoint y: 213, distance: 422.3
click at [84, 93] on link "打帳單" at bounding box center [63, 97] width 116 height 29
click at [807, 128] on input "服務人員姓名/編號" at bounding box center [794, 133] width 232 height 22
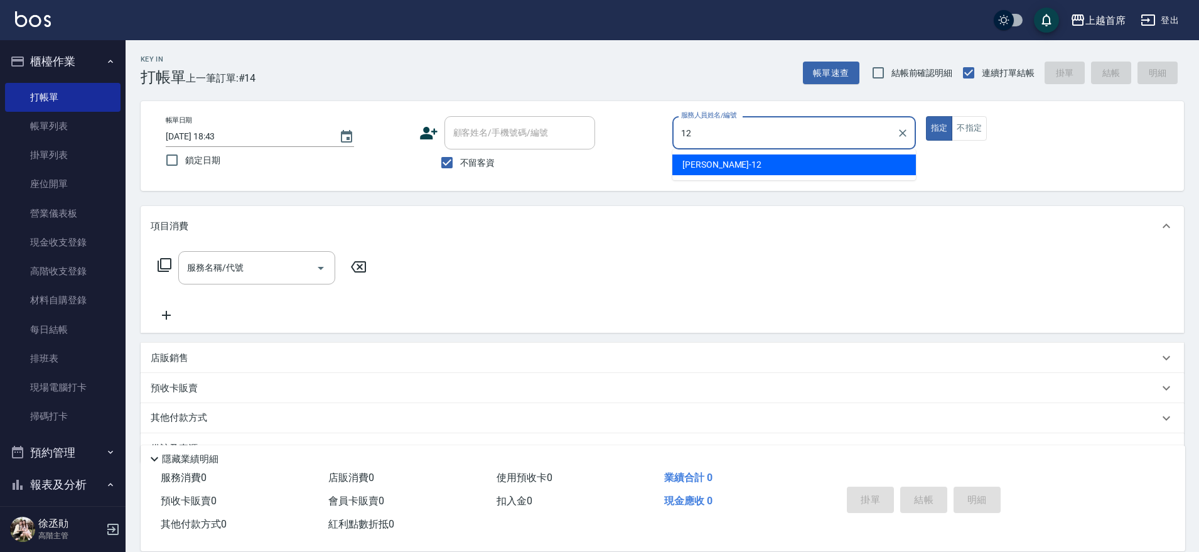
type input "[PERSON_NAME]-12"
type button "true"
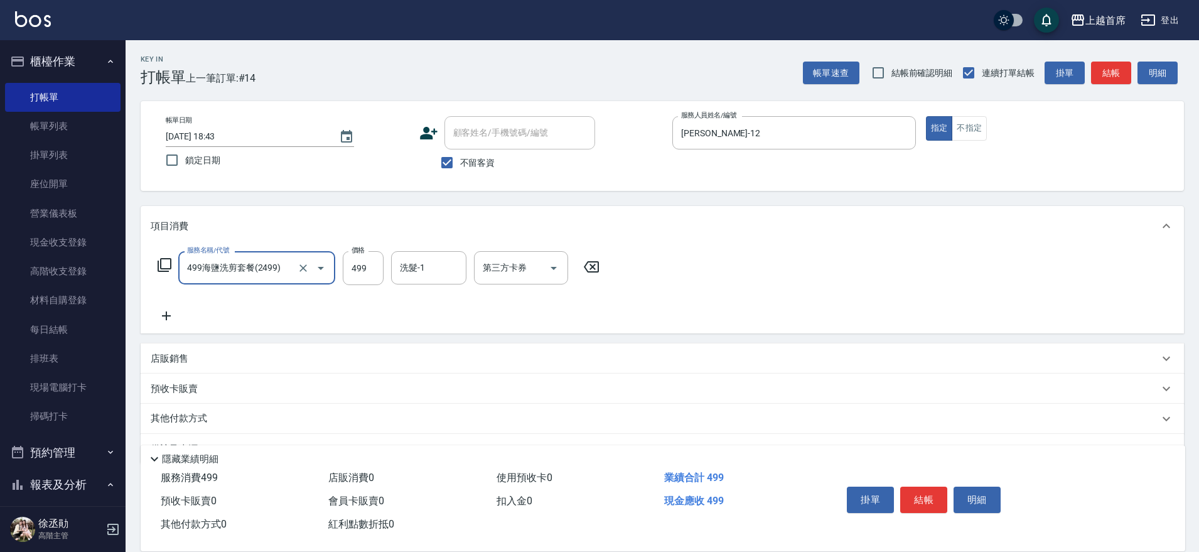
type input "499海鹽洗剪套餐(2499)"
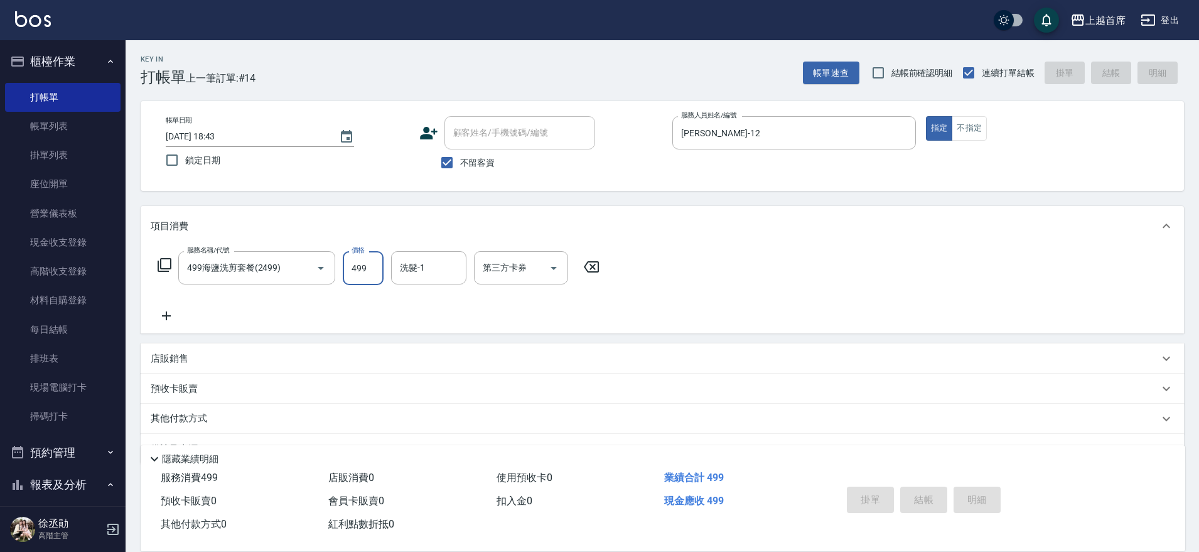
type input "[DATE] 18:44"
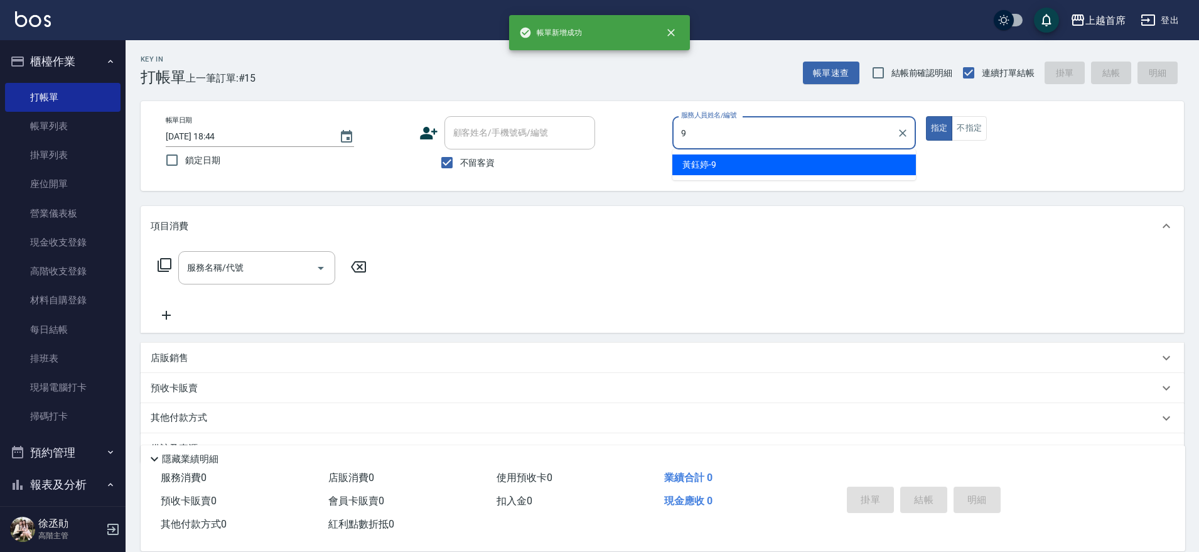
type input "[PERSON_NAME]-9"
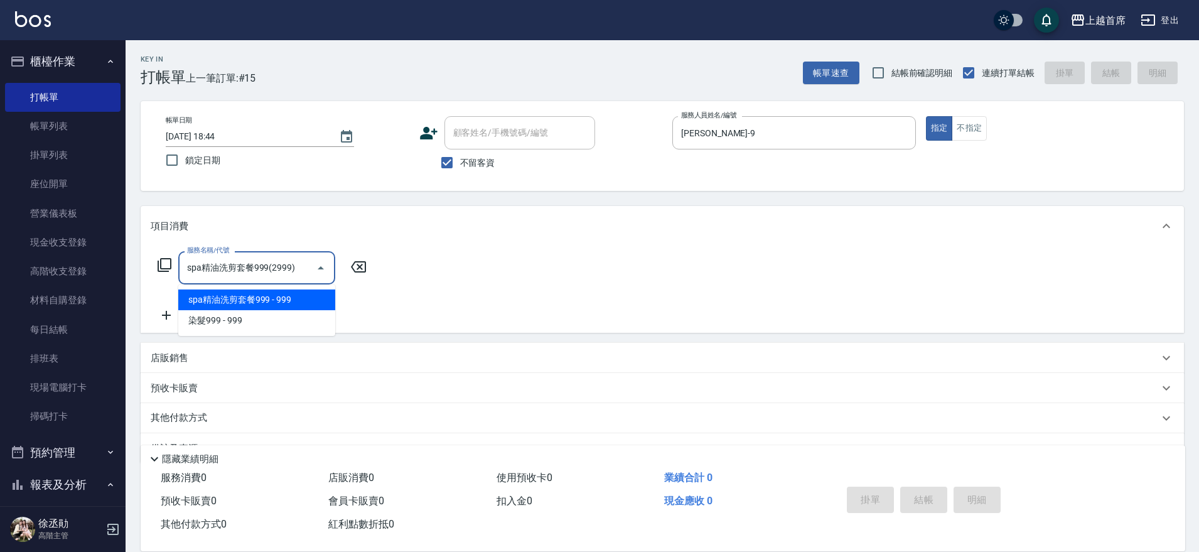
type input "spa精油洗剪套餐999(2999)"
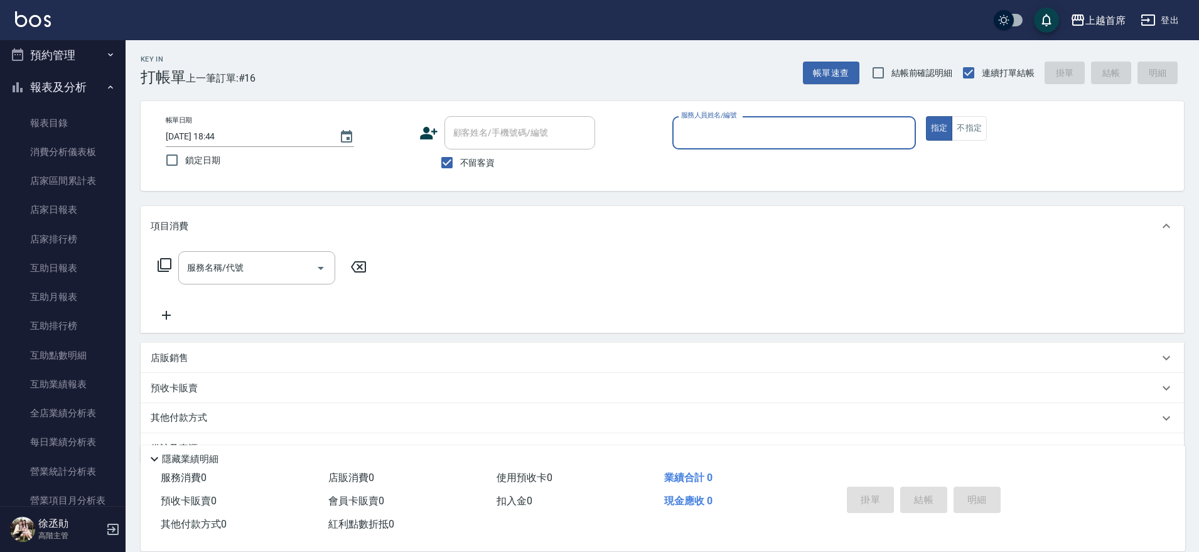
scroll to position [402, 0]
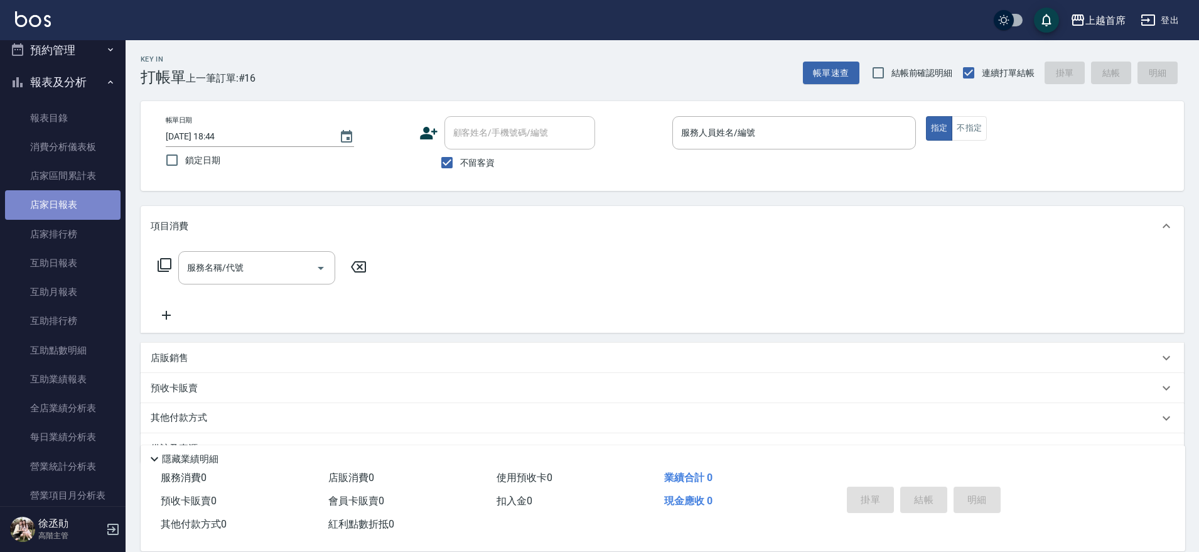
click at [83, 200] on link "店家日報表" at bounding box center [63, 204] width 116 height 29
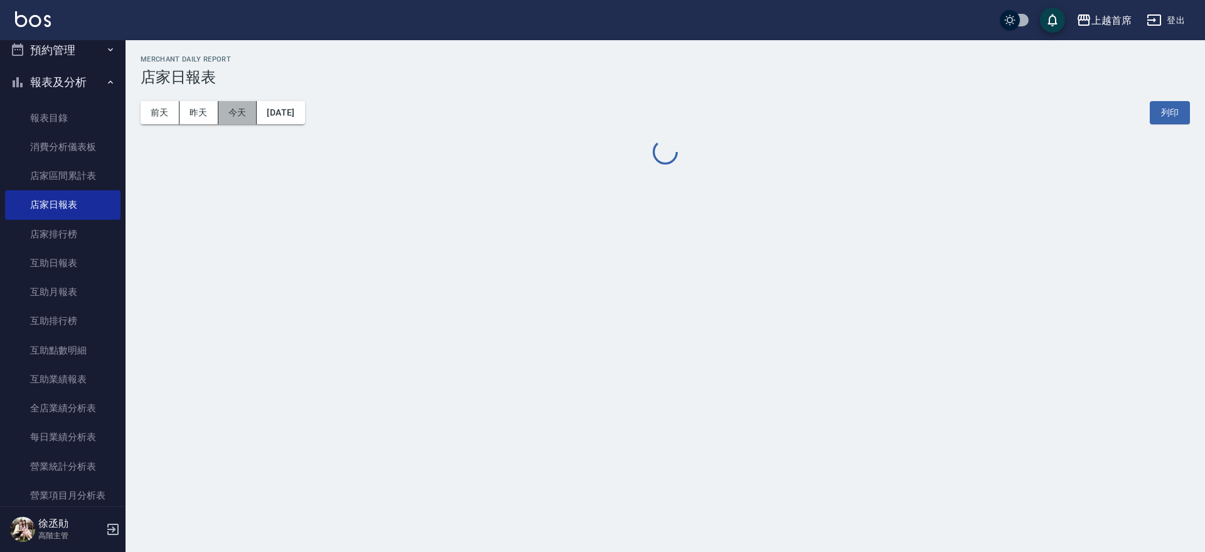
click at [225, 116] on button "今天" at bounding box center [237, 112] width 39 height 23
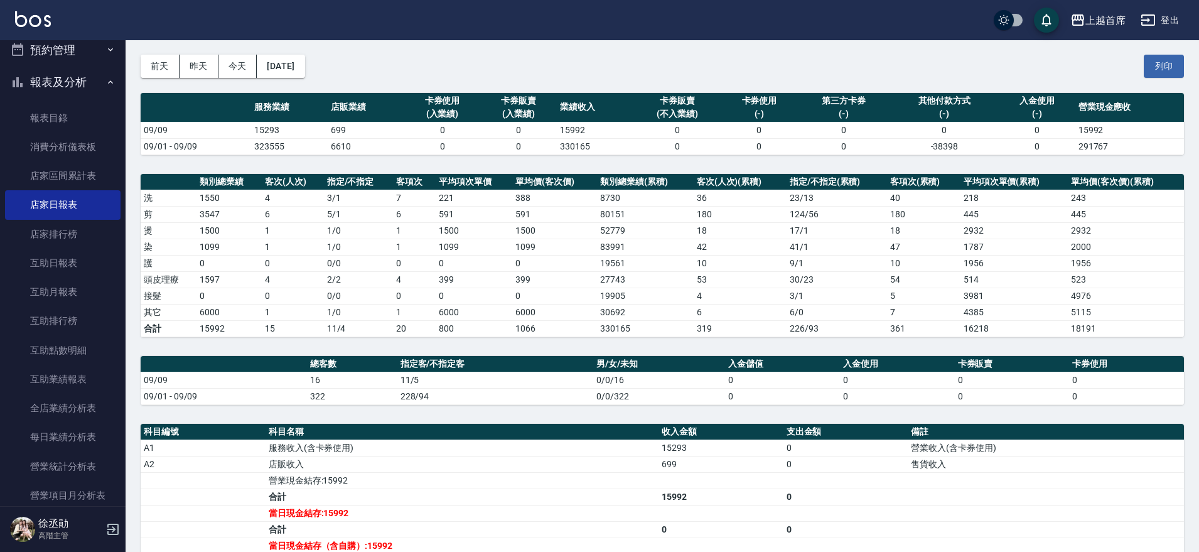
scroll to position [35, 0]
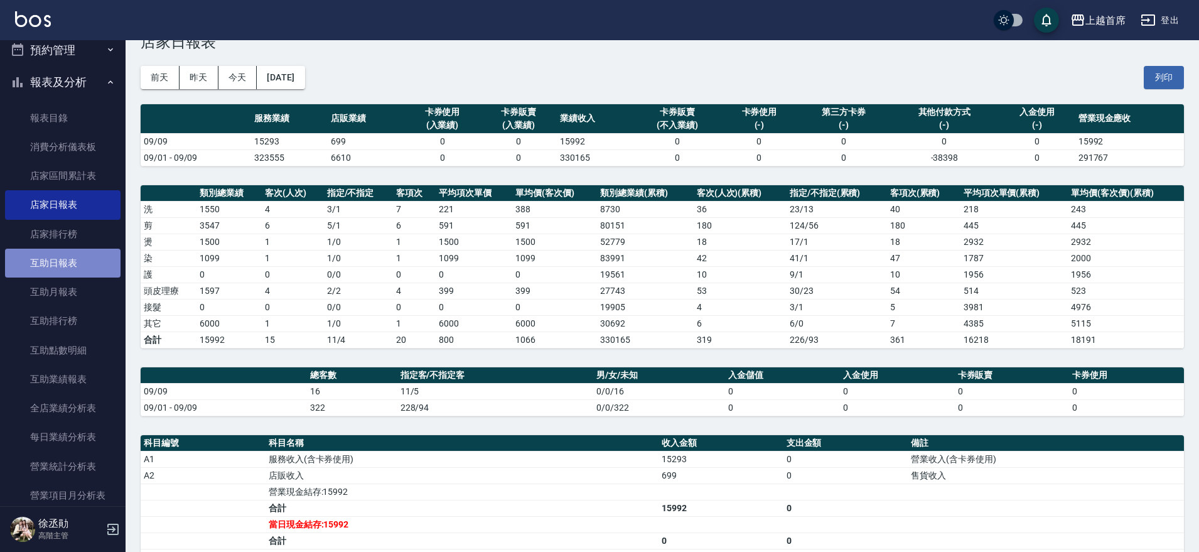
click at [102, 260] on link "互助日報表" at bounding box center [63, 263] width 116 height 29
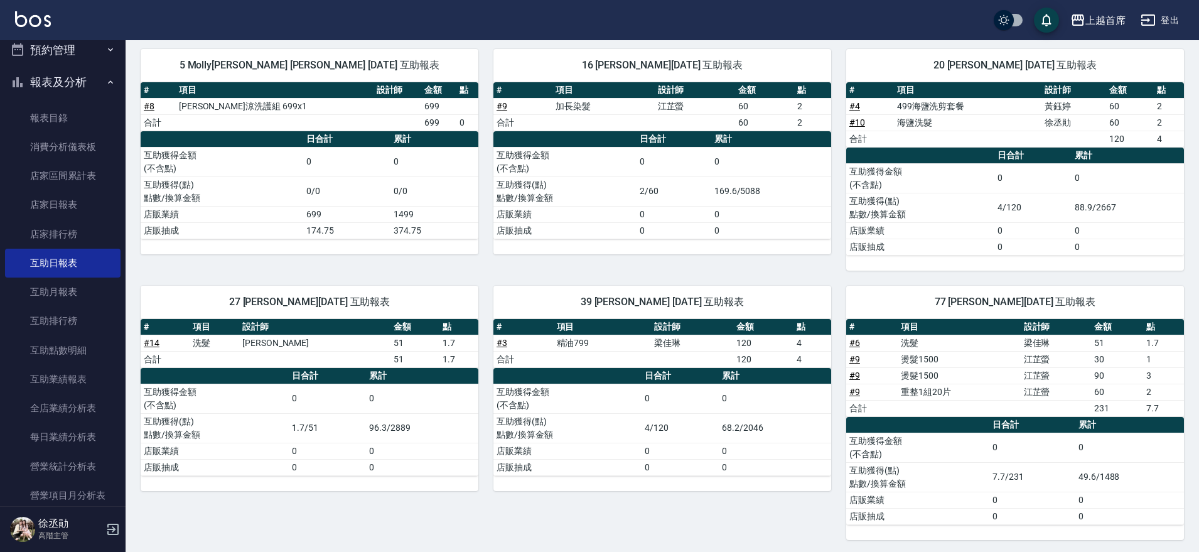
scroll to position [139, 0]
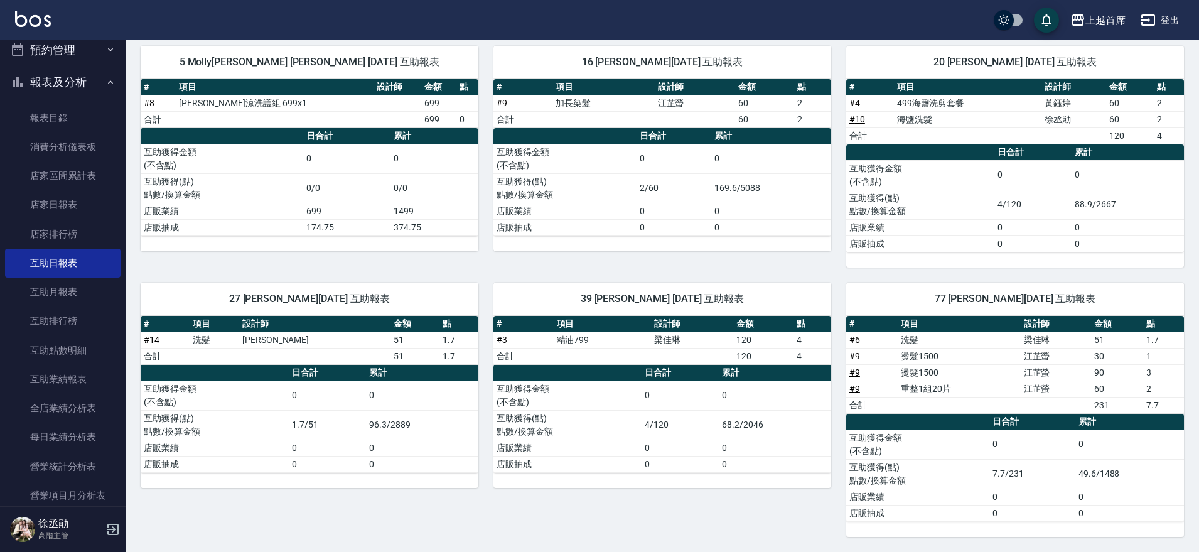
drag, startPoint x: 1181, startPoint y: 127, endPoint x: 448, endPoint y: 276, distance: 748.3
click at [448, 276] on div "27 [PERSON_NAME][DATE] 互助報表 # 項目 設計師 金額 點 # 14 洗髮 [PERSON_NAME] 51 1.7 合計 51 1.…" at bounding box center [302, 401] width 353 height 269
